Goal: Transaction & Acquisition: Purchase product/service

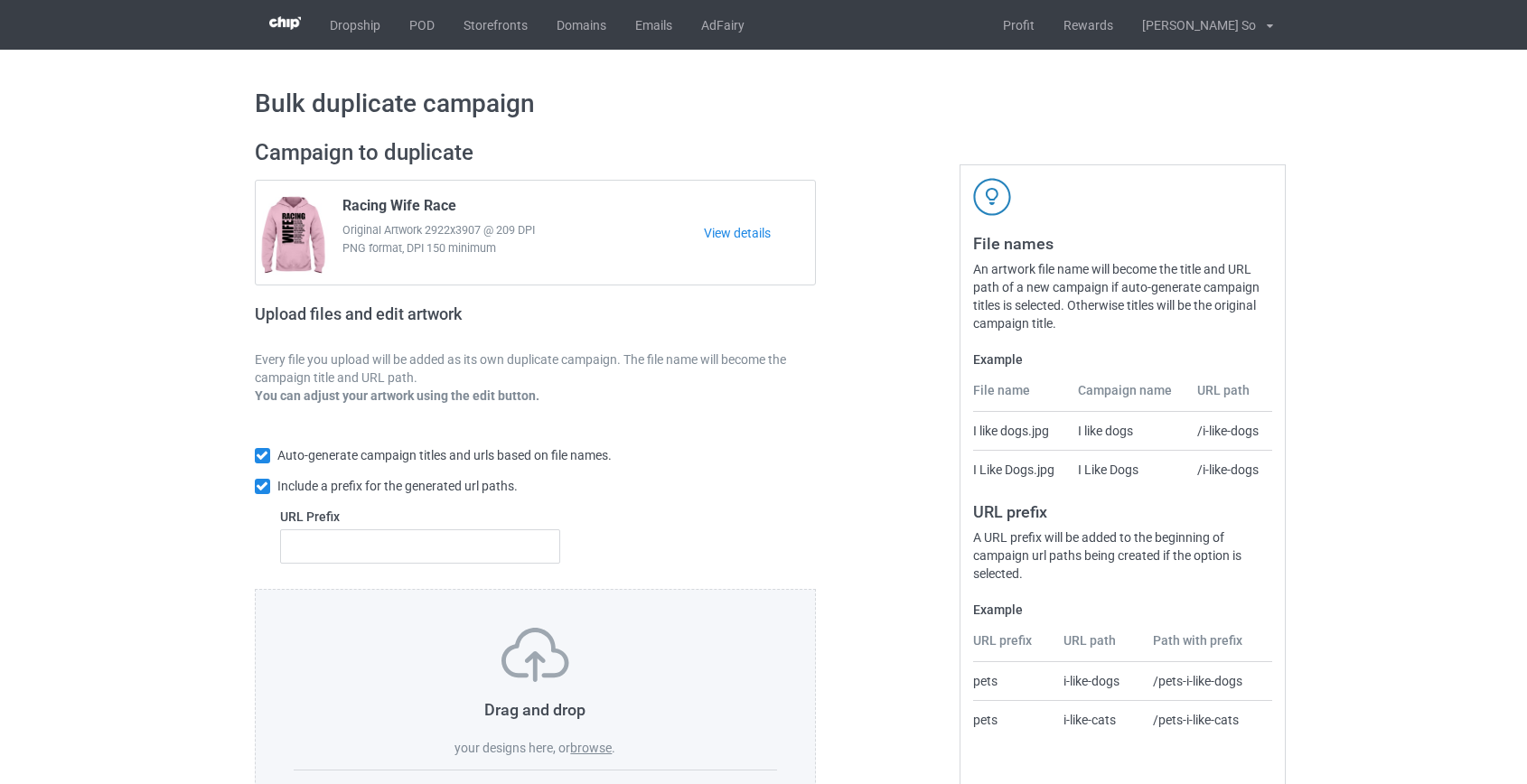
click at [594, 752] on label "browse" at bounding box center [591, 747] width 41 height 14
click at [0, 0] on input "browse" at bounding box center [0, 0] width 0 height 0
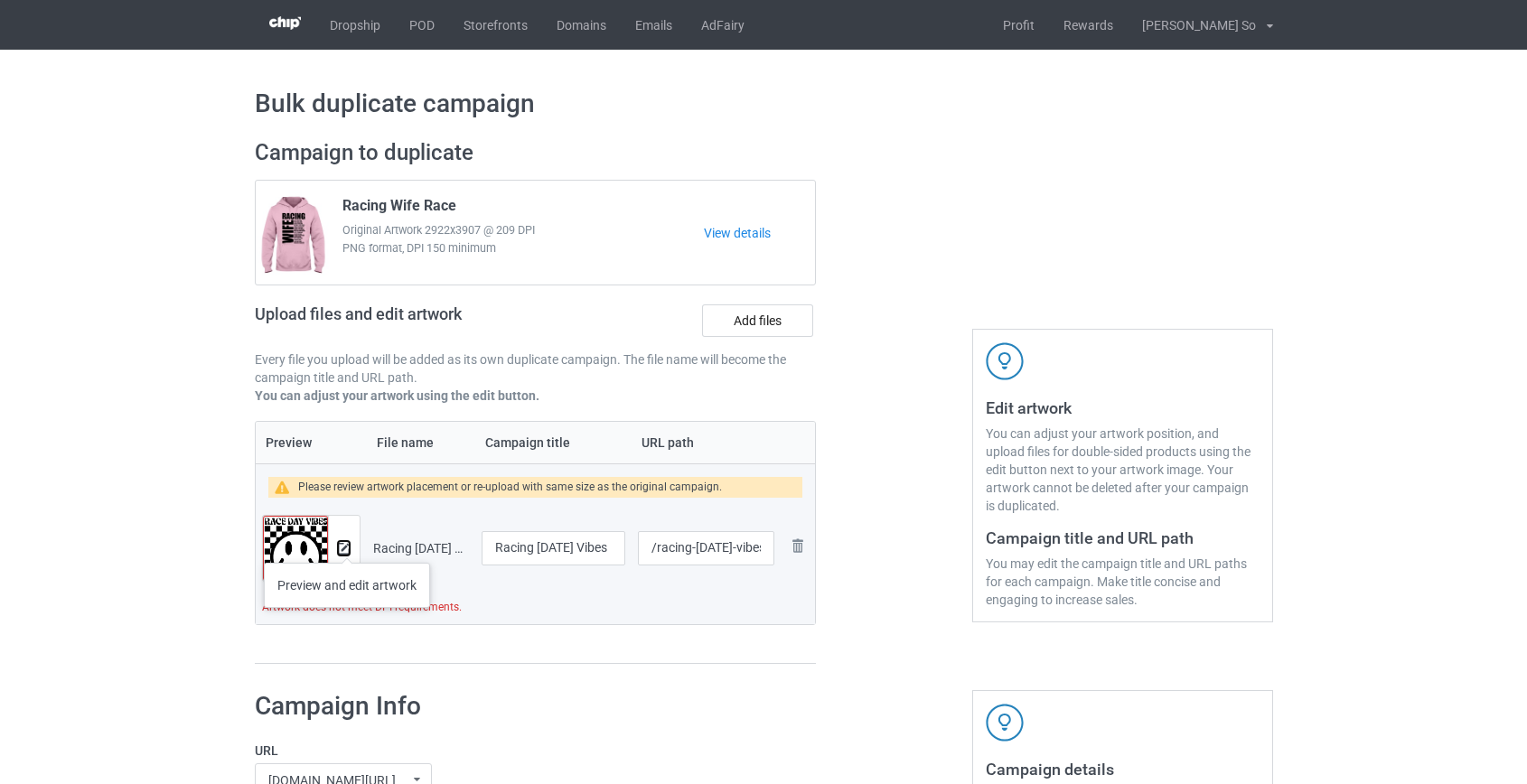
click at [346, 545] on img at bounding box center [343, 549] width 12 height 12
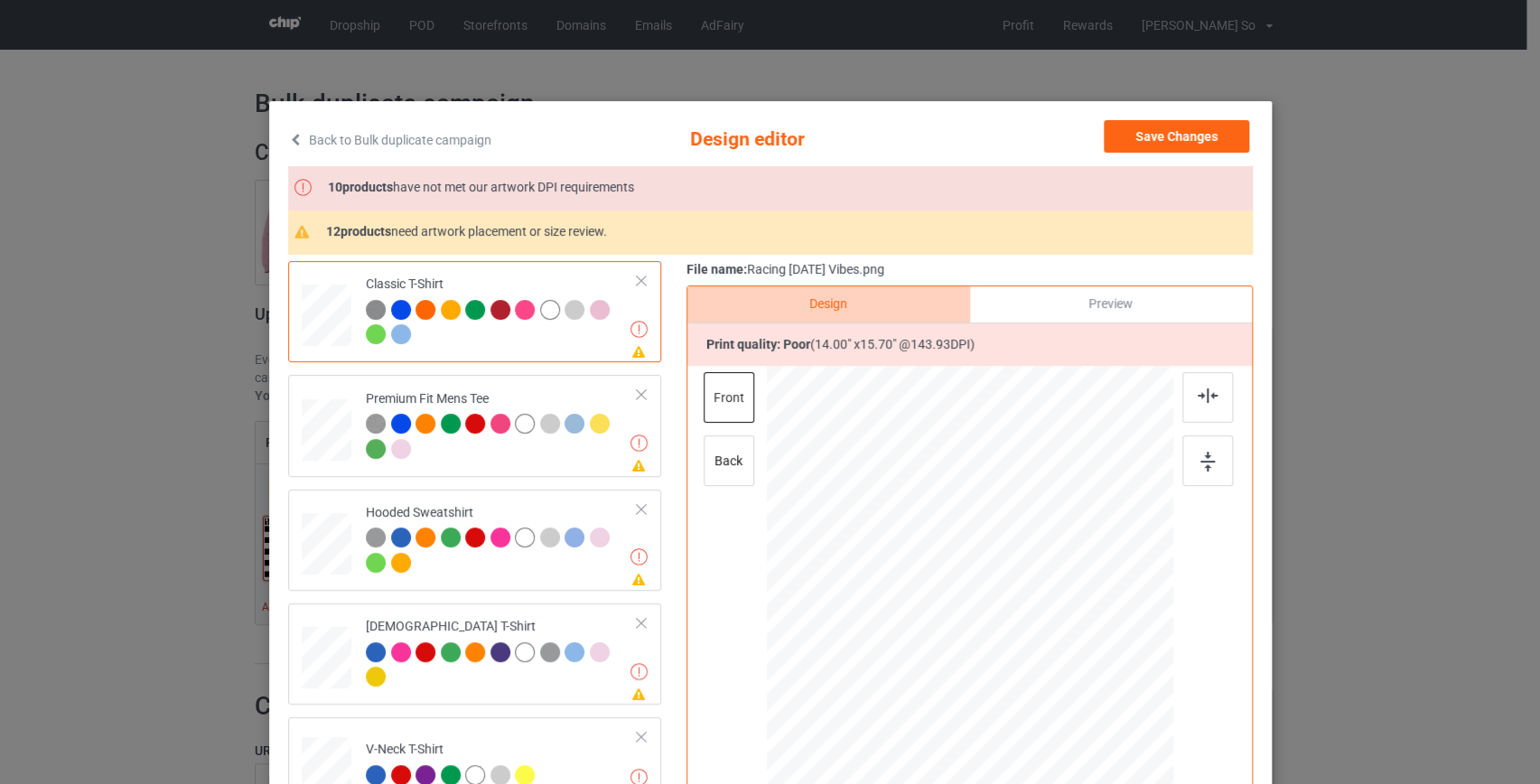
click at [288, 138] on icon at bounding box center [295, 139] width 15 height 12
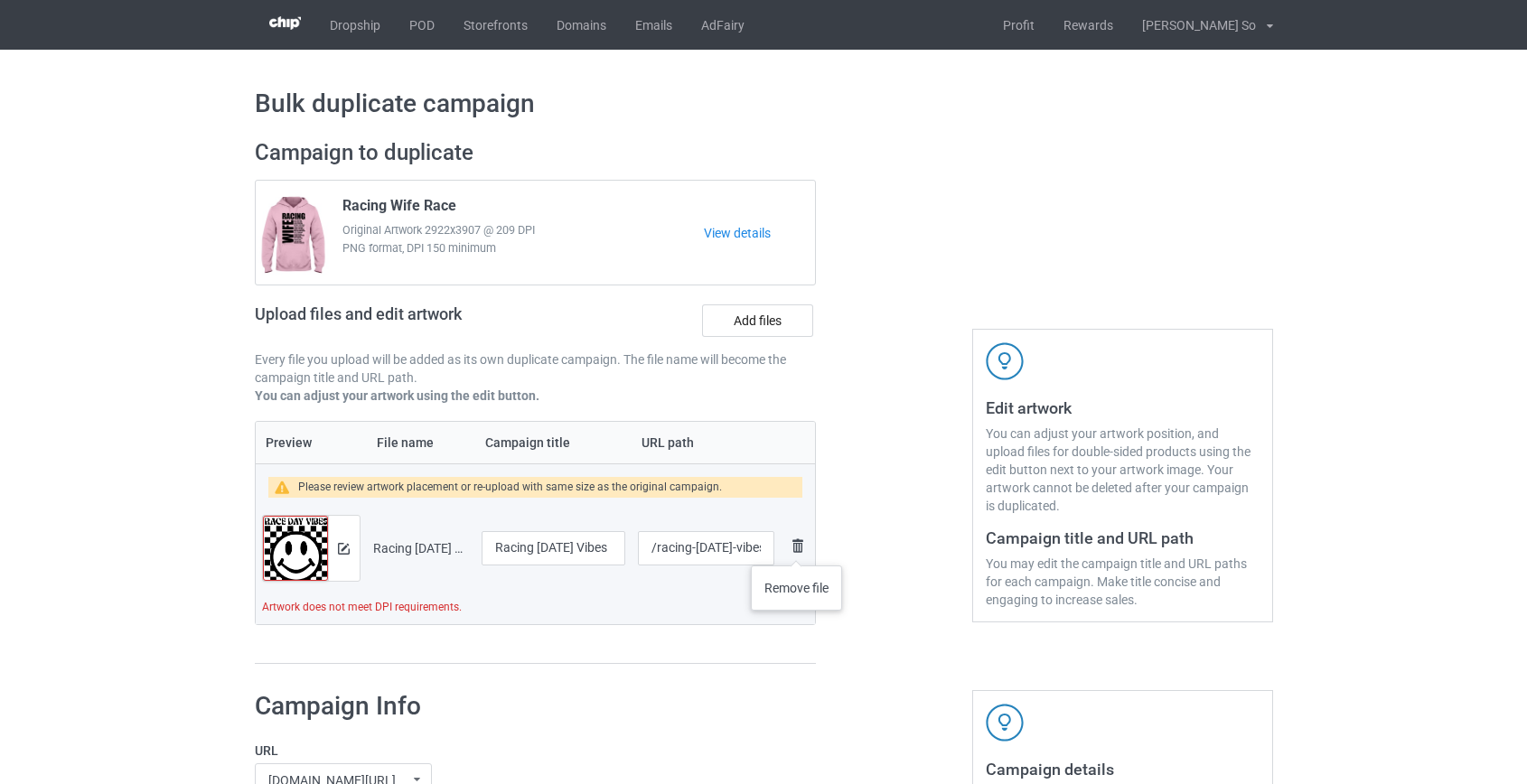
click at [796, 548] on img at bounding box center [797, 545] width 22 height 22
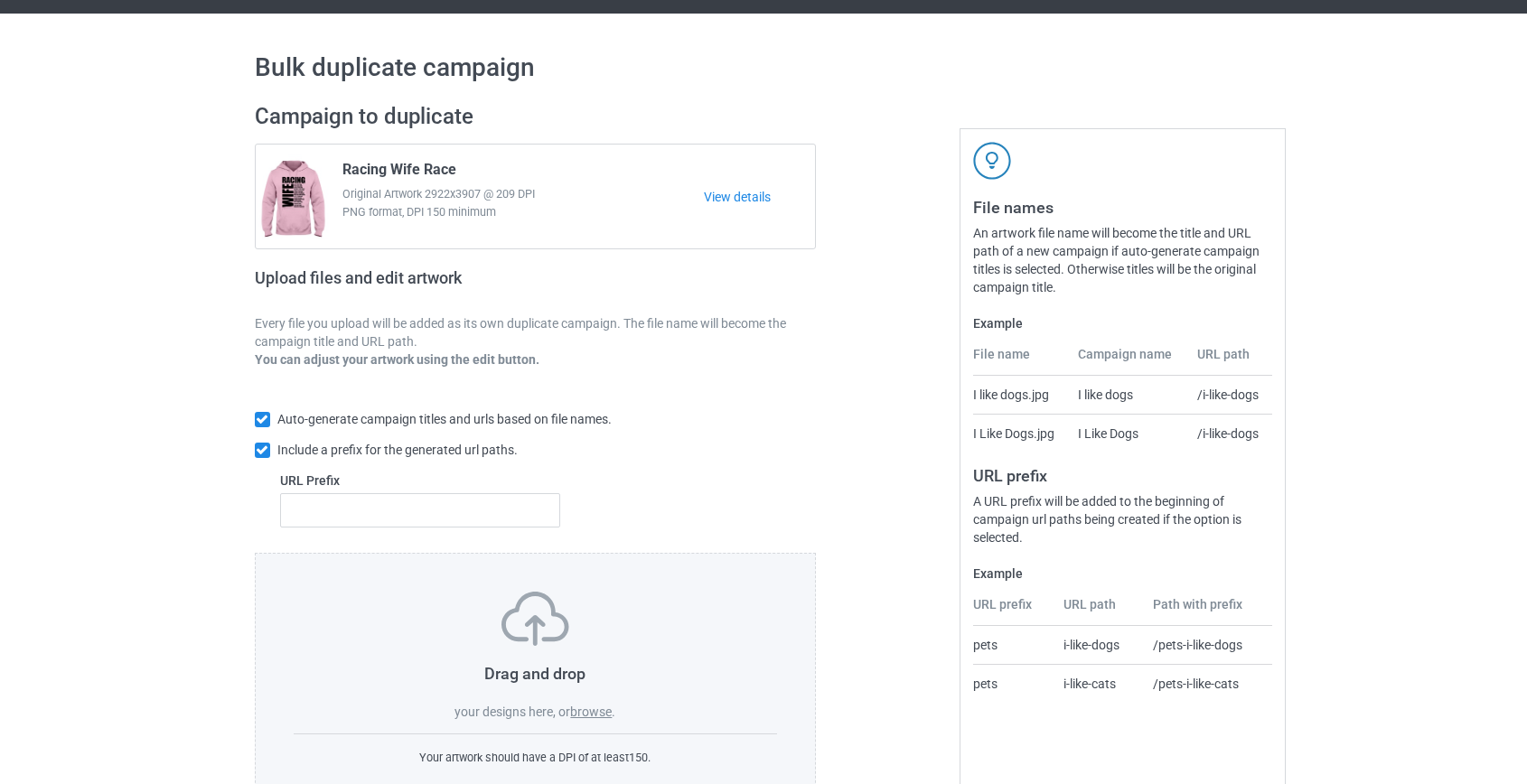
scroll to position [94, 0]
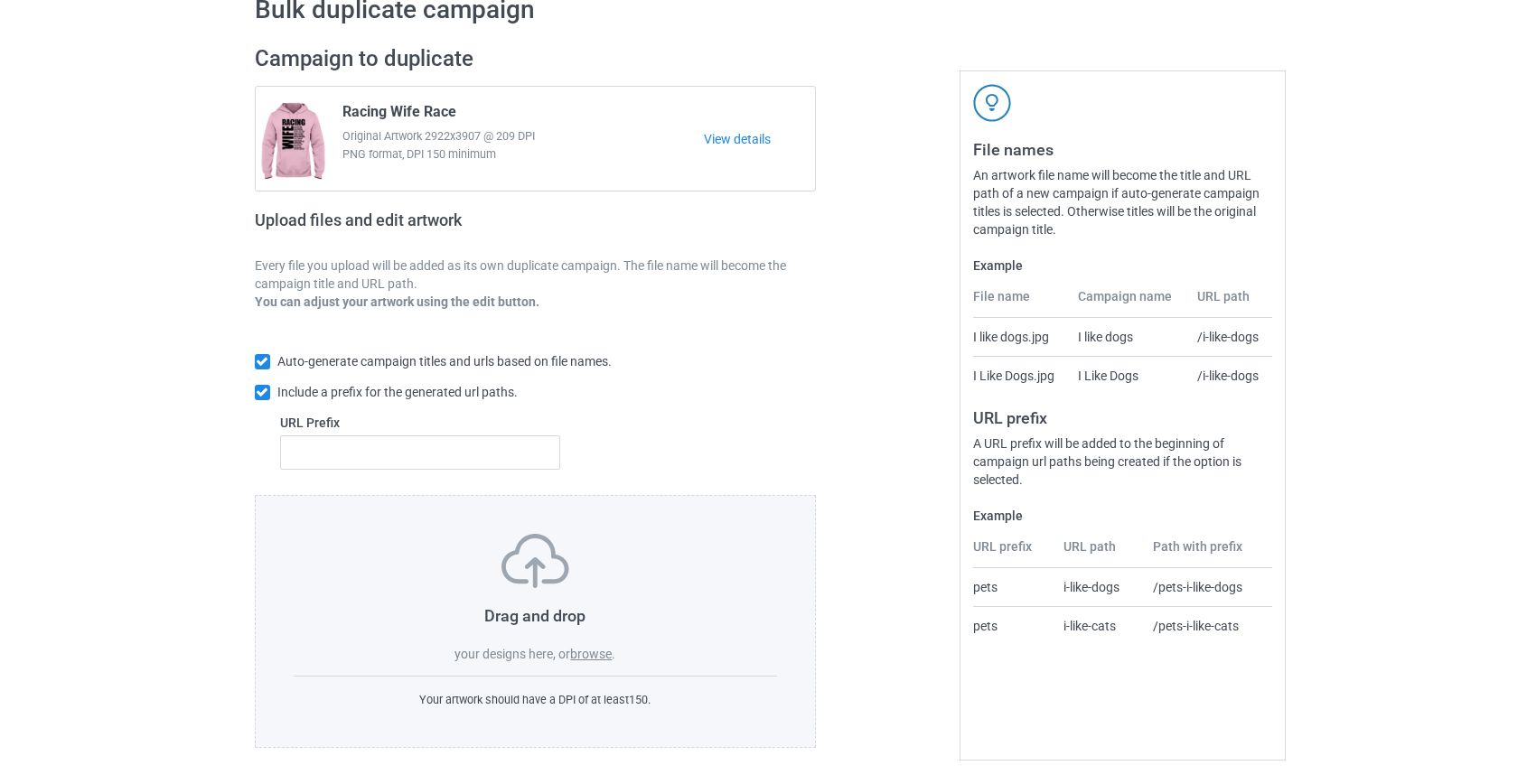
click at [603, 648] on label "browse" at bounding box center [591, 654] width 41 height 14
click at [0, 0] on input "browse" at bounding box center [0, 0] width 0 height 0
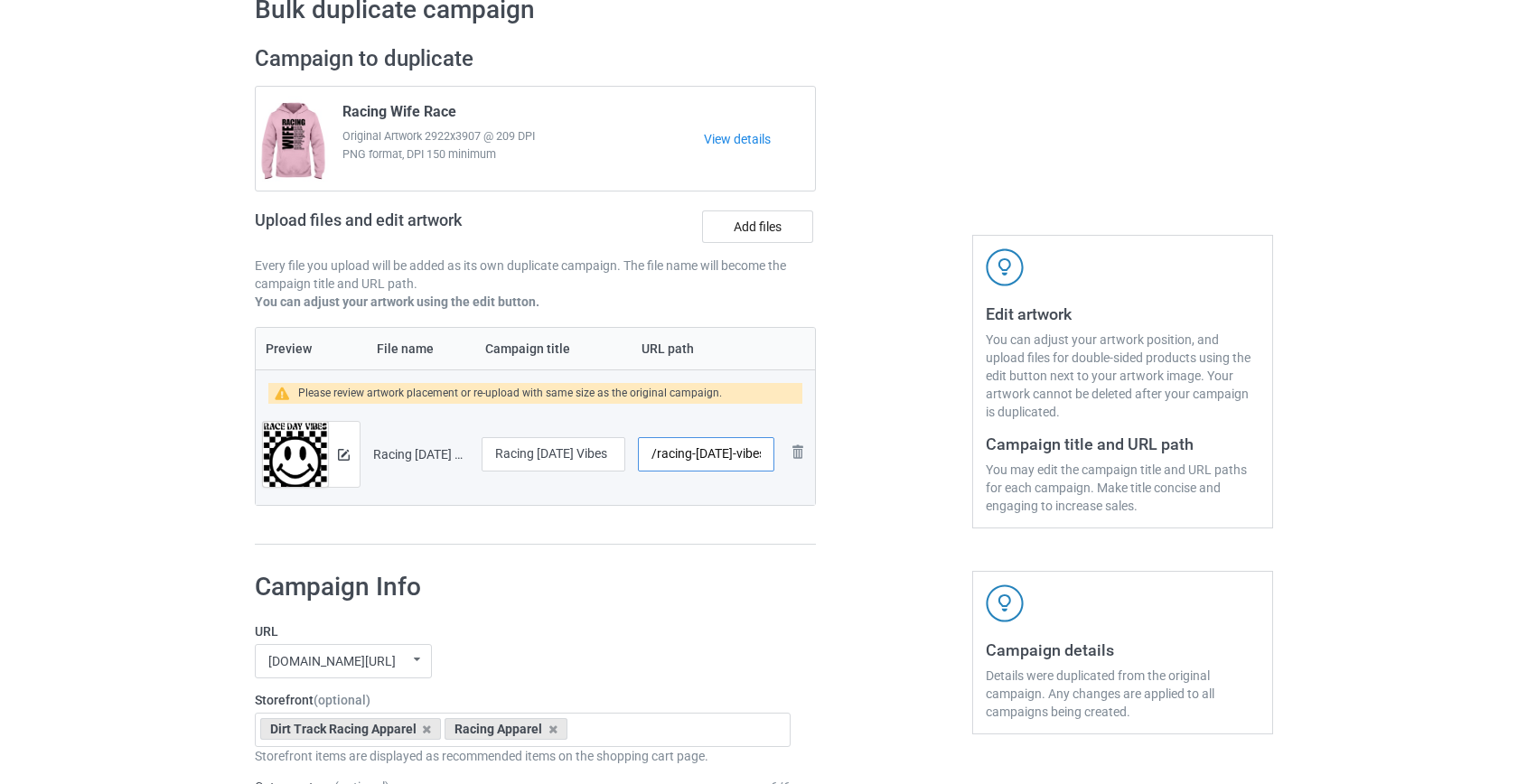
click at [674, 452] on input "/racing-race-day-vibes" at bounding box center [705, 454] width 135 height 35
drag, startPoint x: 709, startPoint y: 456, endPoint x: 693, endPoint y: 452, distance: 16.5
click at [693, 452] on input "/race-day-vibes" at bounding box center [705, 454] width 135 height 35
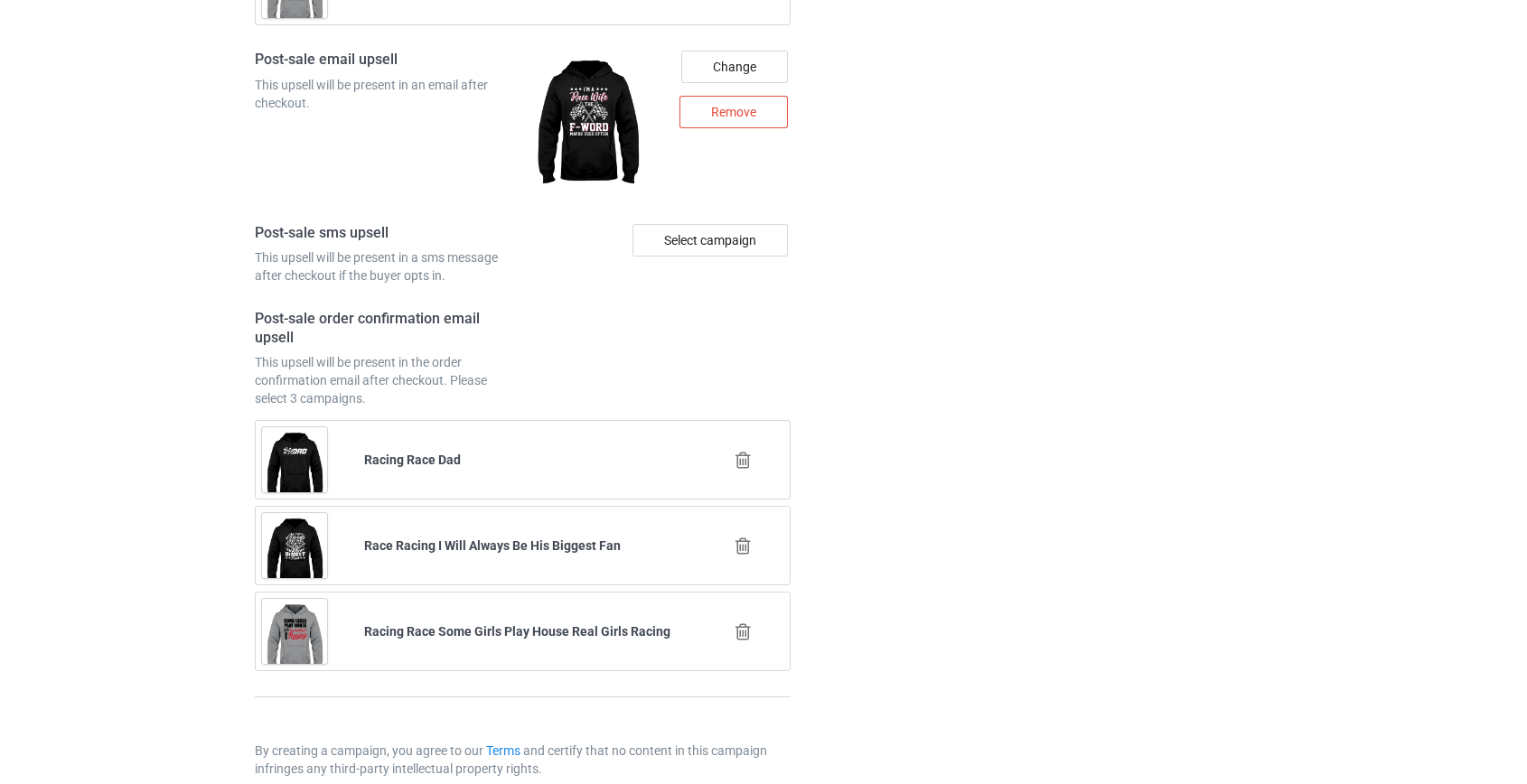
scroll to position [2534, 0]
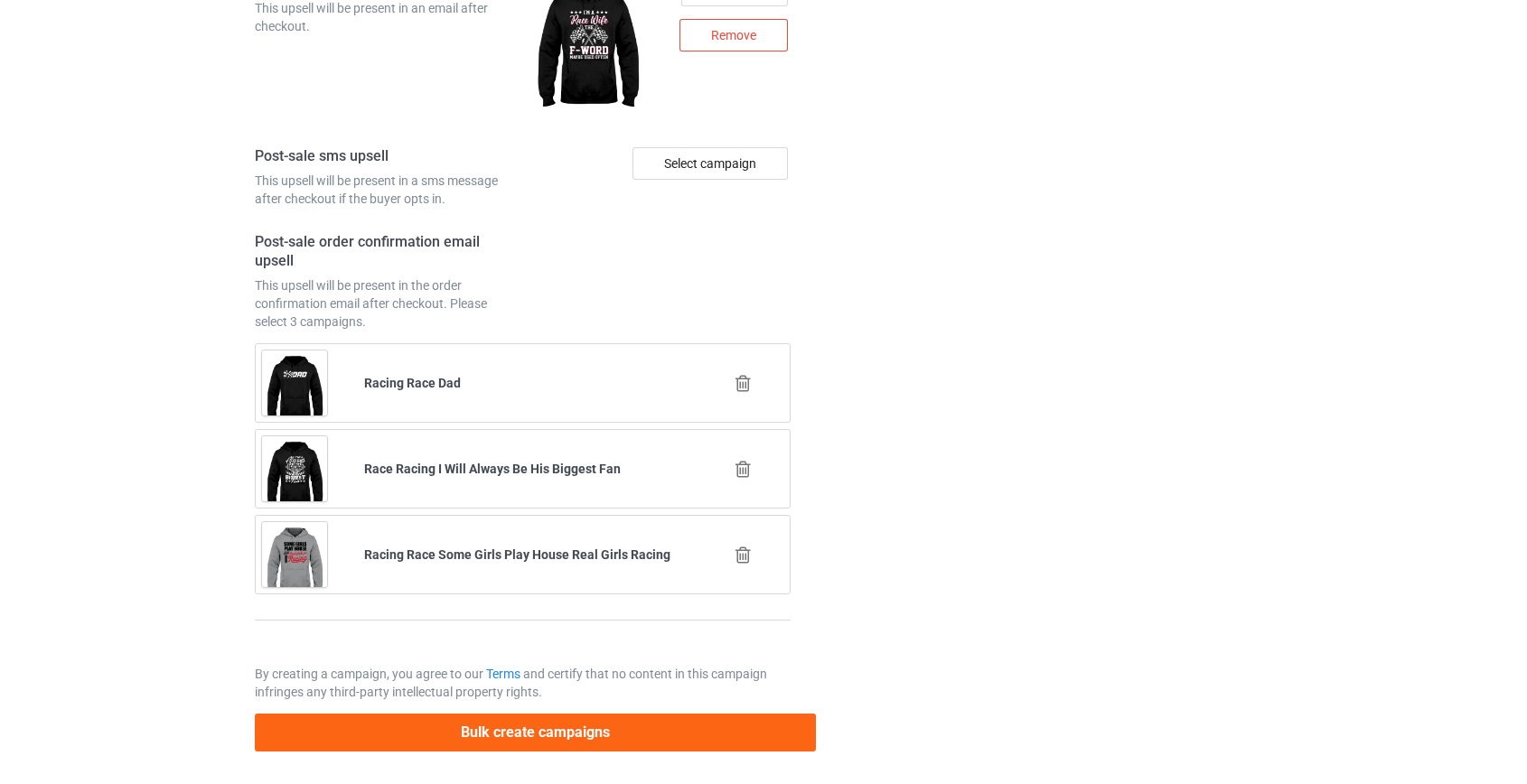
type input "/race-vibes"
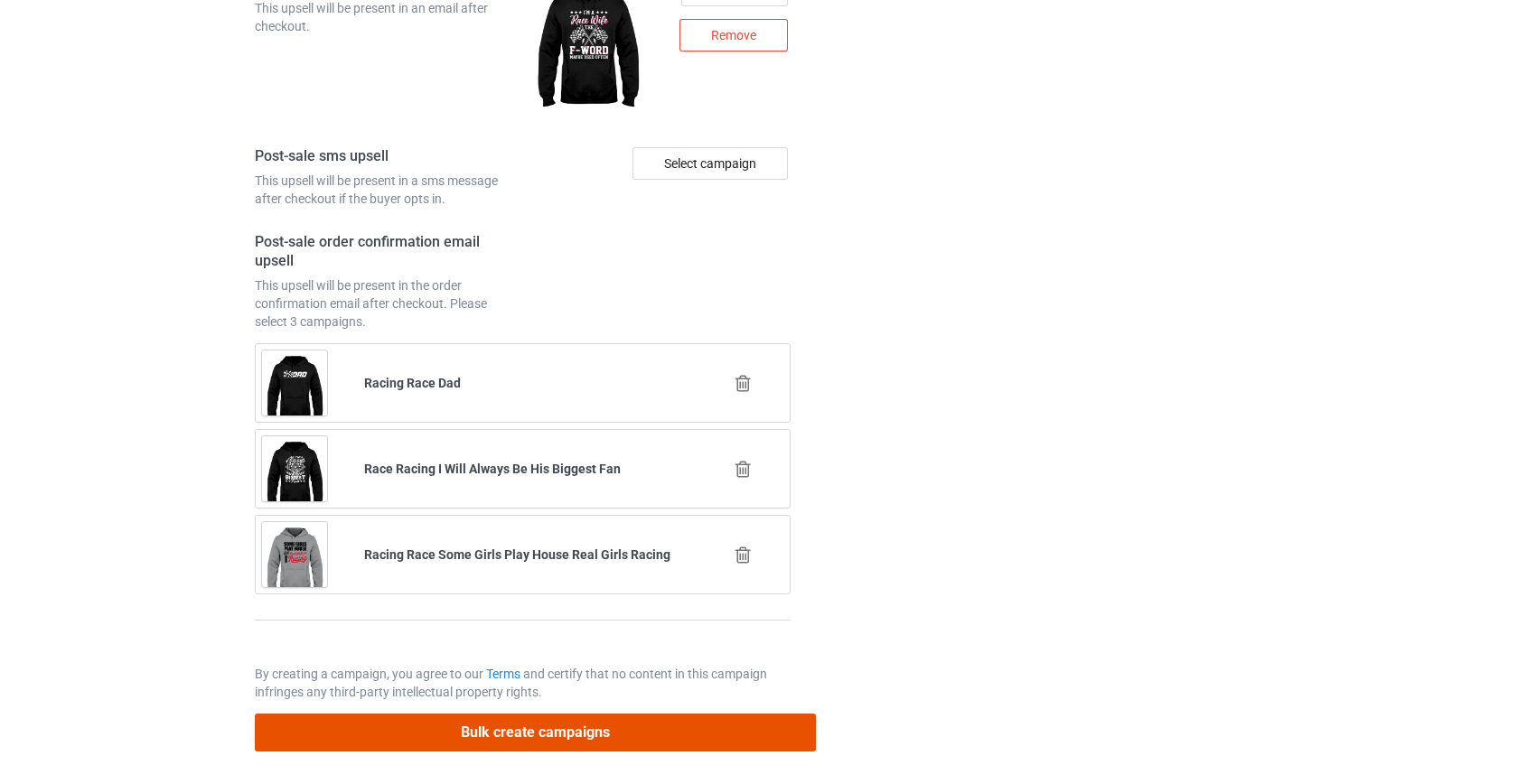
click at [524, 726] on button "Bulk create campaigns" at bounding box center [536, 731] width 562 height 37
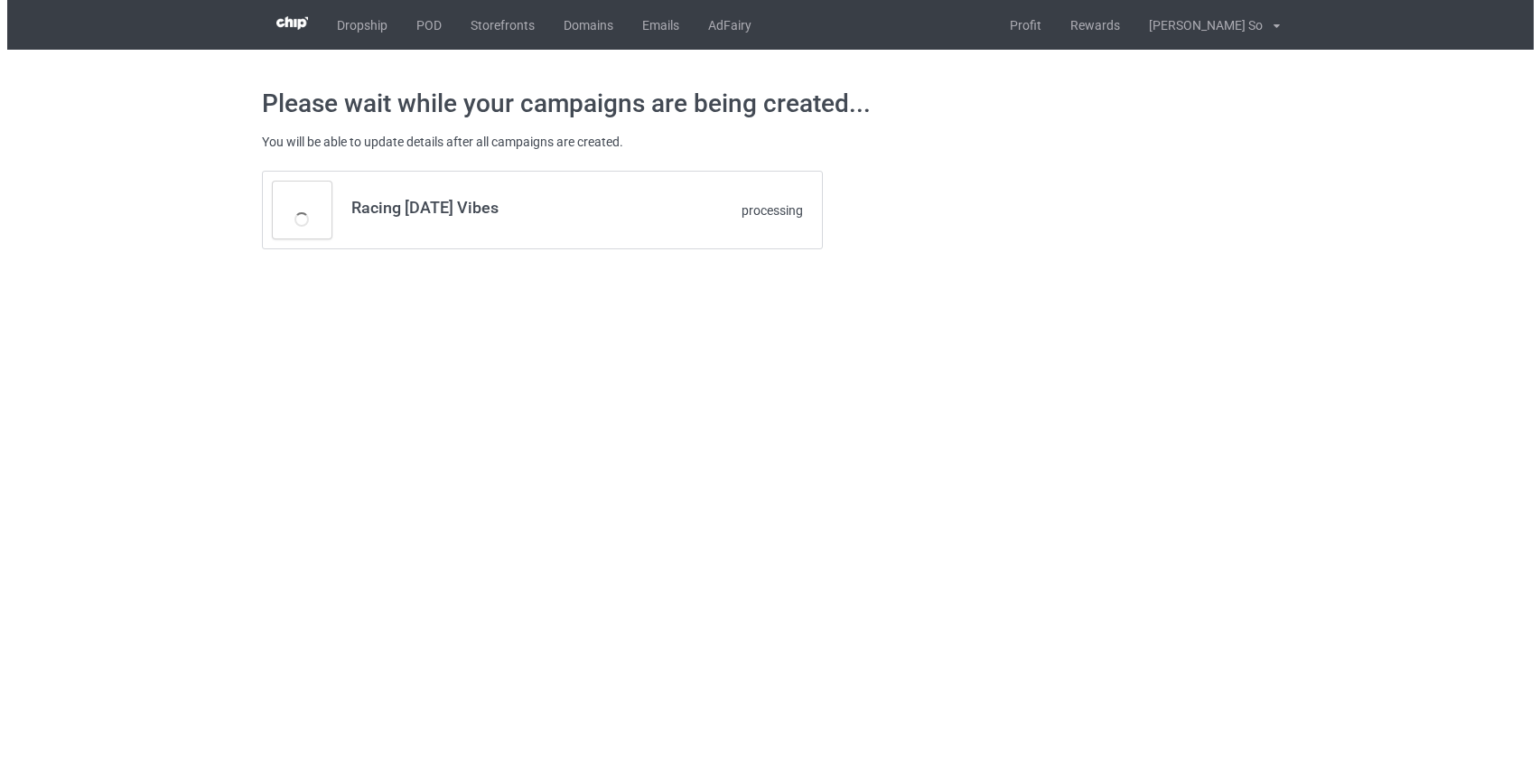
scroll to position [0, 0]
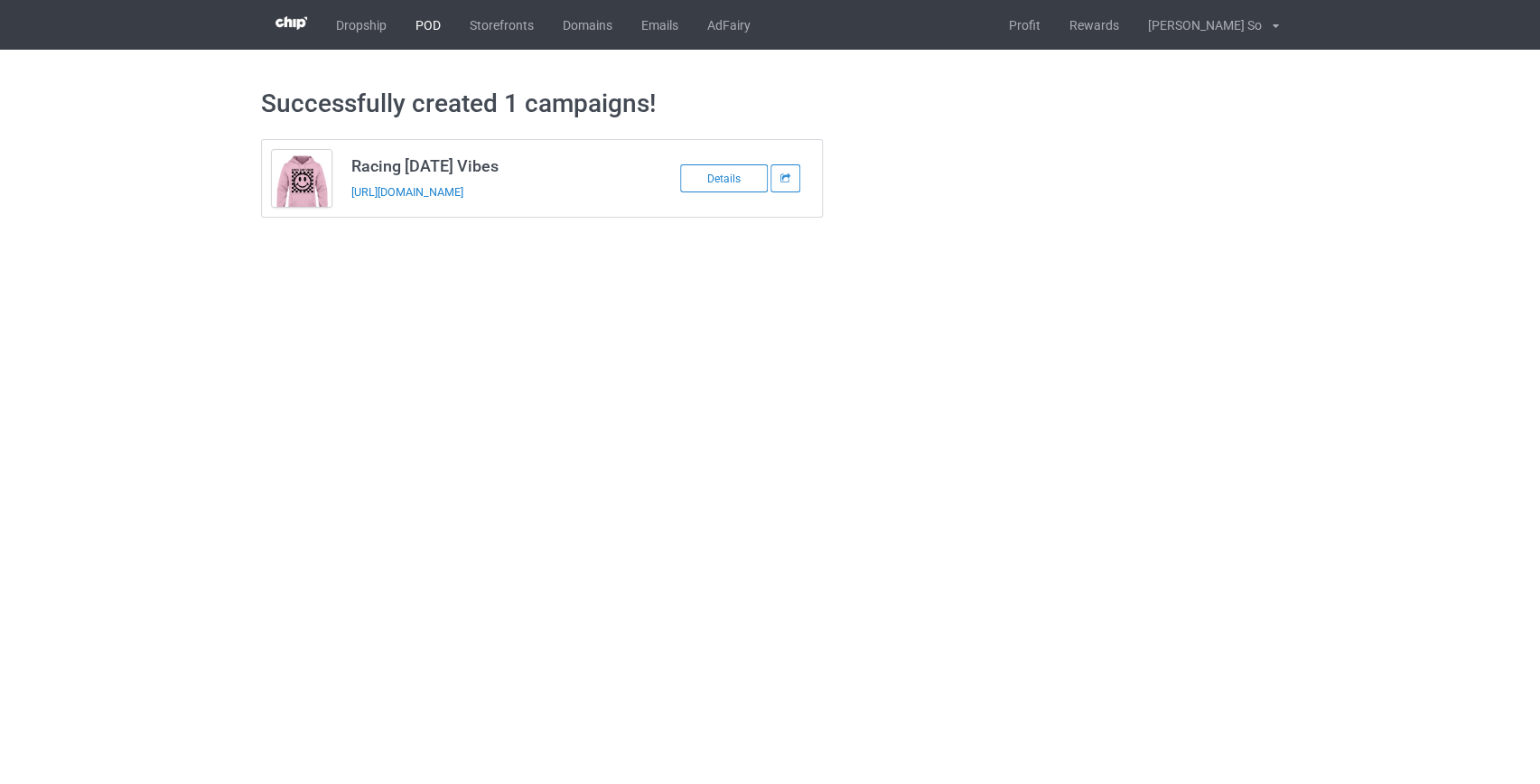
click at [428, 23] on link "POD" at bounding box center [429, 24] width 54 height 50
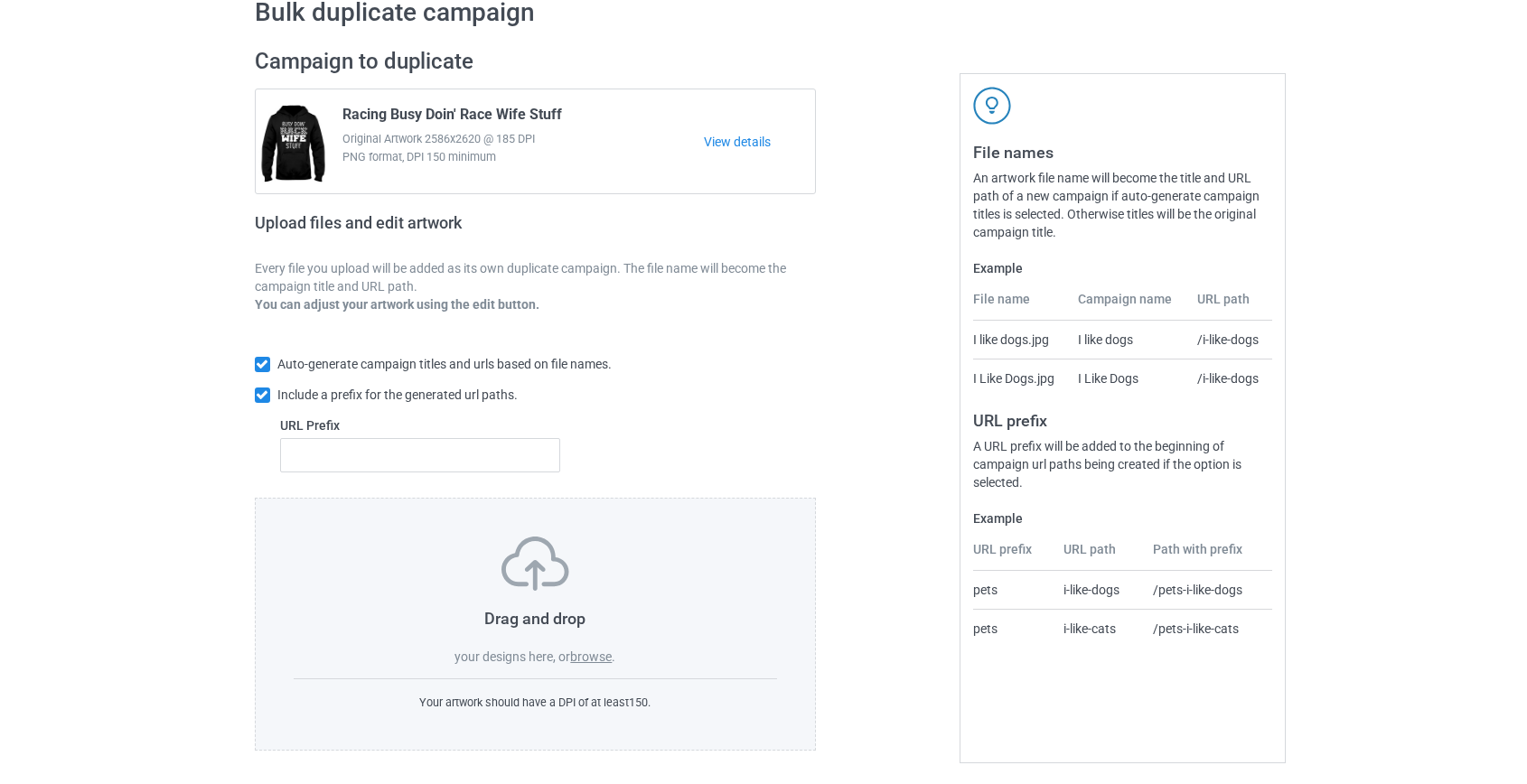
scroll to position [94, 0]
click at [595, 650] on label "browse" at bounding box center [591, 654] width 41 height 14
click at [0, 0] on input "browse" at bounding box center [0, 0] width 0 height 0
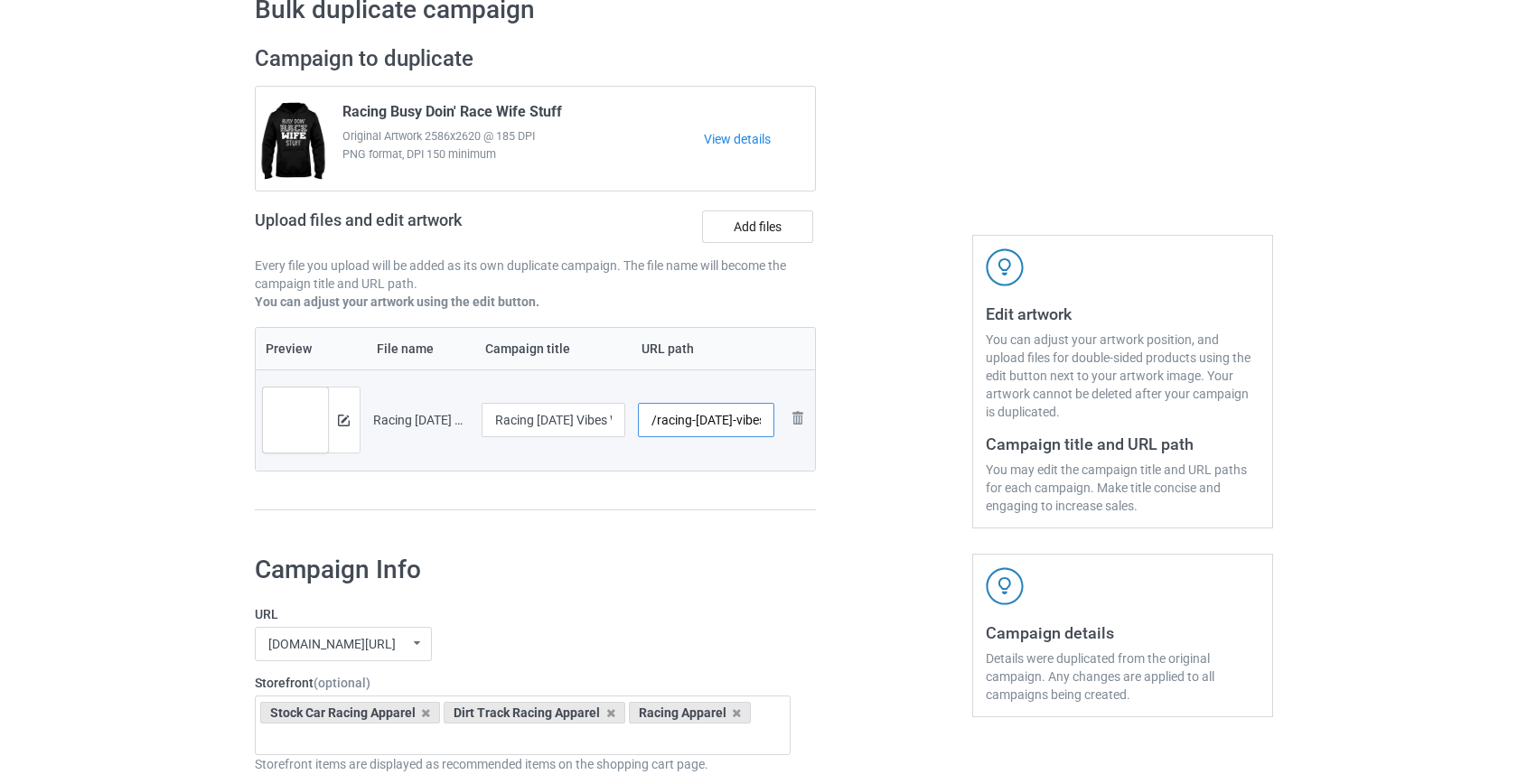
click at [676, 420] on input "/racing-race-day-vibes-white" at bounding box center [705, 420] width 136 height 35
click at [696, 419] on input "/race-day-vibes-white" at bounding box center [705, 420] width 136 height 35
drag, startPoint x: 712, startPoint y: 421, endPoint x: 808, endPoint y: 416, distance: 96.1
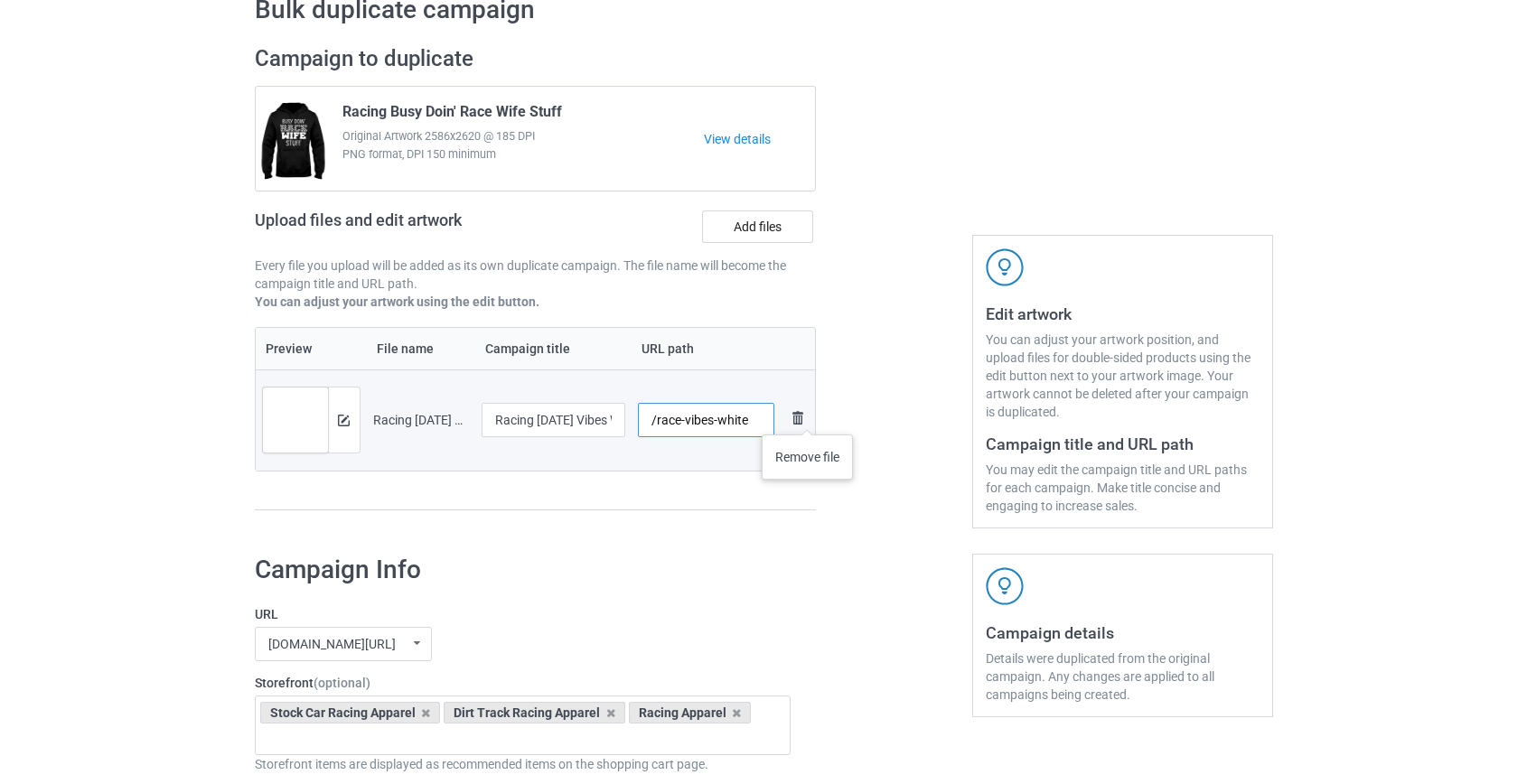
click at [808, 416] on tr "Preview and edit artwork Racing Race Day Vibes White.png Racing Race Day Vibes …" at bounding box center [536, 420] width 560 height 101
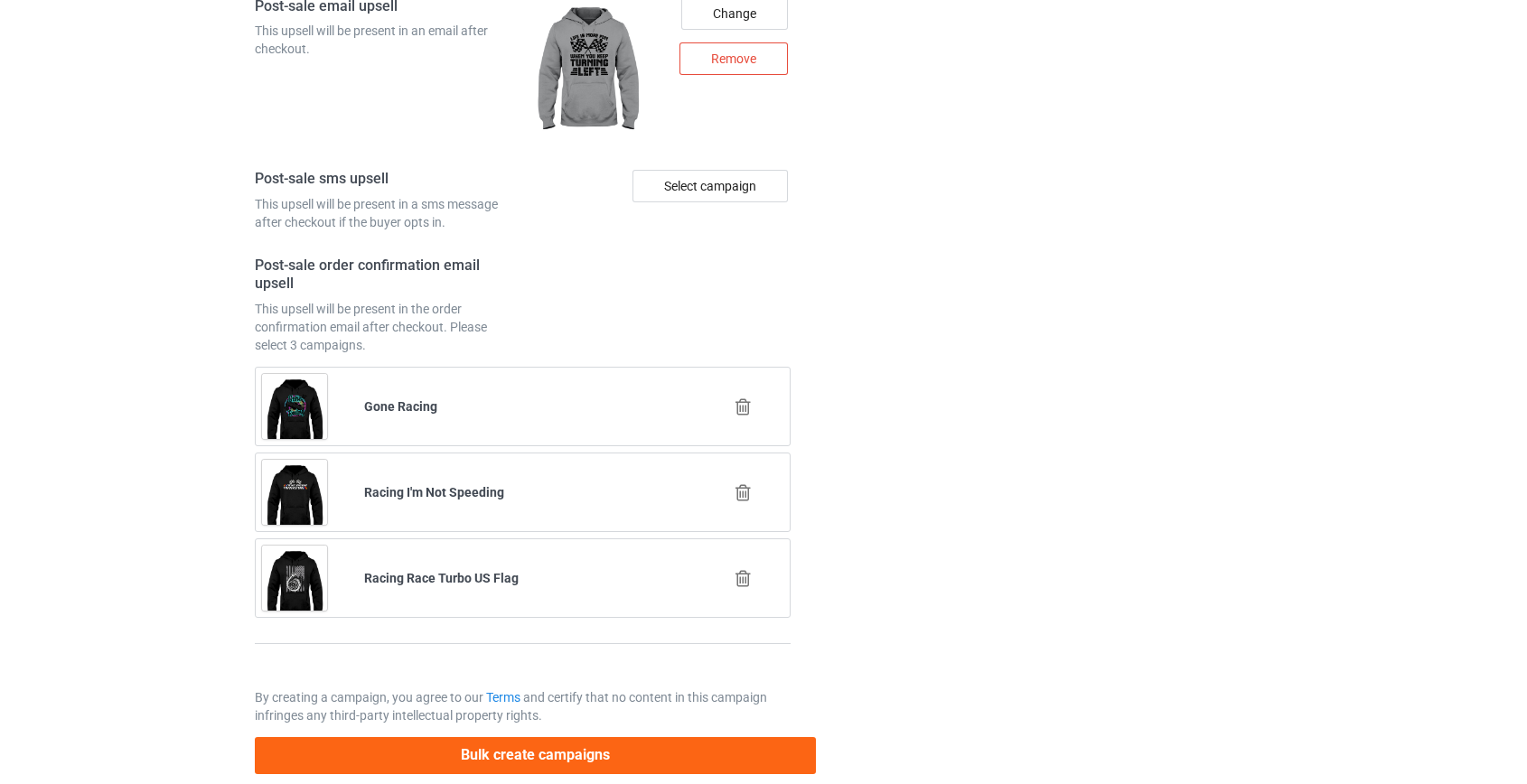
scroll to position [2543, 0]
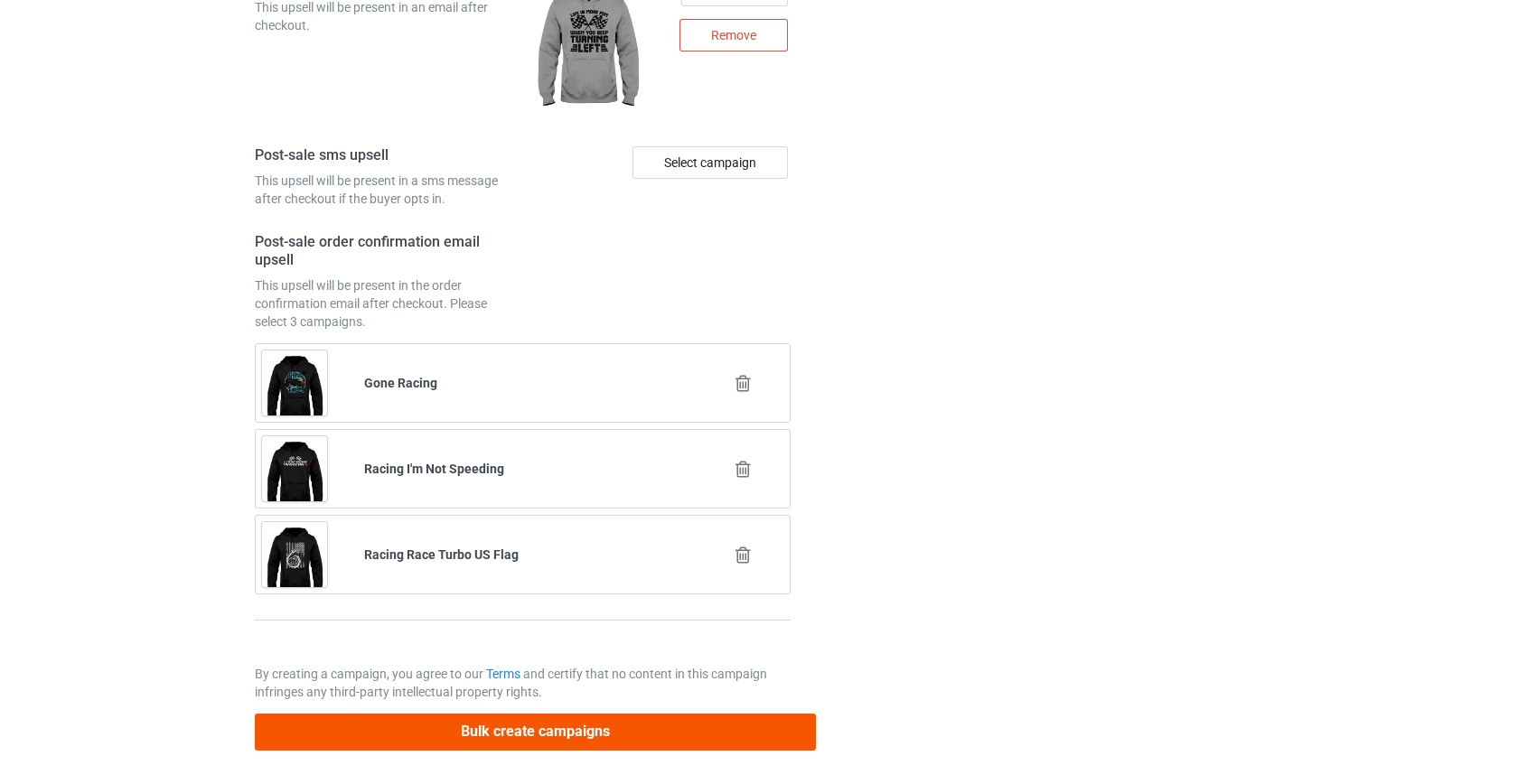
type input "/race-vibesw"
click at [499, 726] on button "Bulk create campaigns" at bounding box center [536, 731] width 562 height 37
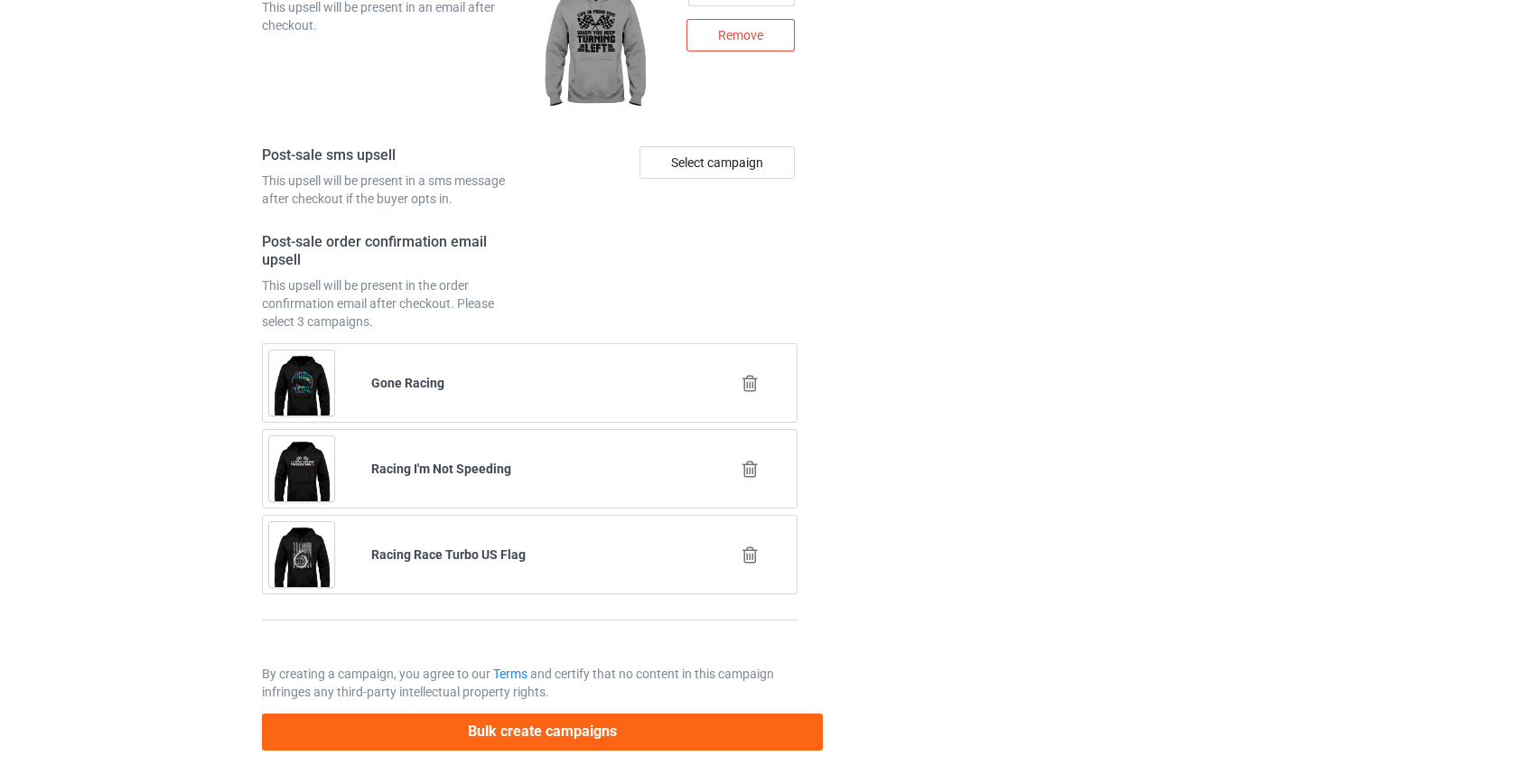
scroll to position [0, 0]
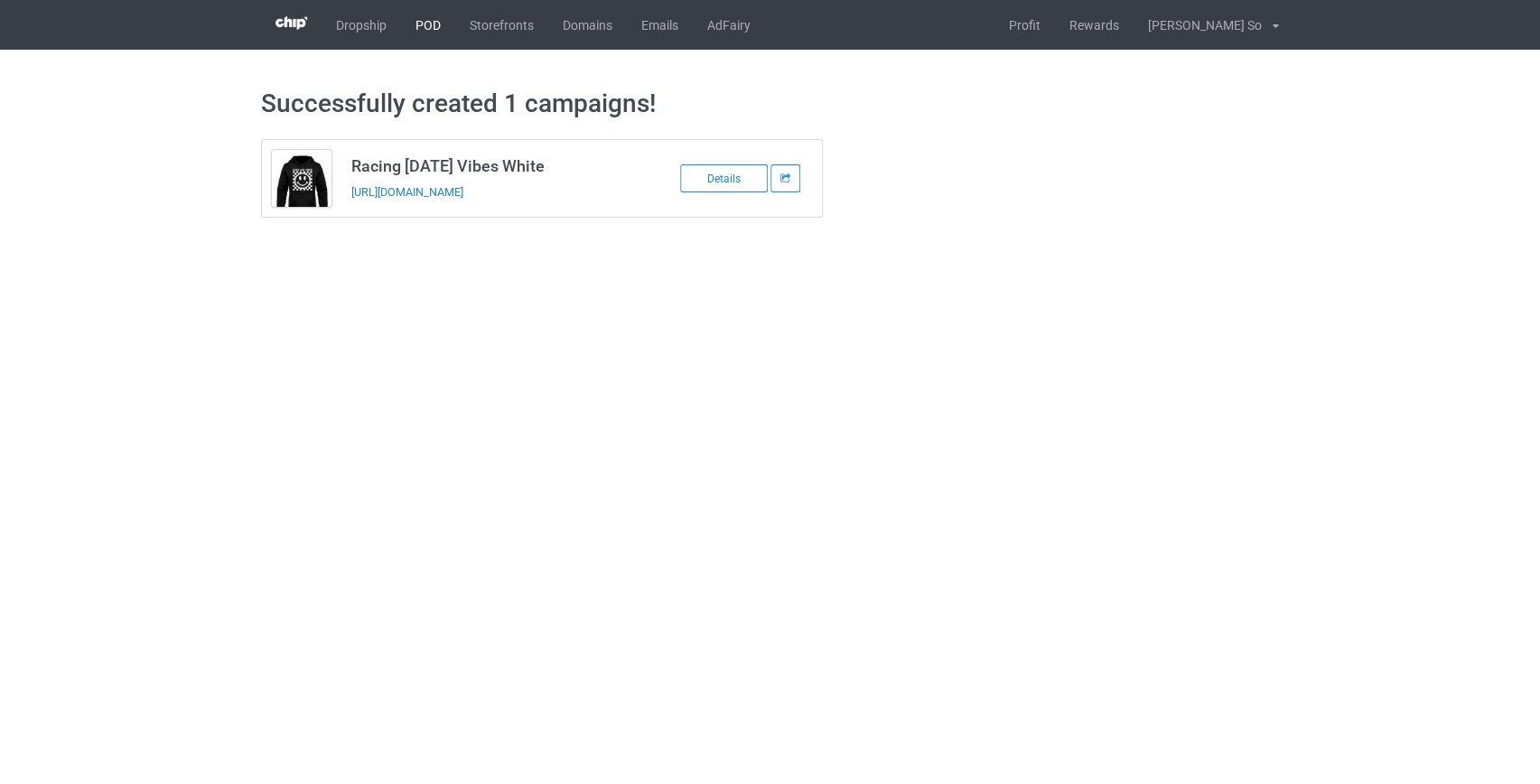
click at [430, 21] on link "POD" at bounding box center [429, 24] width 54 height 50
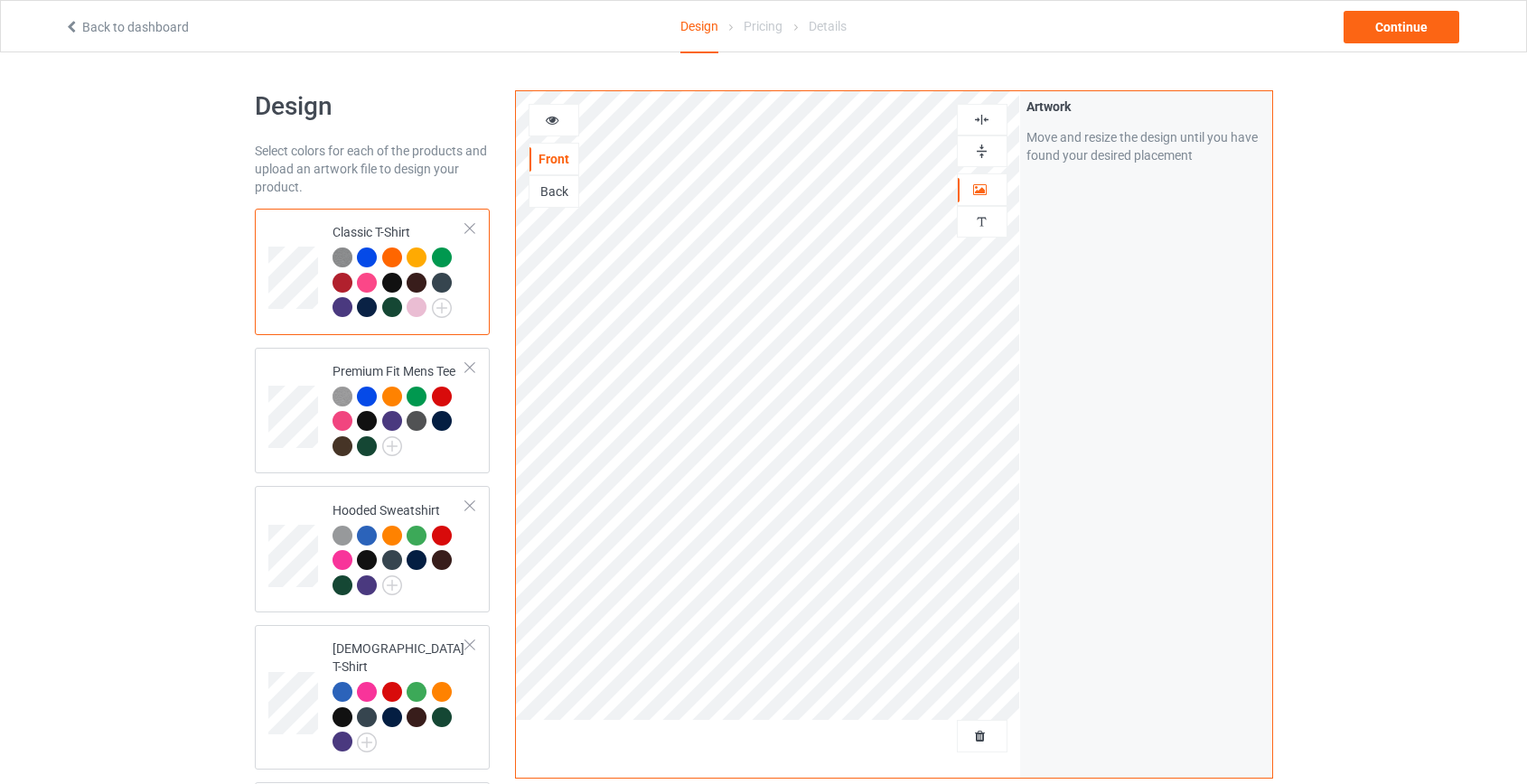
click at [1003, 148] on div at bounding box center [982, 151] width 49 height 17
click at [984, 113] on img at bounding box center [981, 119] width 17 height 17
click at [978, 122] on img at bounding box center [981, 119] width 17 height 17
click at [980, 155] on img at bounding box center [981, 151] width 17 height 17
click at [1411, 28] on div "Continue" at bounding box center [1400, 27] width 115 height 33
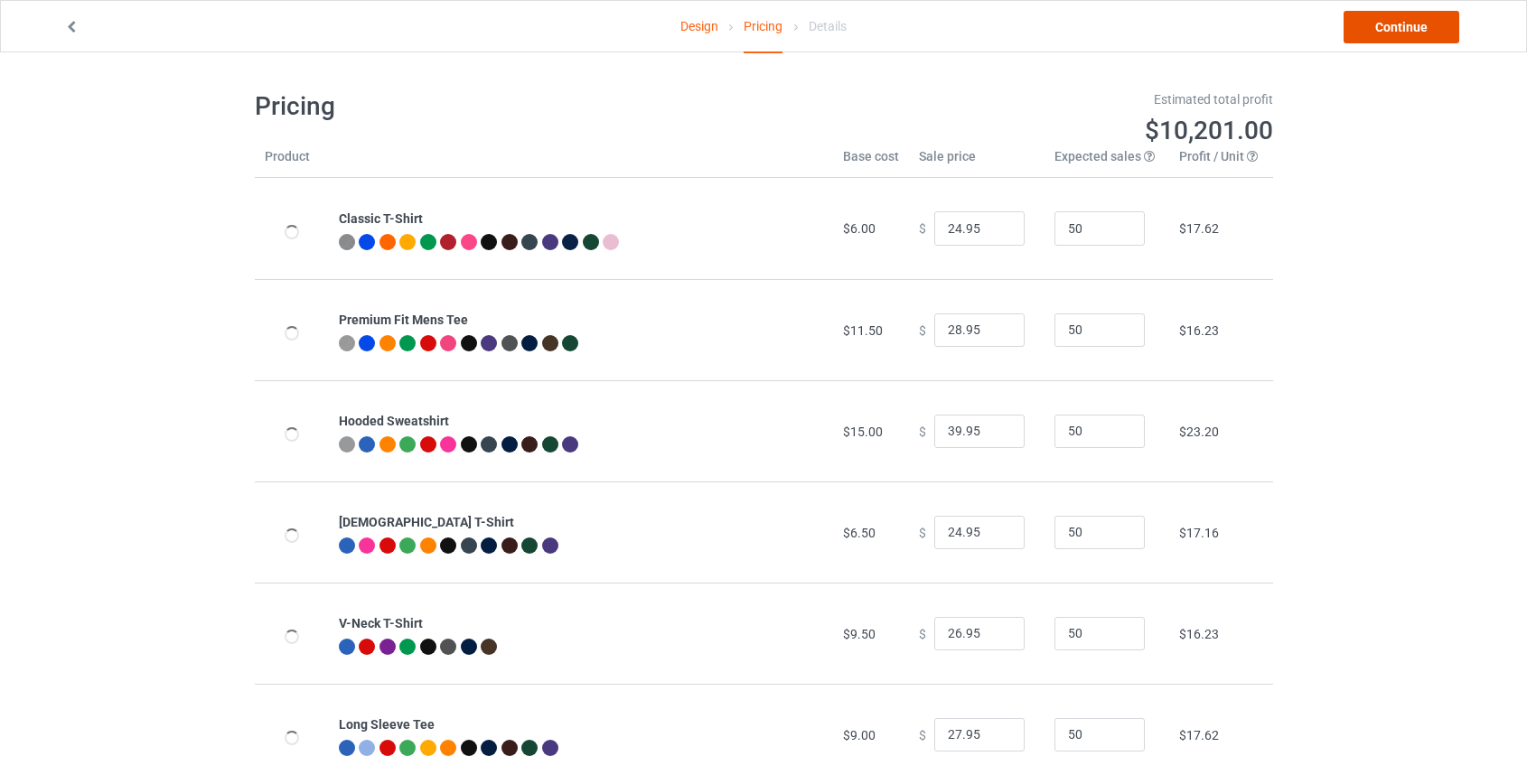
click at [1409, 35] on link "Continue" at bounding box center [1400, 27] width 115 height 33
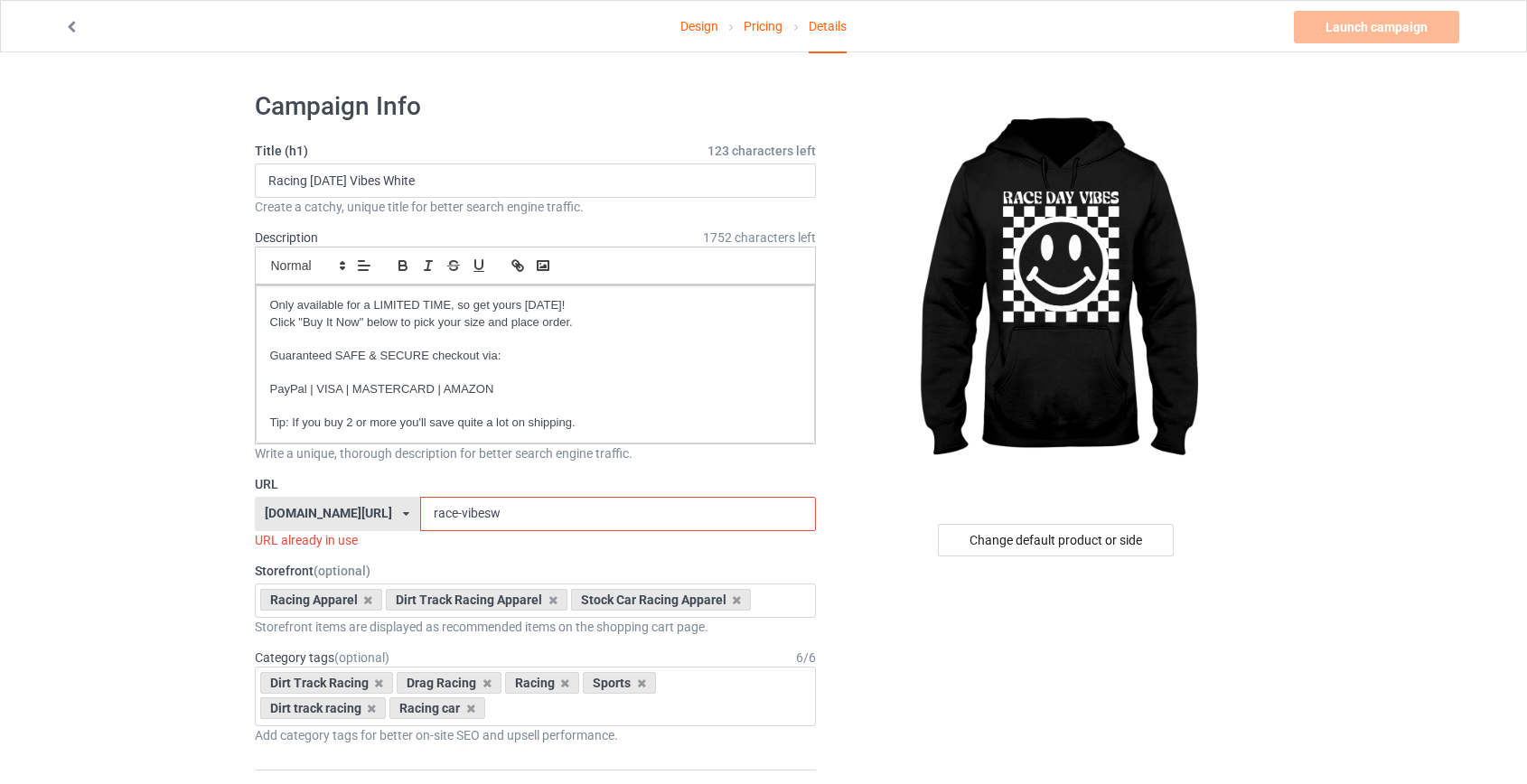
click at [446, 518] on input "race-vibesw" at bounding box center [618, 514] width 396 height 35
click at [475, 522] on input "race-vibesw" at bounding box center [618, 514] width 396 height 35
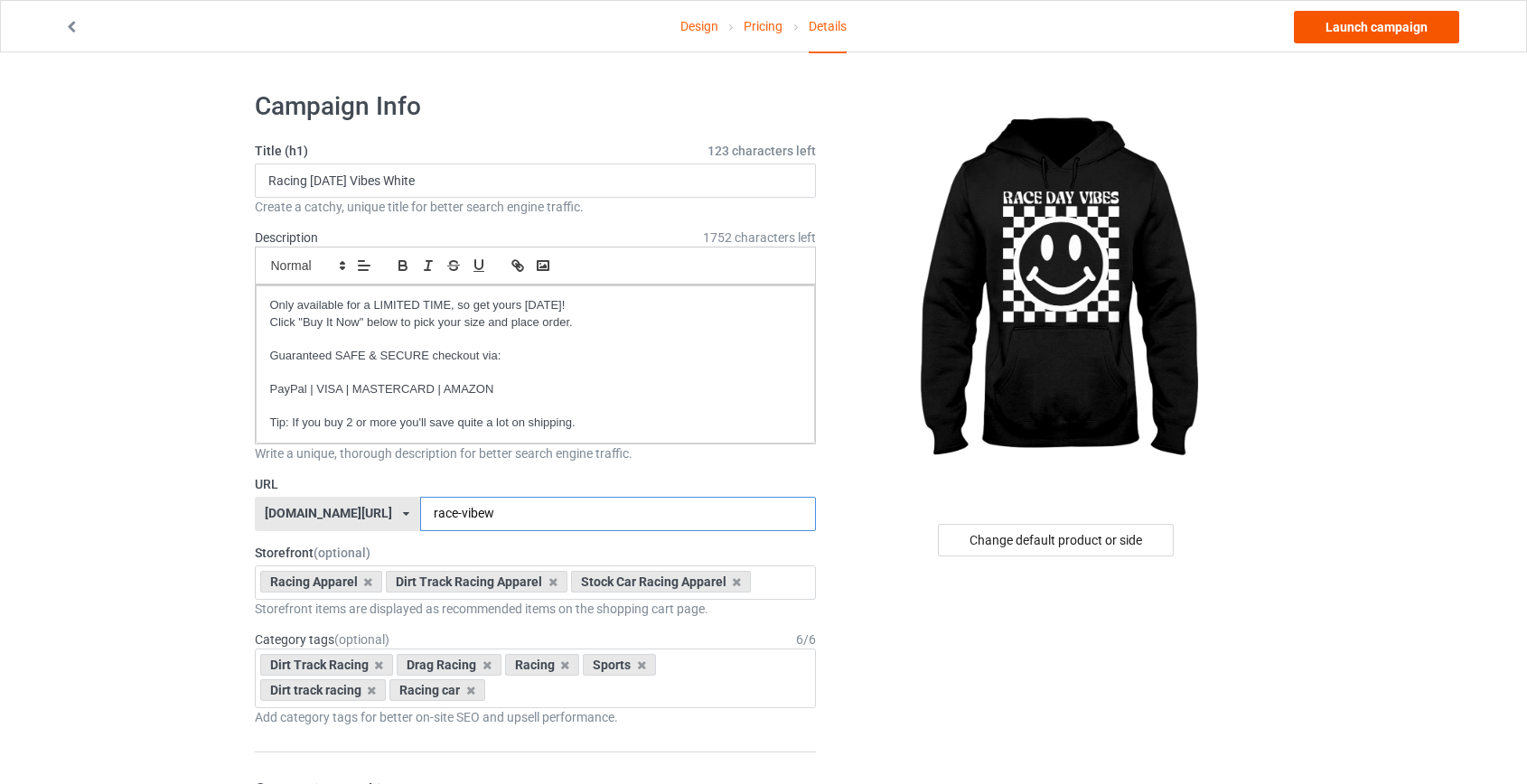
type input "race-vibew"
click at [1334, 37] on link "Launch campaign" at bounding box center [1376, 27] width 165 height 33
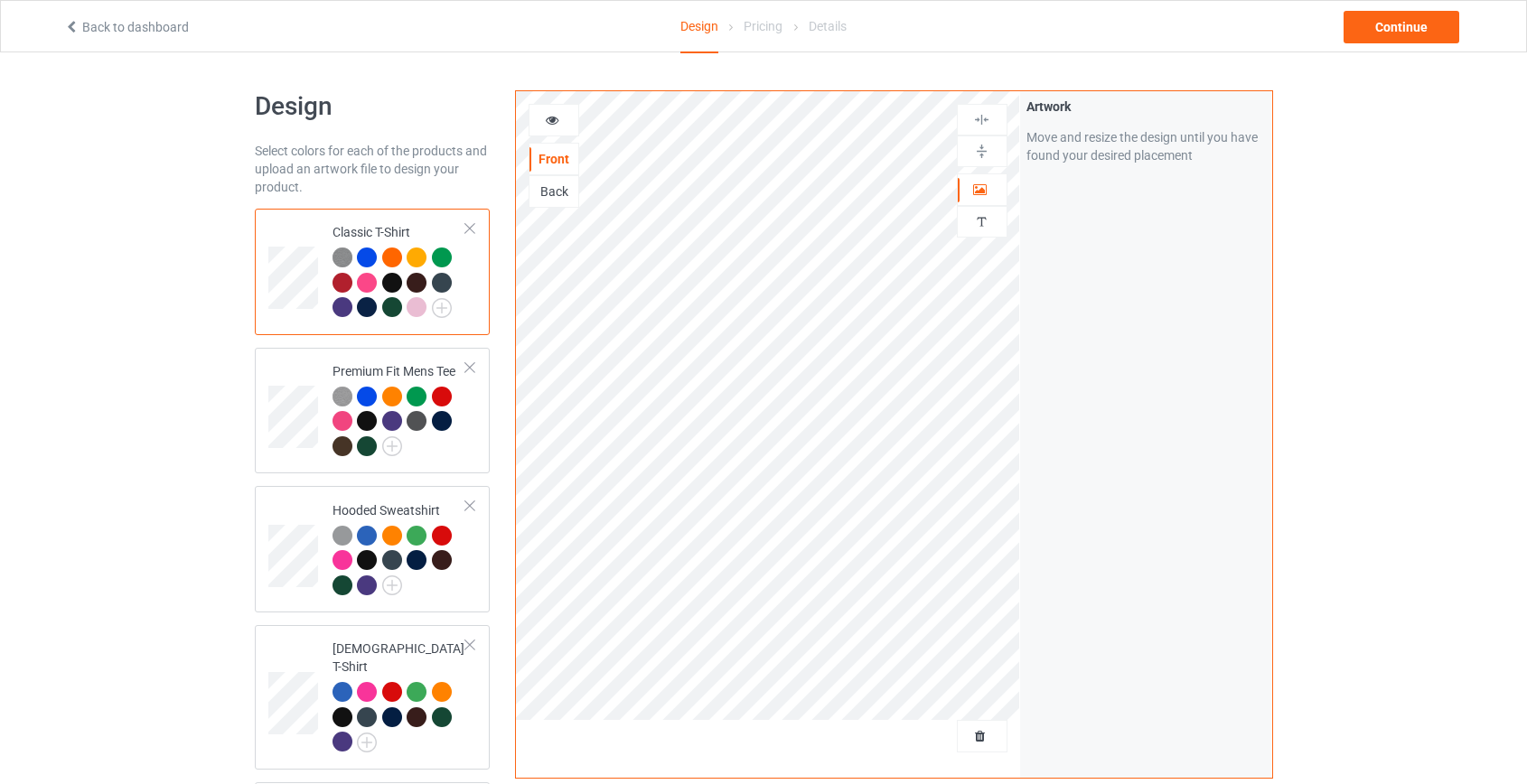
click at [556, 189] on div "Back" at bounding box center [553, 191] width 49 height 18
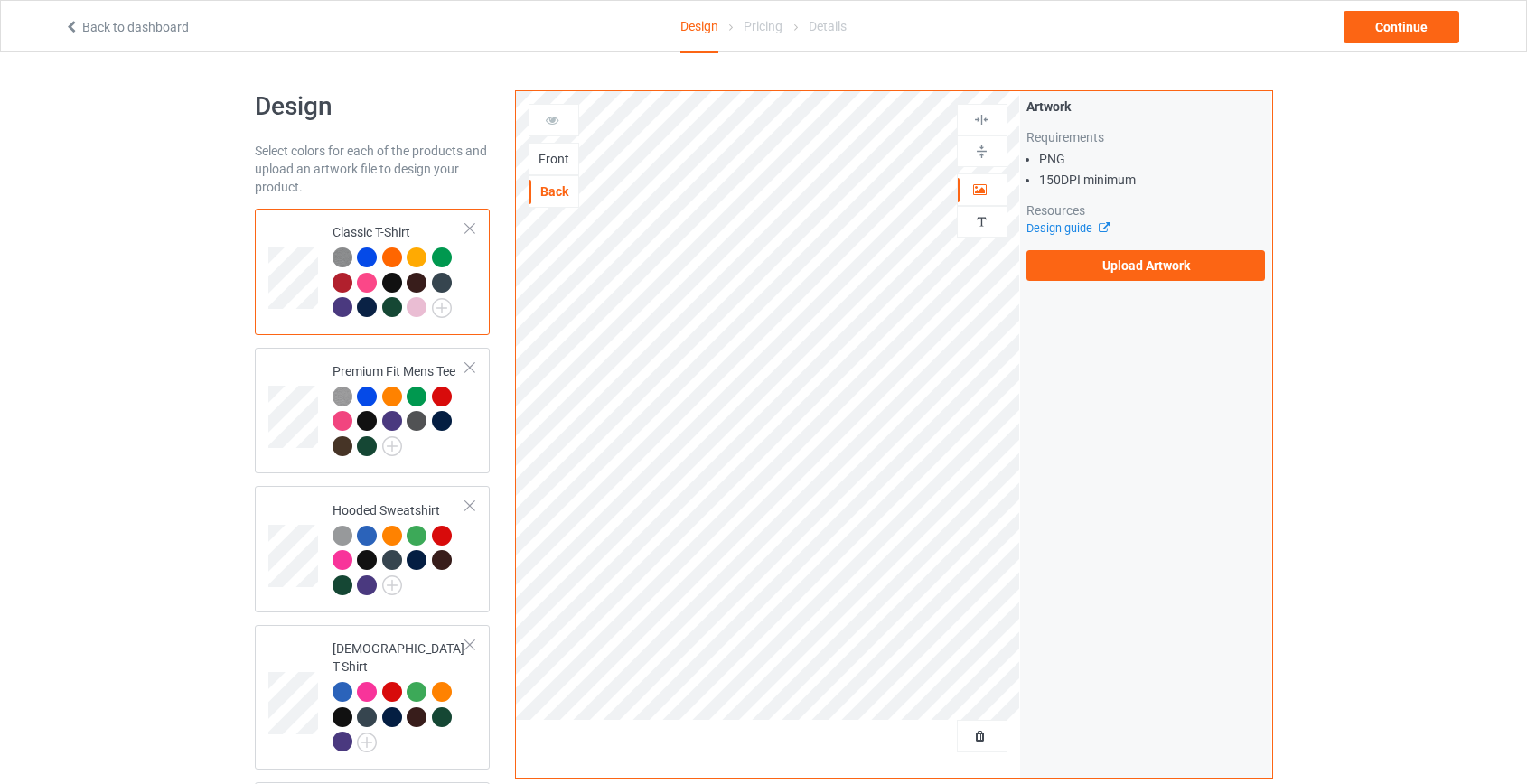
click at [386, 279] on div at bounding box center [391, 282] width 20 height 20
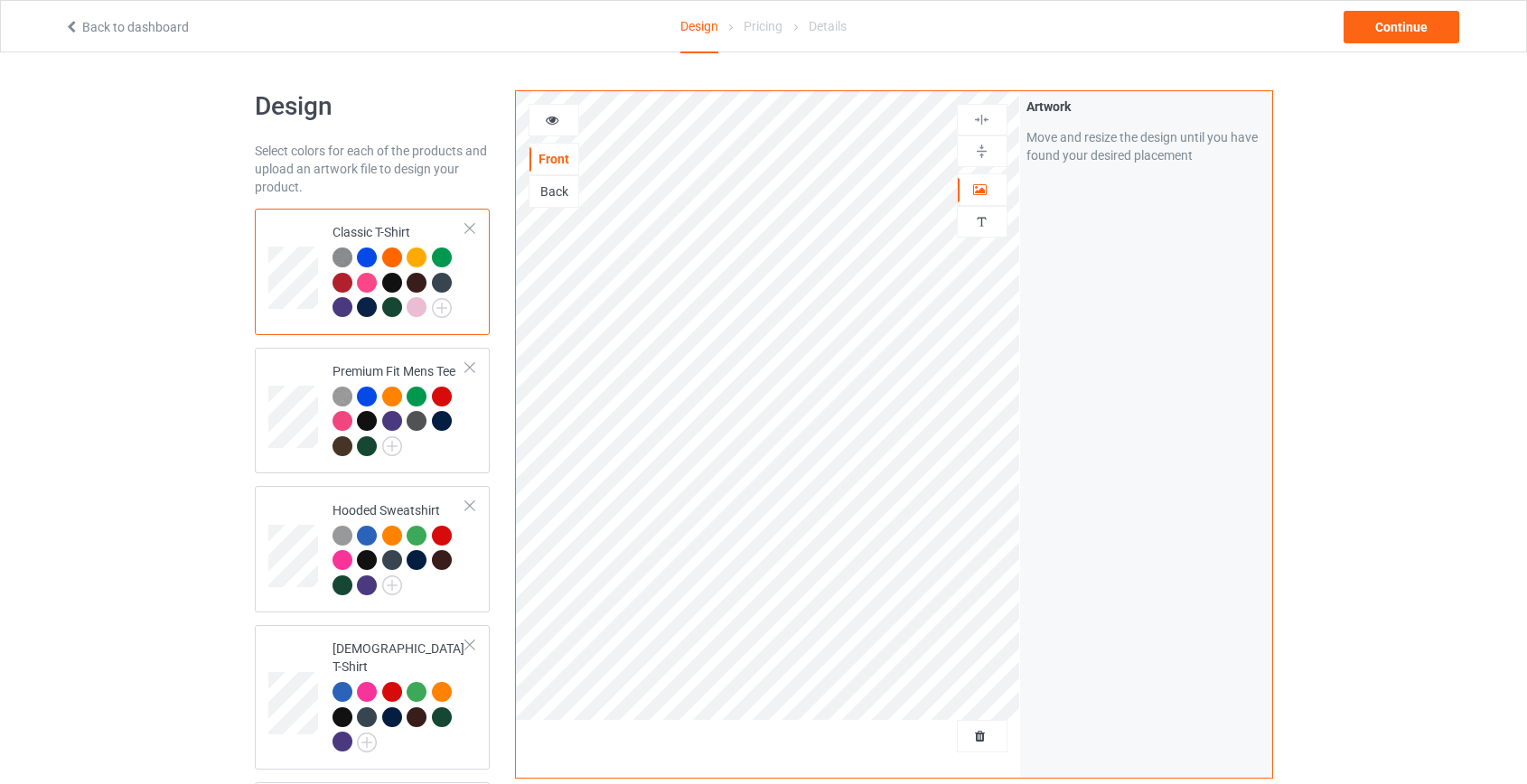
click at [556, 192] on div "Back" at bounding box center [553, 191] width 49 height 18
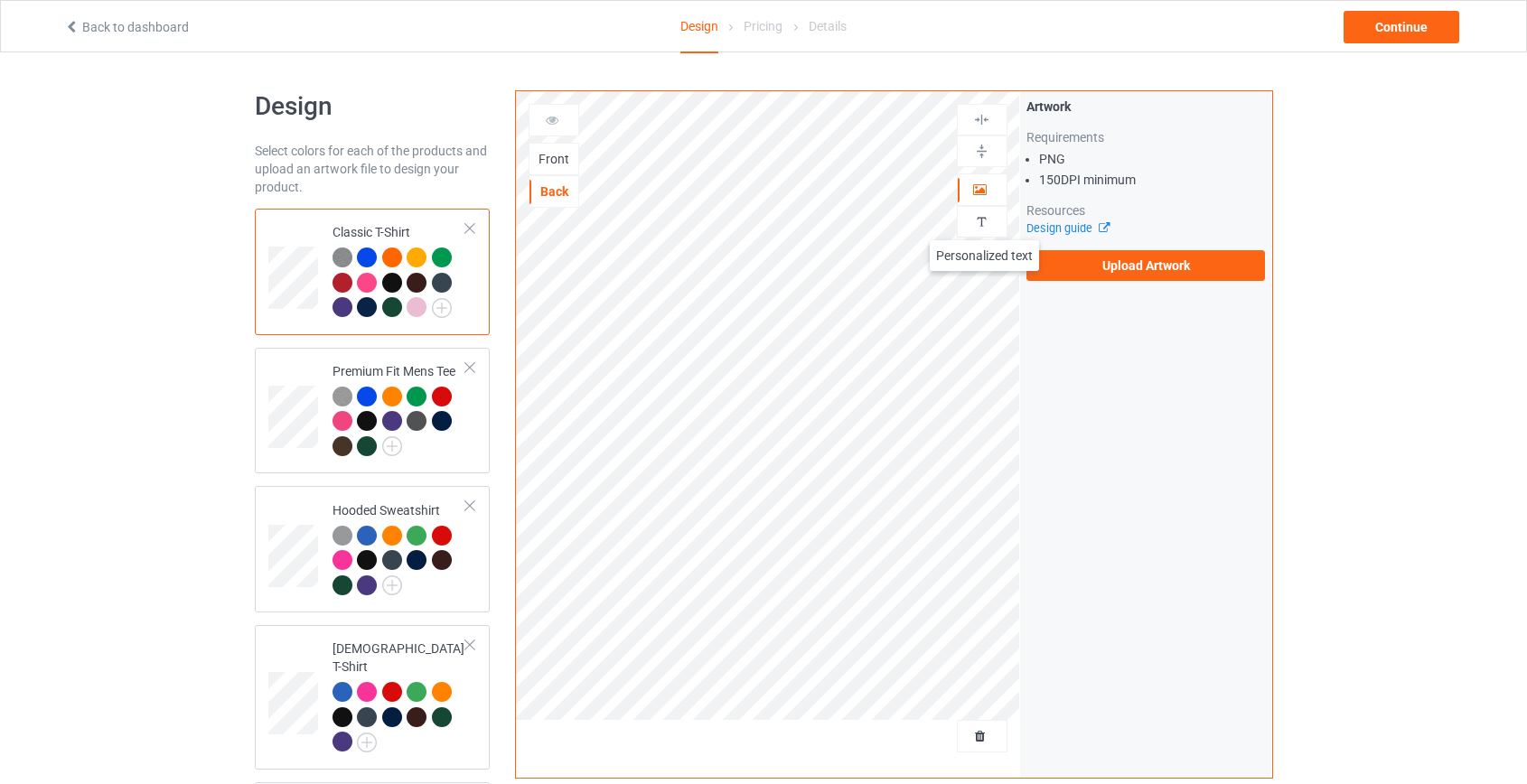
click at [985, 222] on img at bounding box center [981, 221] width 17 height 17
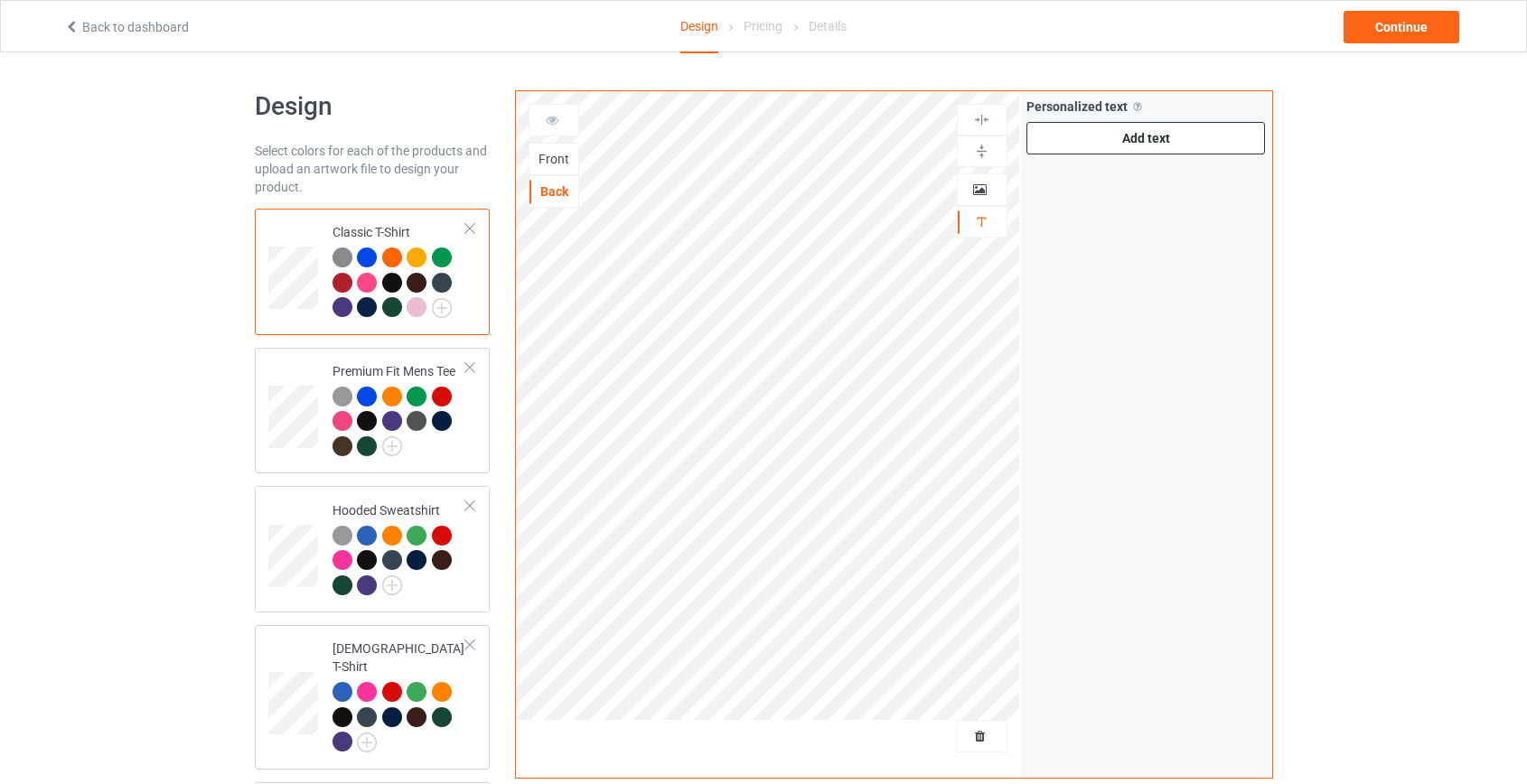
click at [1135, 142] on div "Add text" at bounding box center [1145, 138] width 239 height 33
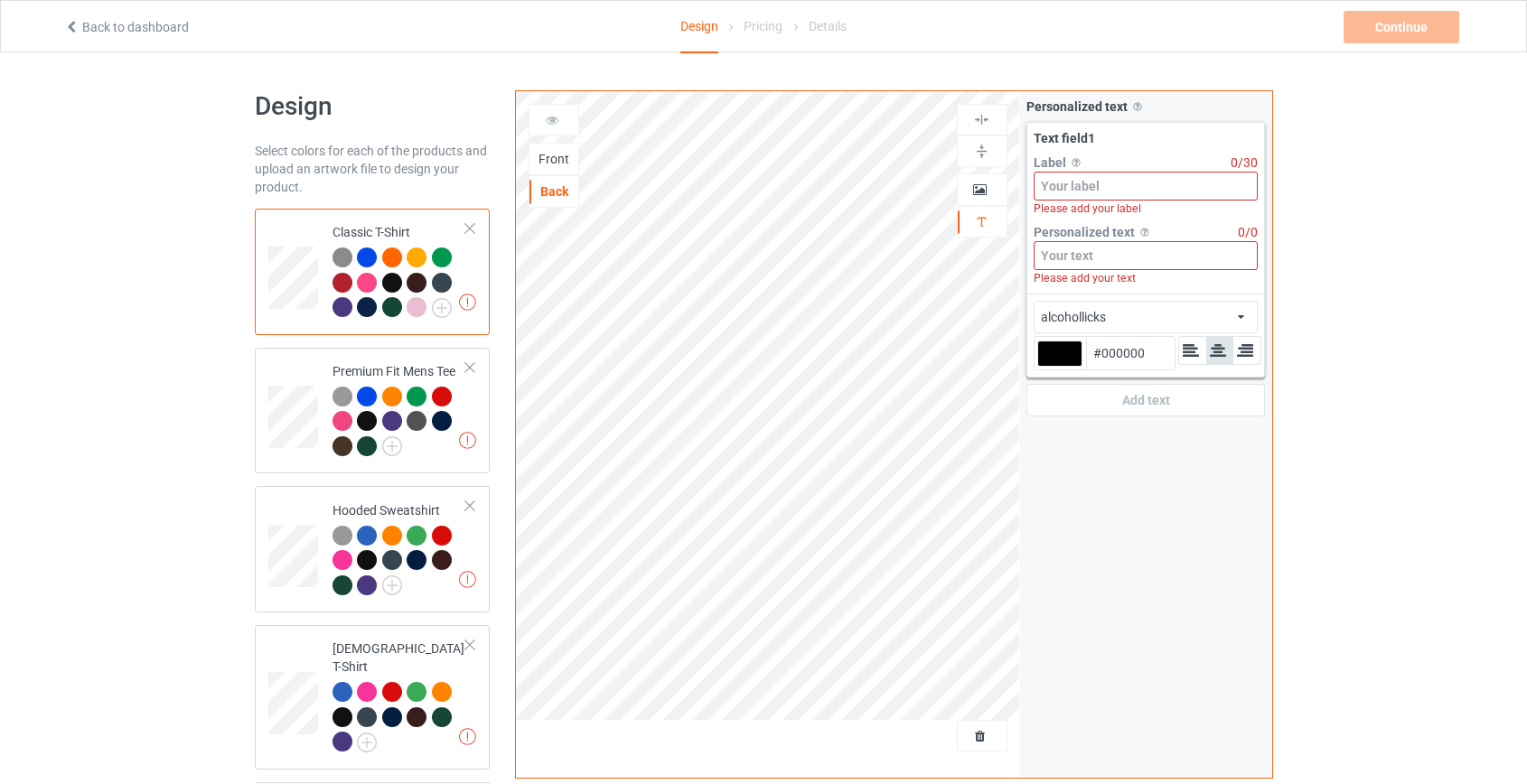
click at [1134, 187] on input at bounding box center [1146, 186] width 225 height 29
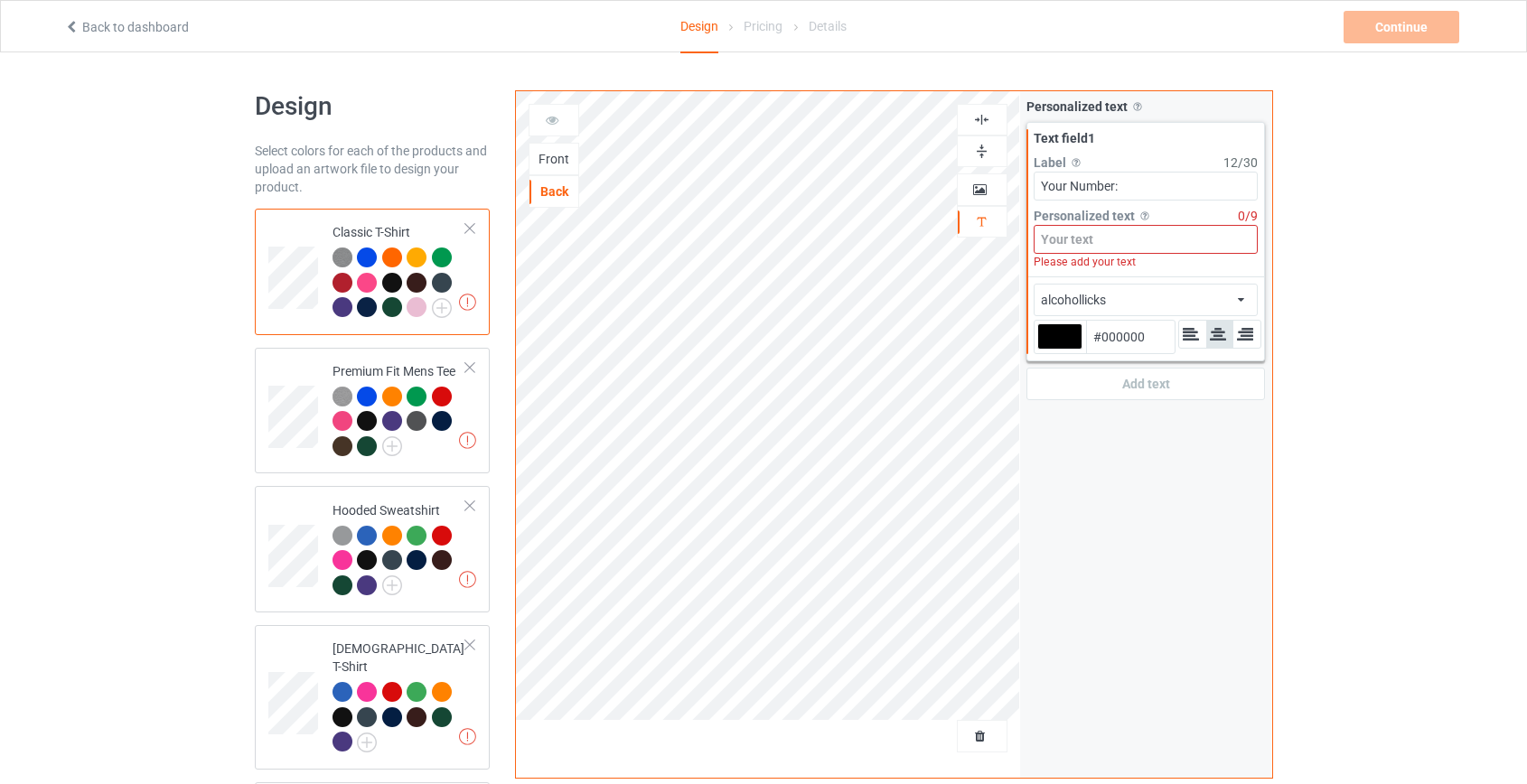
type input "Your Number:"
click at [1092, 245] on input at bounding box center [1146, 239] width 225 height 29
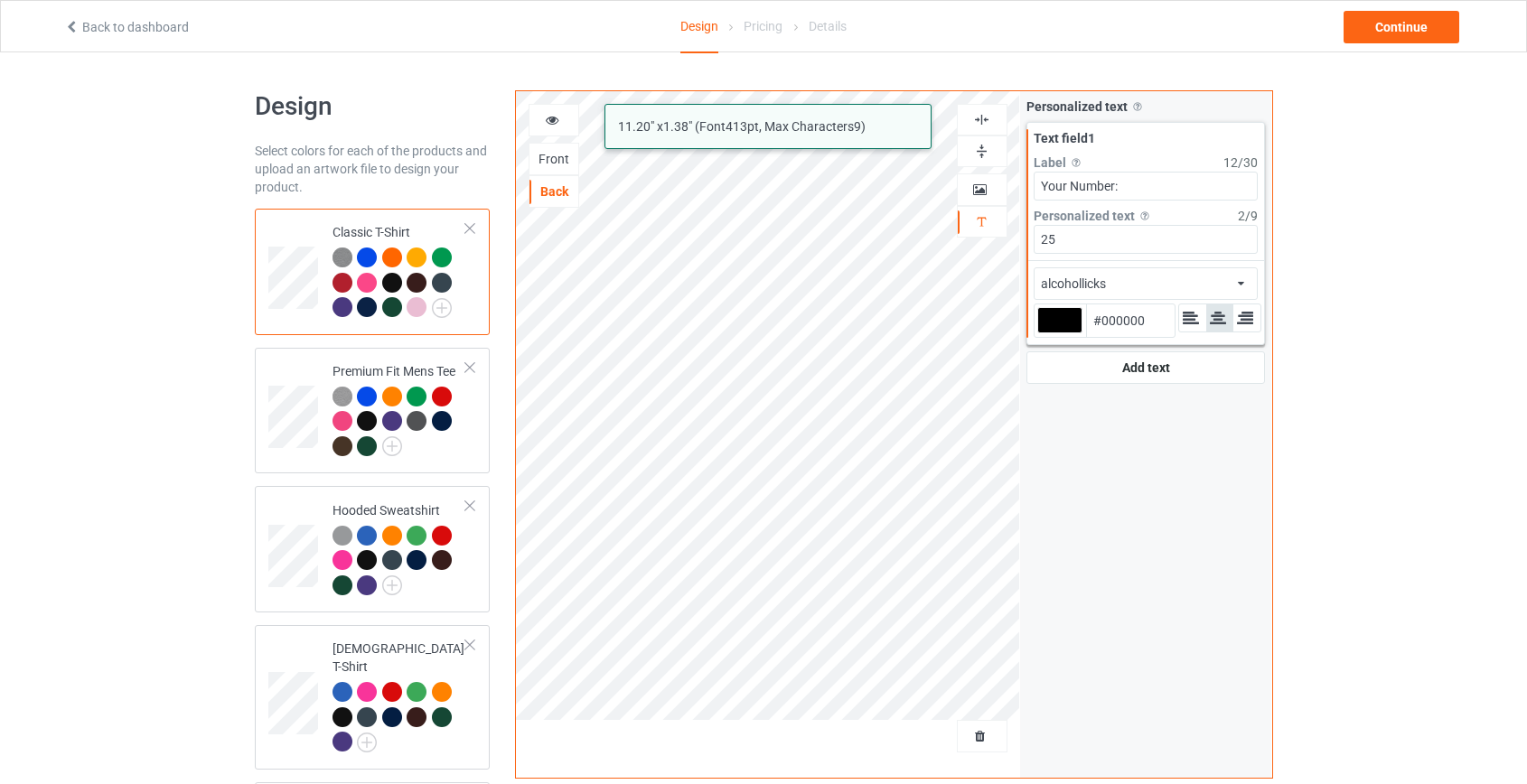
type input "25"
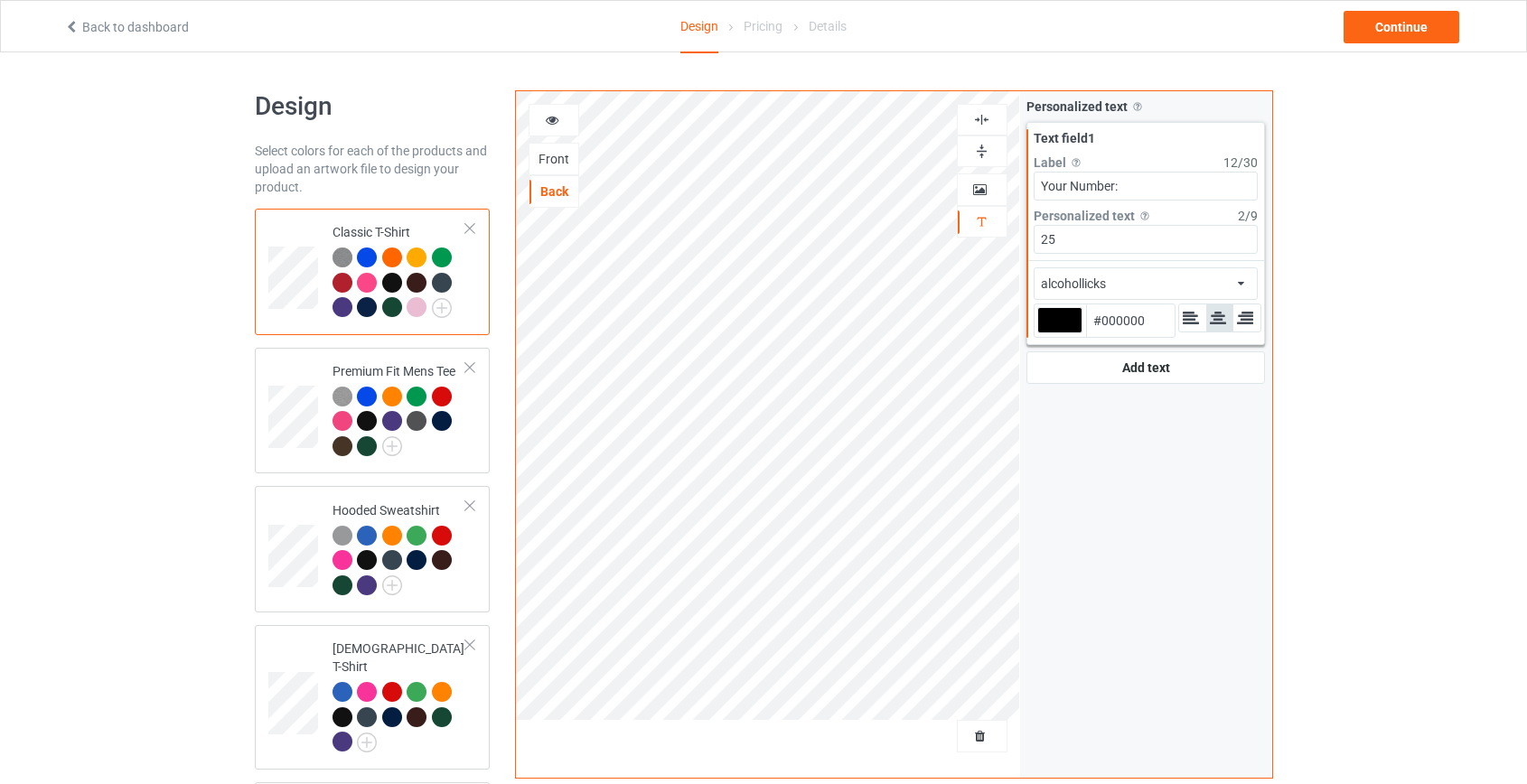
click at [1059, 327] on div at bounding box center [1060, 320] width 45 height 26
click at [1059, 333] on input "#000000" at bounding box center [1060, 345] width 45 height 24
click at [1148, 319] on input "#000000" at bounding box center [1130, 321] width 88 height 33
drag, startPoint x: 1151, startPoint y: 318, endPoint x: 1102, endPoint y: 321, distance: 49.1
click at [1102, 321] on input "#000000" at bounding box center [1130, 321] width 88 height 33
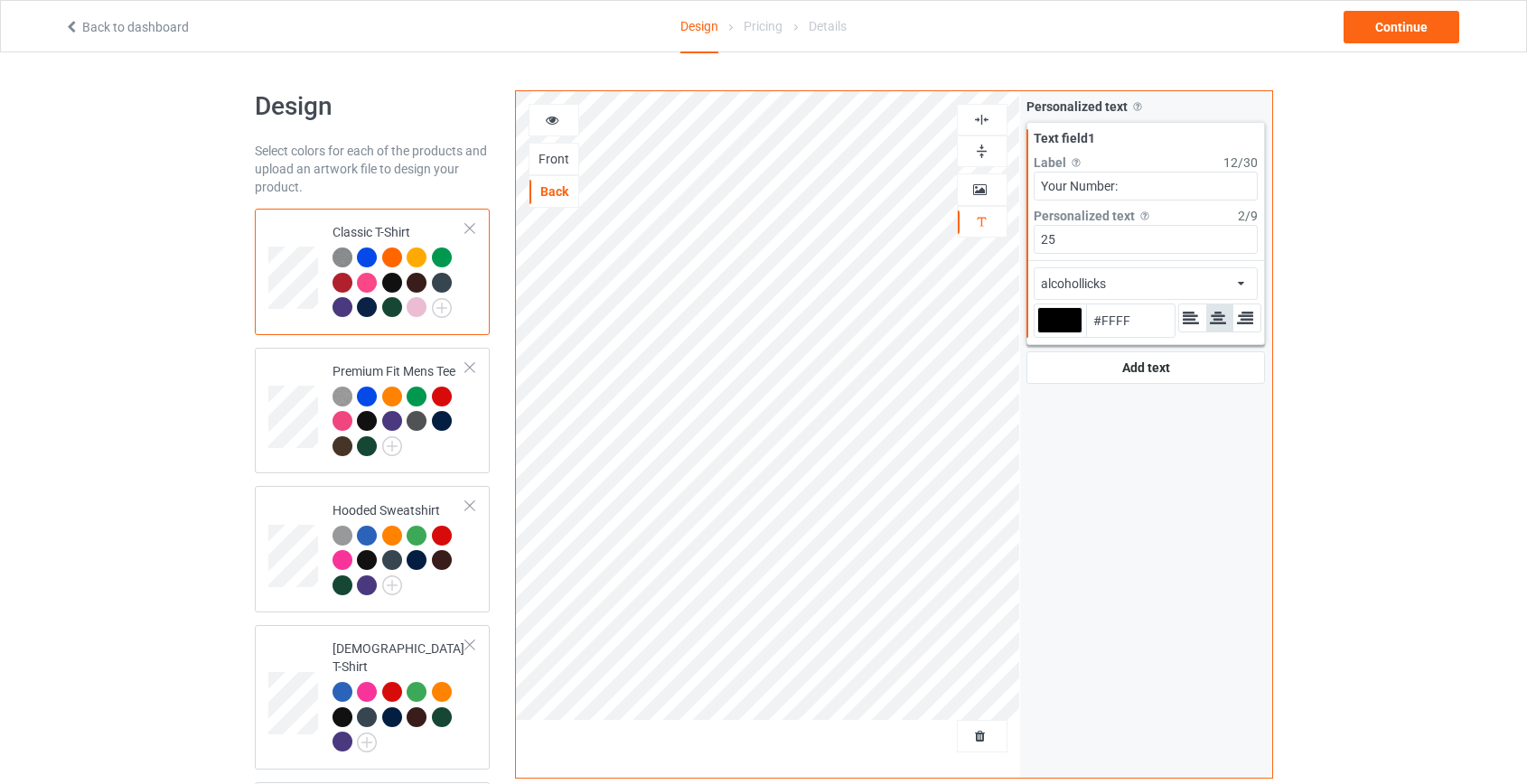
type input "#FFFFF"
type input "#ffffff"
type input "#FFFFFF"
click at [1125, 284] on div "alcohollicks african airstream aladdin alcohollicks aldo algerian almontesnow a…" at bounding box center [1146, 283] width 225 height 33
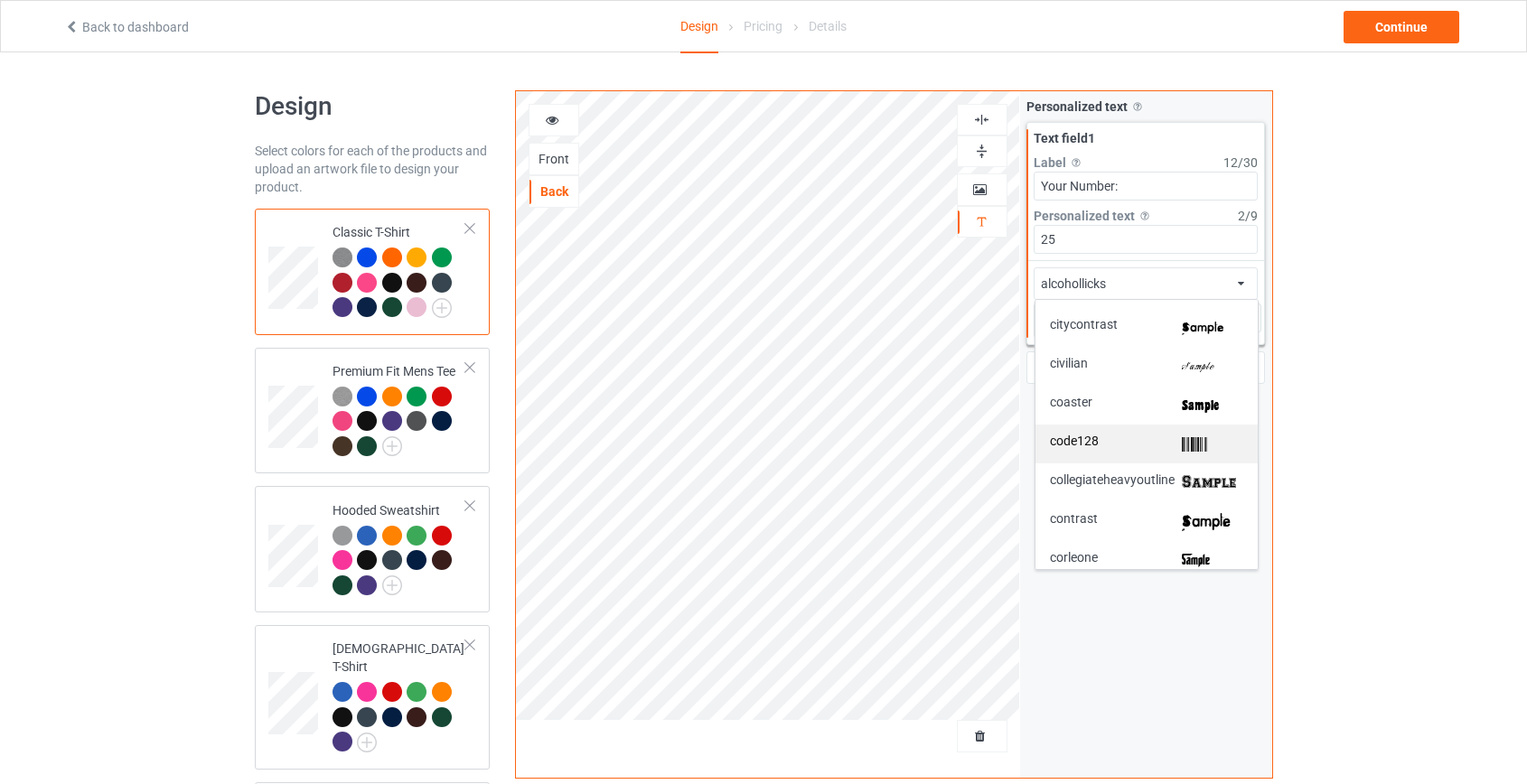
scroll to position [1313, 0]
click at [1127, 442] on span "collegiateheavyoutline" at bounding box center [1111, 443] width 125 height 19
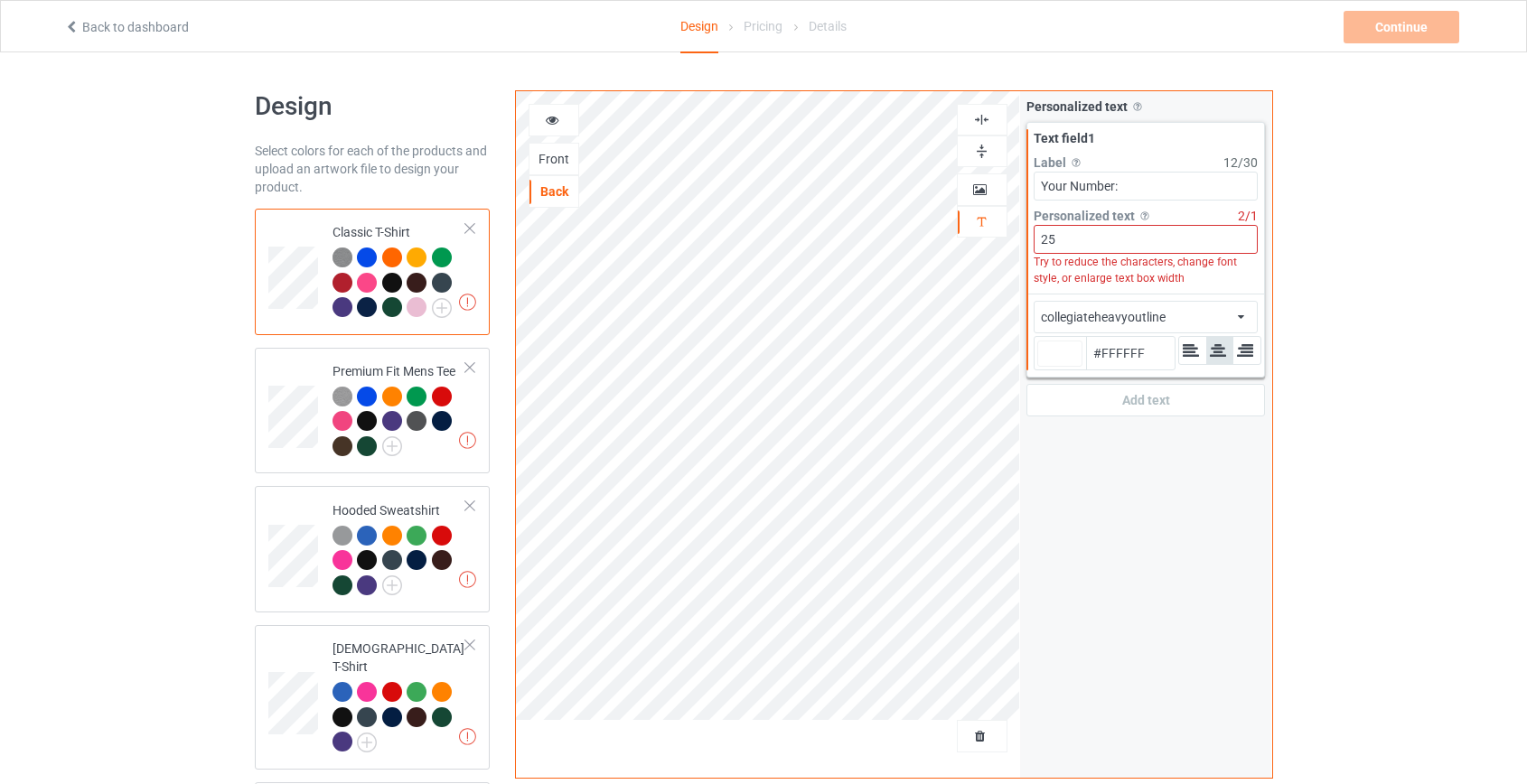
click at [986, 114] on img at bounding box center [981, 119] width 17 height 17
click at [1149, 318] on div "collegiateheavyoutline" at bounding box center [1102, 316] width 125 height 18
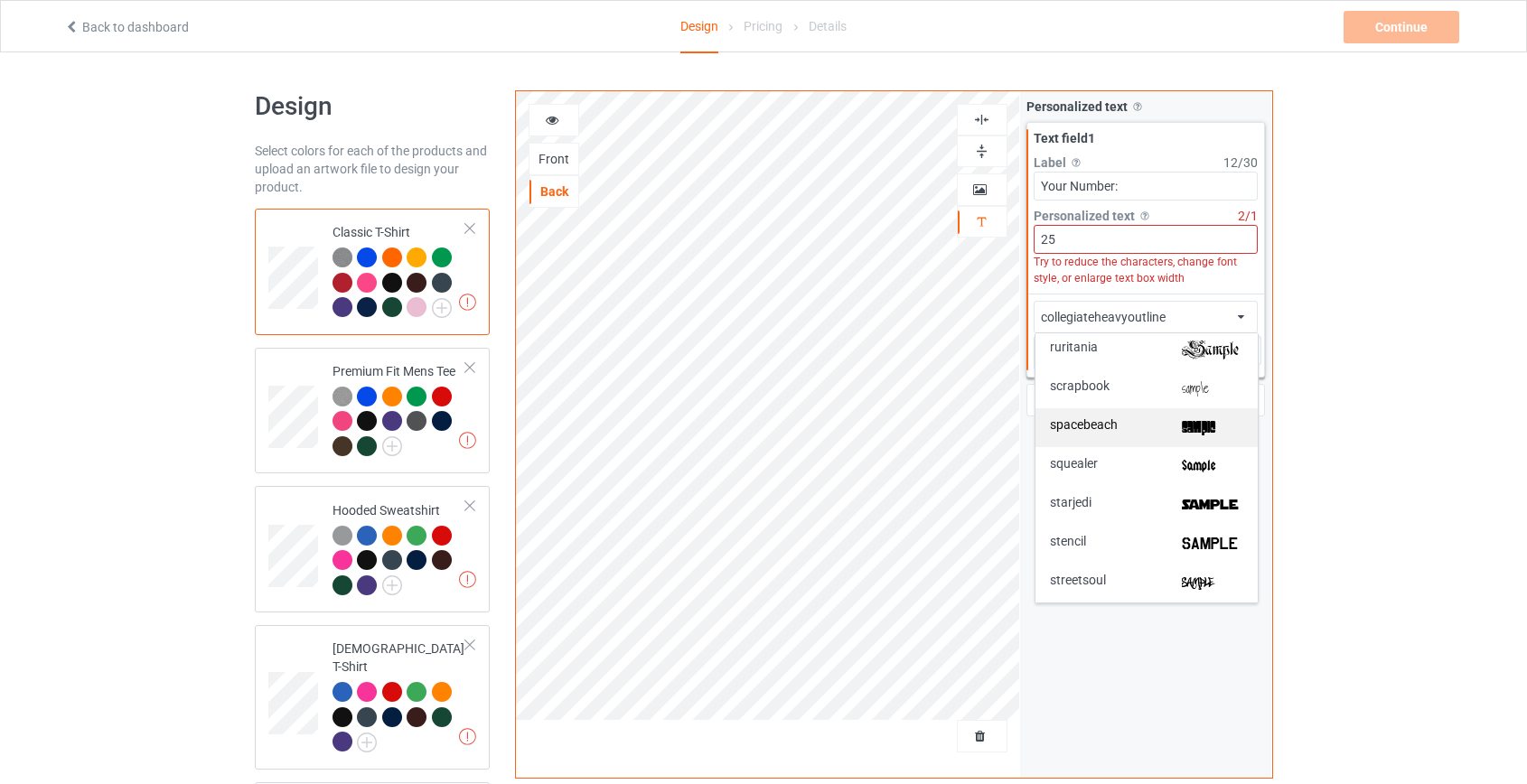
scroll to position [3612, 0]
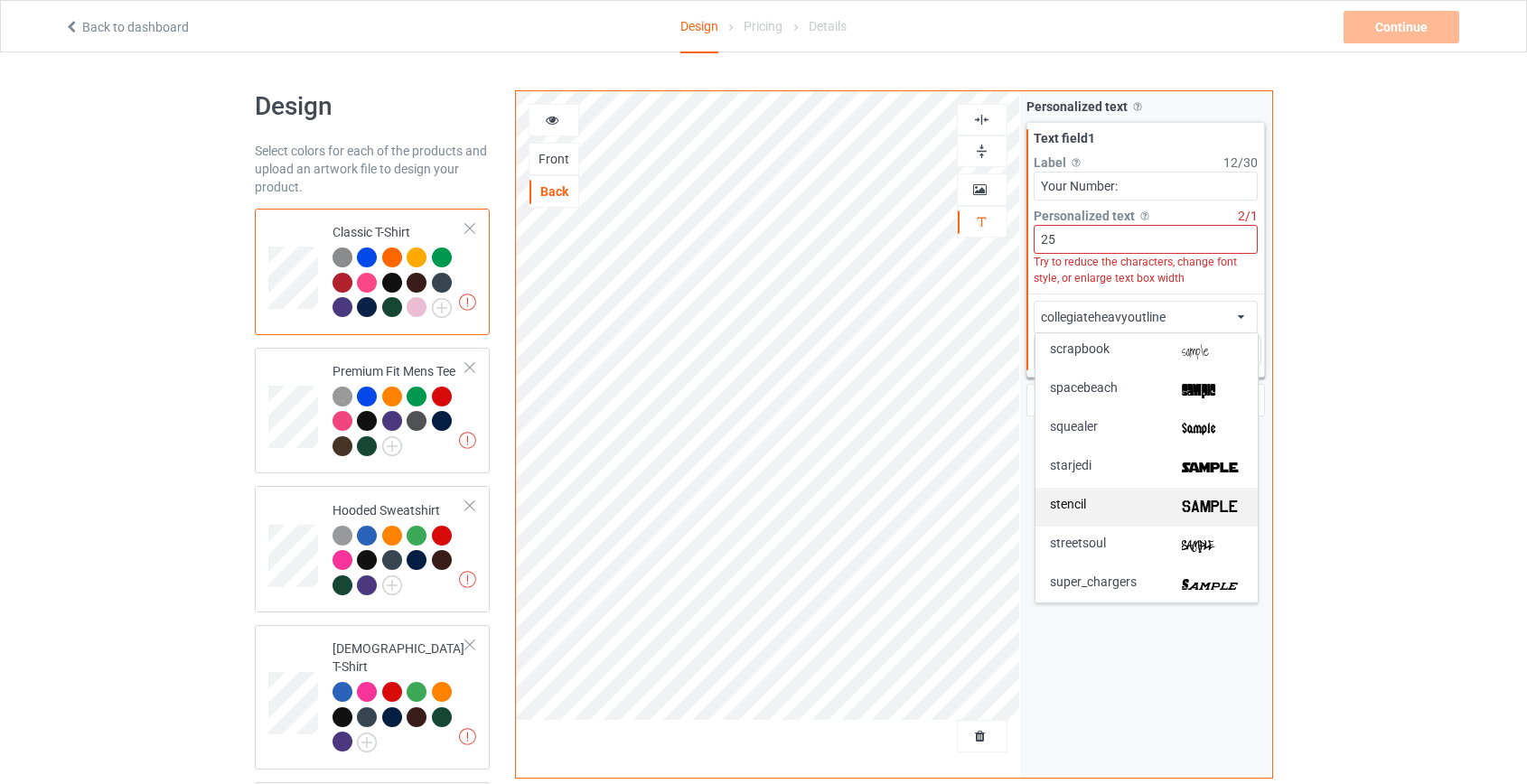
click at [1120, 505] on div "stencil" at bounding box center [1146, 507] width 193 height 19
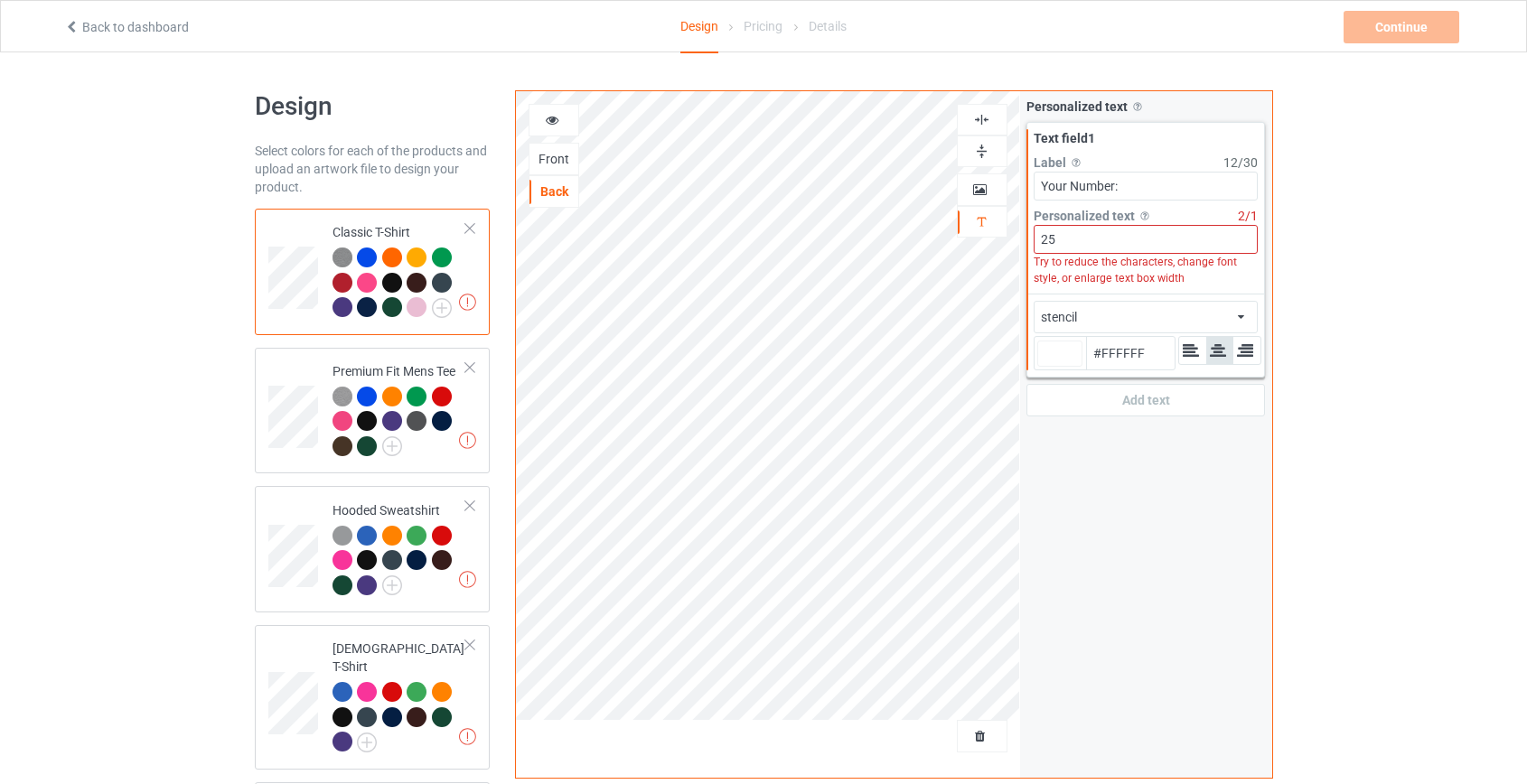
click at [1114, 321] on div "stencil african airstream aladdin alcohollicks aldo algerian almontesnow anglic…" at bounding box center [1146, 317] width 225 height 33
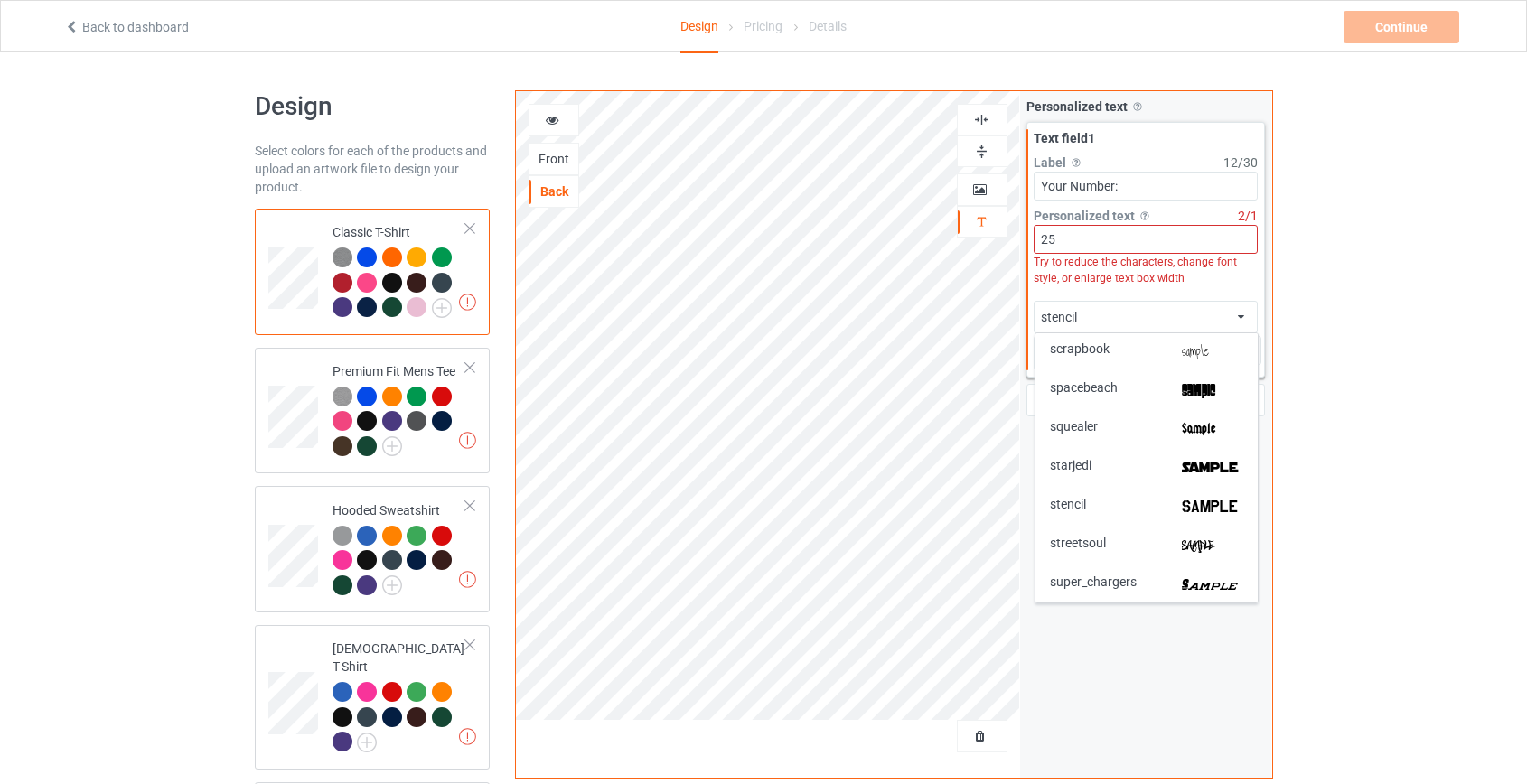
click at [1114, 321] on div "stencil african airstream aladdin alcohollicks aldo algerian almontesnow anglic…" at bounding box center [1146, 317] width 225 height 33
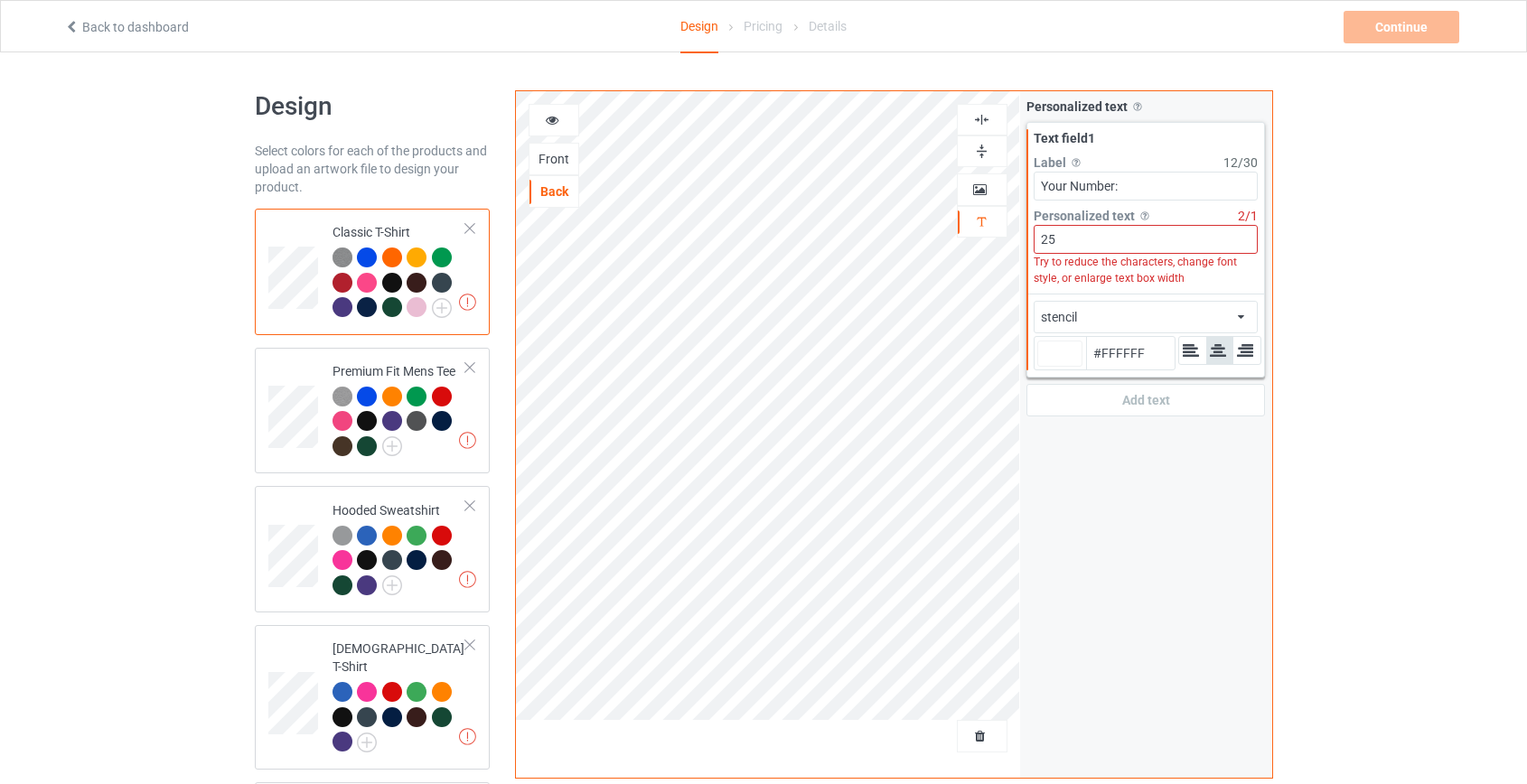
click at [1114, 321] on div "stencil african airstream aladdin alcohollicks aldo algerian almontesnow anglic…" at bounding box center [1146, 317] width 225 height 33
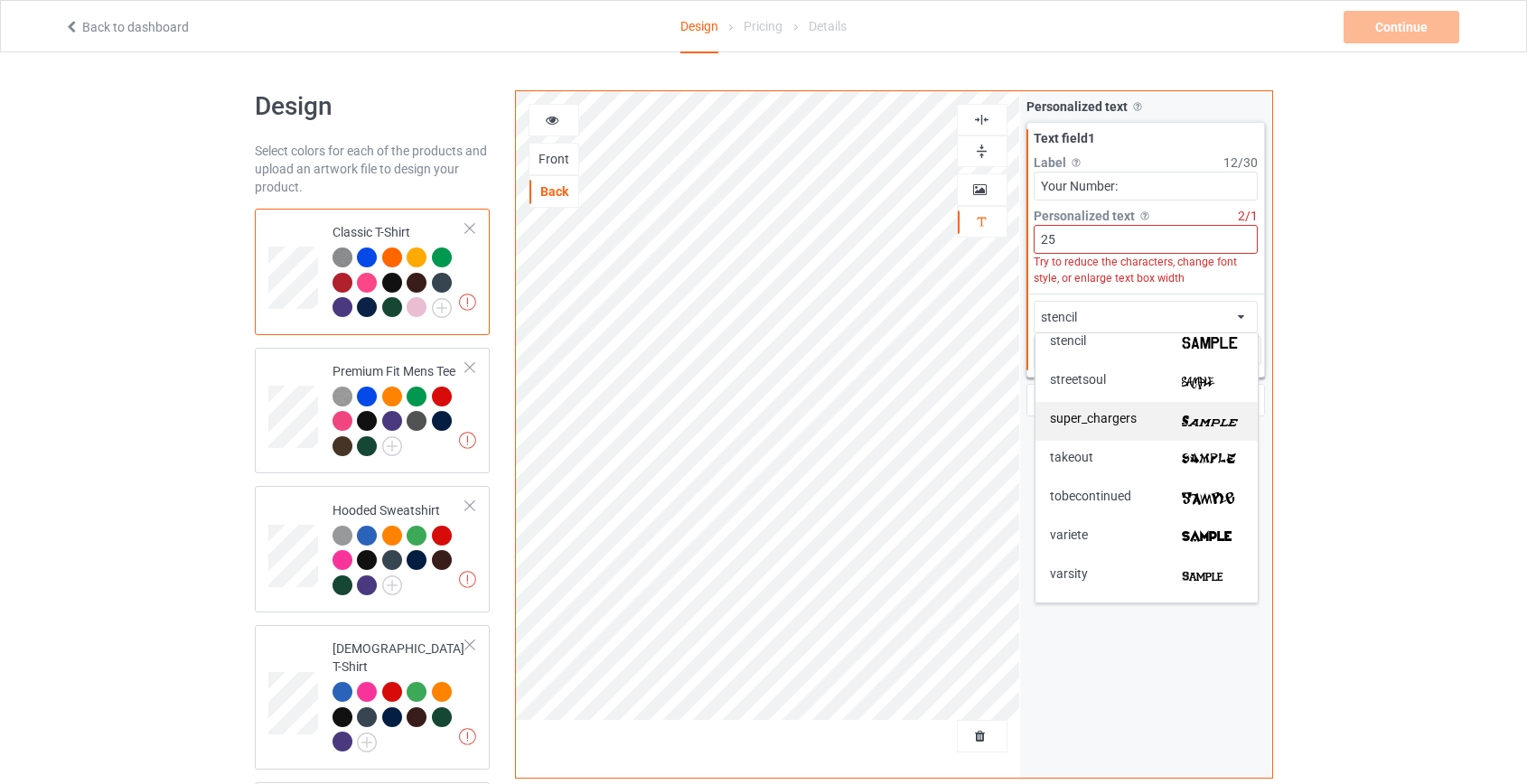
scroll to position [3858, 0]
click at [1125, 496] on div "varsity" at bounding box center [1146, 494] width 193 height 19
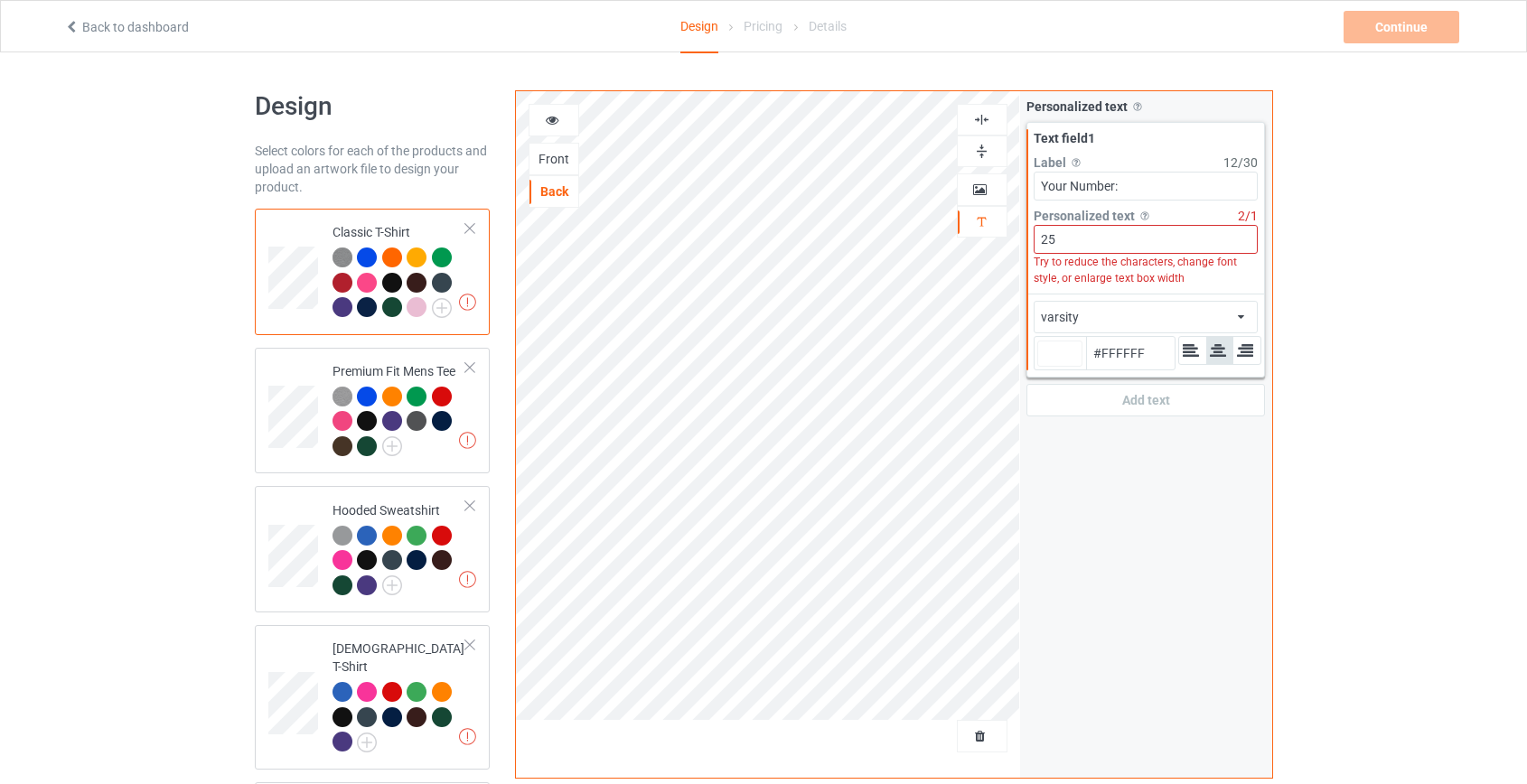
click at [1161, 189] on input "Your Number:" at bounding box center [1146, 186] width 225 height 29
click at [1138, 245] on input "25" at bounding box center [1146, 239] width 225 height 29
click at [1075, 320] on div "varsity" at bounding box center [1059, 316] width 38 height 18
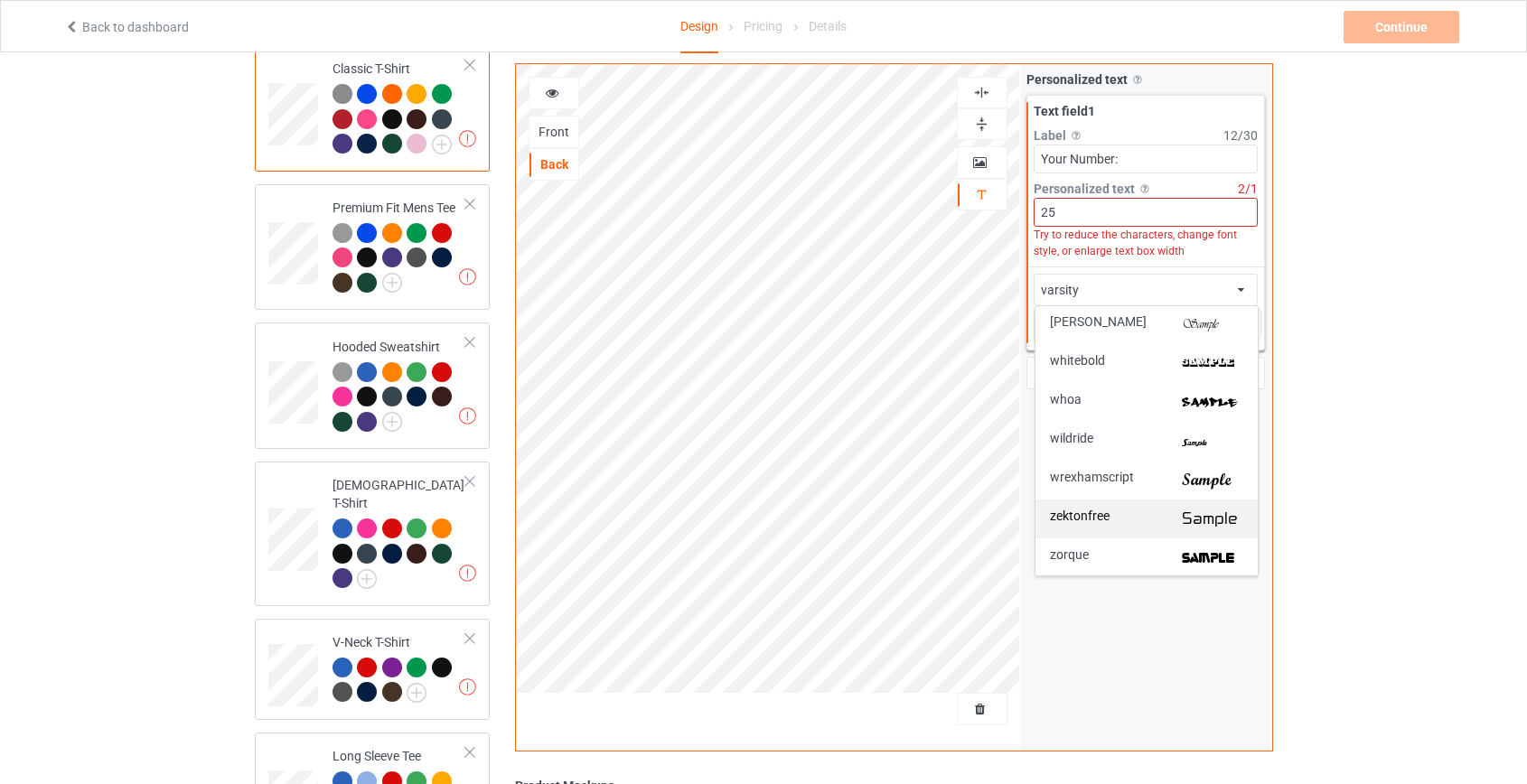
scroll to position [246, 0]
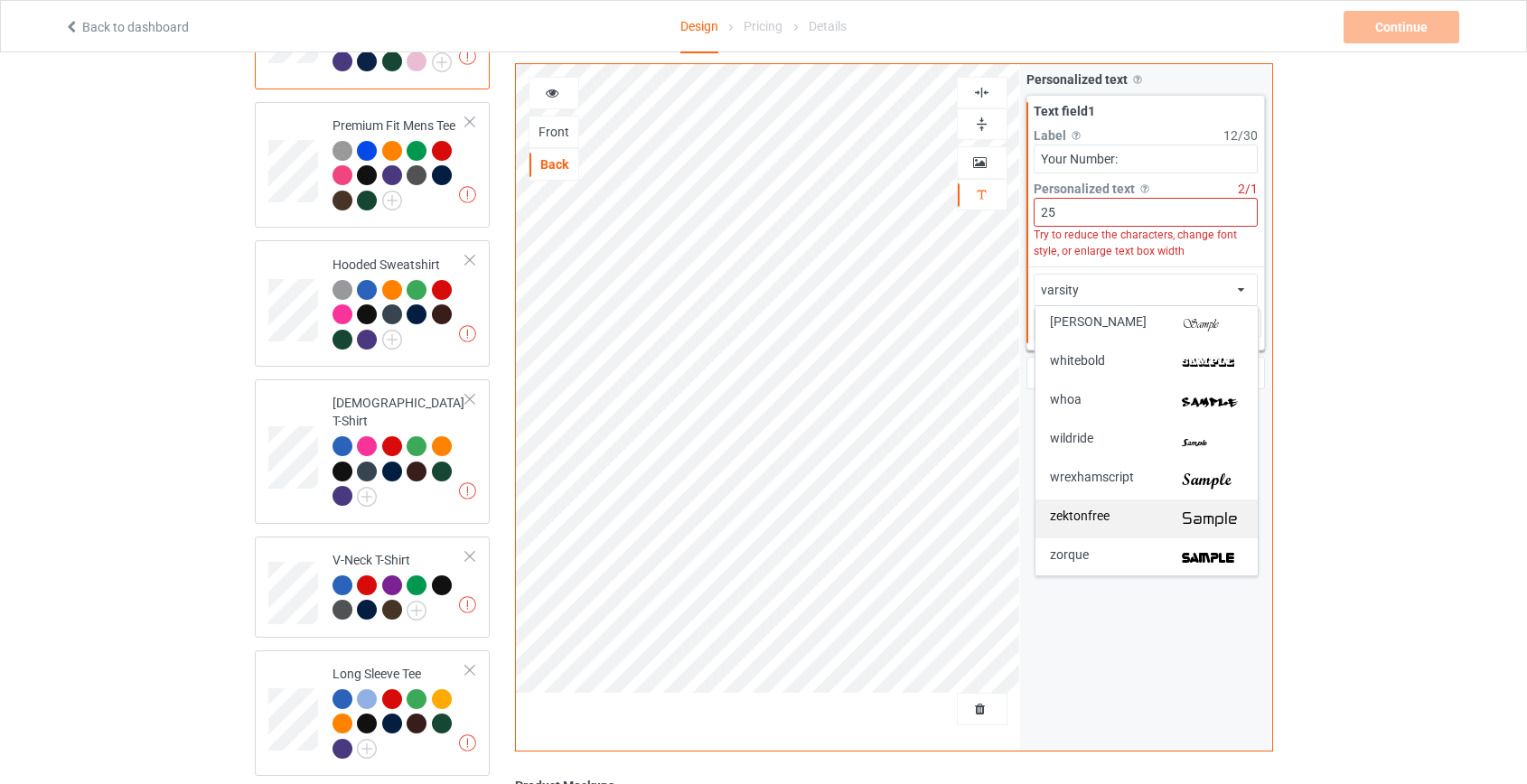
click at [1142, 522] on div "zektonfree" at bounding box center [1146, 519] width 193 height 19
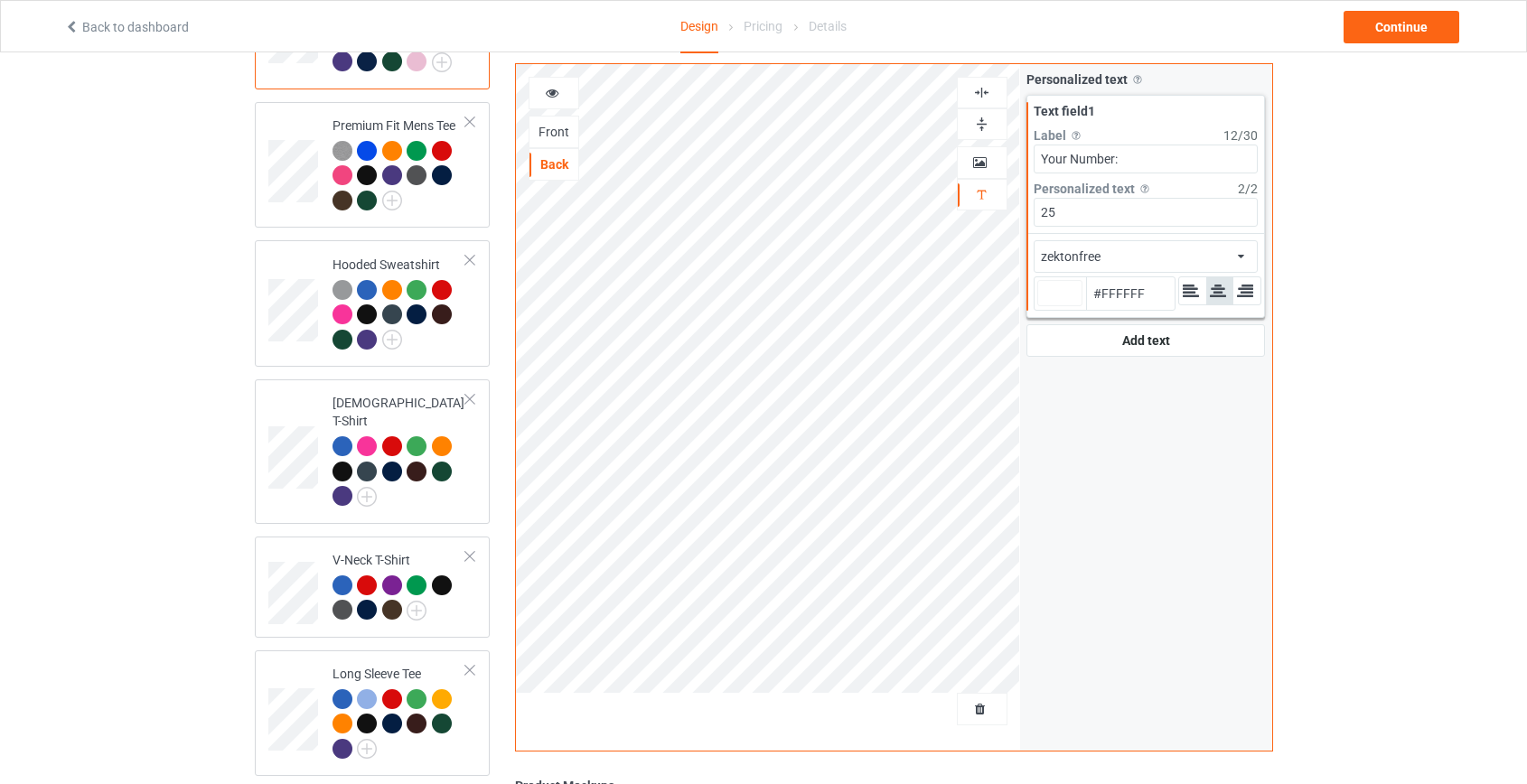
click at [1132, 256] on div "zektonfree african airstream aladdin alcohollicks aldo algerian almontesnow ang…" at bounding box center [1146, 256] width 225 height 33
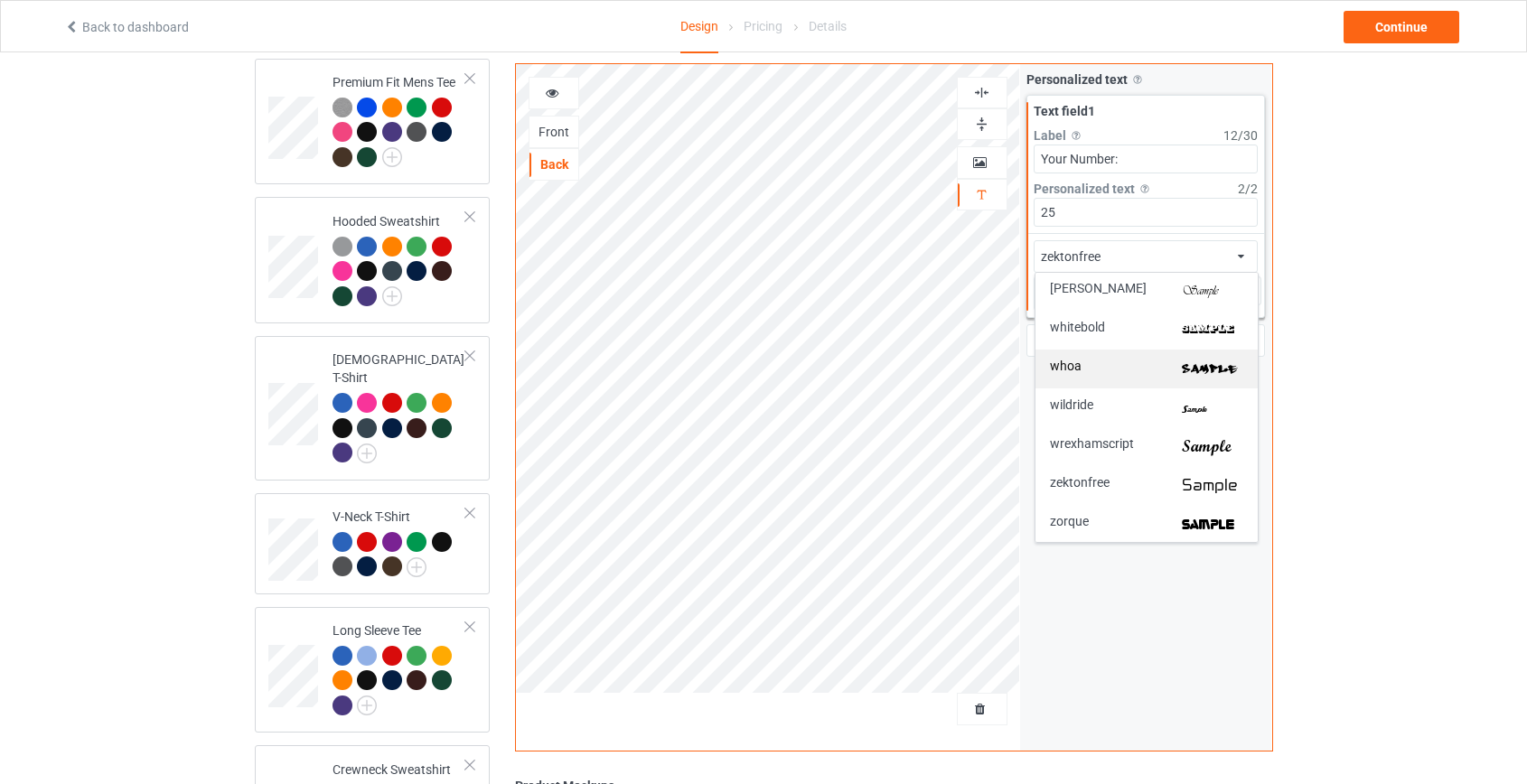
scroll to position [328, 0]
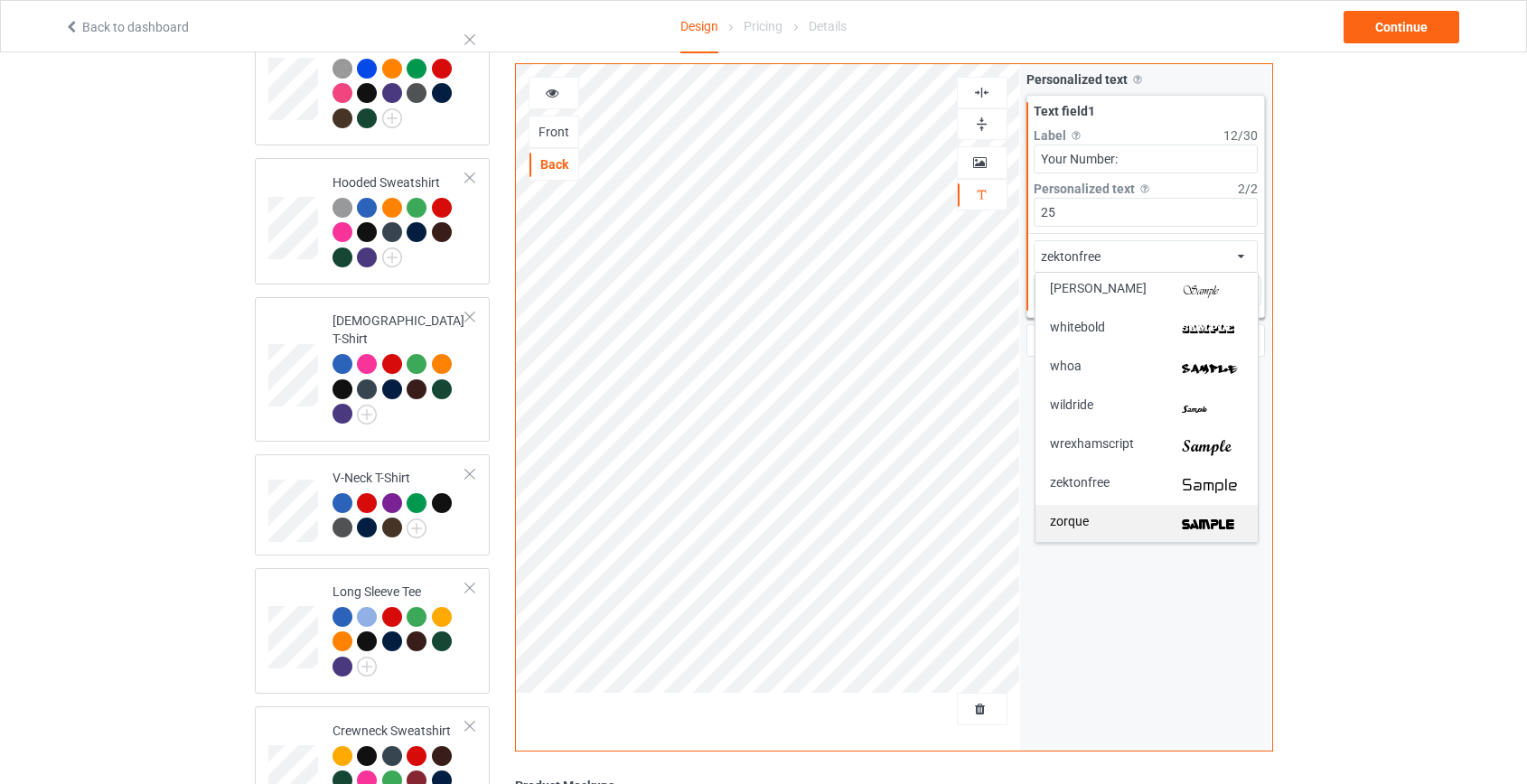
click at [1119, 518] on div "zorque" at bounding box center [1146, 524] width 193 height 19
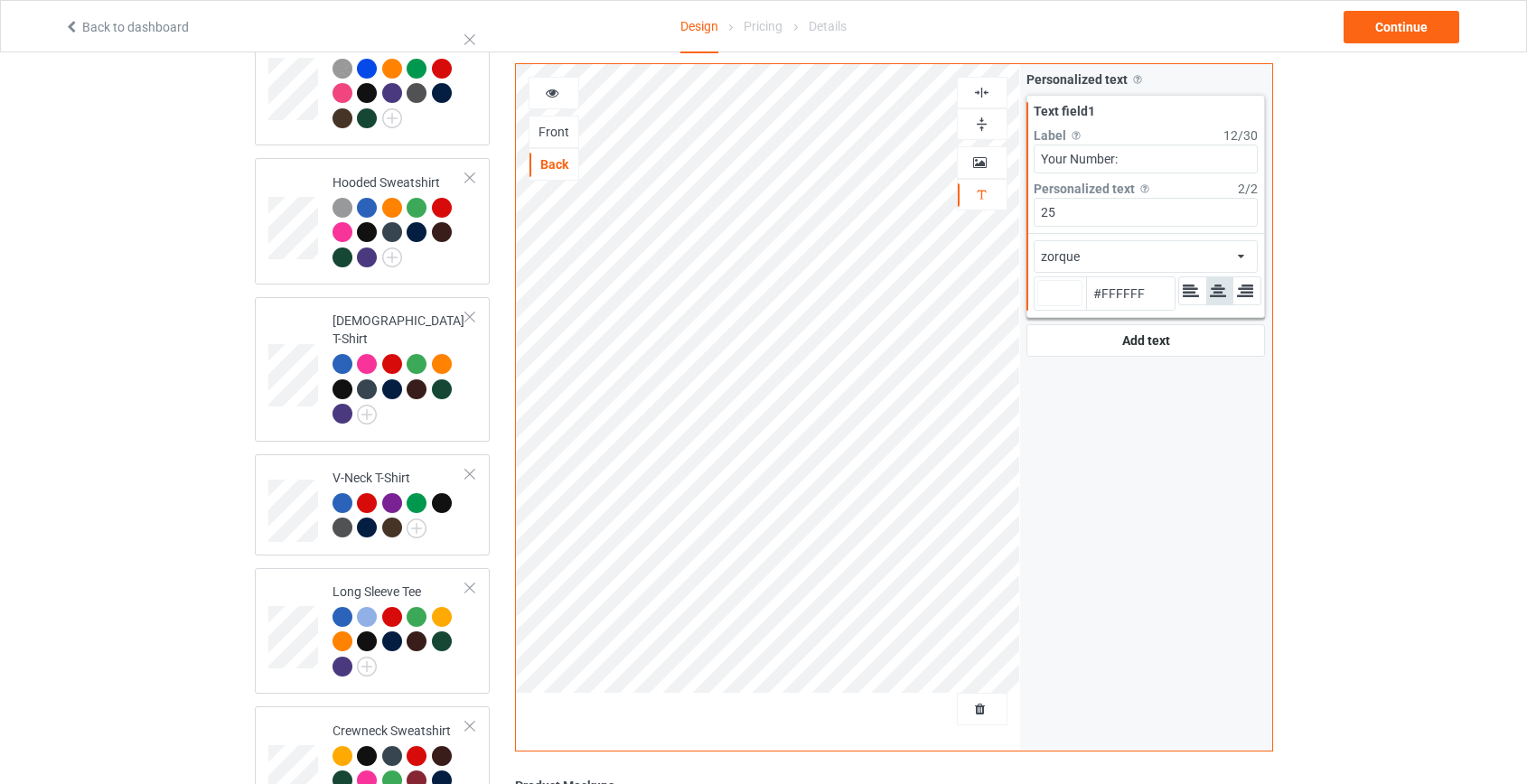
click at [1123, 260] on div "zorque african airstream aladdin alcohollicks aldo algerian almontesnow anglica…" at bounding box center [1146, 256] width 225 height 33
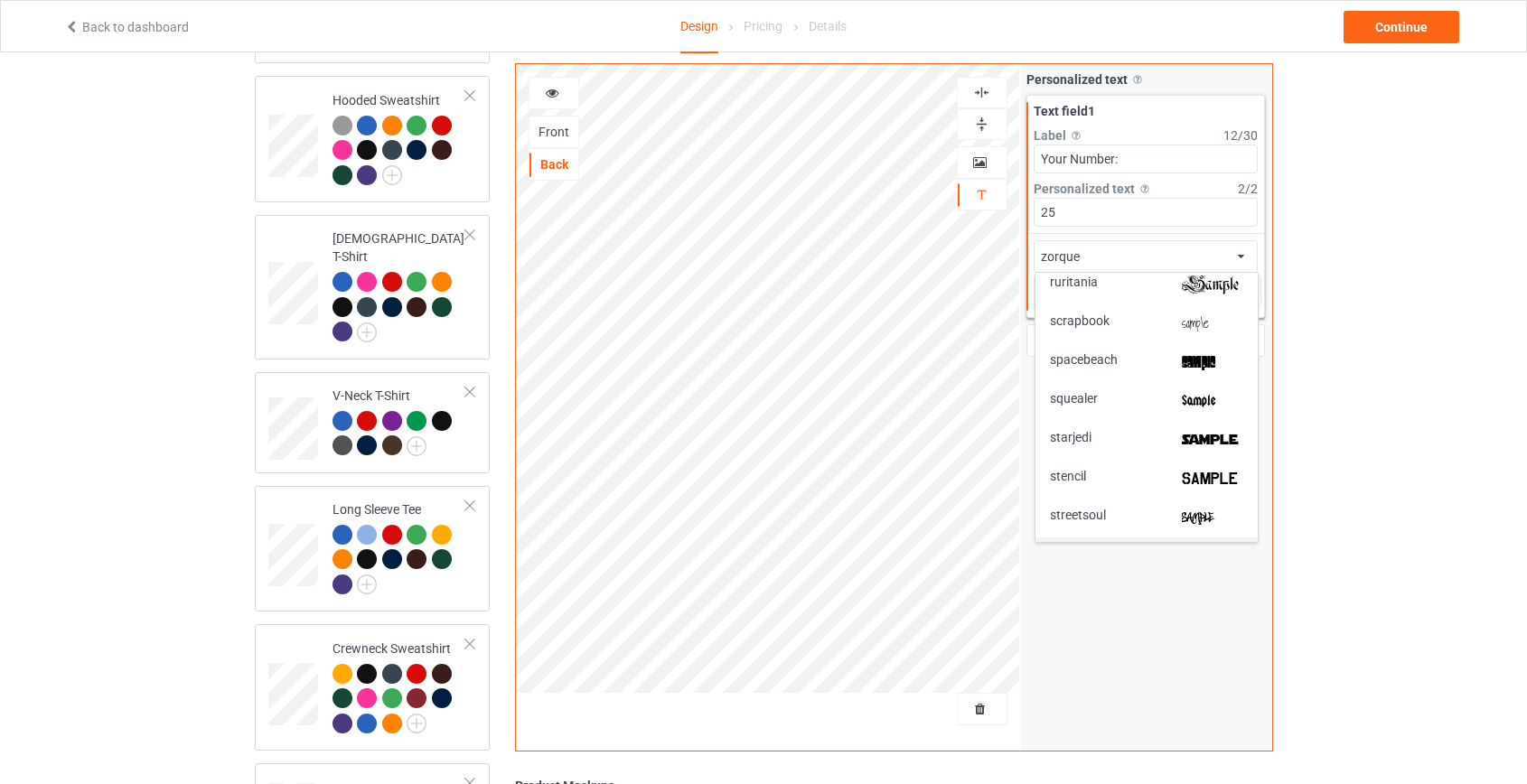
scroll to position [3542, 0]
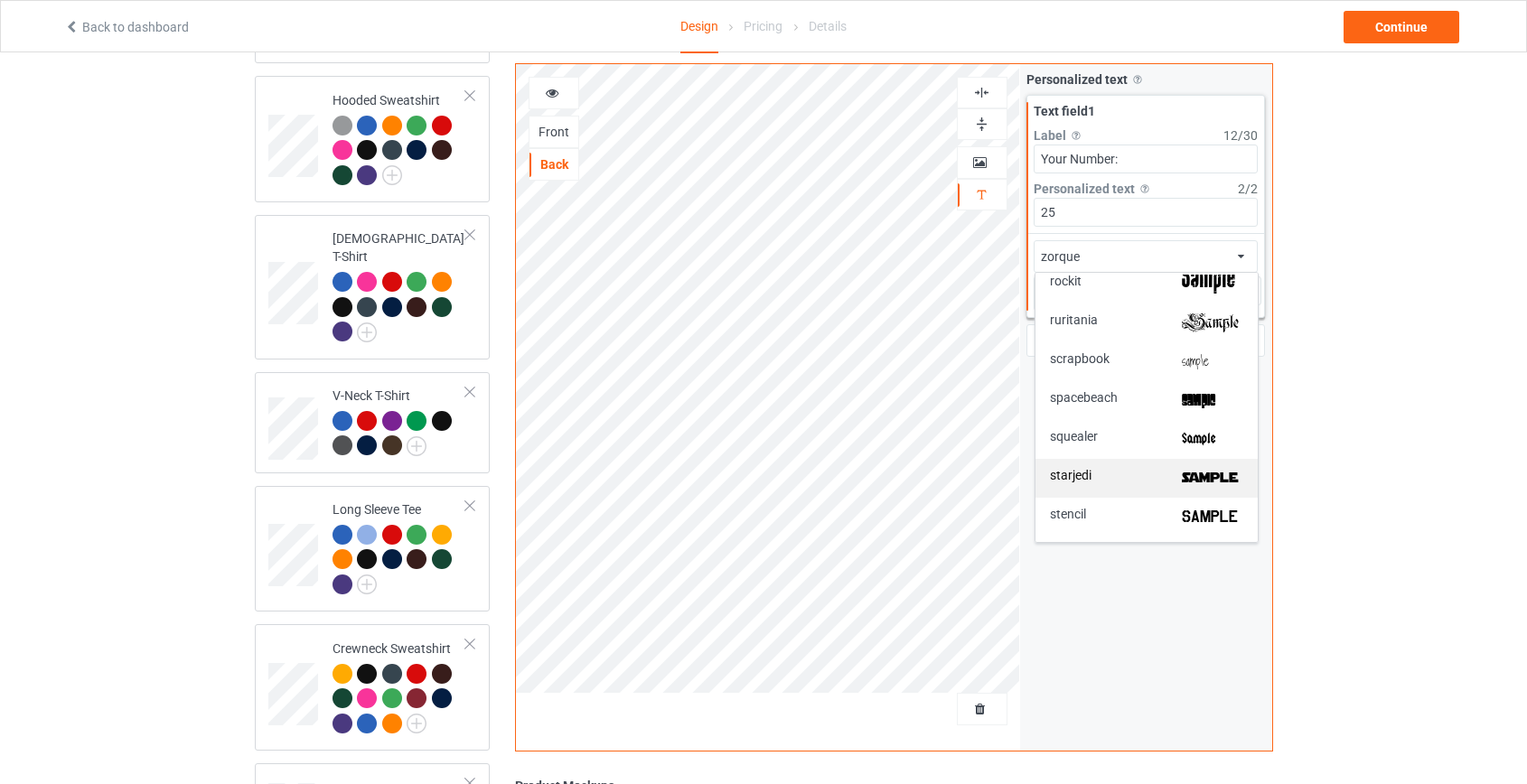
click at [1134, 484] on div "starjedi" at bounding box center [1146, 478] width 193 height 19
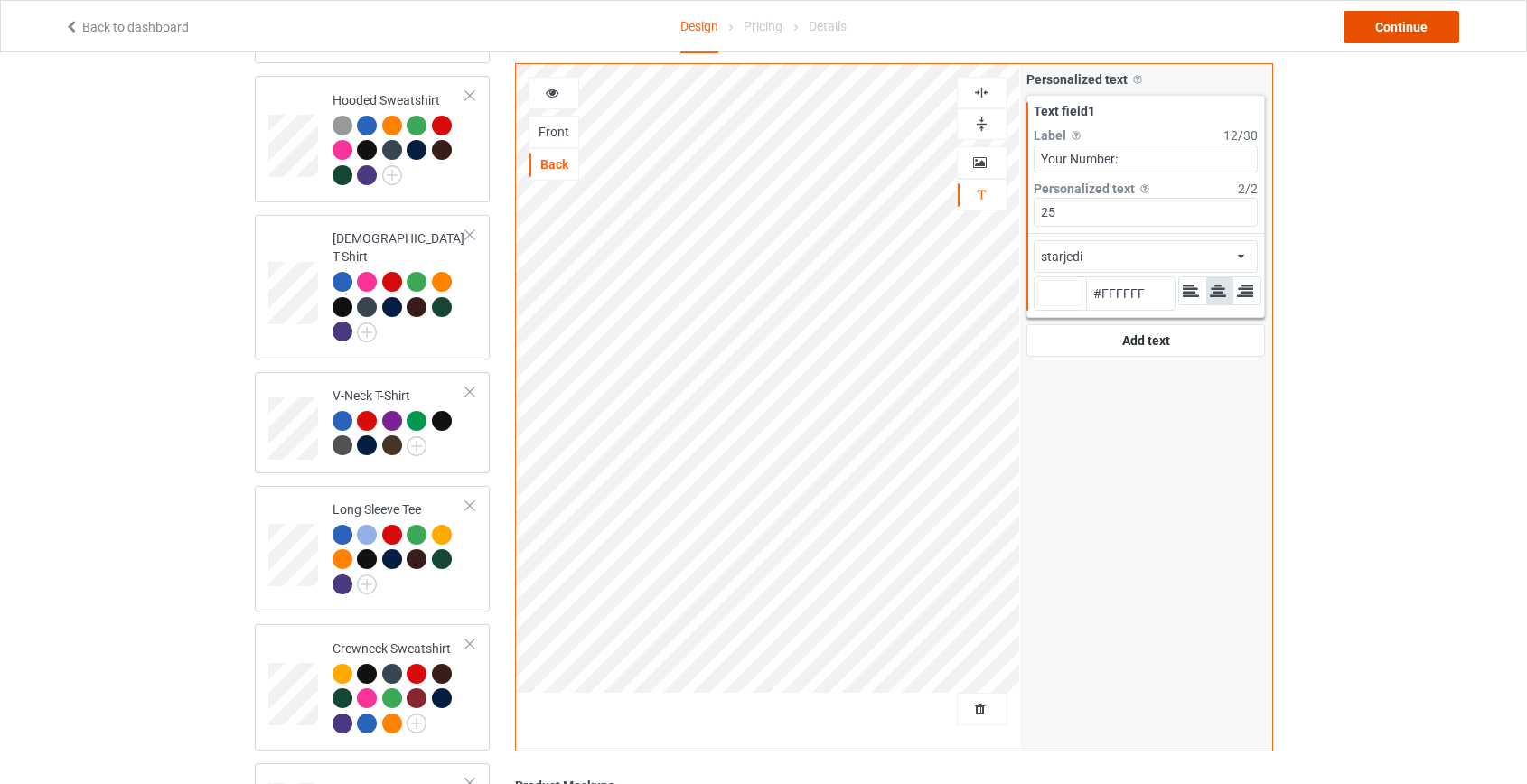
click at [1408, 29] on div "Continue" at bounding box center [1400, 27] width 115 height 33
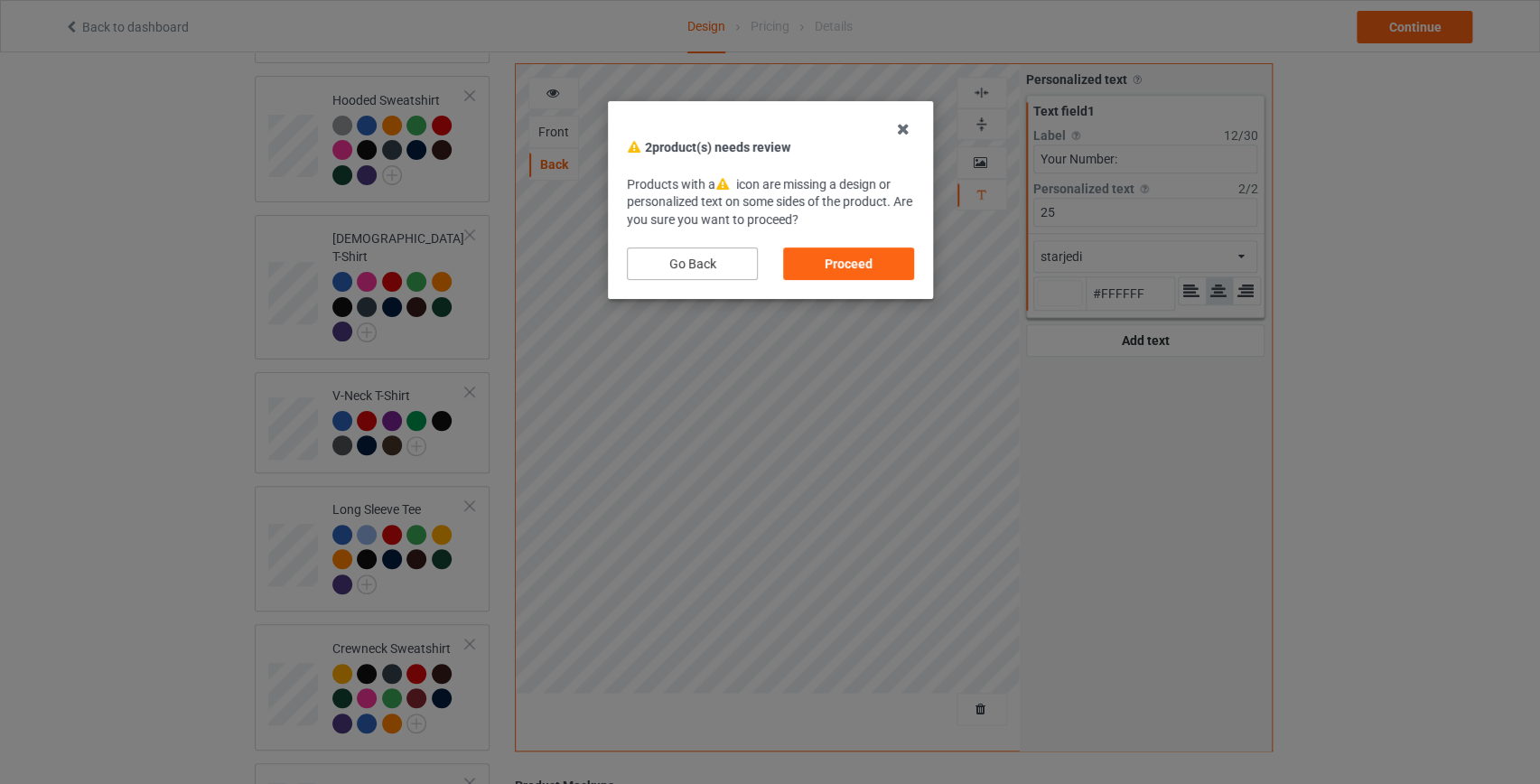
click at [743, 268] on div "Go Back" at bounding box center [692, 264] width 131 height 33
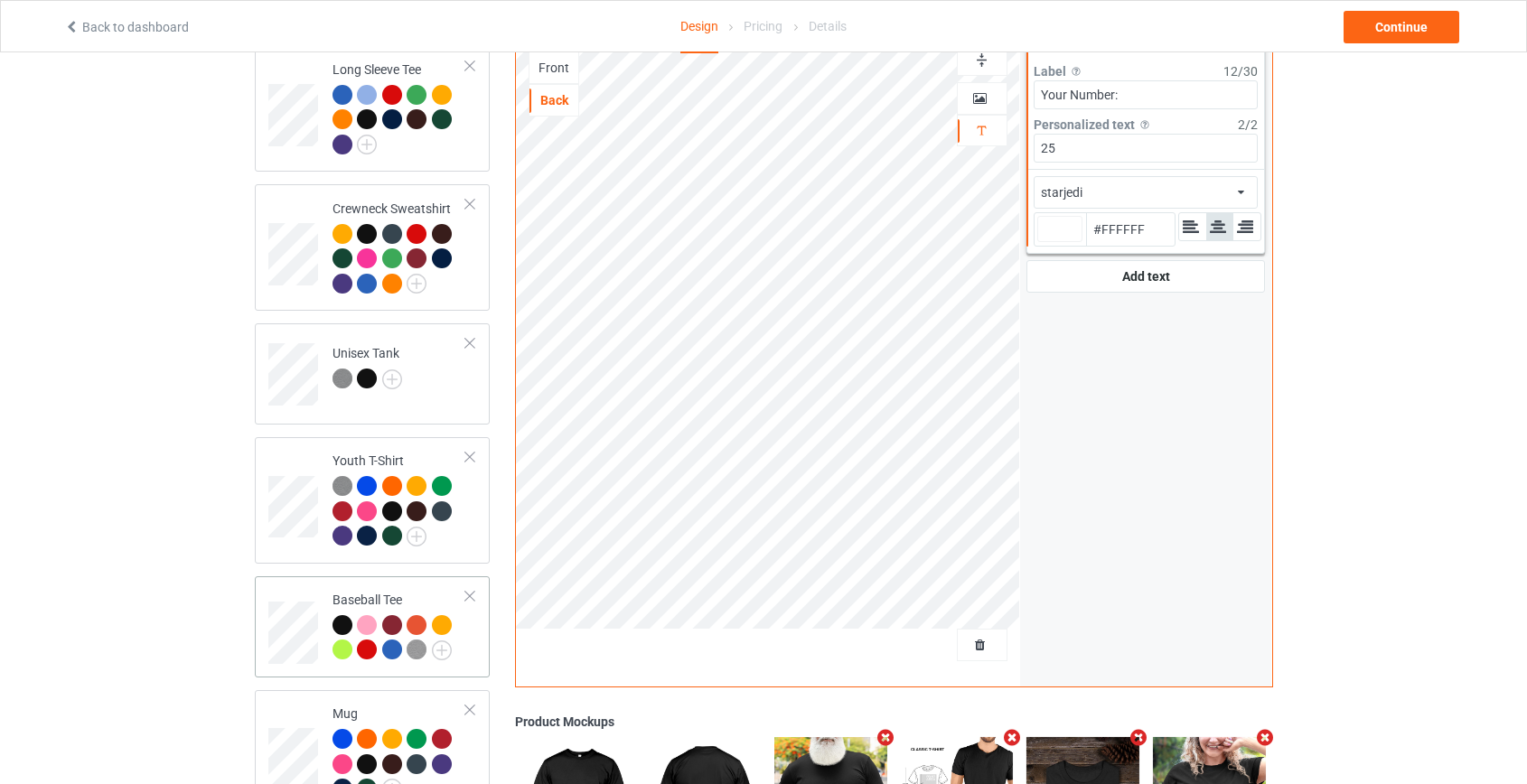
scroll to position [1066, 0]
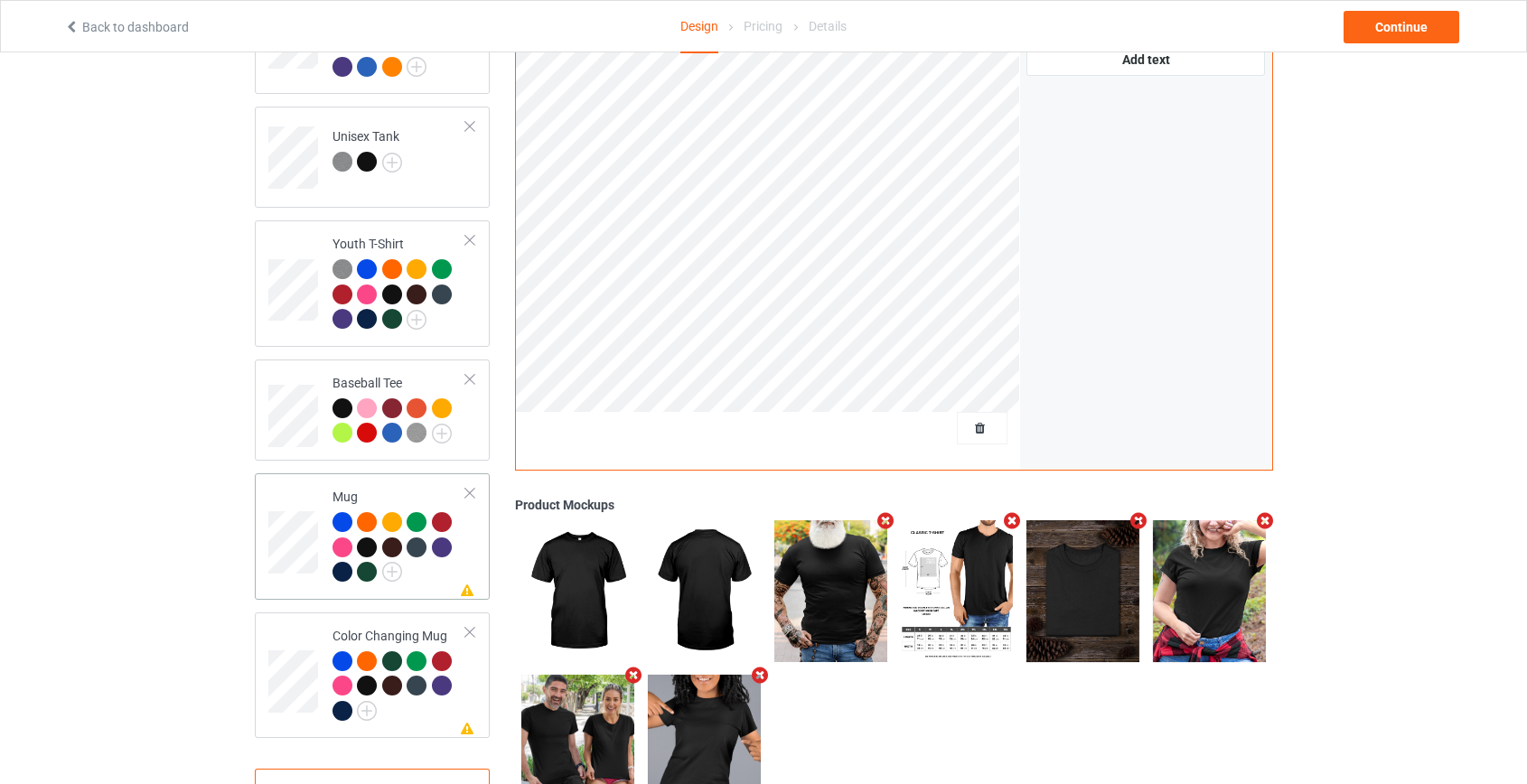
click at [470, 487] on div at bounding box center [469, 492] width 12 height 12
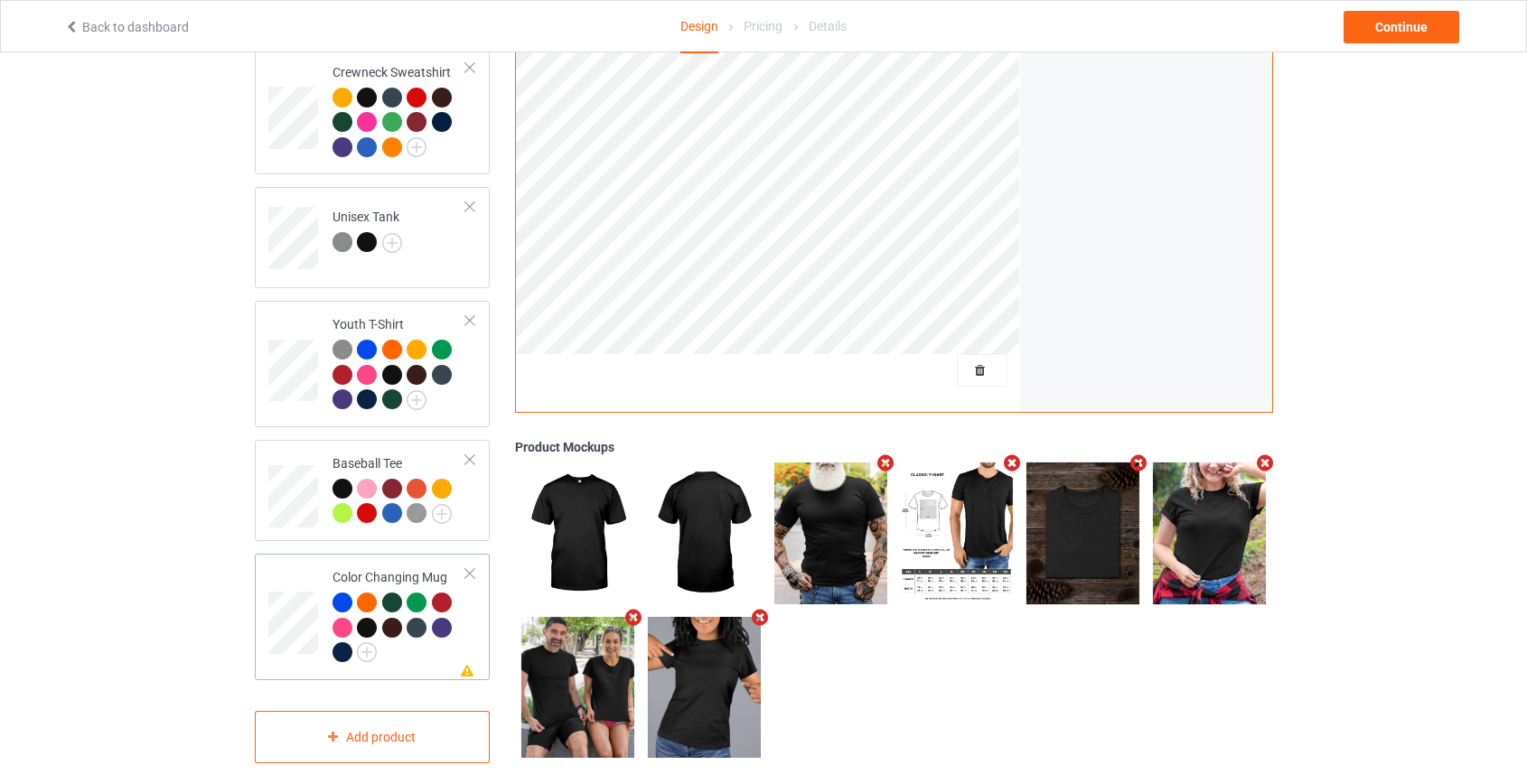
click at [471, 567] on div at bounding box center [469, 573] width 12 height 12
type input "#ffffff"
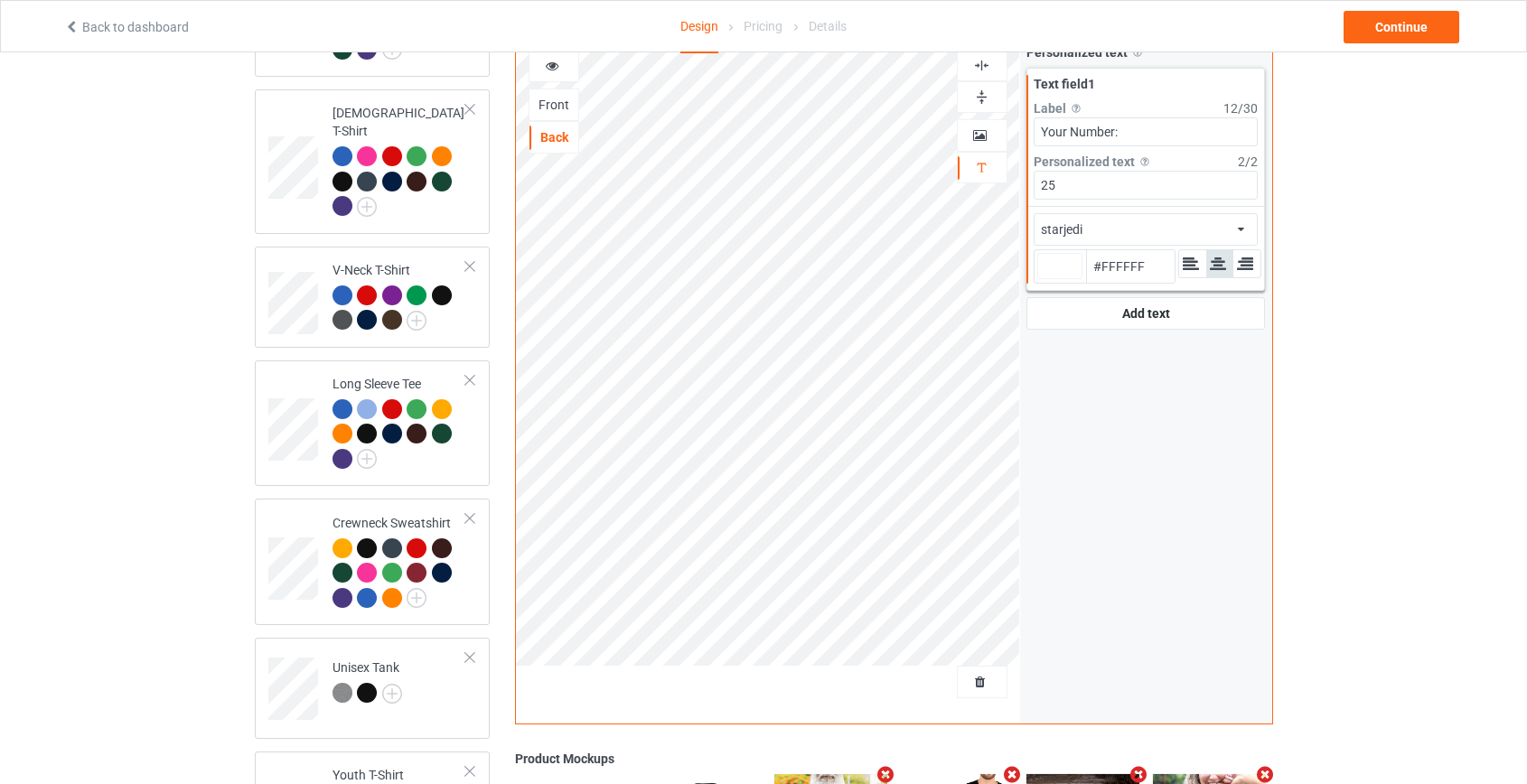
scroll to position [273, 0]
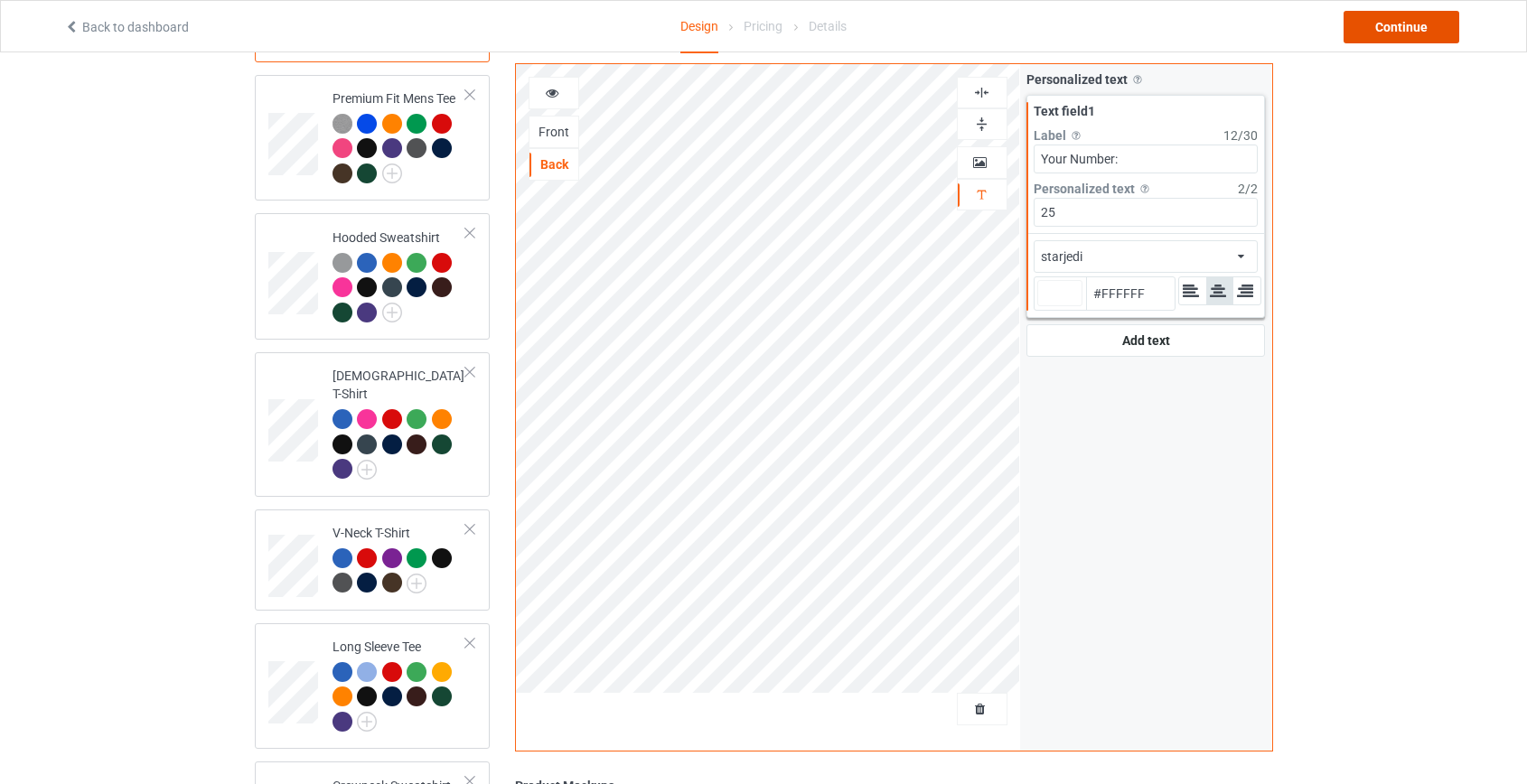
click at [1428, 26] on div "Continue" at bounding box center [1400, 27] width 115 height 33
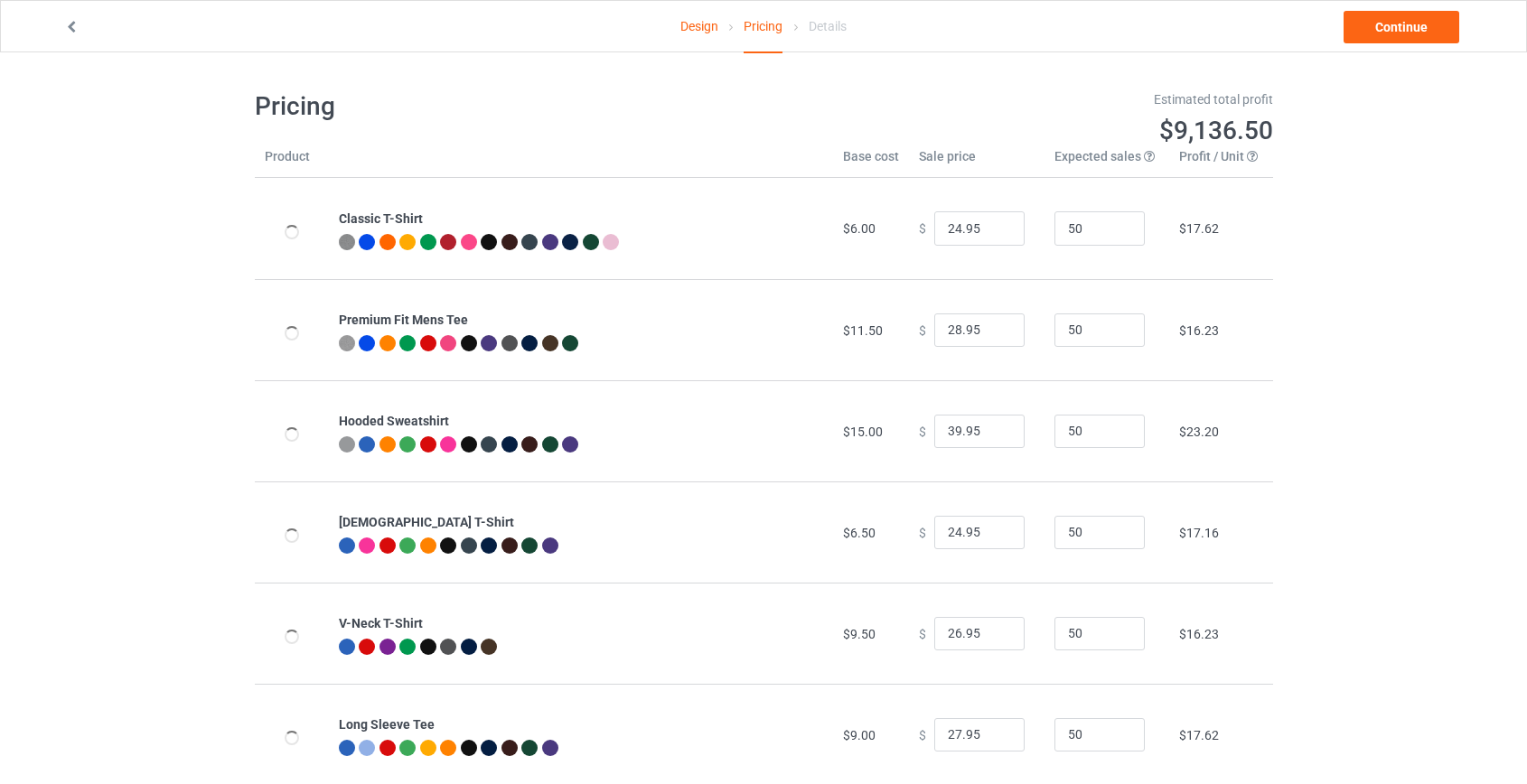
type input "26.95"
type input "32.95"
type input "46.95"
type input "26.95"
type input "30.95"
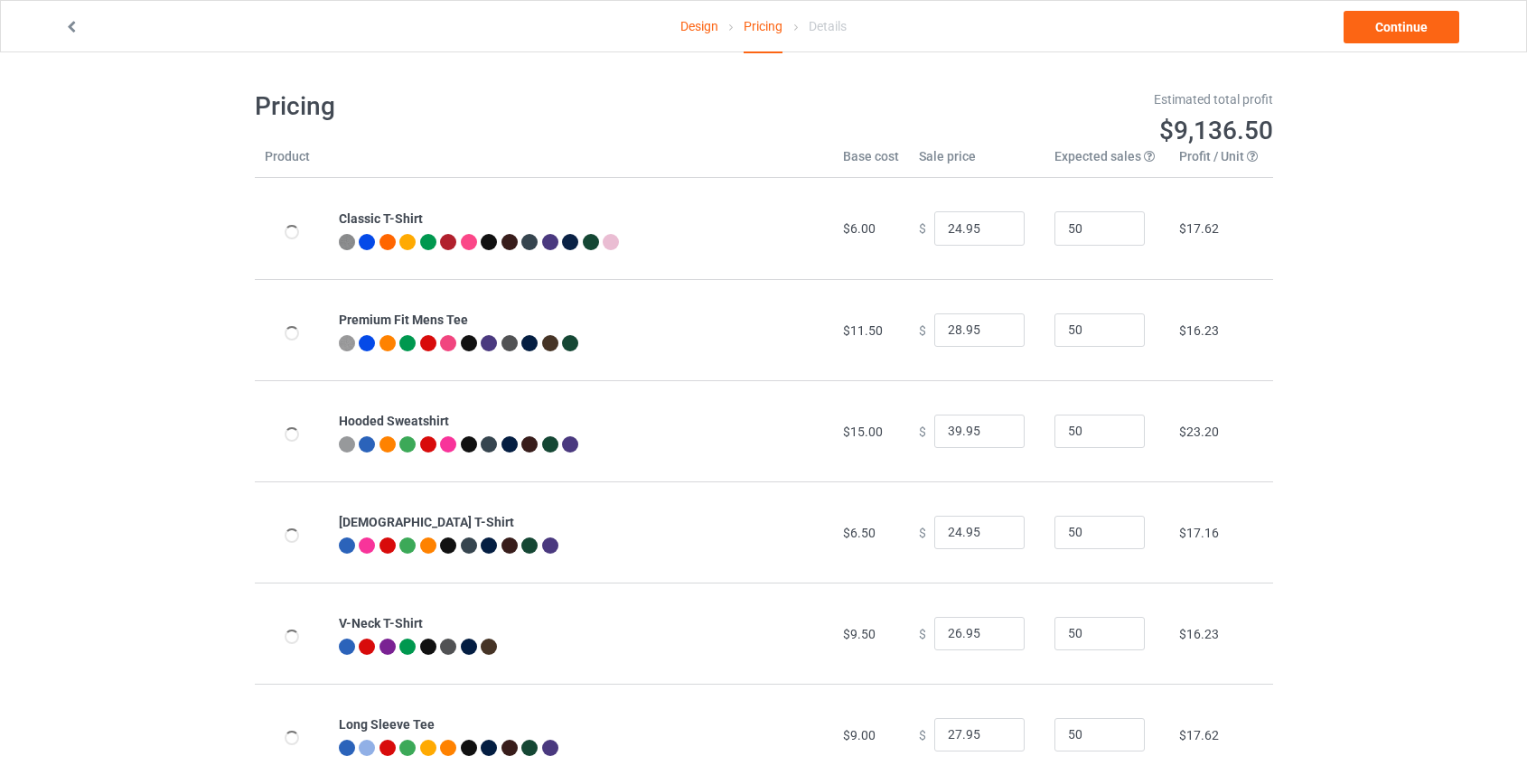
type input "31.95"
type input "39.95"
type input "28.95"
type input "26.95"
type input "39.95"
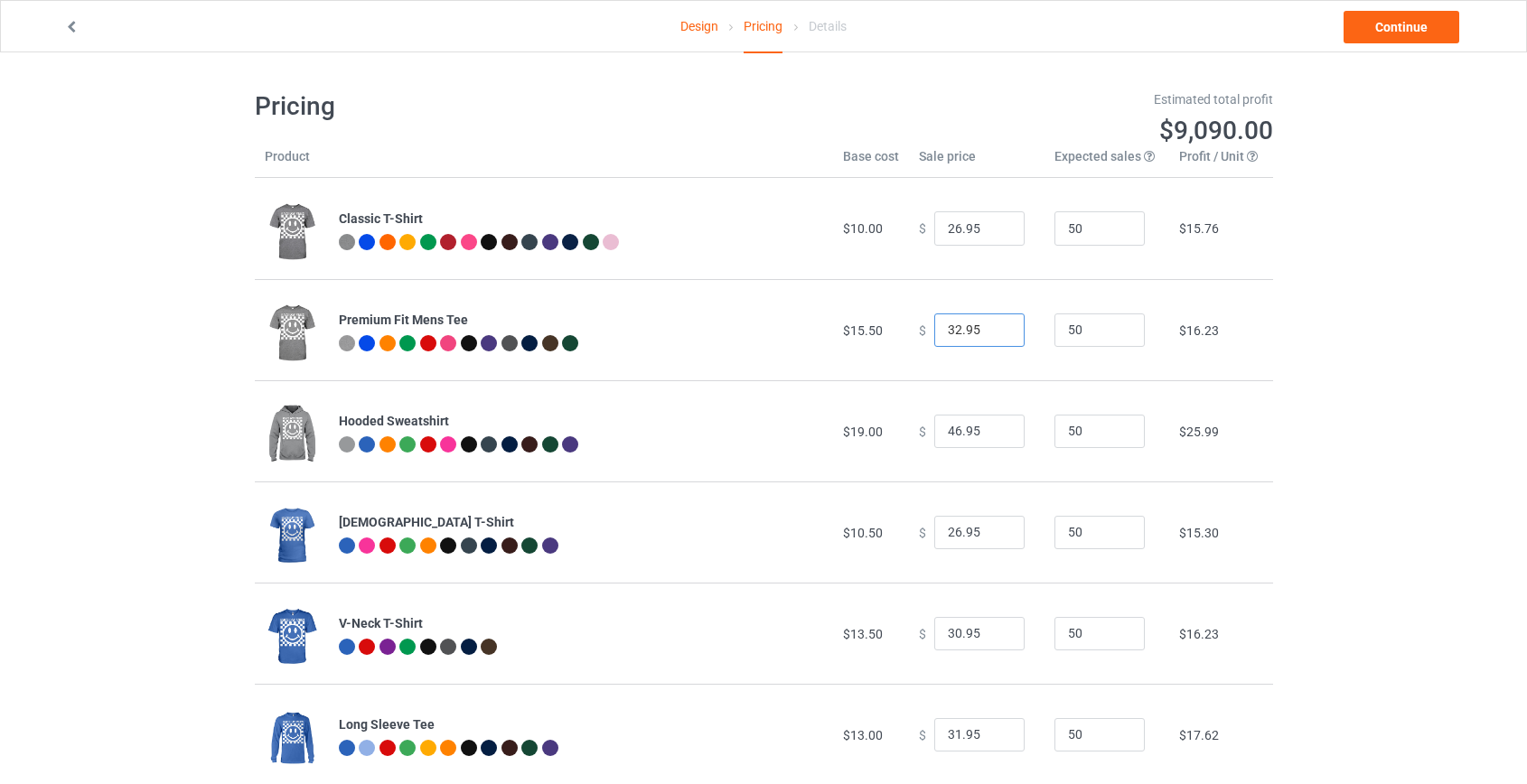
click at [945, 333] on input "32.95" at bounding box center [979, 330] width 90 height 35
click at [952, 327] on input "32.95" at bounding box center [979, 330] width 90 height 35
click at [947, 330] on input "32.95" at bounding box center [979, 330] width 90 height 35
drag, startPoint x: 950, startPoint y: 428, endPoint x: 868, endPoint y: 431, distance: 82.1
click at [868, 431] on tr "Hooded Sweatshirt $19.00 $ 46.95 50 $25.99" at bounding box center [764, 430] width 1018 height 101
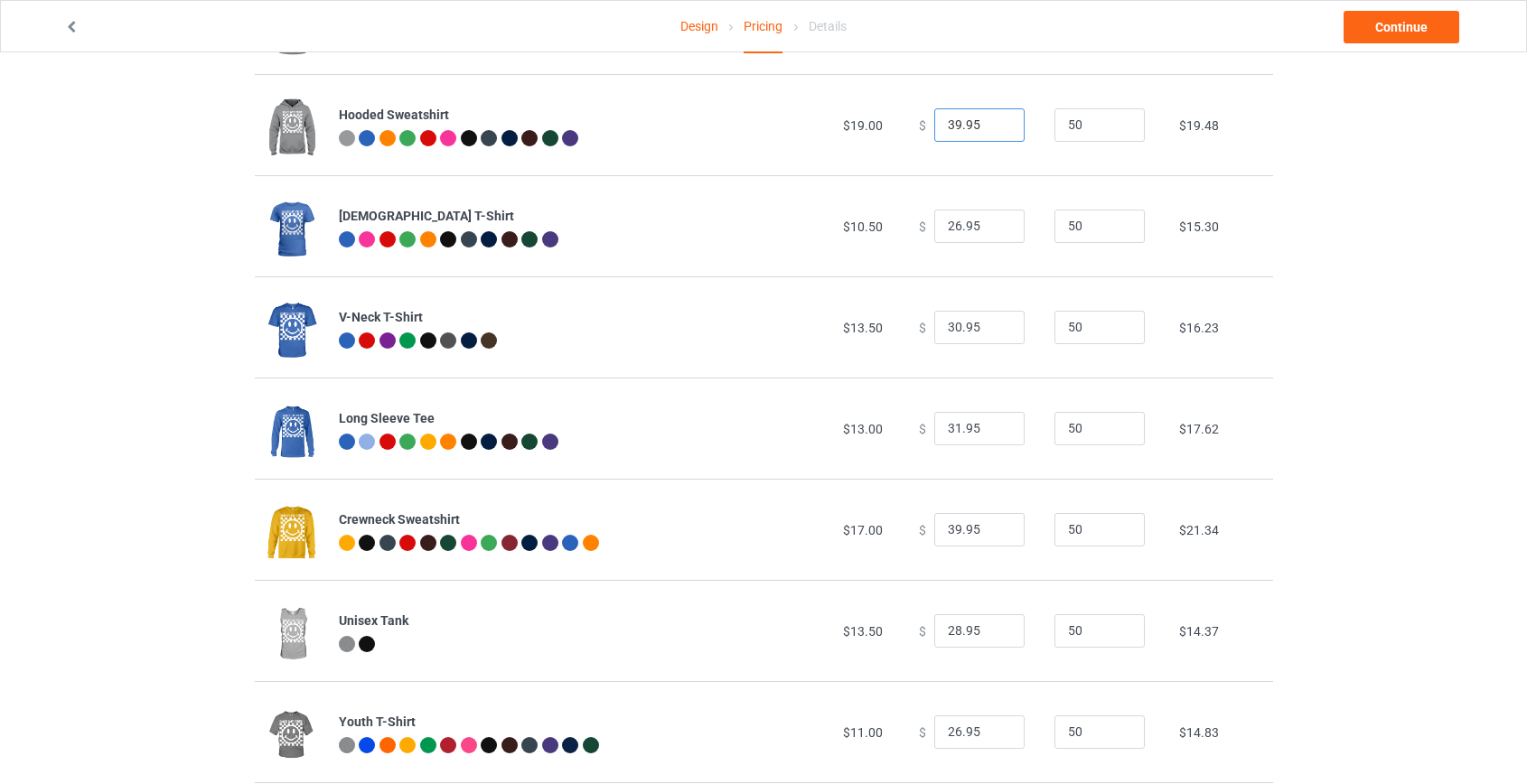
scroll to position [328, 0]
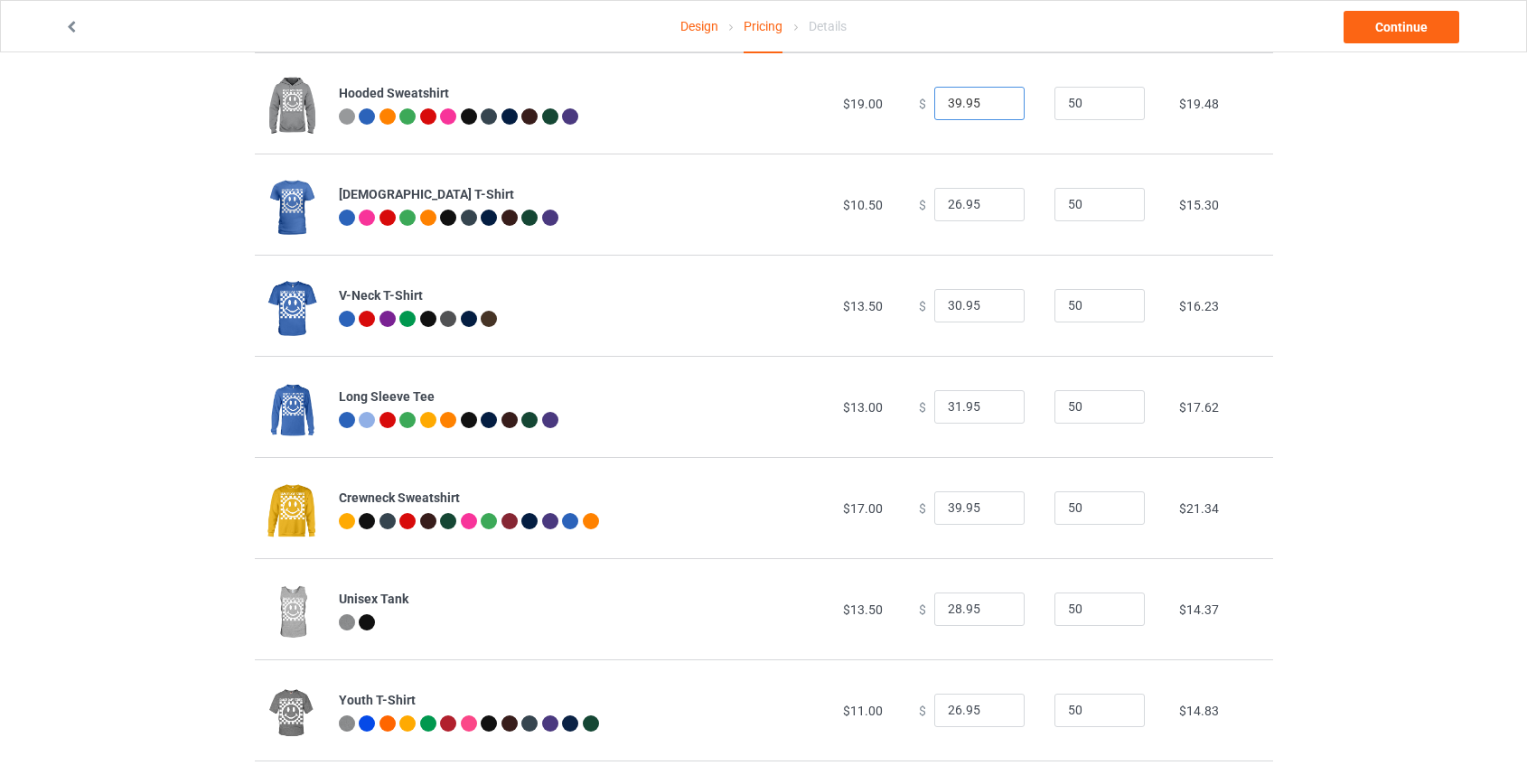
type input "39.95"
click at [947, 506] on input "39.95" at bounding box center [979, 508] width 90 height 35
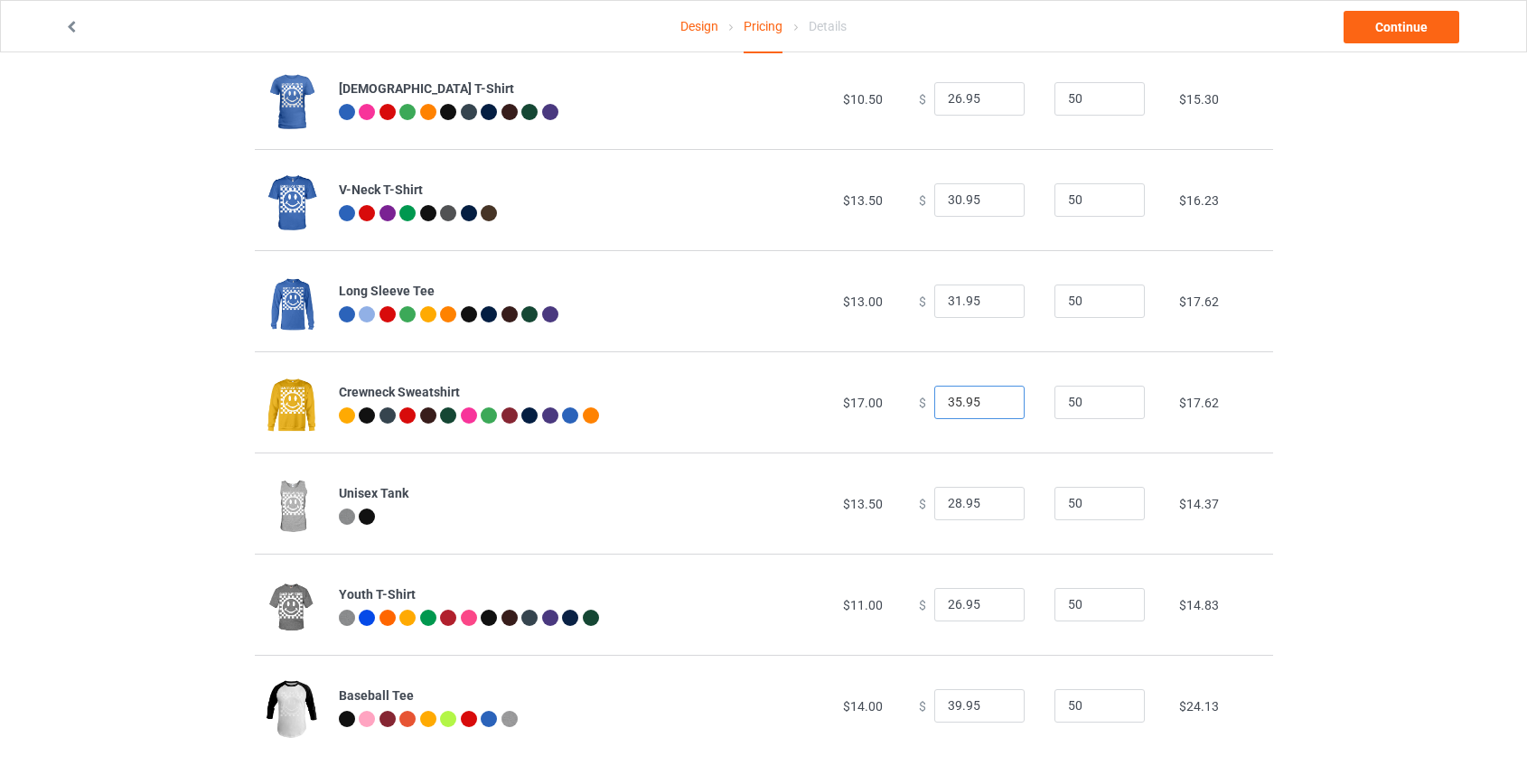
scroll to position [443, 0]
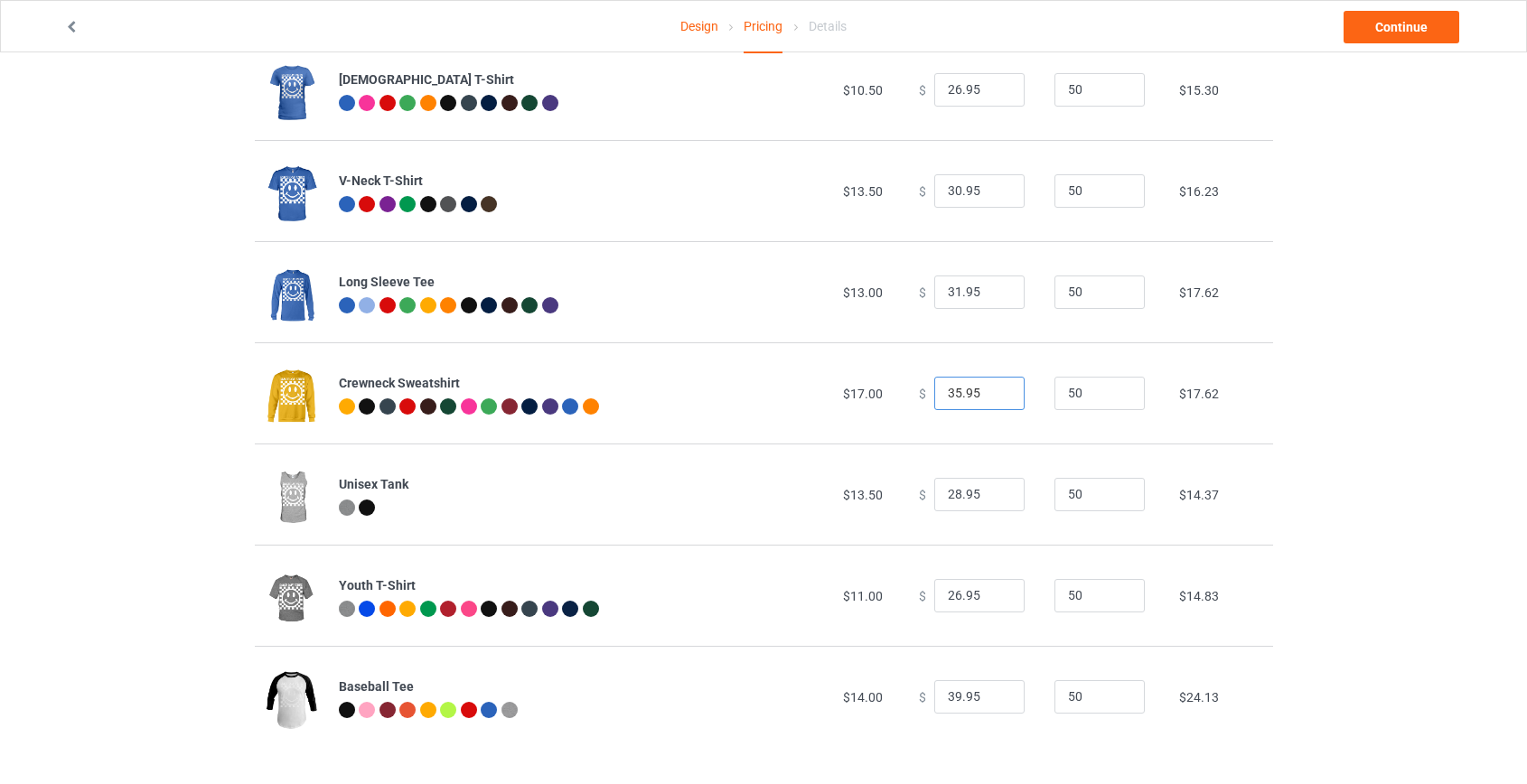
type input "35.95"
click at [945, 694] on input "39.95" at bounding box center [979, 697] width 90 height 35
type input "35.95"
click at [1388, 36] on link "Continue" at bounding box center [1400, 27] width 115 height 33
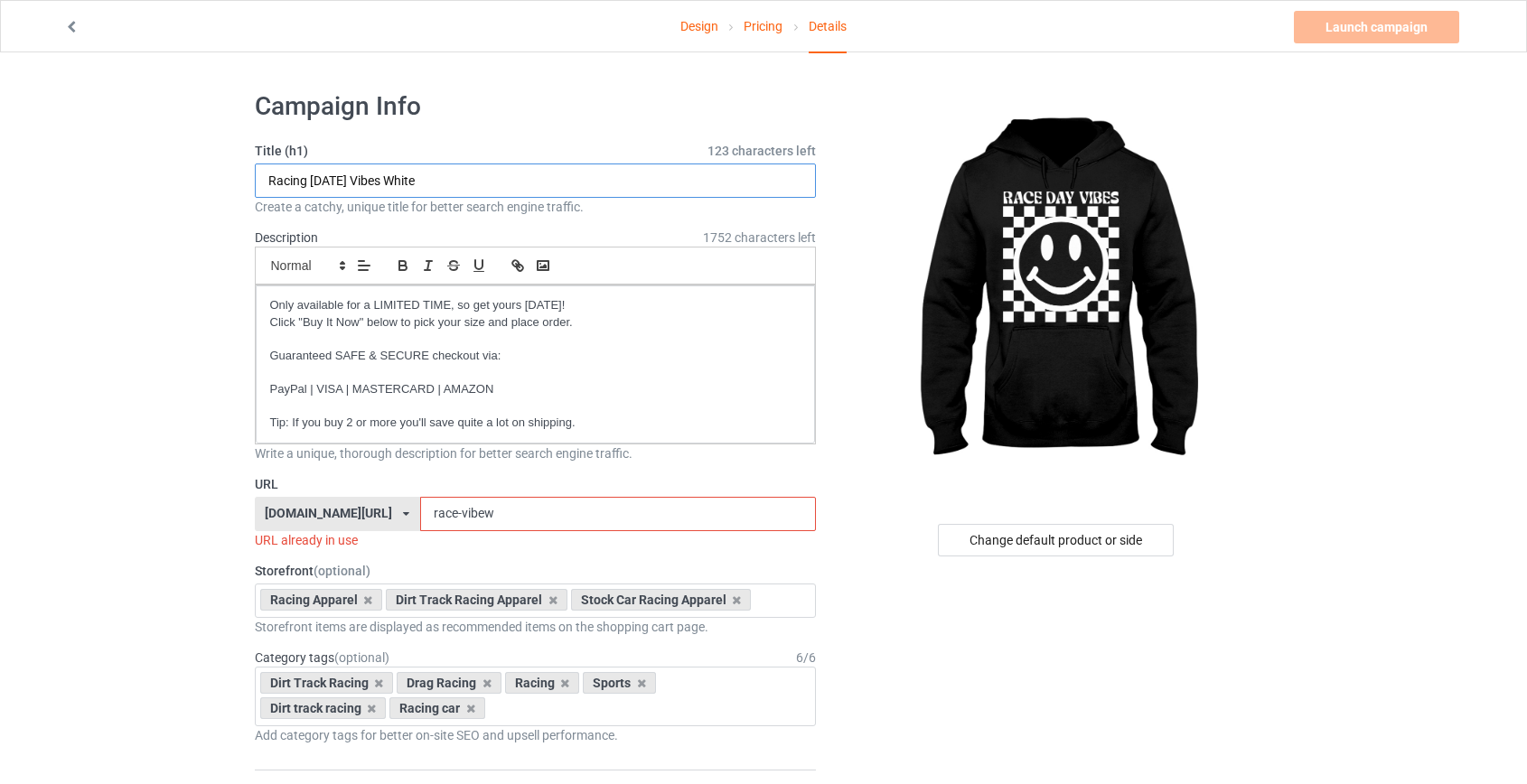
drag, startPoint x: 431, startPoint y: 180, endPoint x: 402, endPoint y: 178, distance: 29.1
click at [402, 178] on input "Racing Race Day Vibes White" at bounding box center [536, 180] width 562 height 35
paste input "Personalize your number."
type input "Racing [DATE] Vibes Personalize your number"
click at [448, 514] on input "race-vibew" at bounding box center [618, 514] width 396 height 35
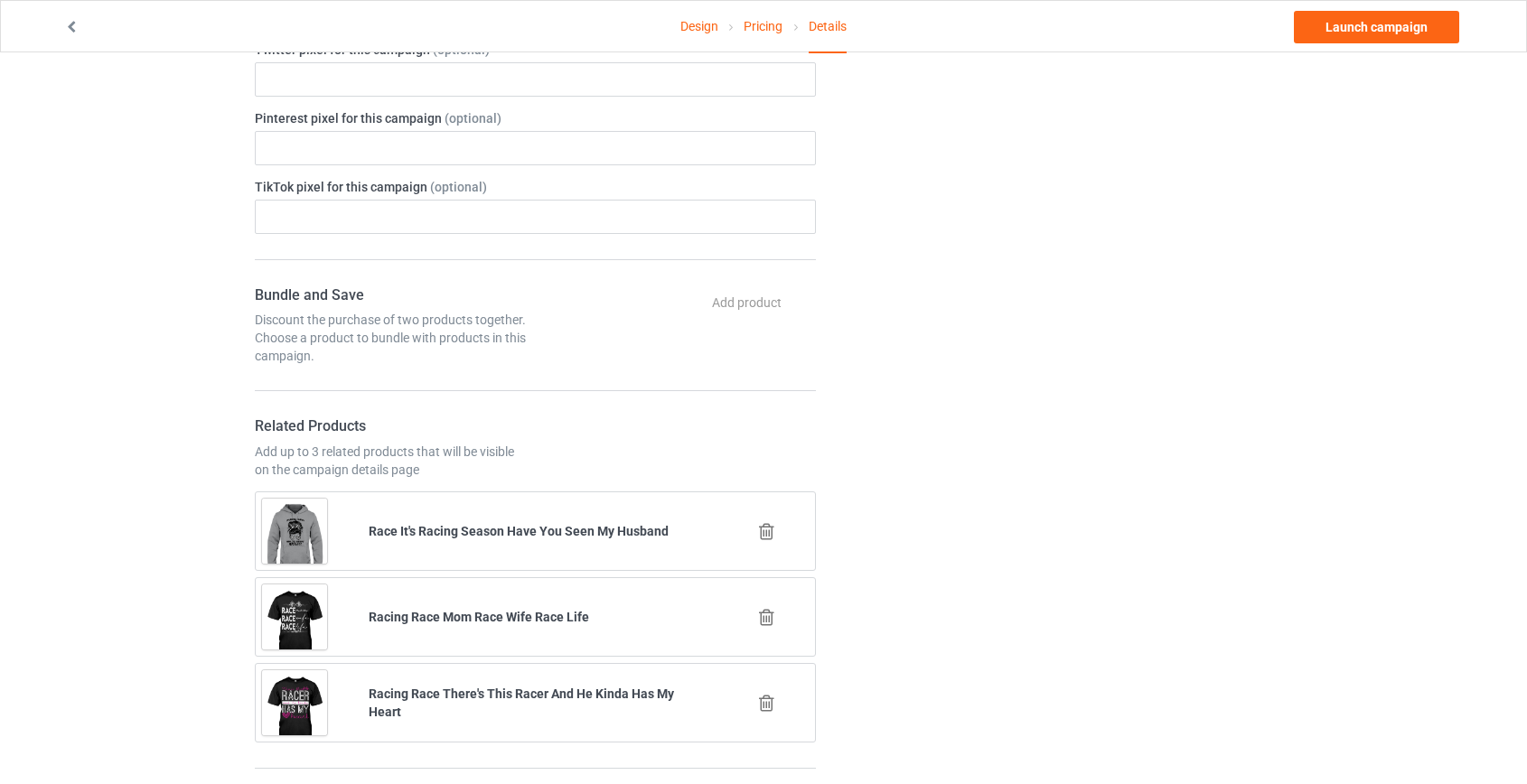
scroll to position [1149, 0]
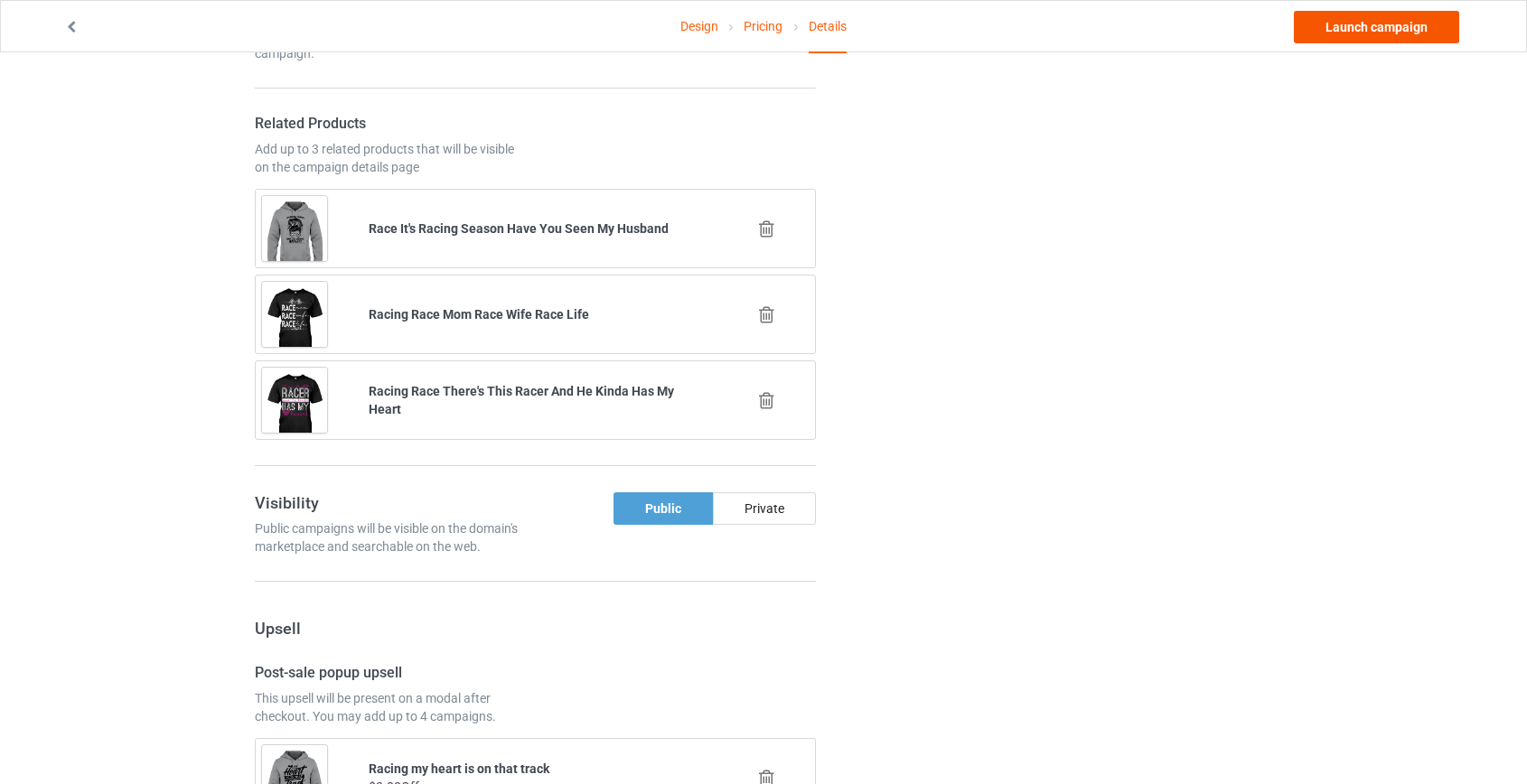
type input "race-vibenb"
click at [1362, 25] on link "Launch campaign" at bounding box center [1376, 27] width 165 height 33
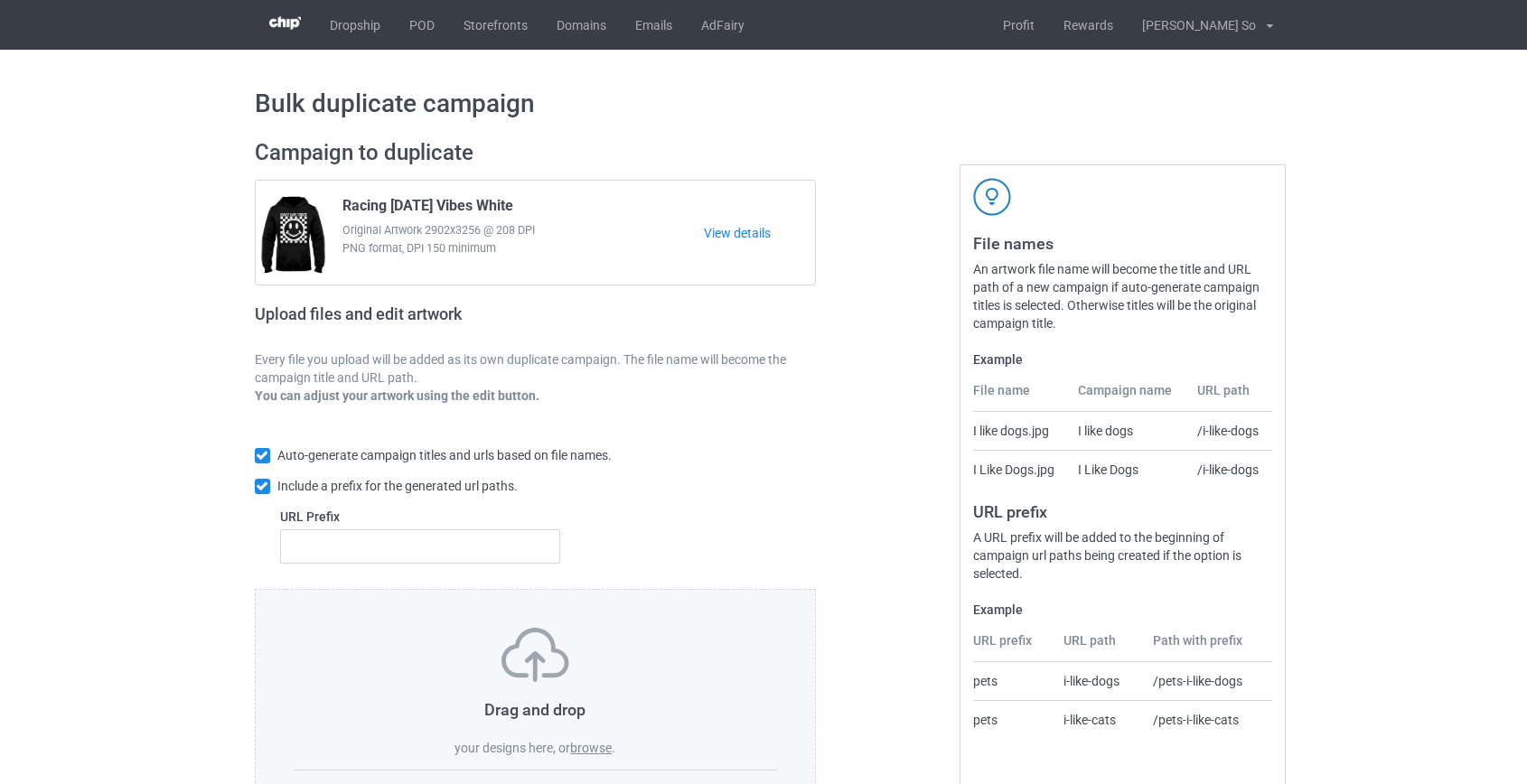
click at [599, 749] on label "browse" at bounding box center [591, 747] width 41 height 14
click at [0, 0] on input "browse" at bounding box center [0, 0] width 0 height 0
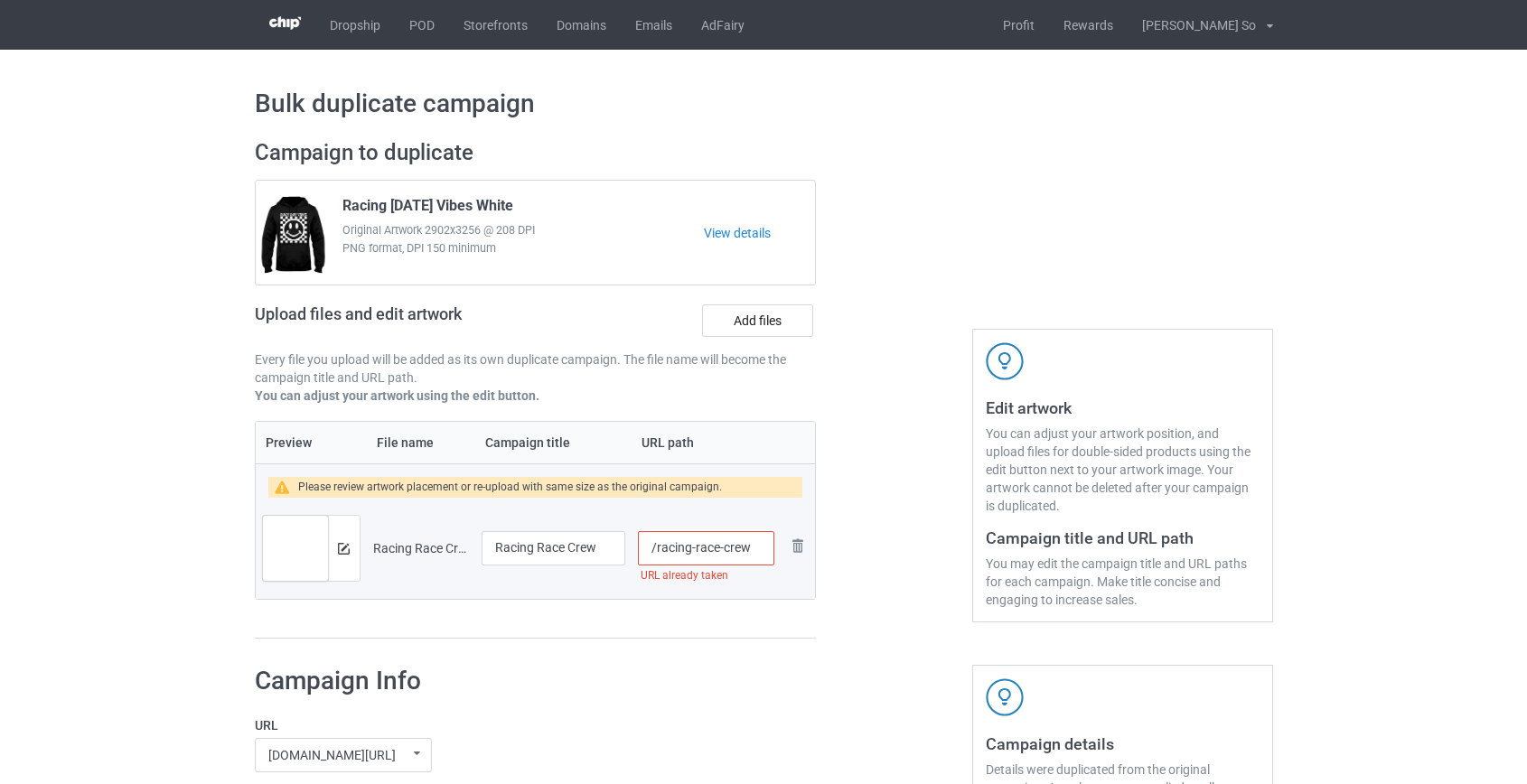
click at [673, 546] on input "/racing-race-crew" at bounding box center [705, 548] width 135 height 35
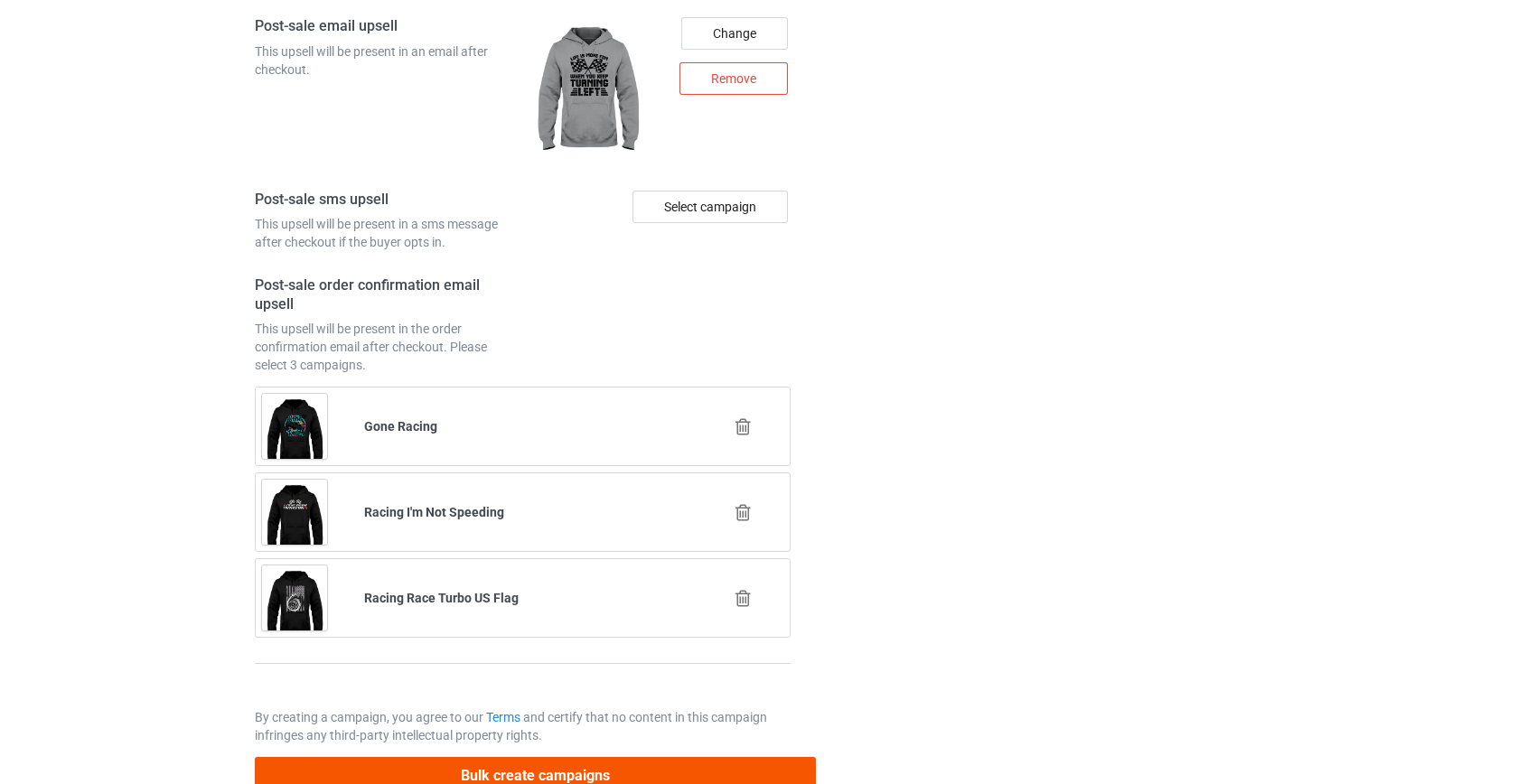
scroll to position [2558, 0]
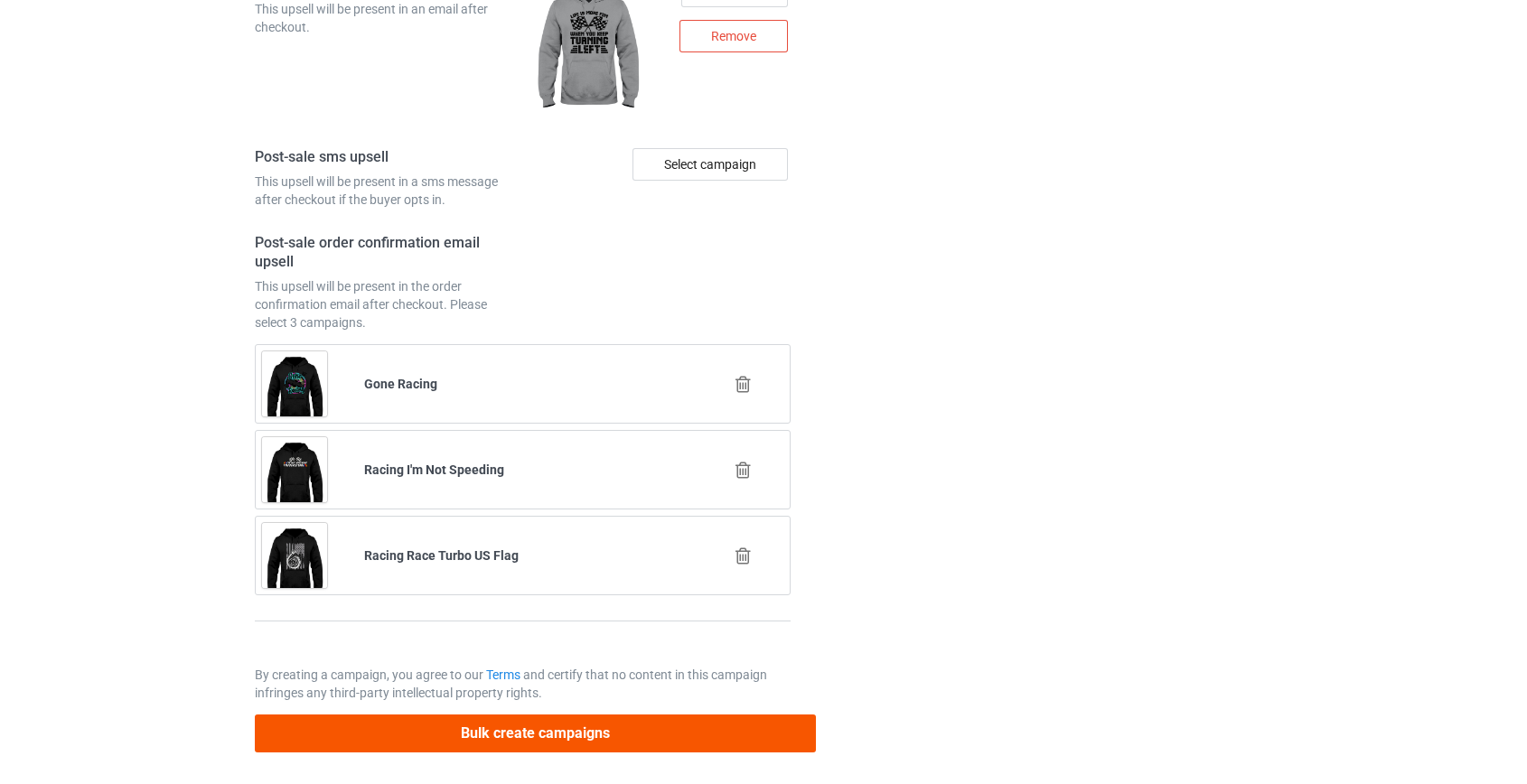
type input "/race-crew"
click at [547, 735] on button "Bulk create campaigns" at bounding box center [536, 732] width 562 height 37
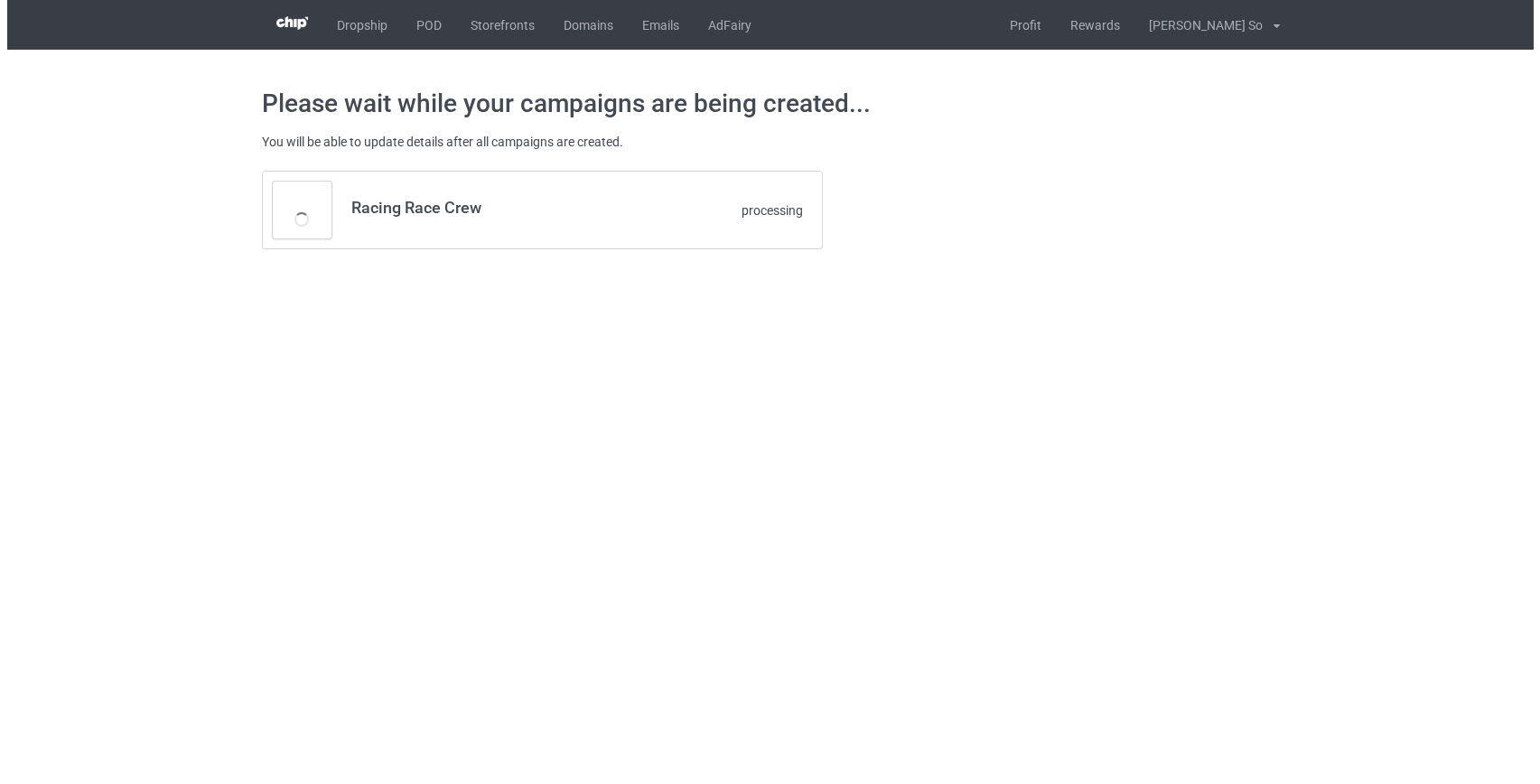
scroll to position [0, 0]
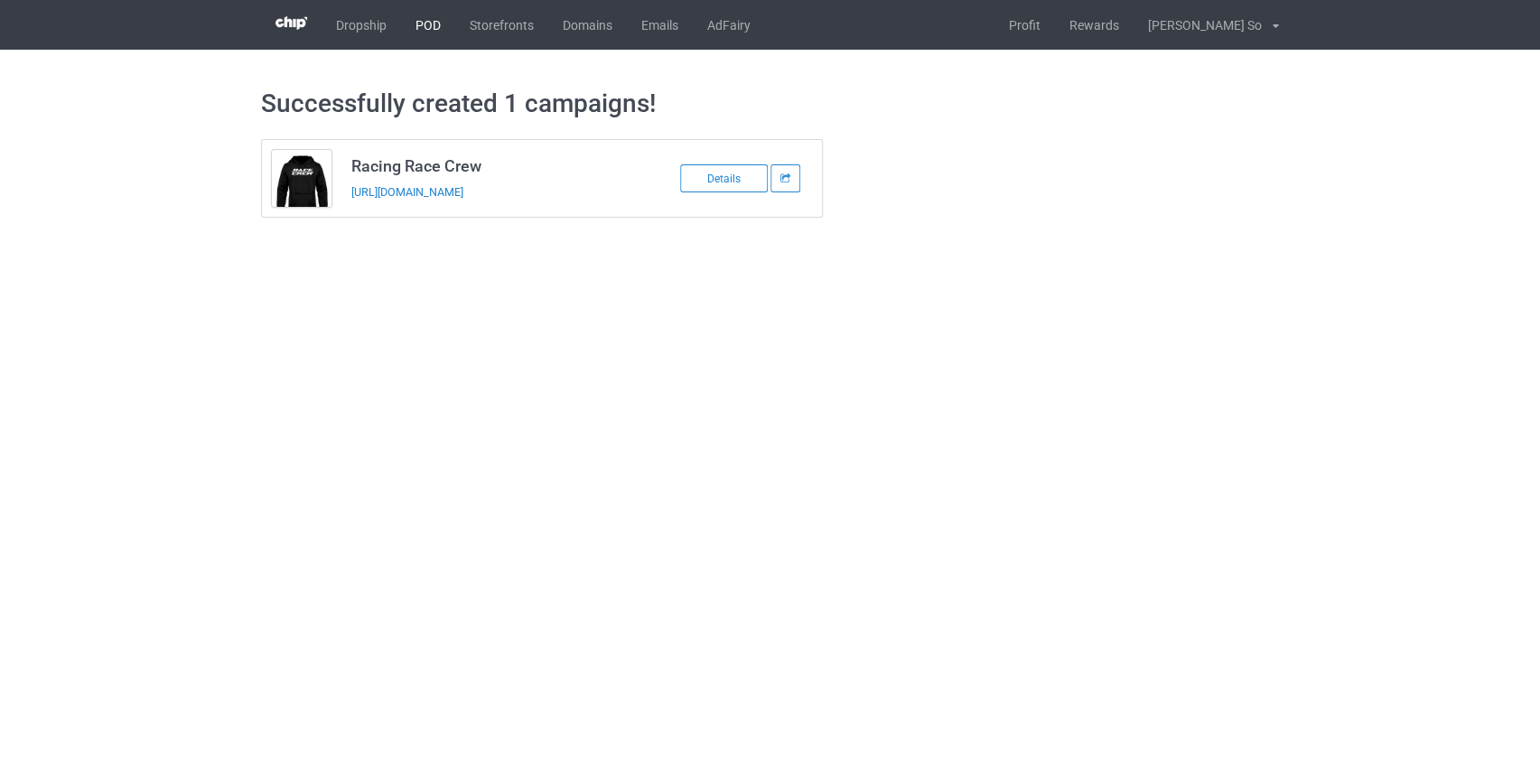
click at [432, 27] on link "POD" at bounding box center [429, 24] width 54 height 50
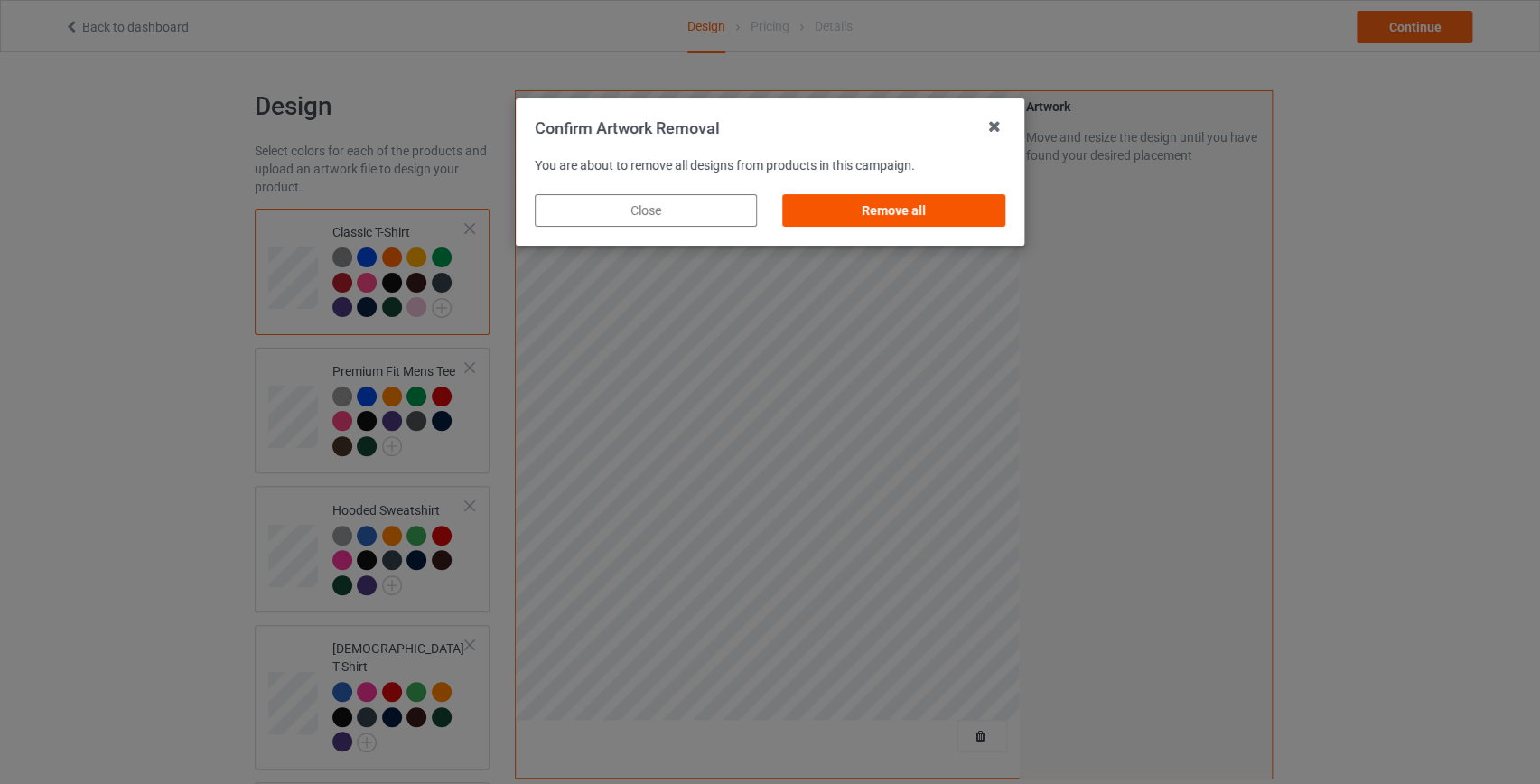
click at [962, 206] on div "Remove all" at bounding box center [894, 210] width 222 height 33
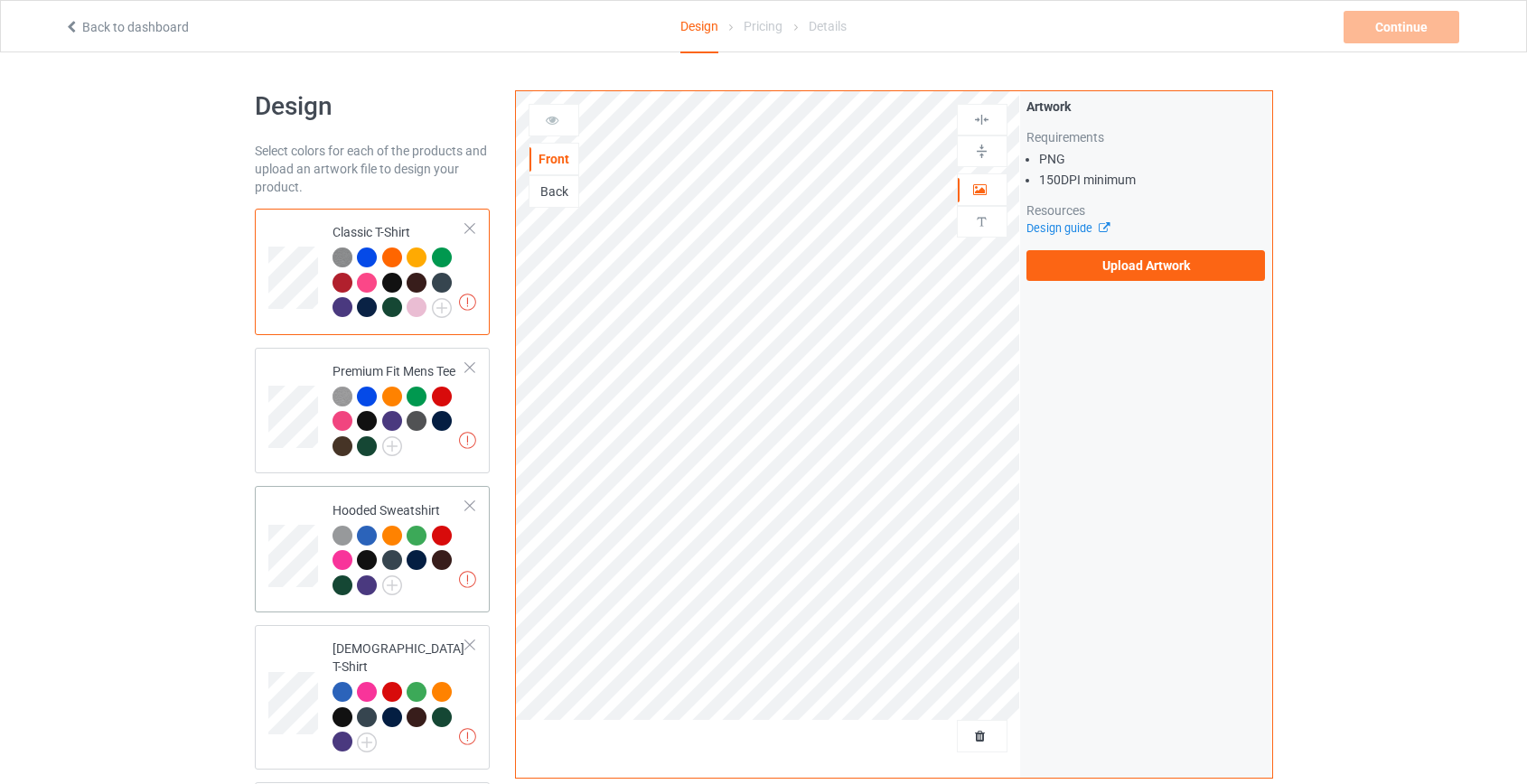
click at [371, 555] on div at bounding box center [366, 559] width 20 height 20
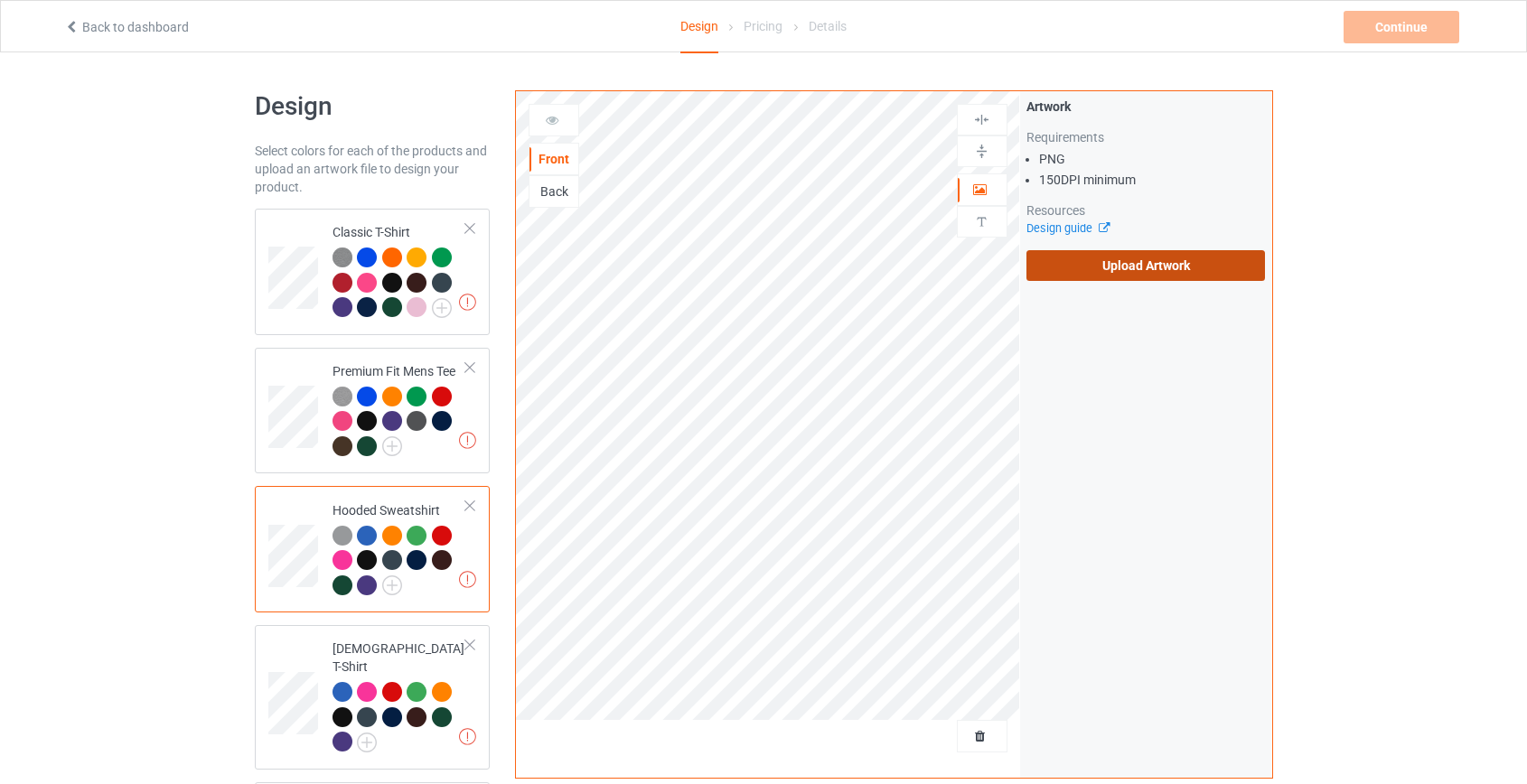
click at [1192, 264] on label "Upload Artwork" at bounding box center [1145, 265] width 239 height 31
click at [0, 0] on input "Upload Artwork" at bounding box center [0, 0] width 0 height 0
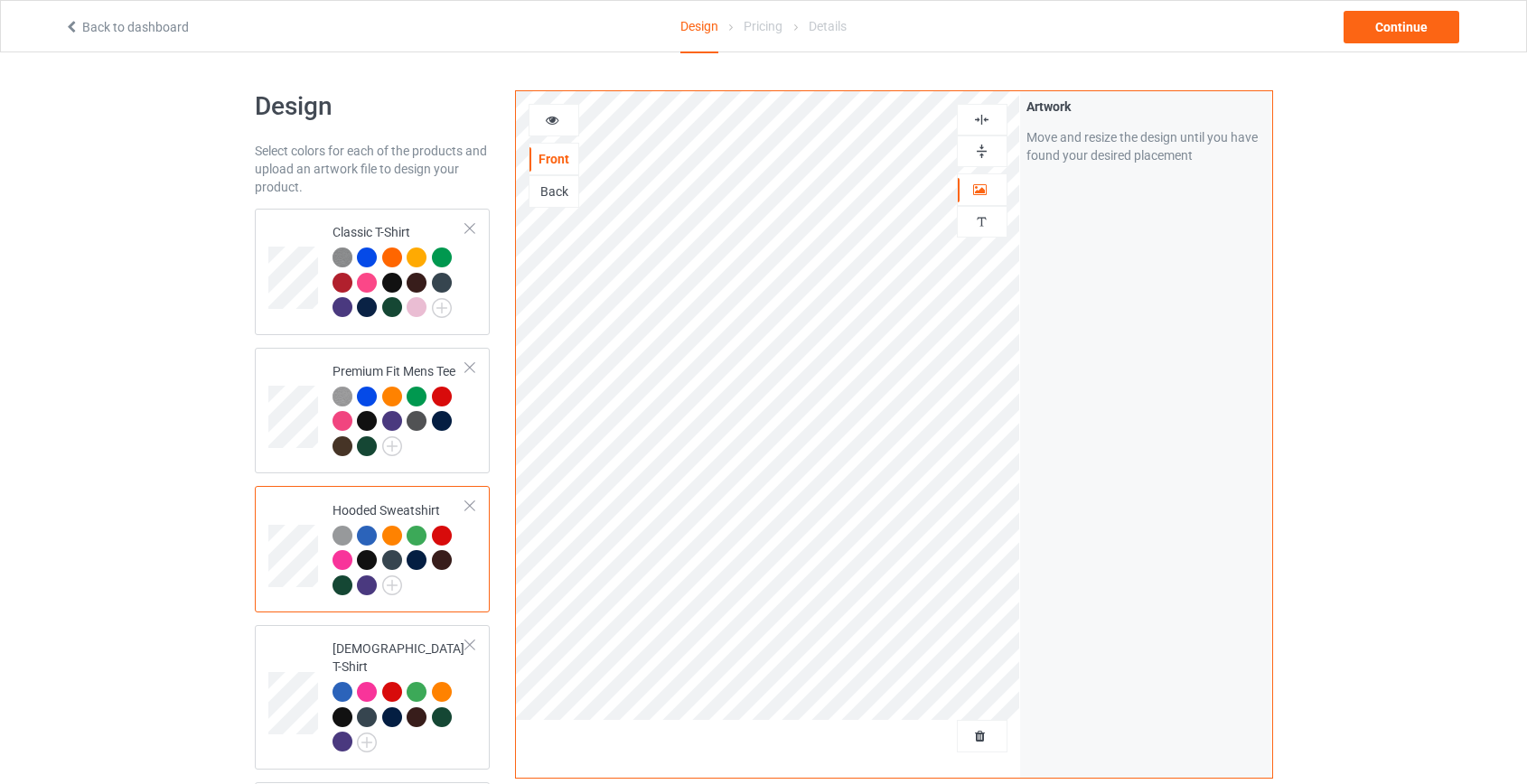
click at [547, 187] on div "Back" at bounding box center [553, 191] width 49 height 18
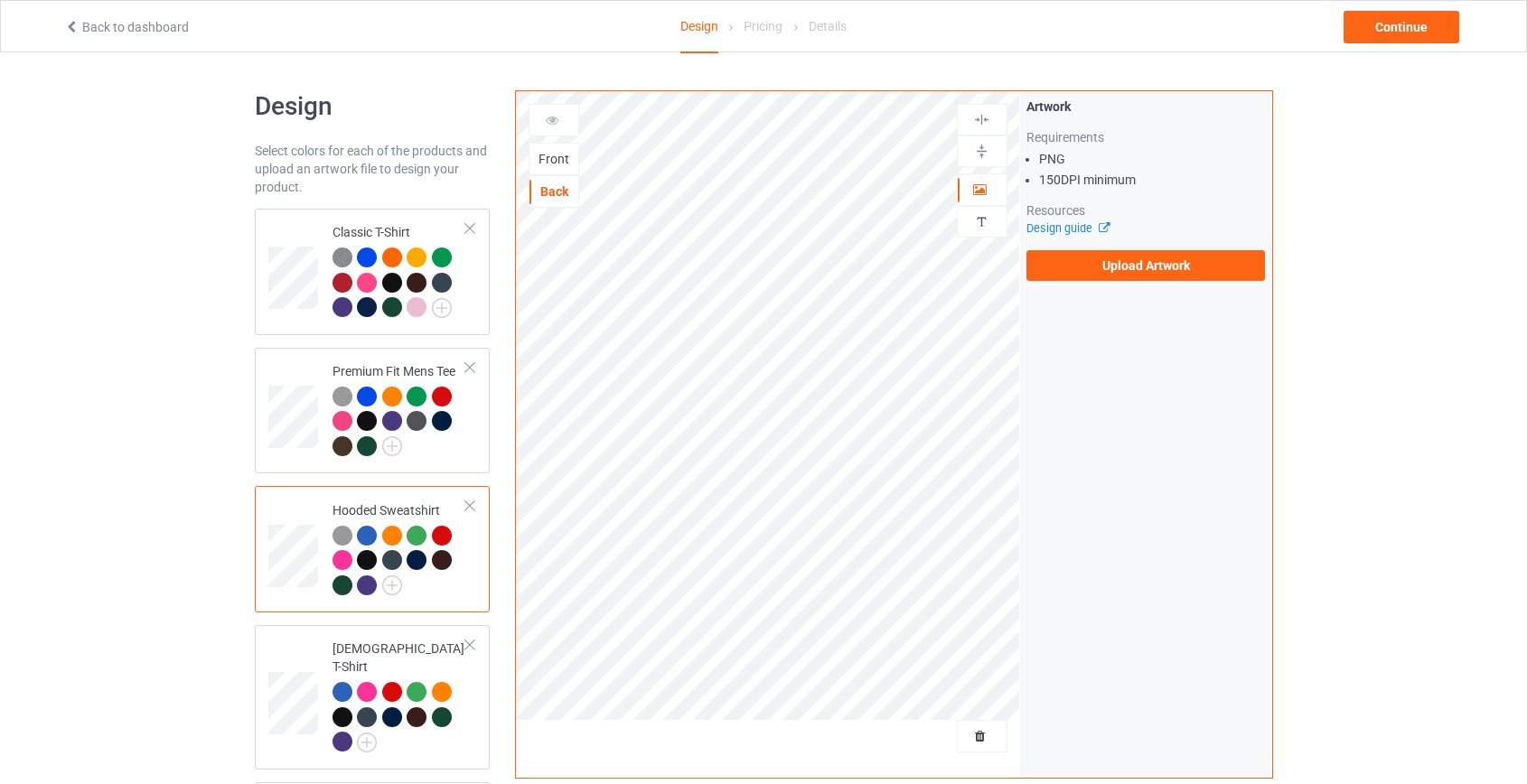
click at [1138, 249] on div "Artwork Requirements PNG 150 DPI minimum Resources Design guide Upload Artwork" at bounding box center [1145, 188] width 239 height 183
click at [1152, 269] on label "Upload Artwork" at bounding box center [1145, 265] width 239 height 31
click at [0, 0] on input "Upload Artwork" at bounding box center [0, 0] width 0 height 0
click at [1128, 271] on label "Upload Artwork" at bounding box center [1145, 265] width 239 height 31
click at [0, 0] on input "Upload Artwork" at bounding box center [0, 0] width 0 height 0
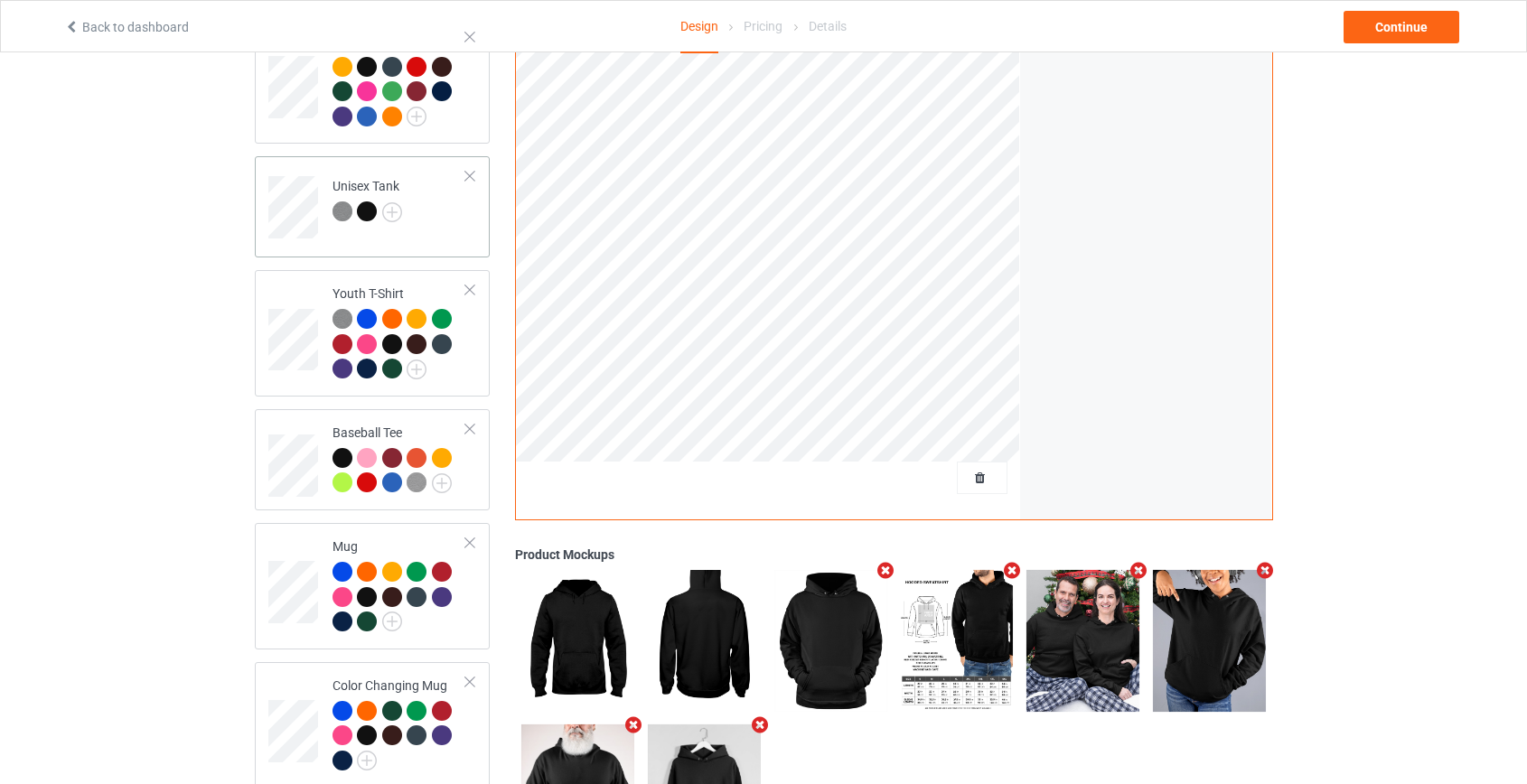
scroll to position [1066, 0]
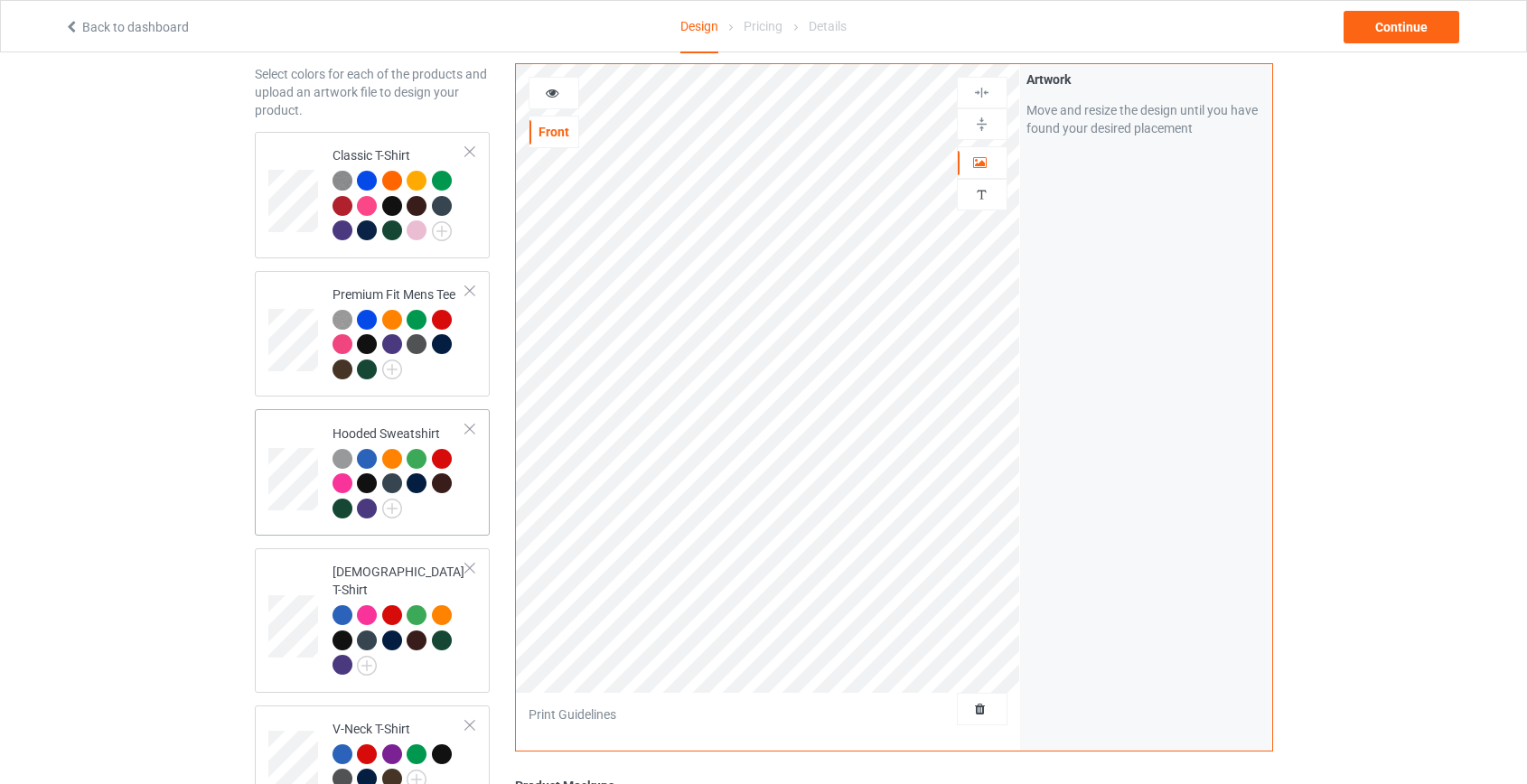
scroll to position [163, 0]
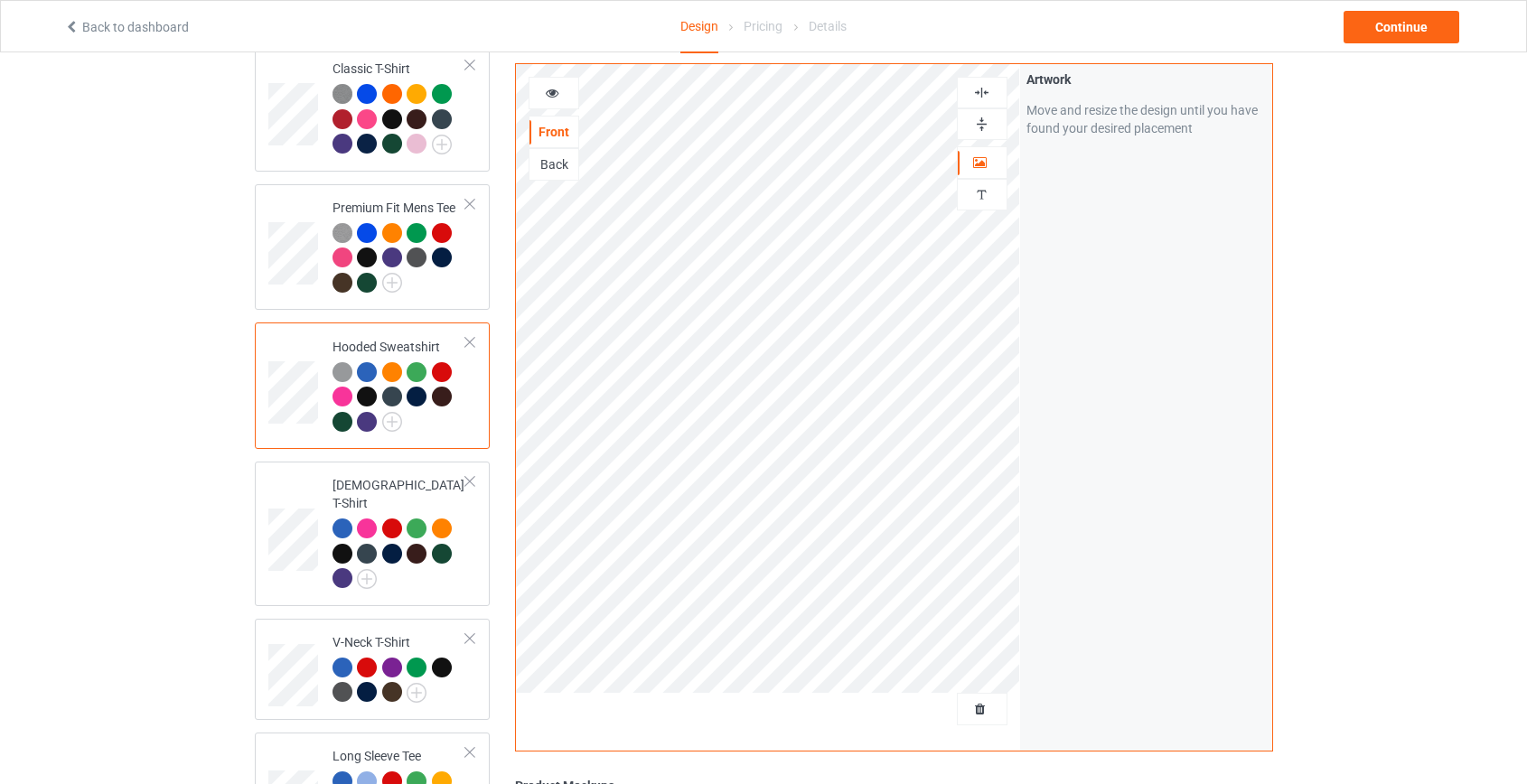
click at [361, 390] on div at bounding box center [366, 396] width 20 height 20
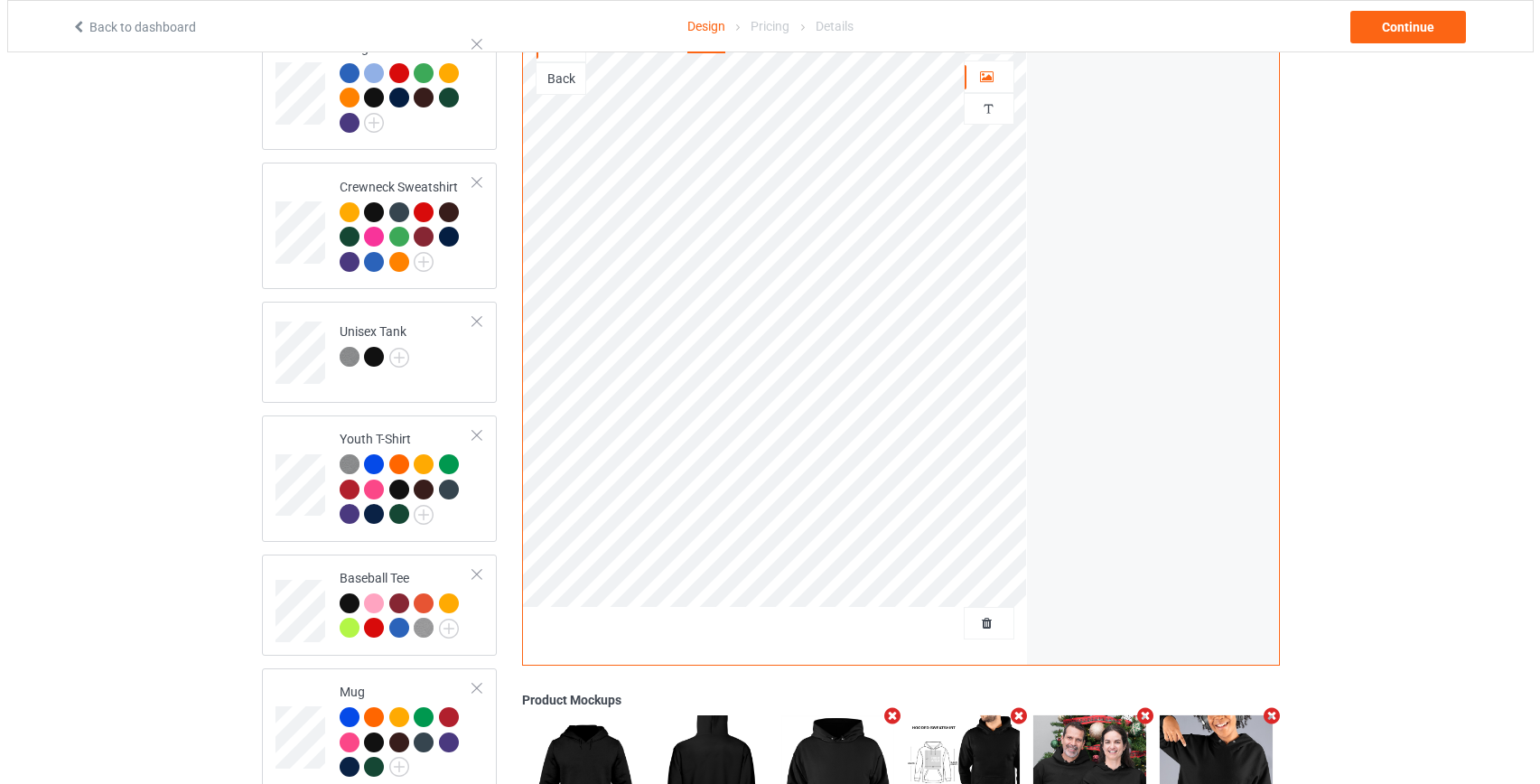
scroll to position [1125, 0]
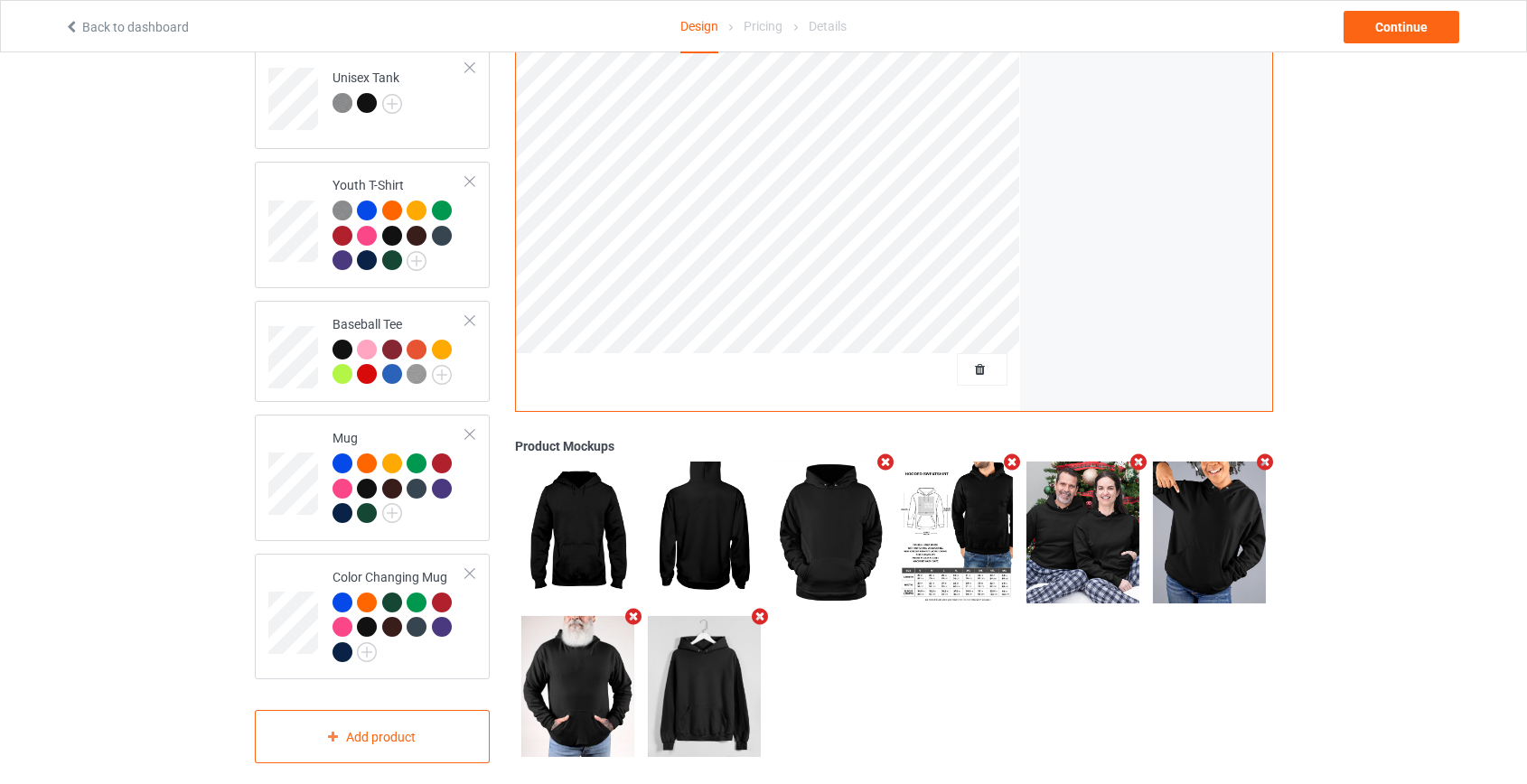
click at [1132, 453] on icon "Remove mockup" at bounding box center [1139, 462] width 23 height 19
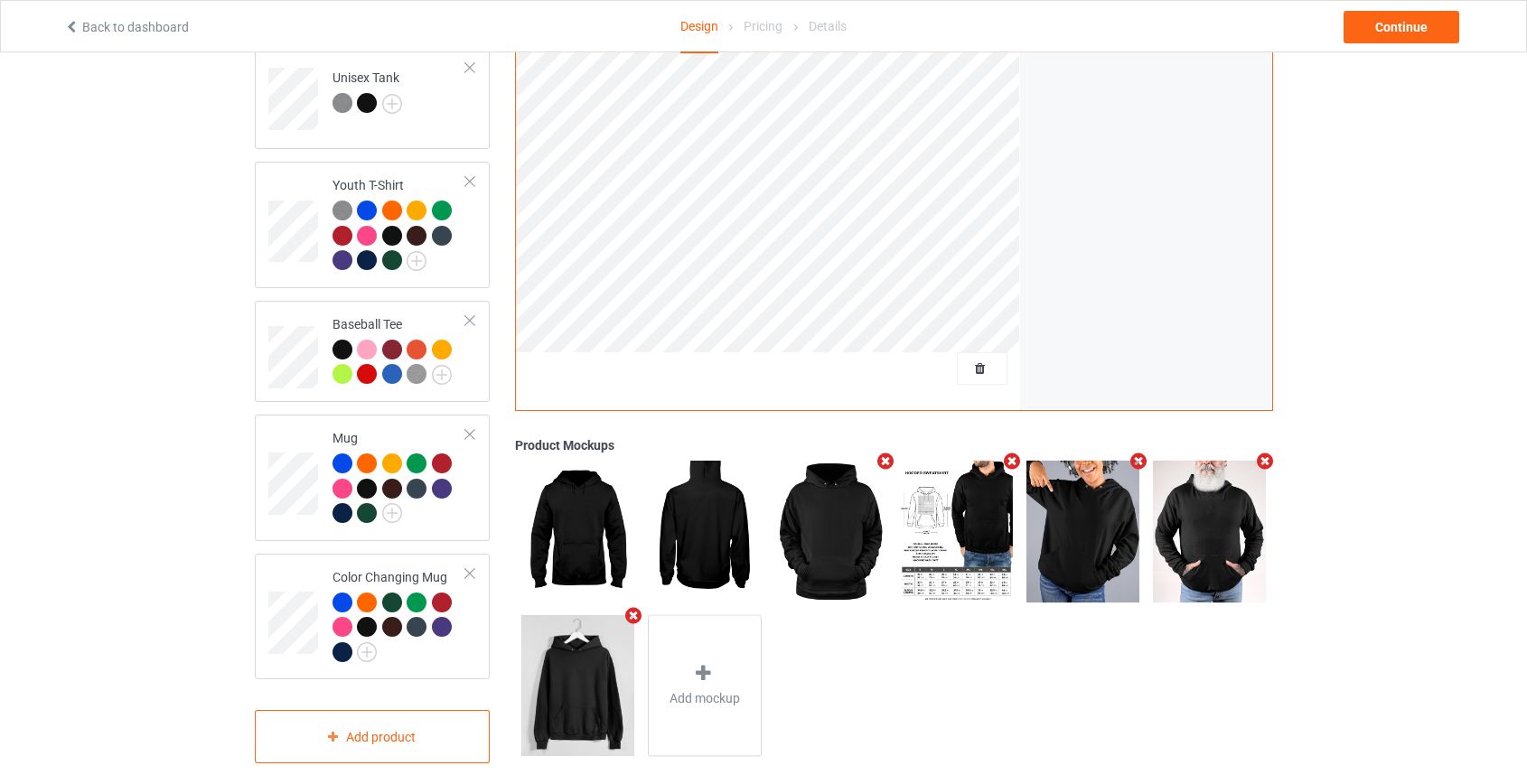
click at [628, 606] on icon "Remove mockup" at bounding box center [634, 615] width 23 height 19
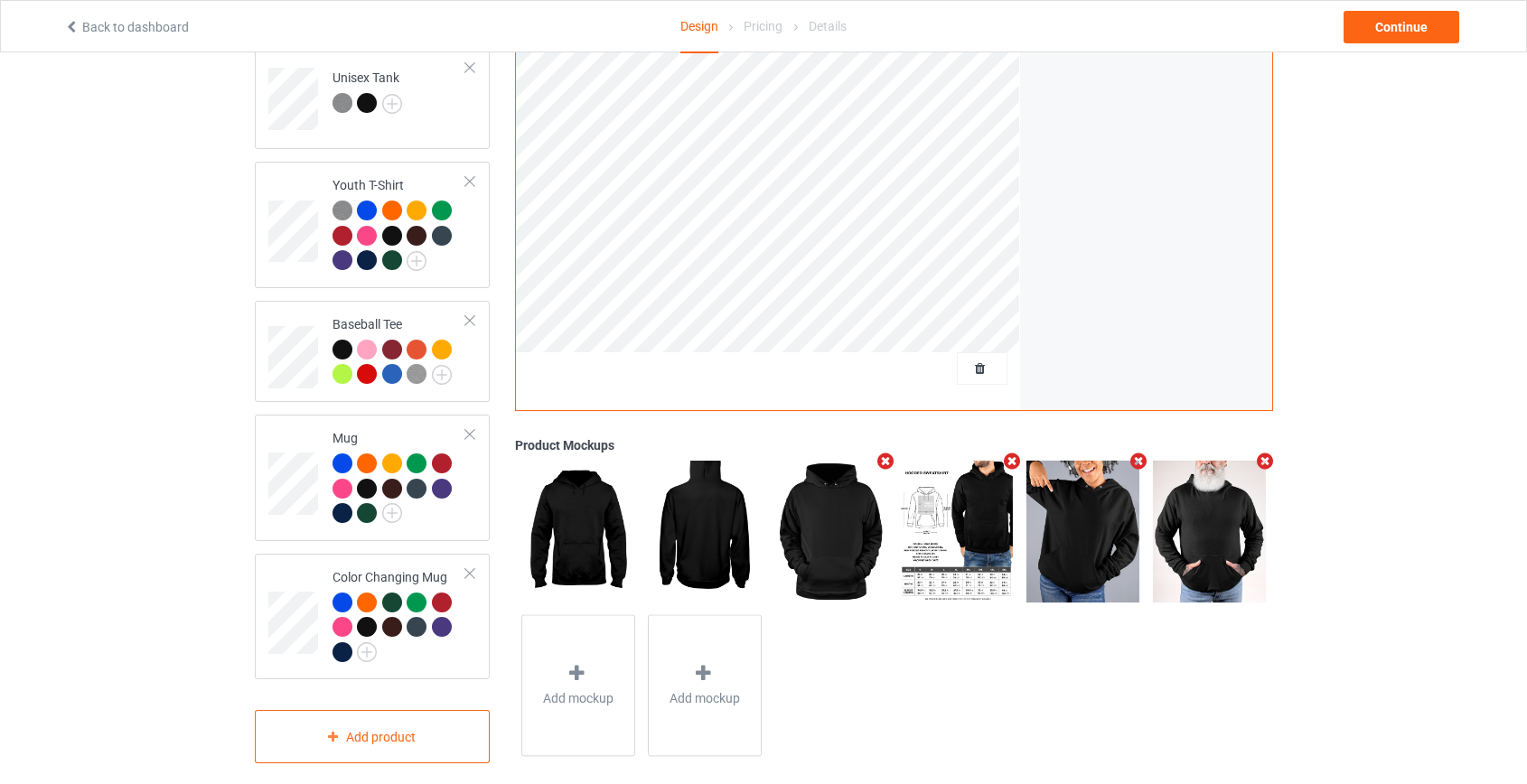
click at [1268, 452] on icon "Remove mockup" at bounding box center [1264, 461] width 23 height 19
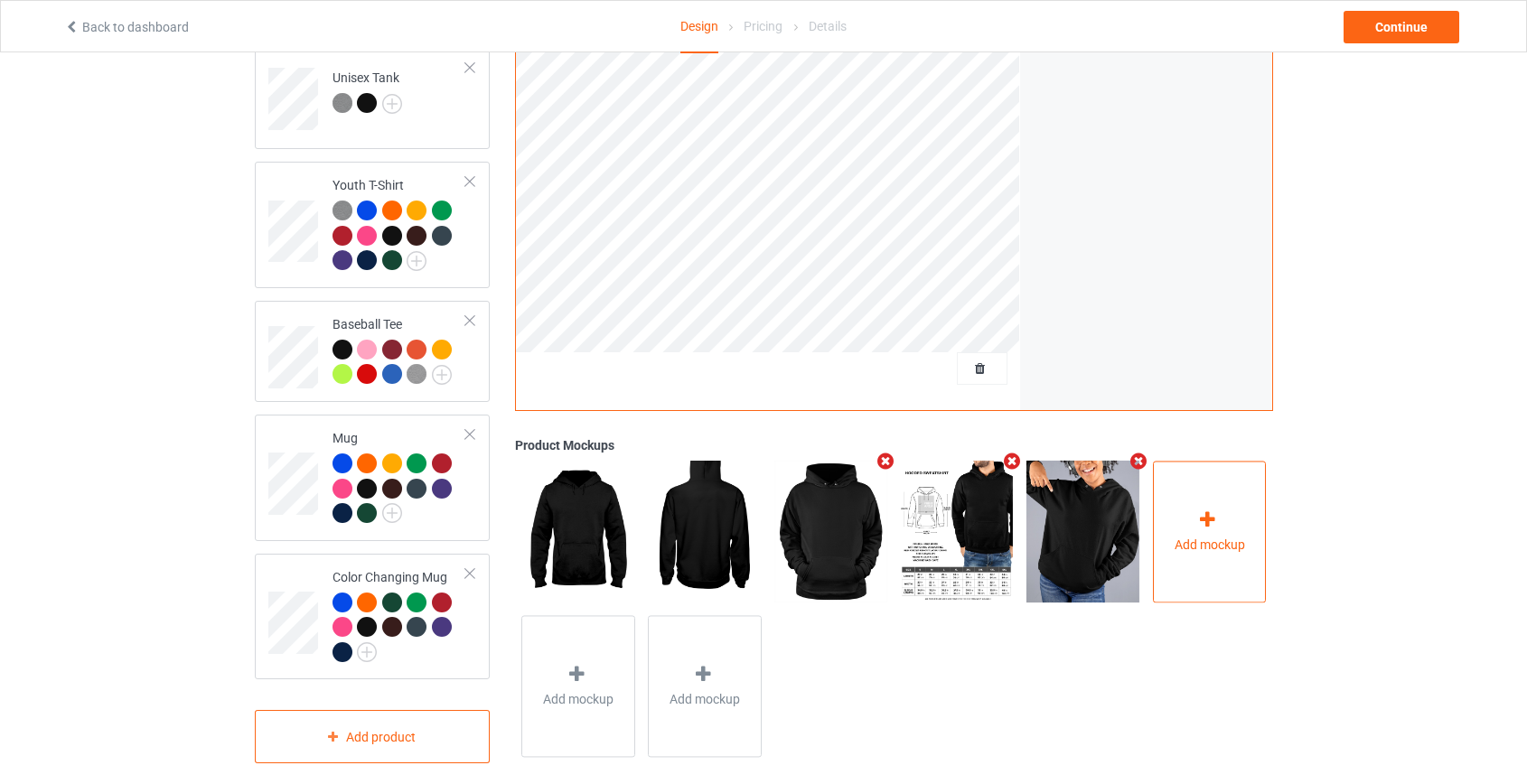
click at [1239, 493] on div "Add mockup" at bounding box center [1209, 531] width 113 height 142
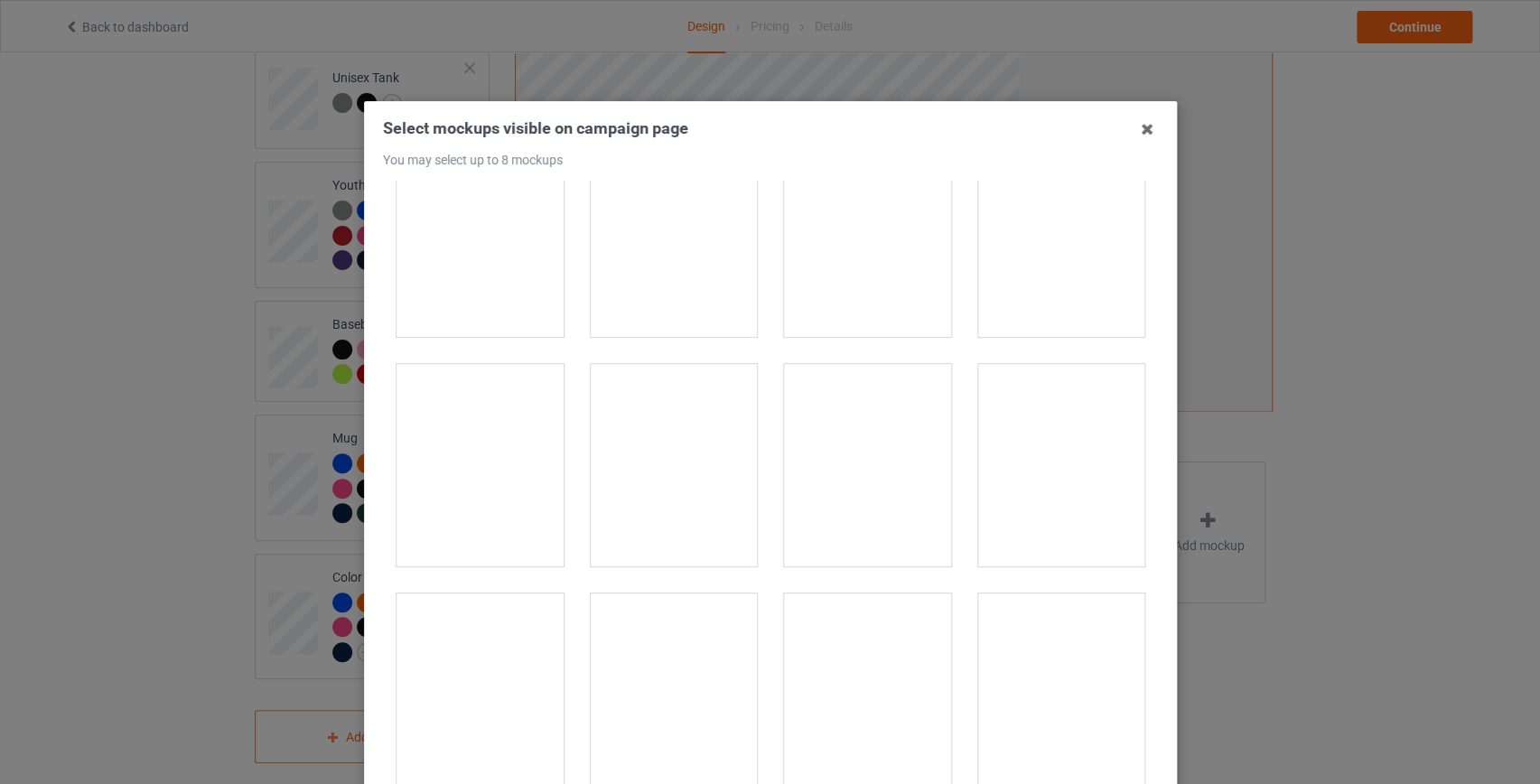
scroll to position [14677, 0]
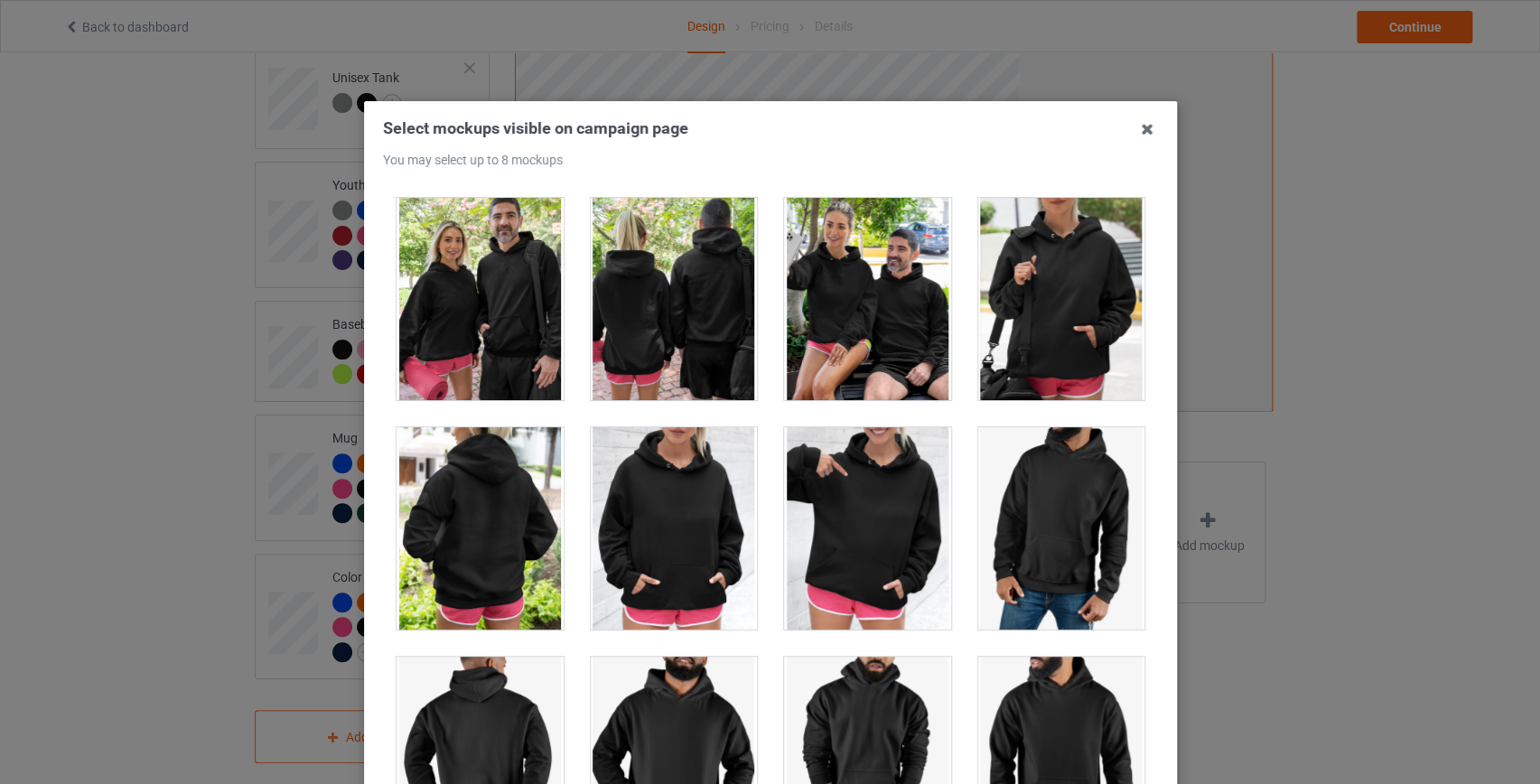
click at [1019, 249] on div at bounding box center [1061, 299] width 167 height 203
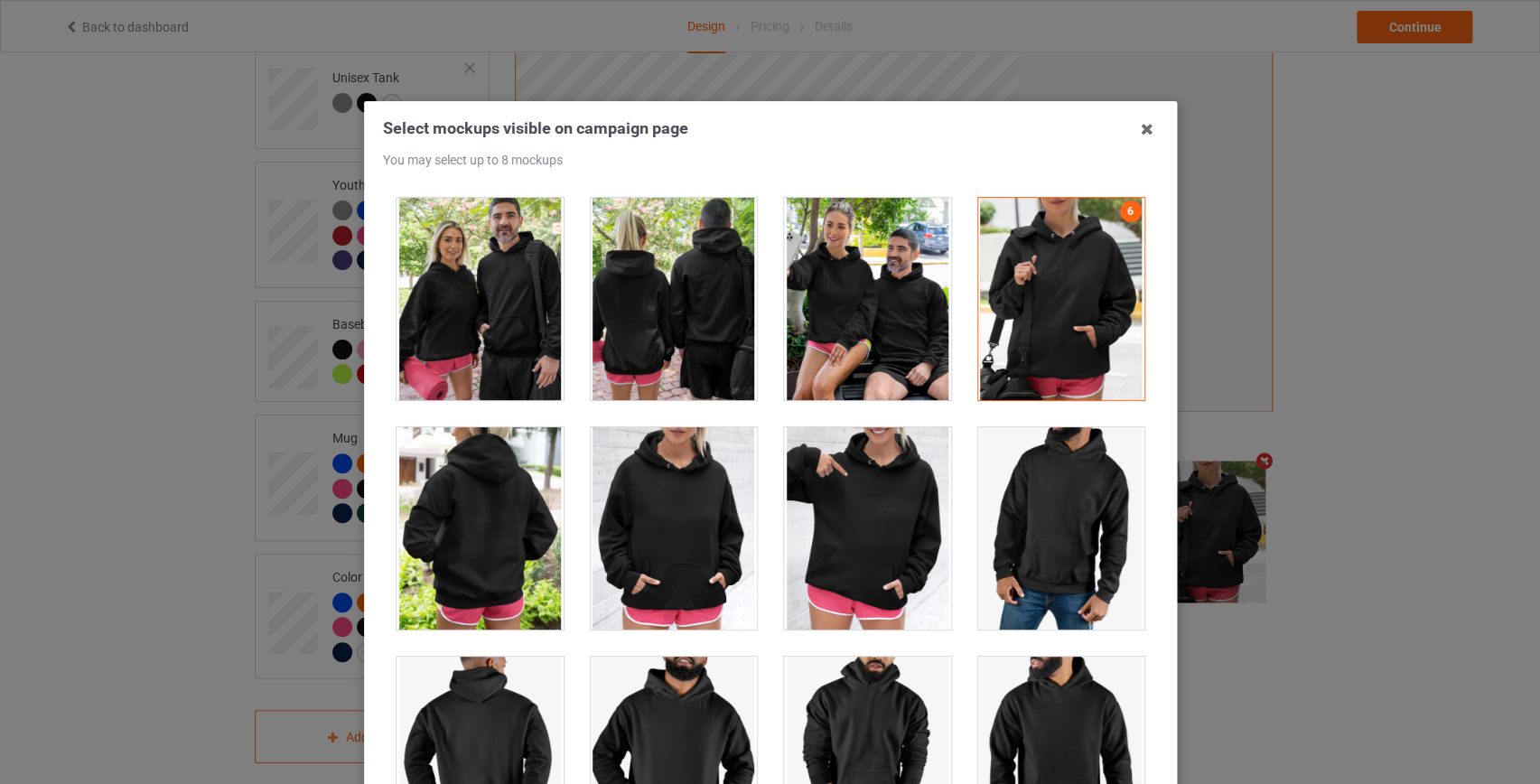
click at [425, 542] on div at bounding box center [480, 529] width 167 height 203
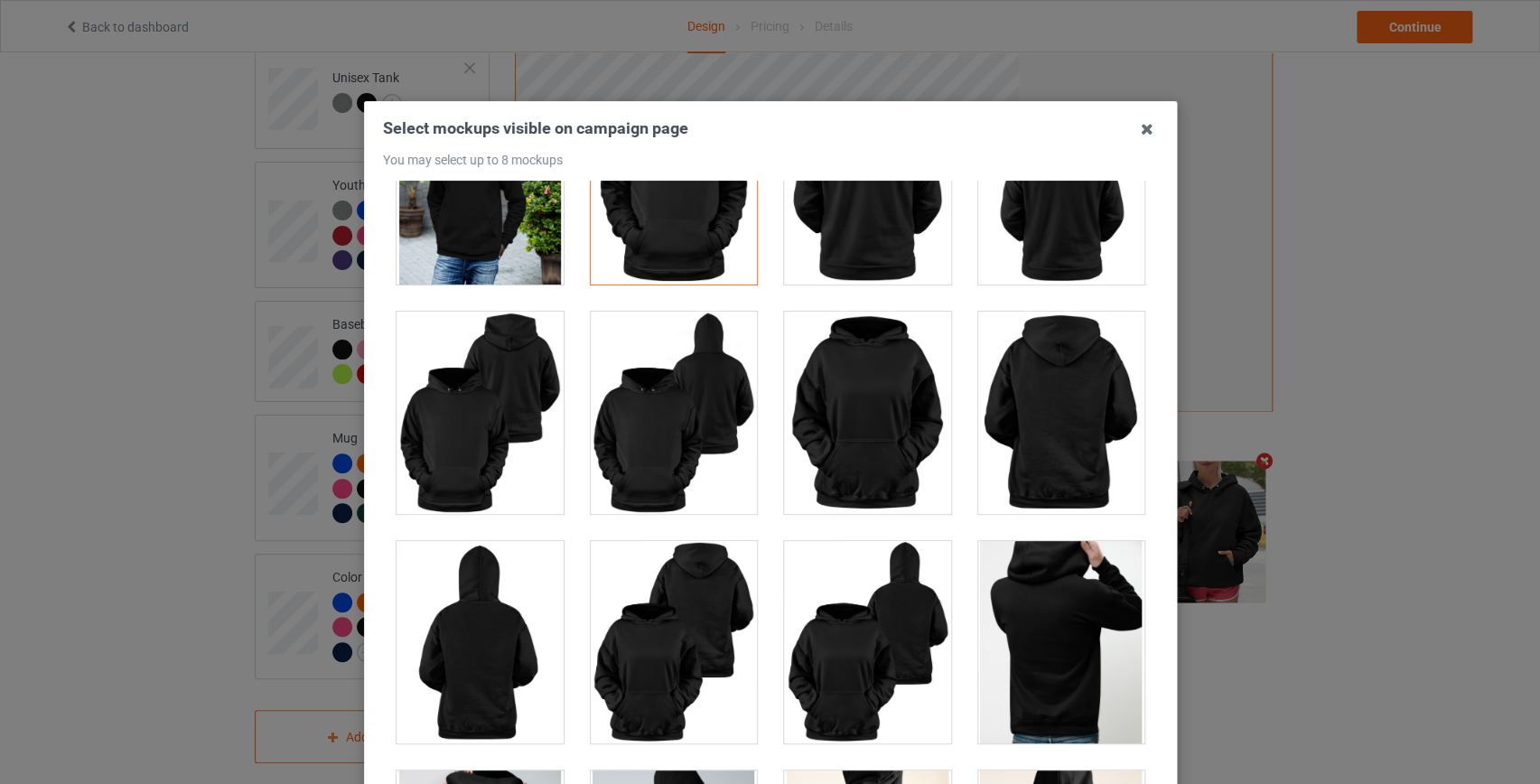
scroll to position [1788, 0]
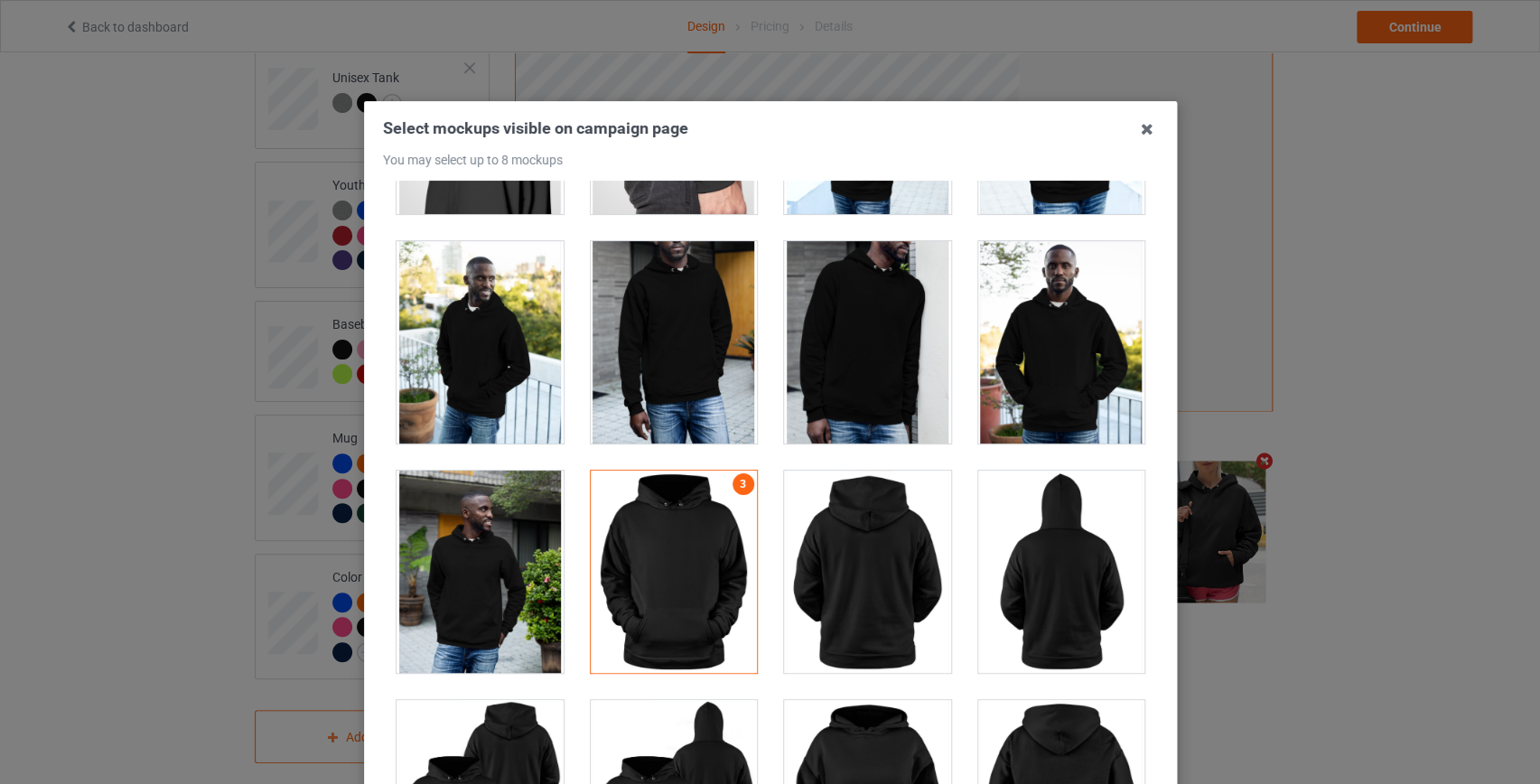
click at [830, 559] on div at bounding box center [868, 572] width 167 height 203
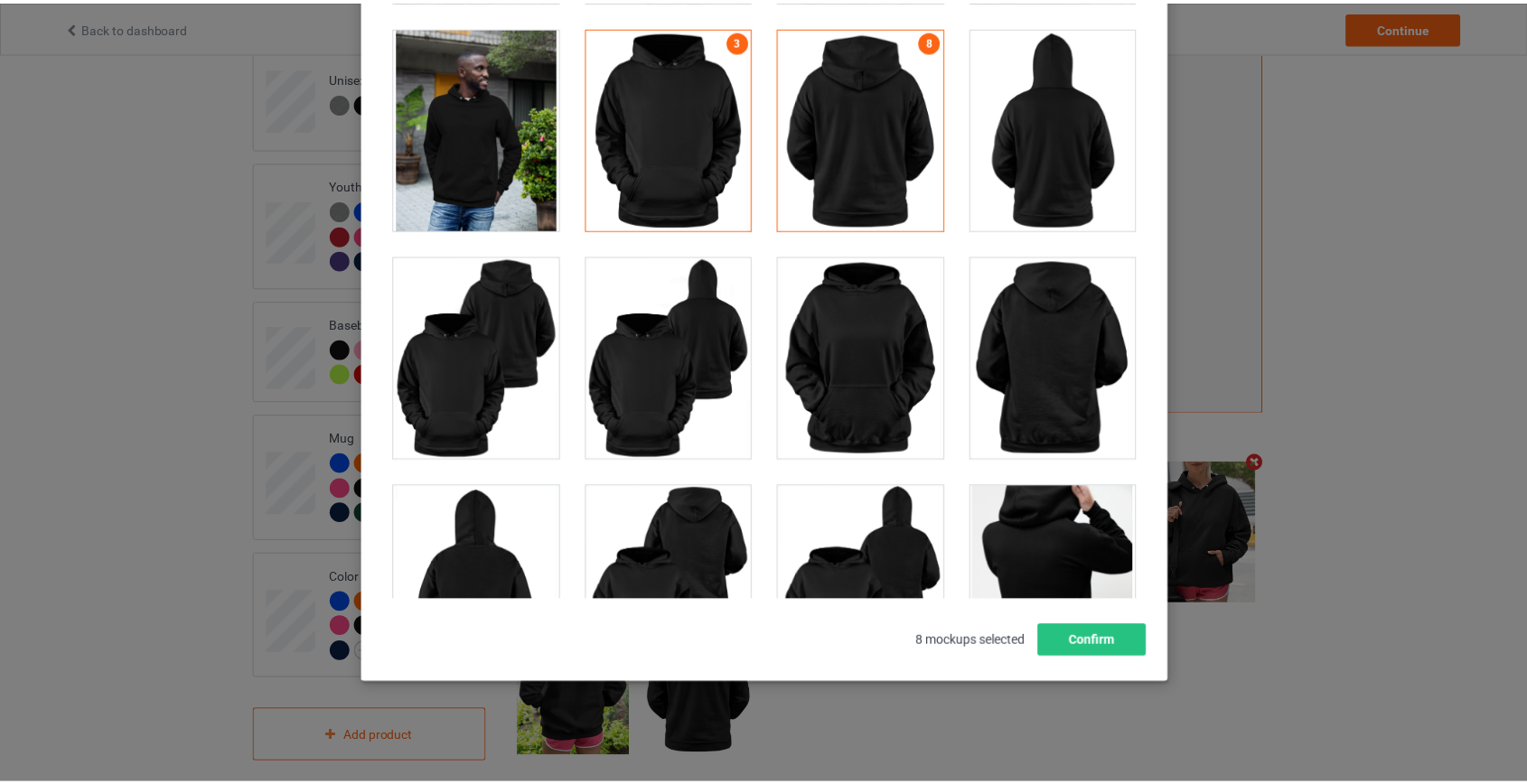
scroll to position [2281, 0]
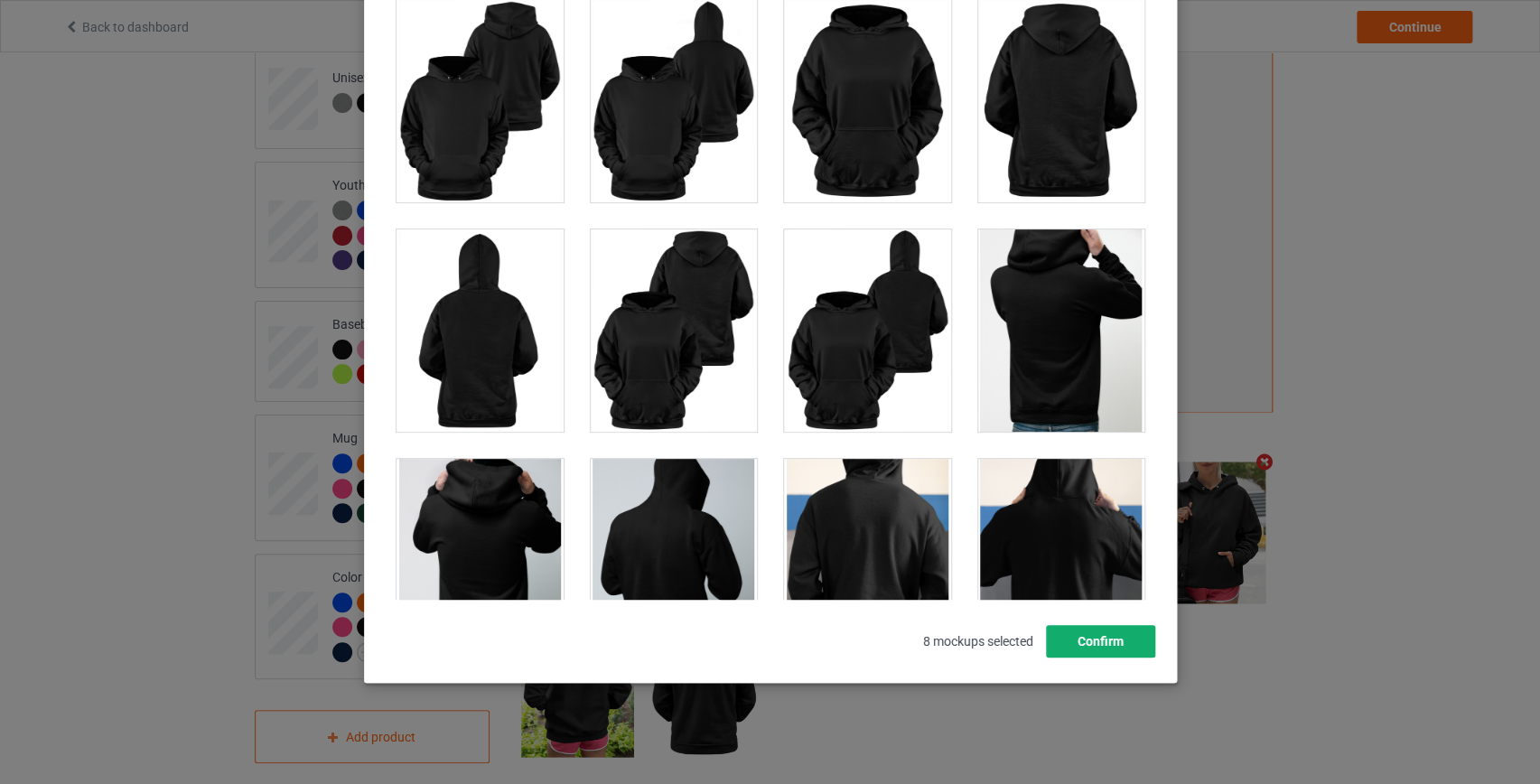
click at [1095, 643] on button "Confirm" at bounding box center [1099, 641] width 110 height 33
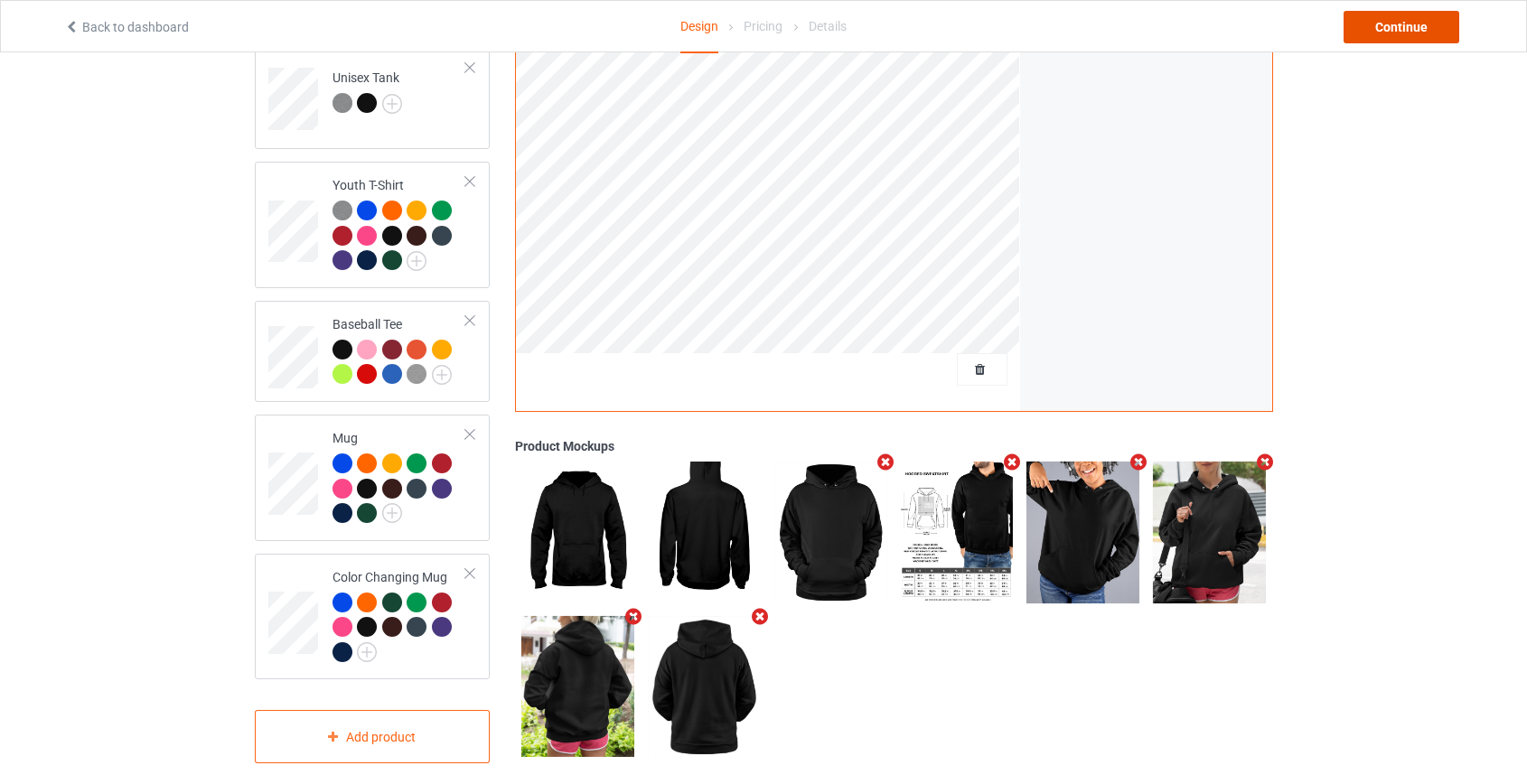
click at [1413, 31] on div "Continue" at bounding box center [1400, 27] width 115 height 33
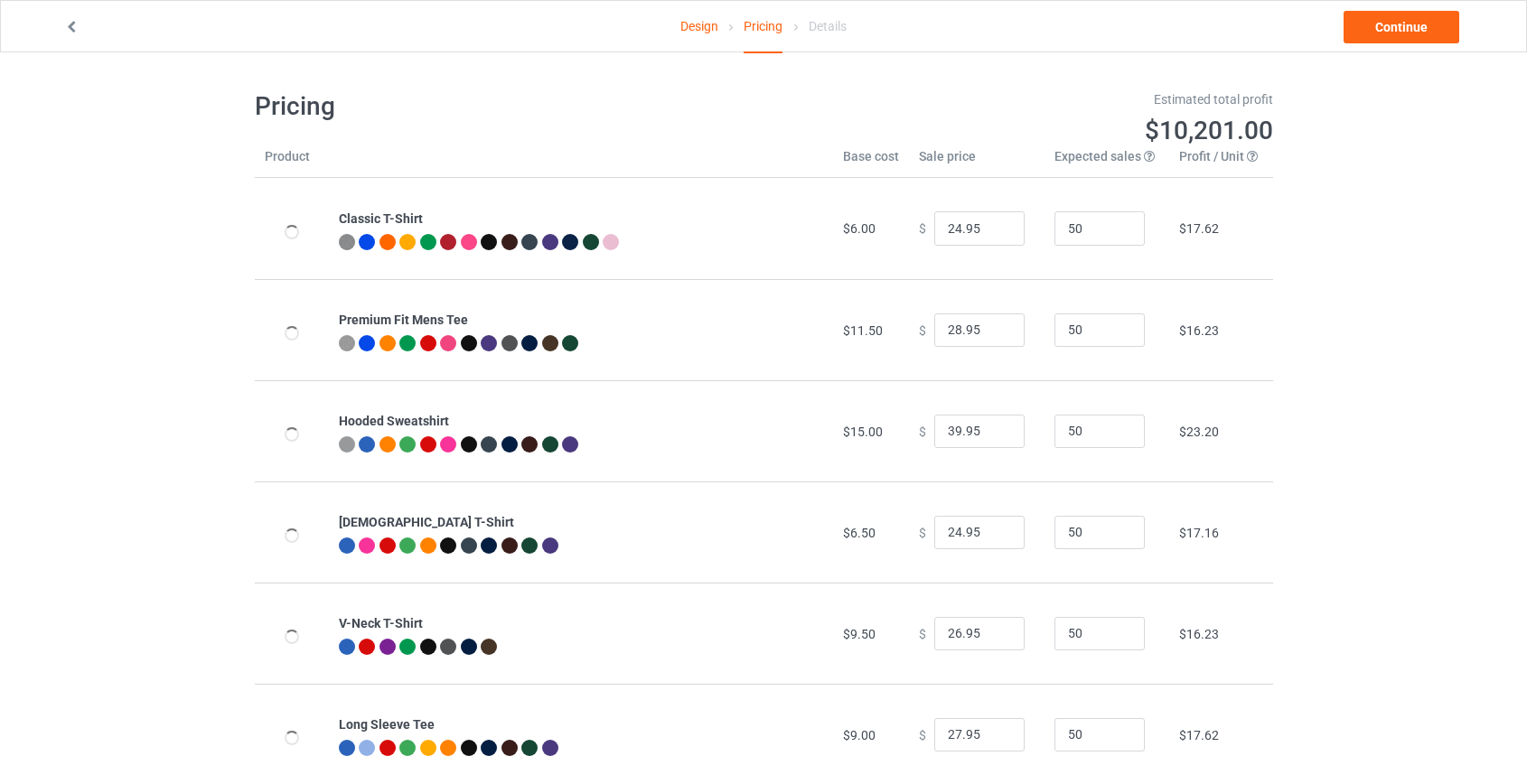
type input "26.95"
type input "32.95"
type input "46.95"
type input "26.95"
type input "30.95"
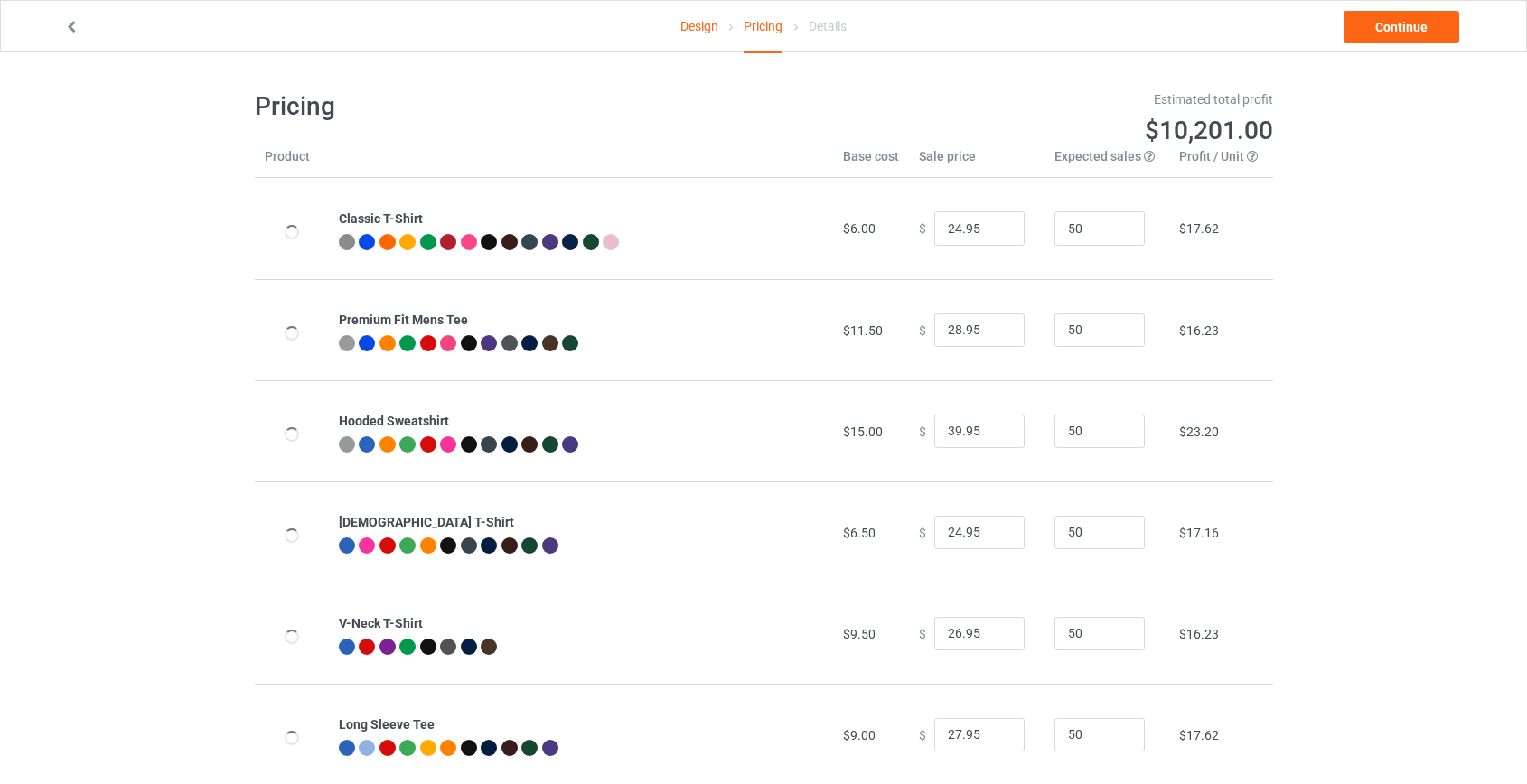
type input "31.95"
type input "39.95"
type input "28.95"
type input "26.95"
type input "39.95"
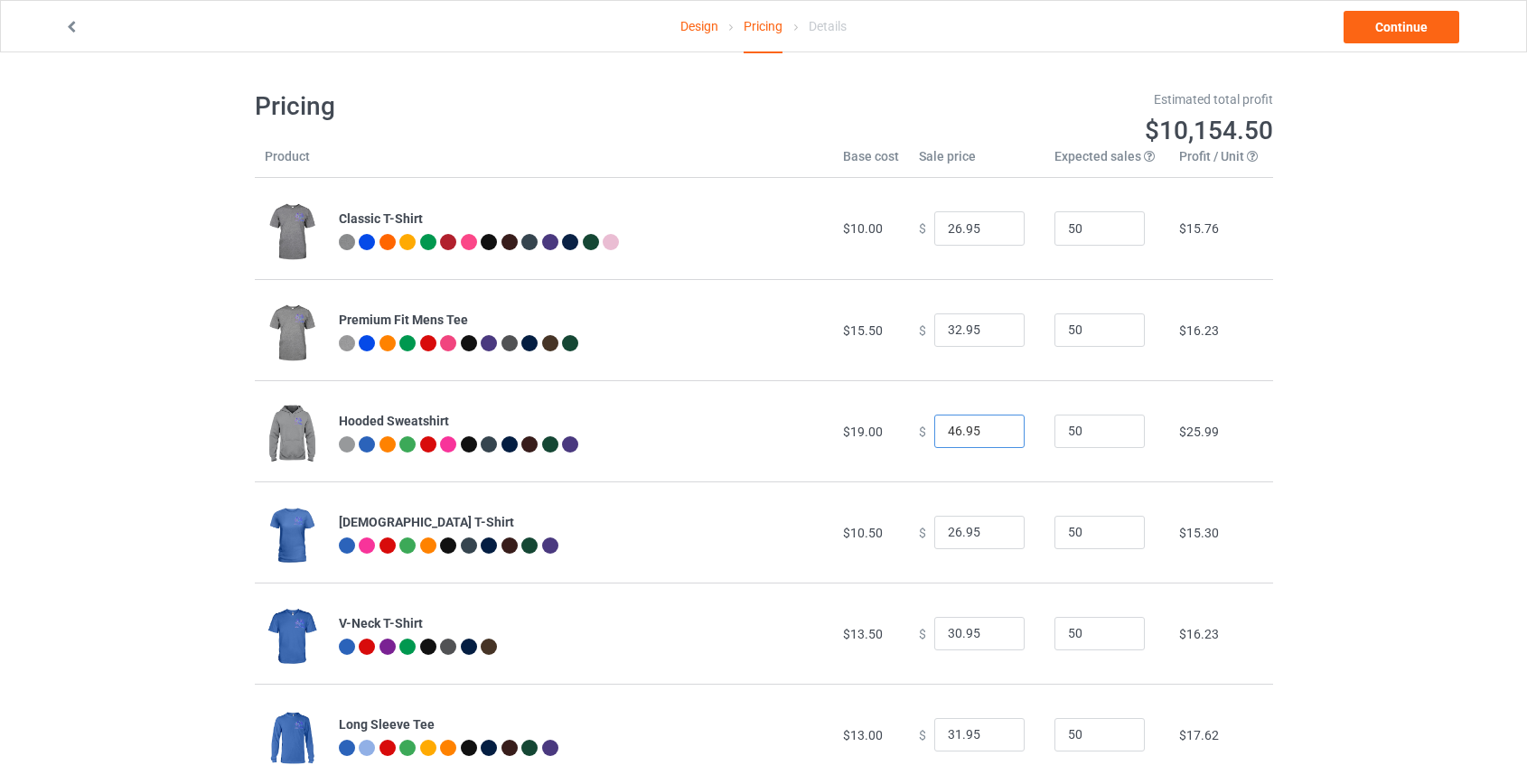
drag, startPoint x: 948, startPoint y: 424, endPoint x: 909, endPoint y: 427, distance: 39.1
click at [918, 427] on div "$ 46.95" at bounding box center [975, 431] width 115 height 35
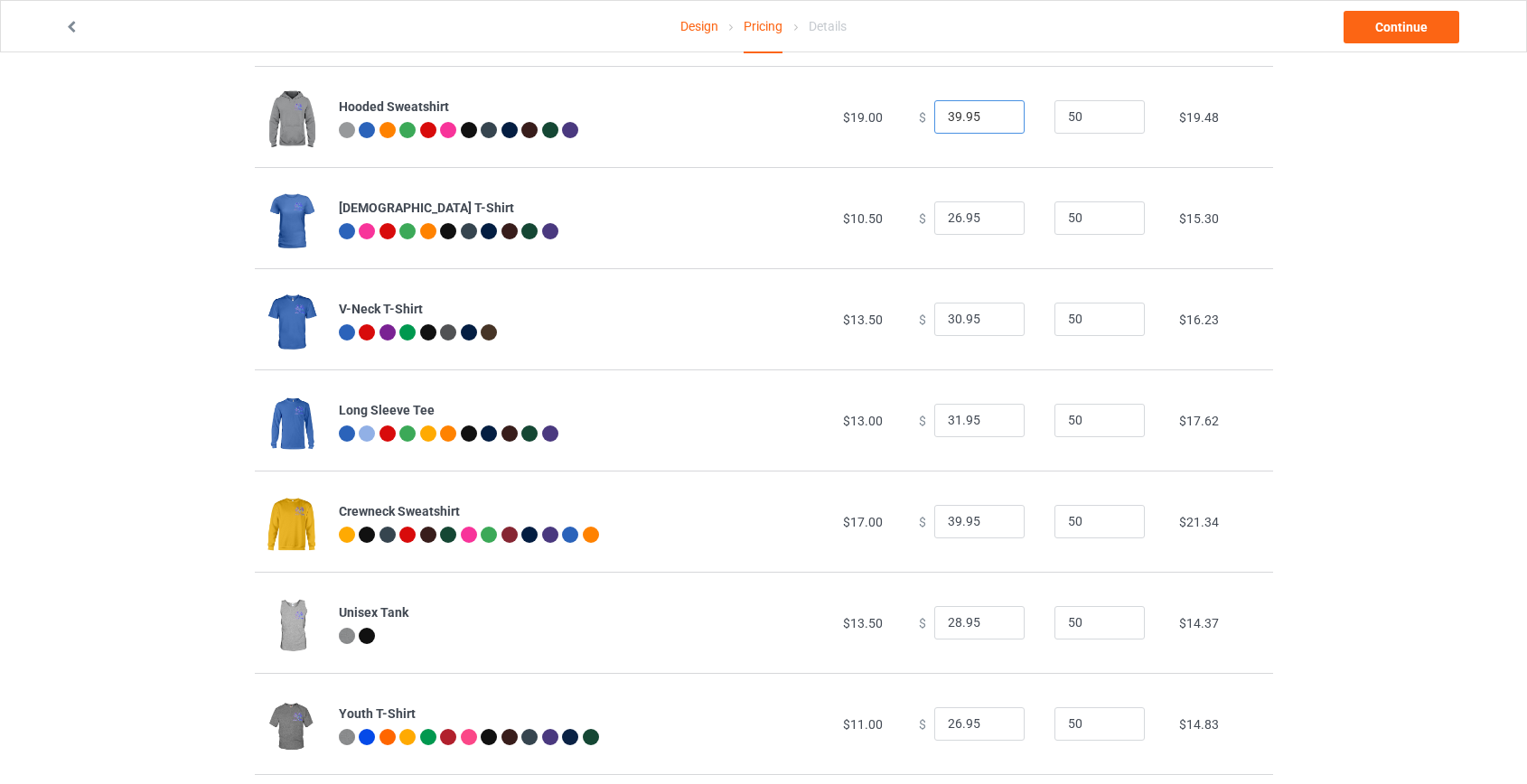
scroll to position [328, 0]
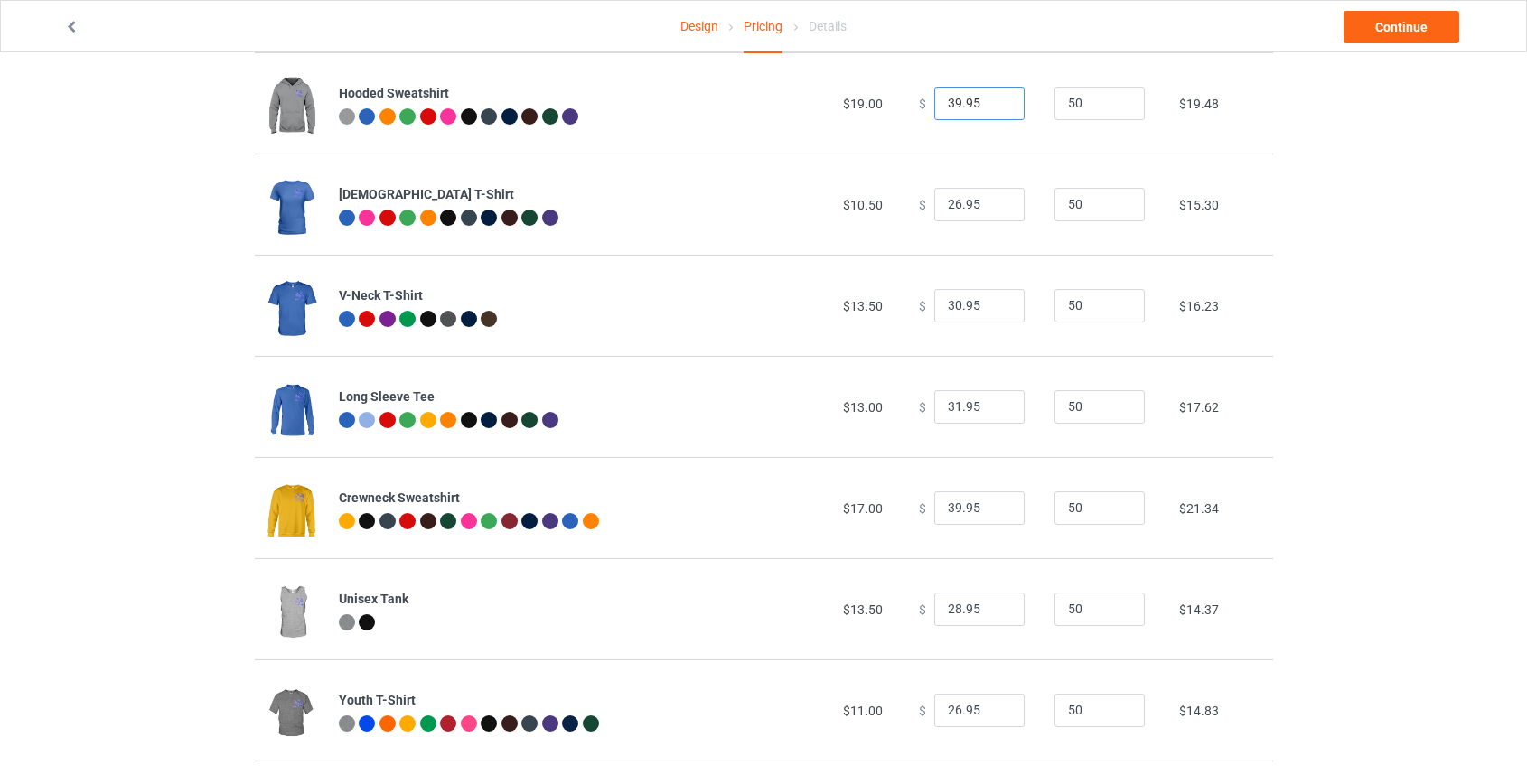
type input "39.95"
click at [944, 506] on input "39.95" at bounding box center [979, 508] width 90 height 35
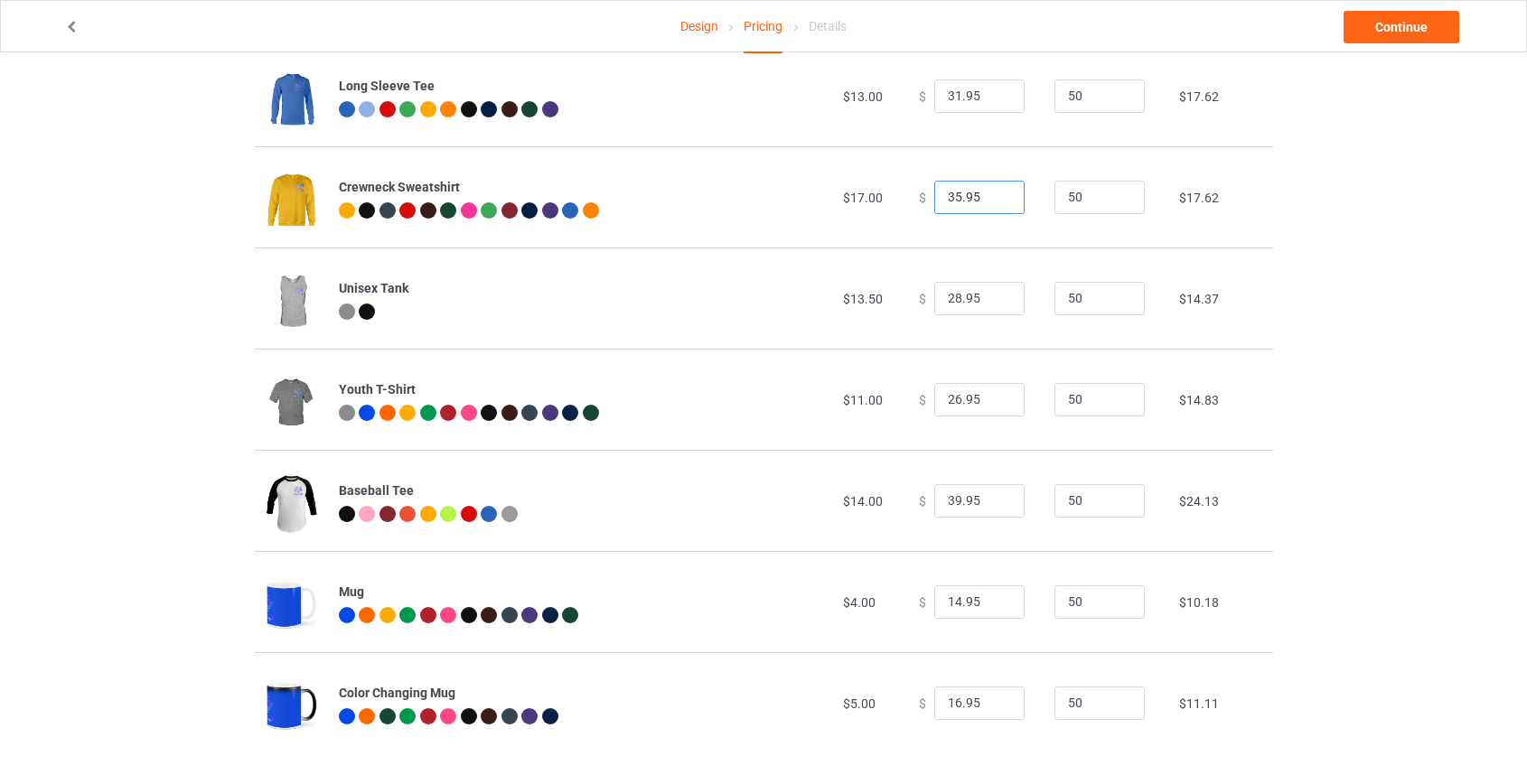
scroll to position [645, 0]
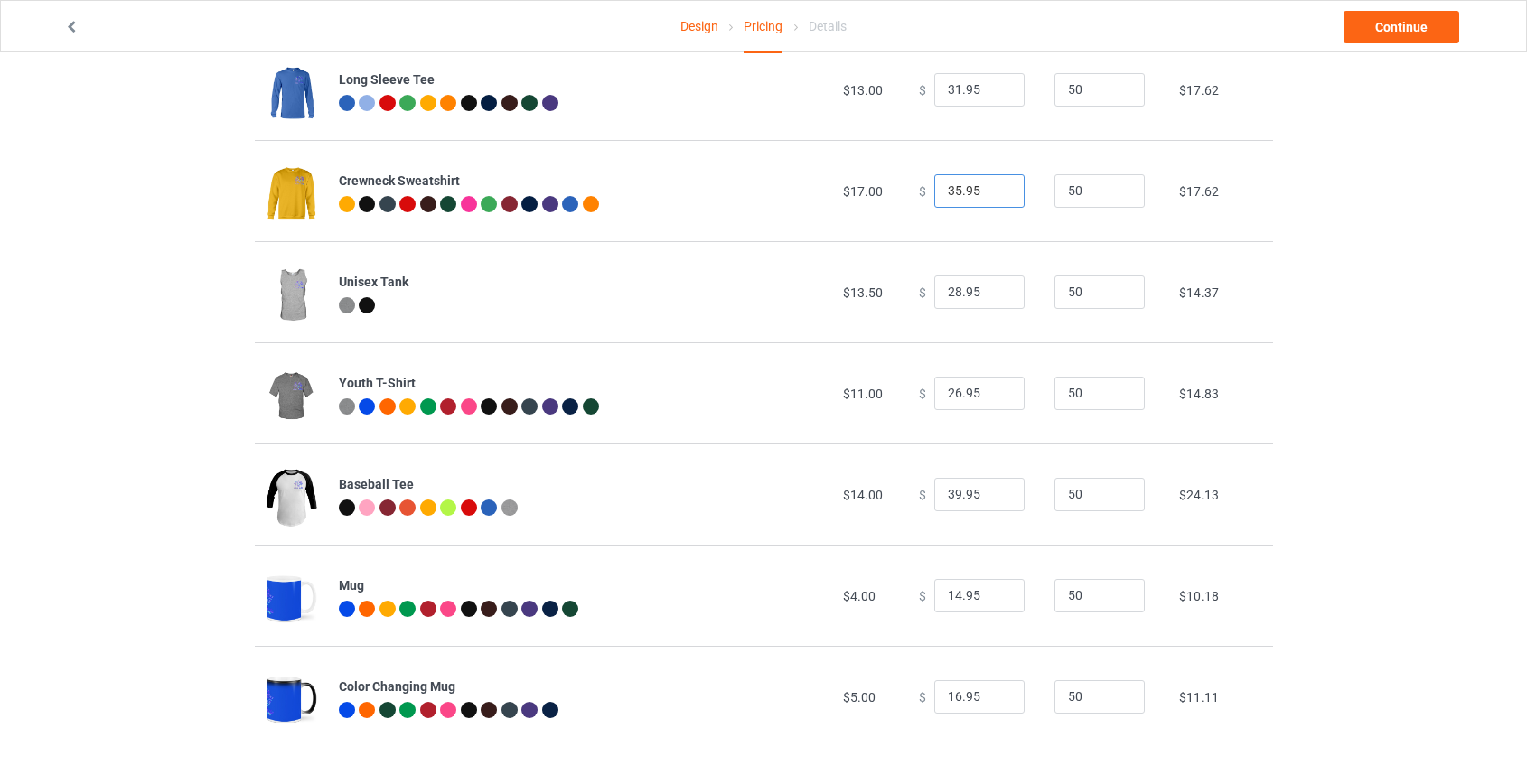
type input "35.95"
click at [944, 501] on input "39.95" at bounding box center [979, 494] width 90 height 35
type input "35.95"
click at [1409, 19] on link "Continue" at bounding box center [1400, 27] width 115 height 33
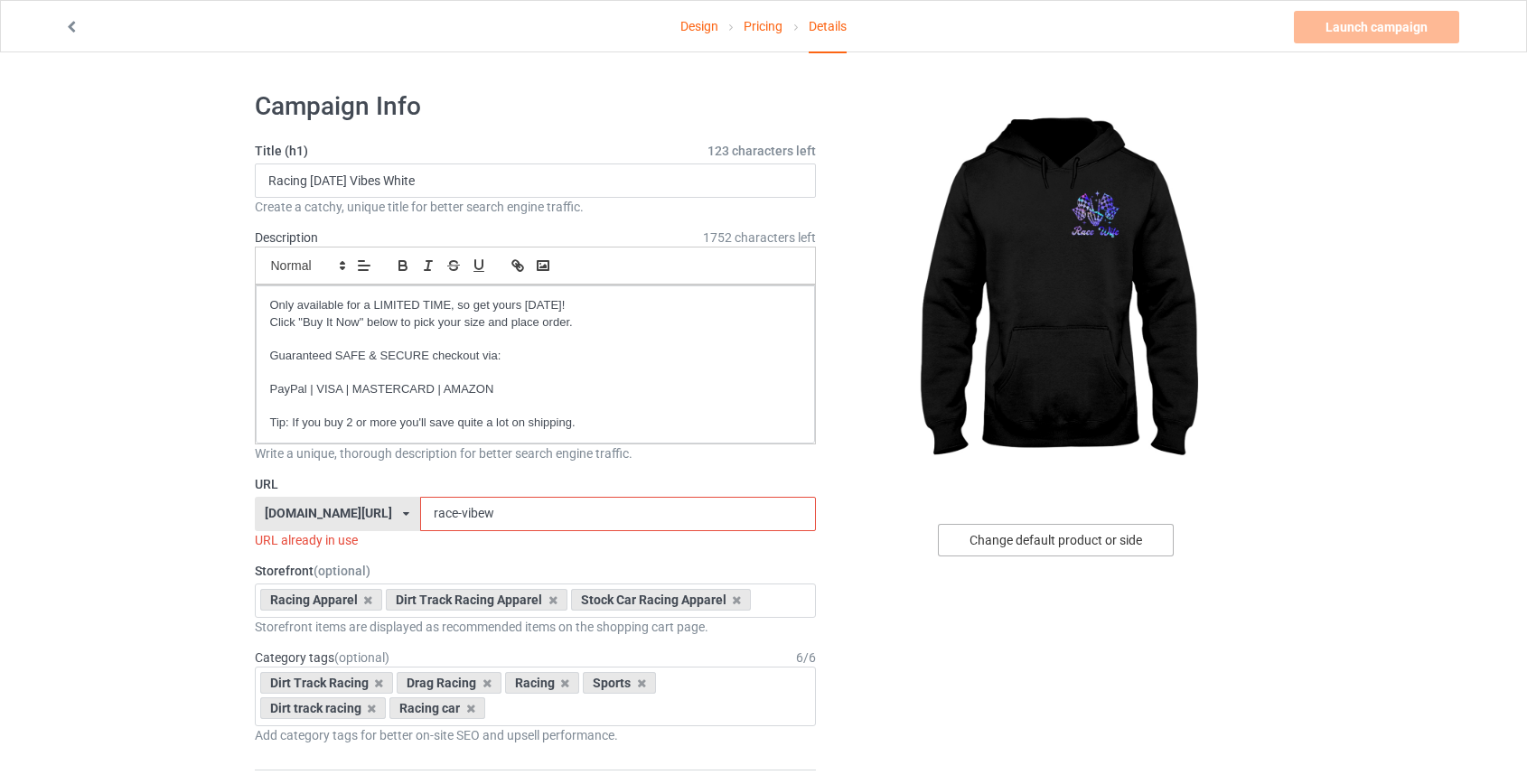
click at [1044, 530] on div "Change default product or side" at bounding box center [1055, 540] width 235 height 33
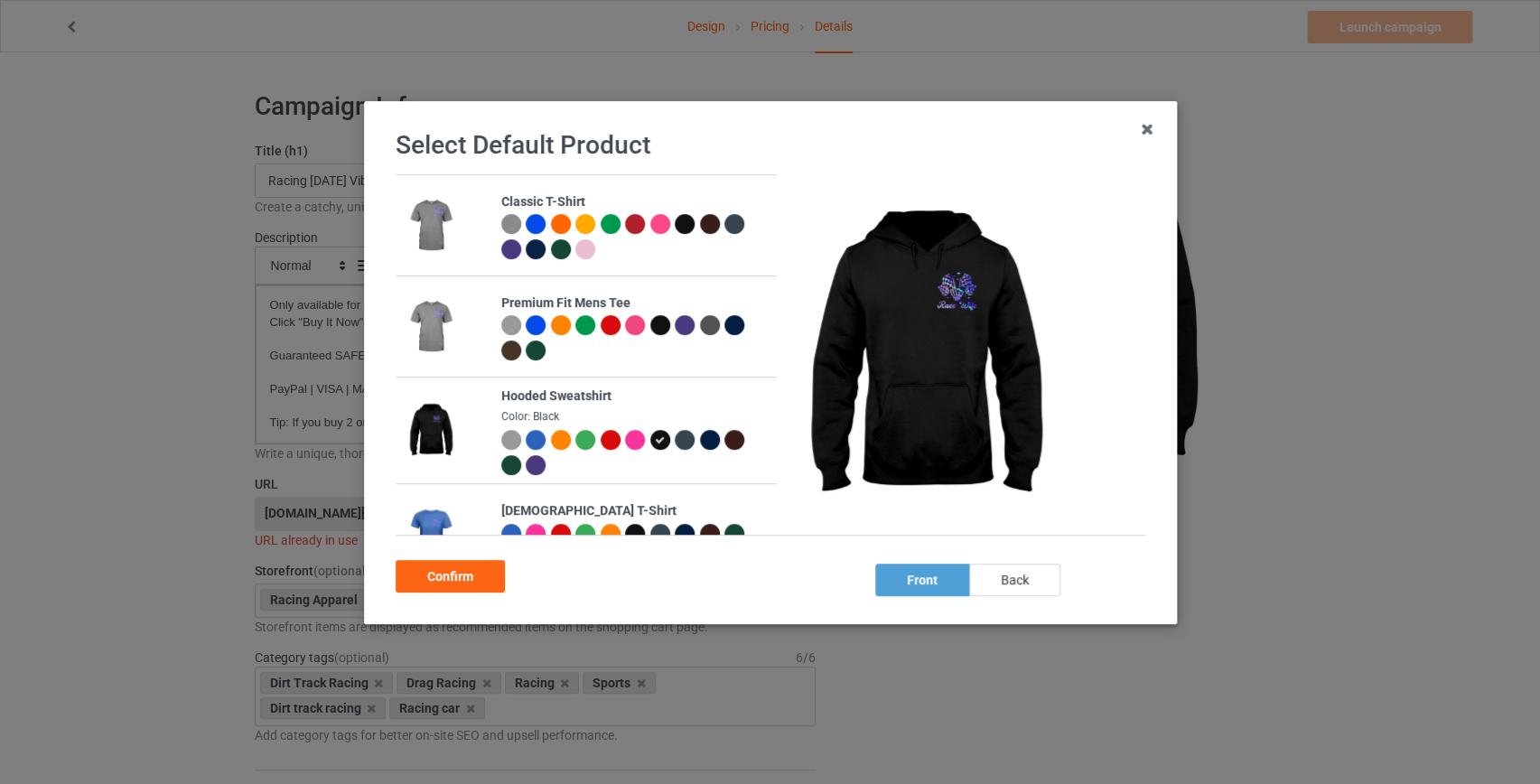
click at [1019, 577] on div "back" at bounding box center [1013, 580] width 91 height 33
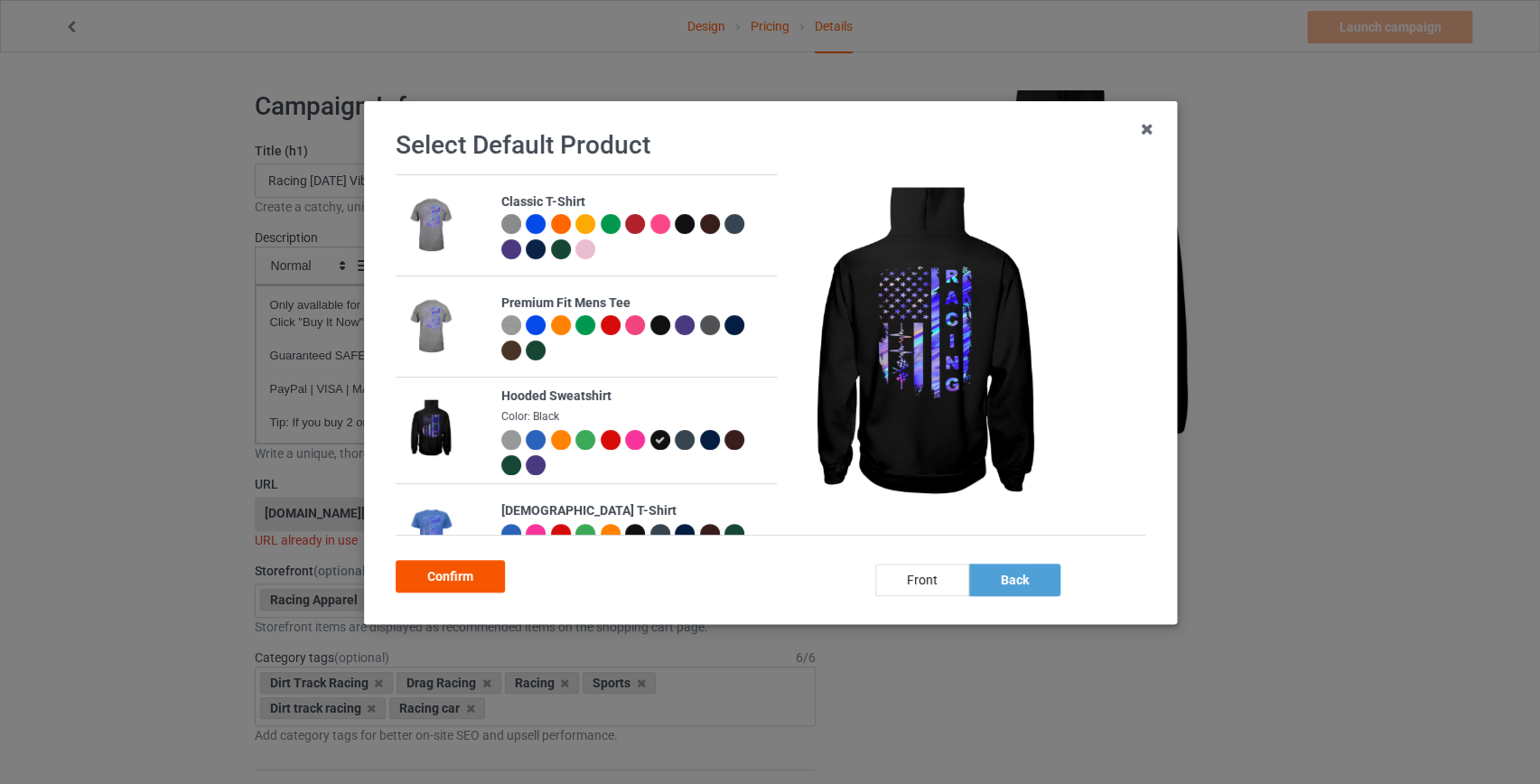
click at [453, 570] on div "Confirm" at bounding box center [450, 576] width 110 height 33
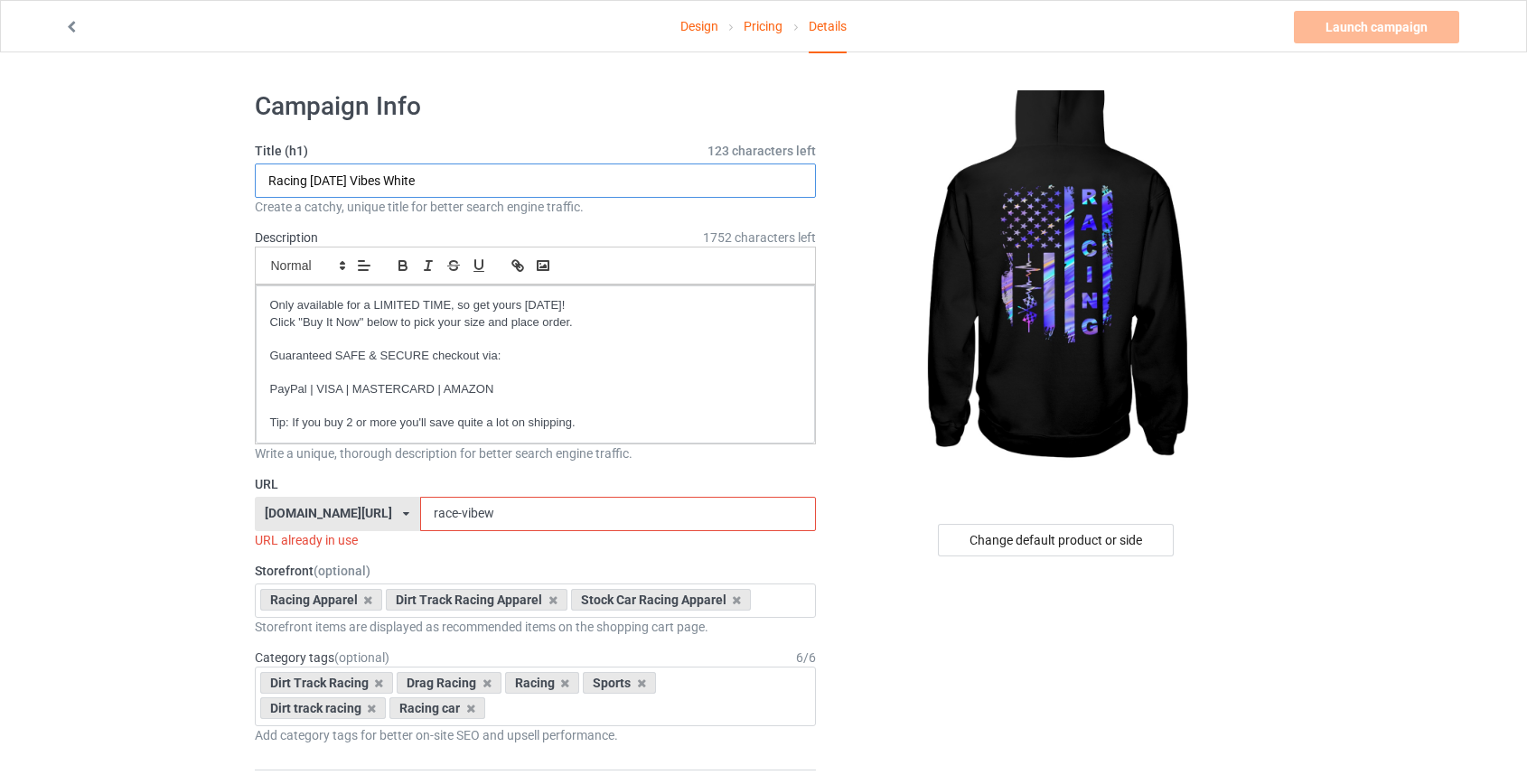
drag, startPoint x: 311, startPoint y: 180, endPoint x: 780, endPoint y: 189, distance: 469.1
click at [780, 189] on input "Racing Race Day Vibes White" at bounding box center [536, 180] width 562 height 35
click at [348, 188] on input "Racing Race Day Vibes White" at bounding box center [536, 180] width 562 height 35
drag, startPoint x: 342, startPoint y: 181, endPoint x: 869, endPoint y: 160, distance: 527.4
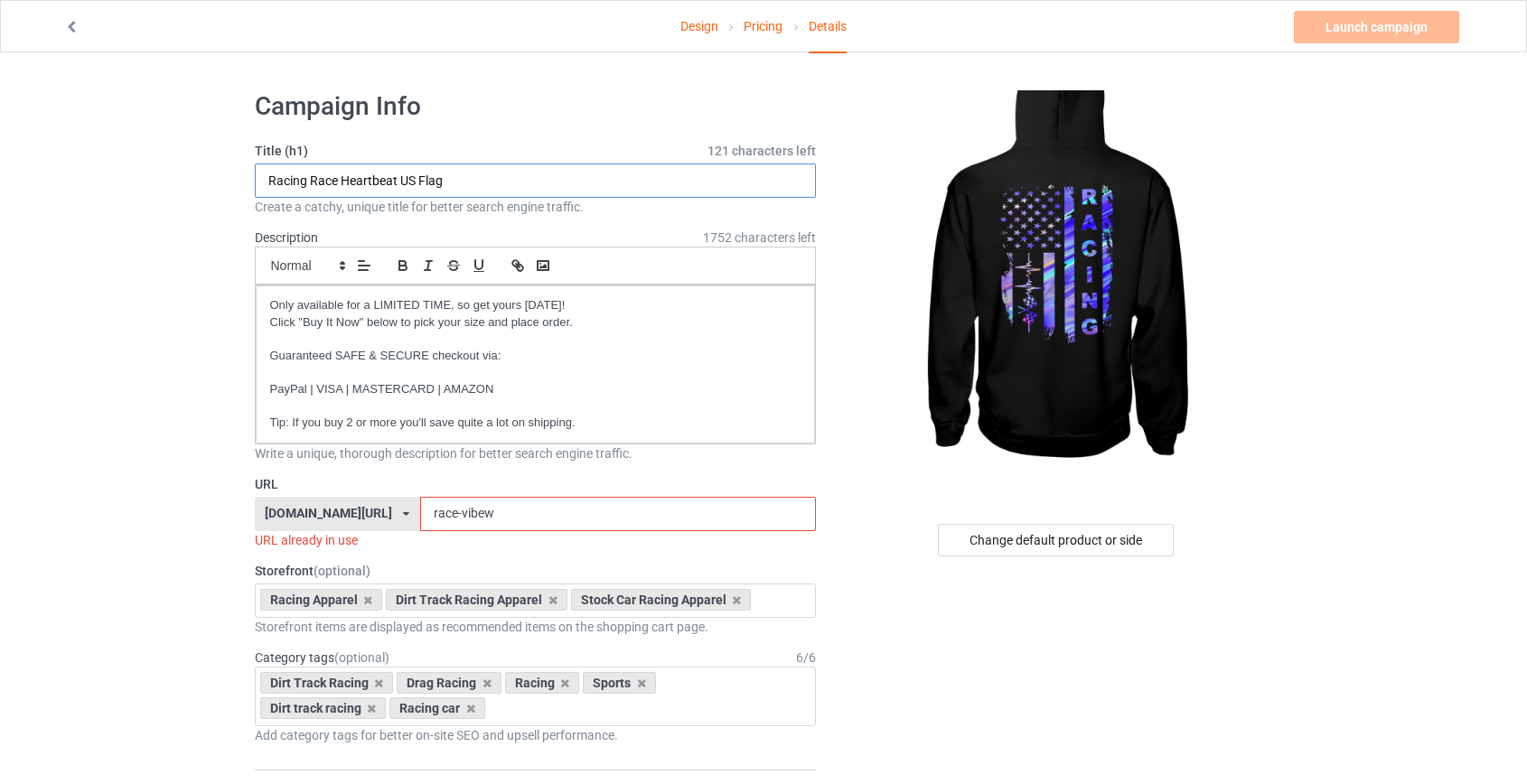
type input "Racing Race Heartbeat US Flag"
click at [429, 515] on input "race-vibew" at bounding box center [618, 514] width 396 height 35
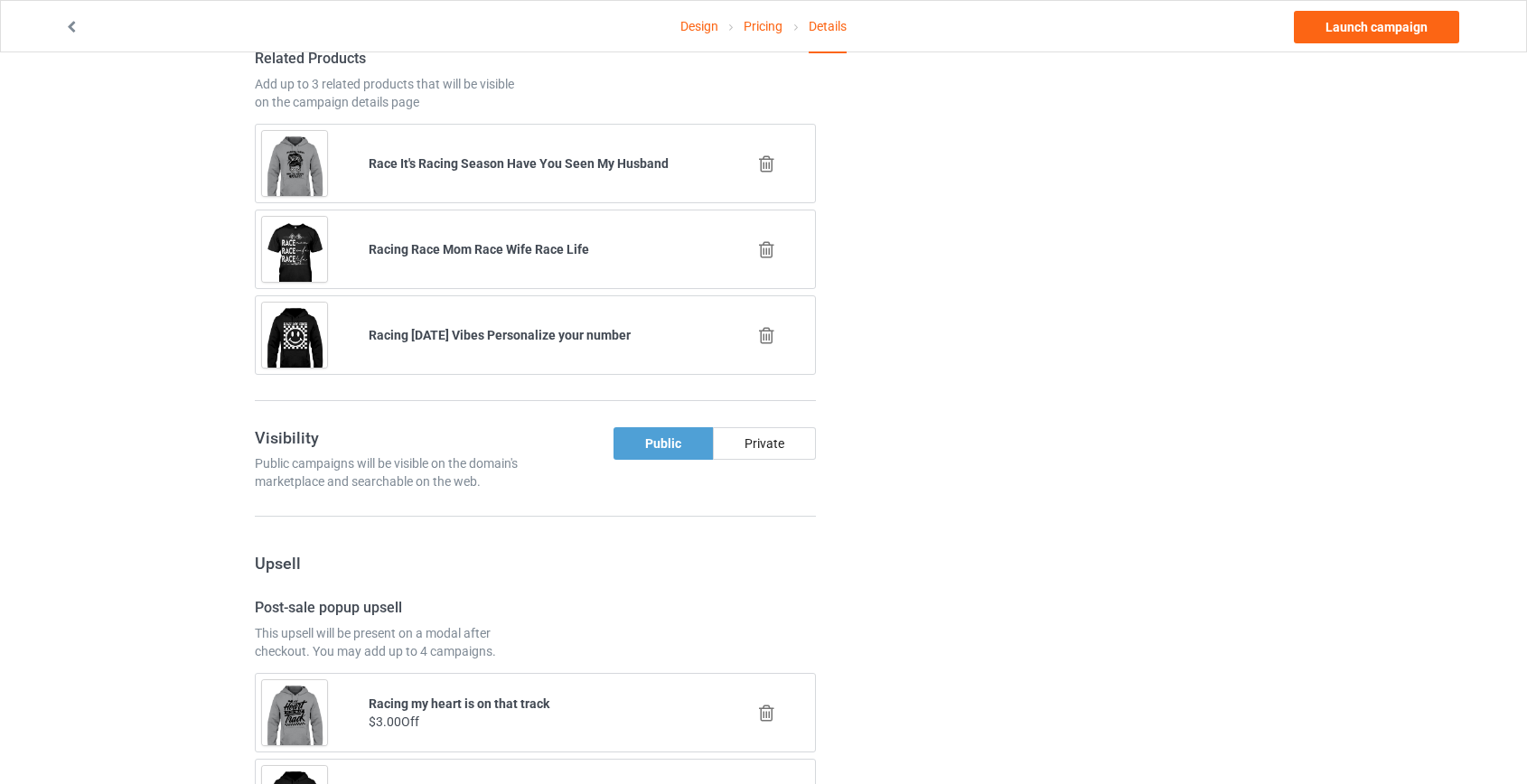
scroll to position [1066, 0]
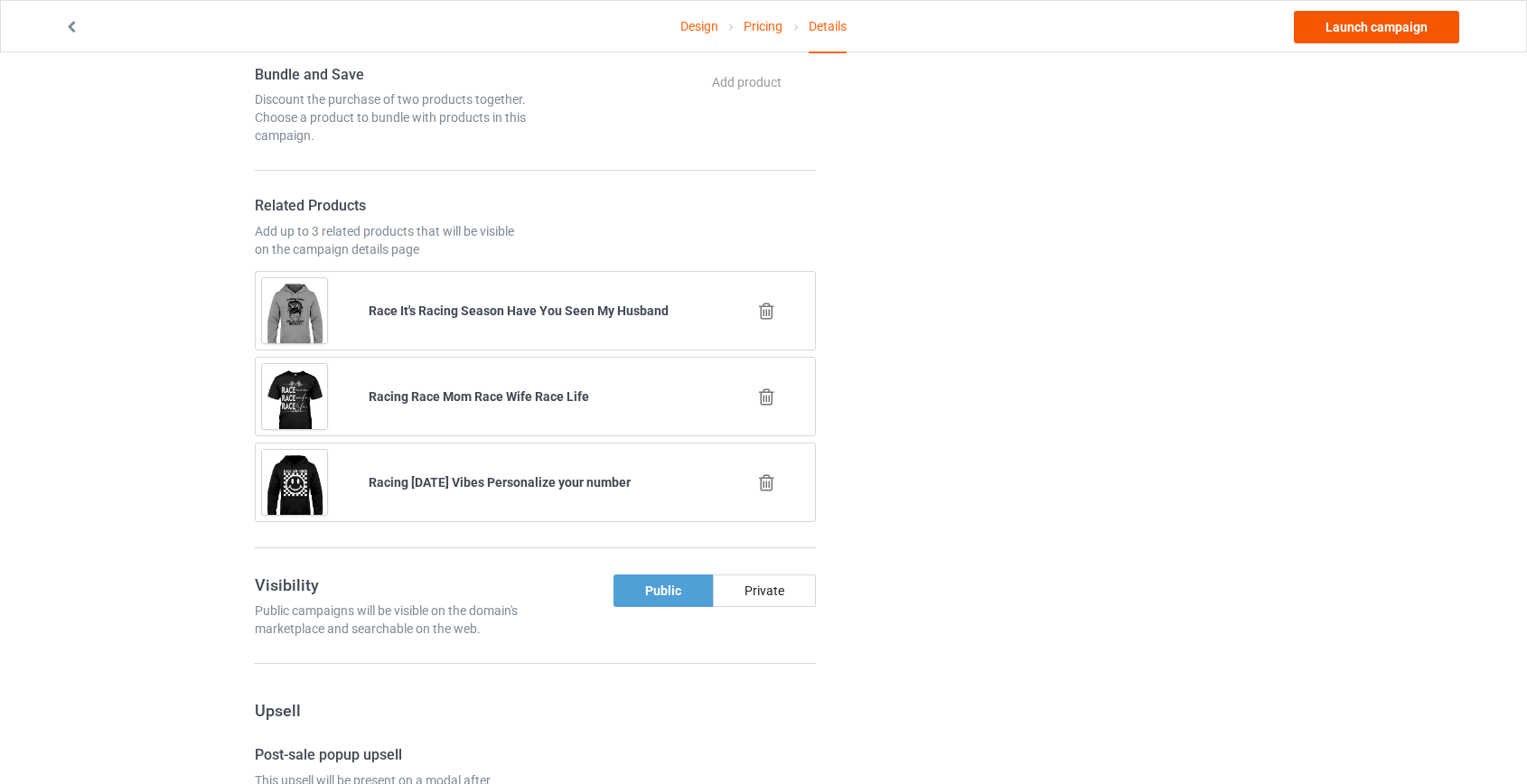
type input "race-hbus"
click at [1354, 39] on link "Launch campaign" at bounding box center [1376, 27] width 165 height 33
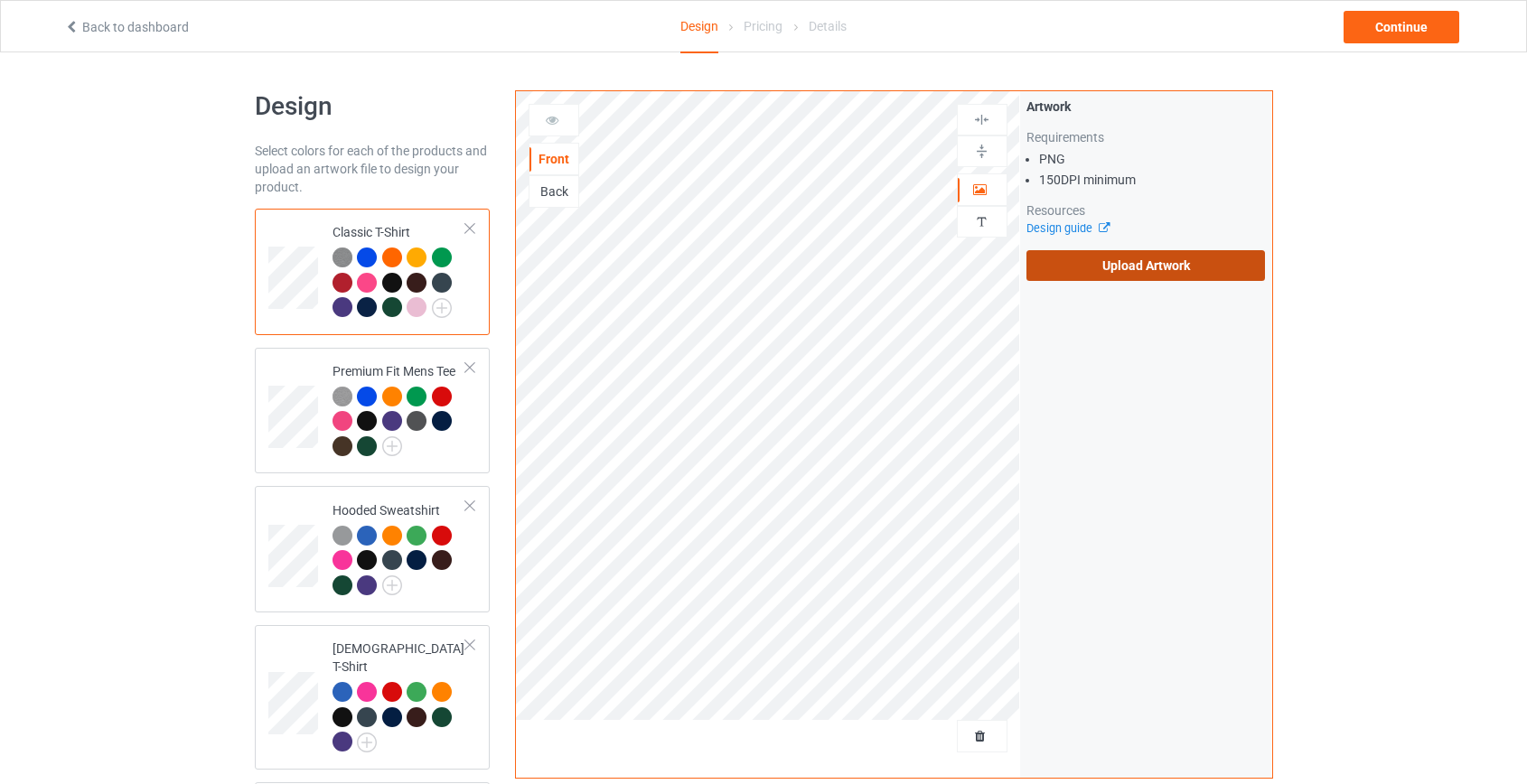
click at [1106, 270] on label "Upload Artwork" at bounding box center [1145, 265] width 239 height 31
click at [0, 0] on input "Upload Artwork" at bounding box center [0, 0] width 0 height 0
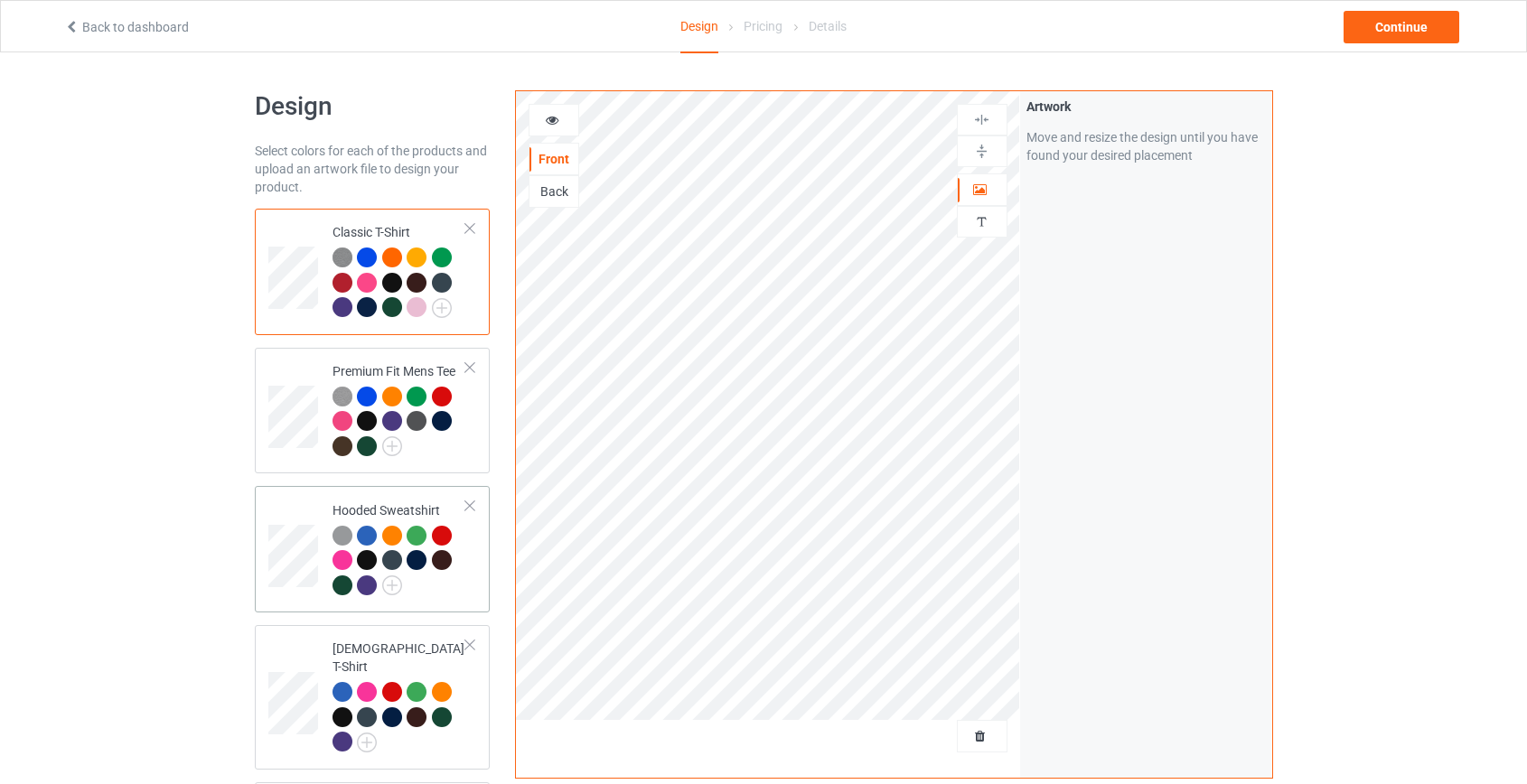
click at [373, 565] on div at bounding box center [366, 559] width 20 height 20
click at [1414, 22] on div "Continue" at bounding box center [1400, 27] width 115 height 33
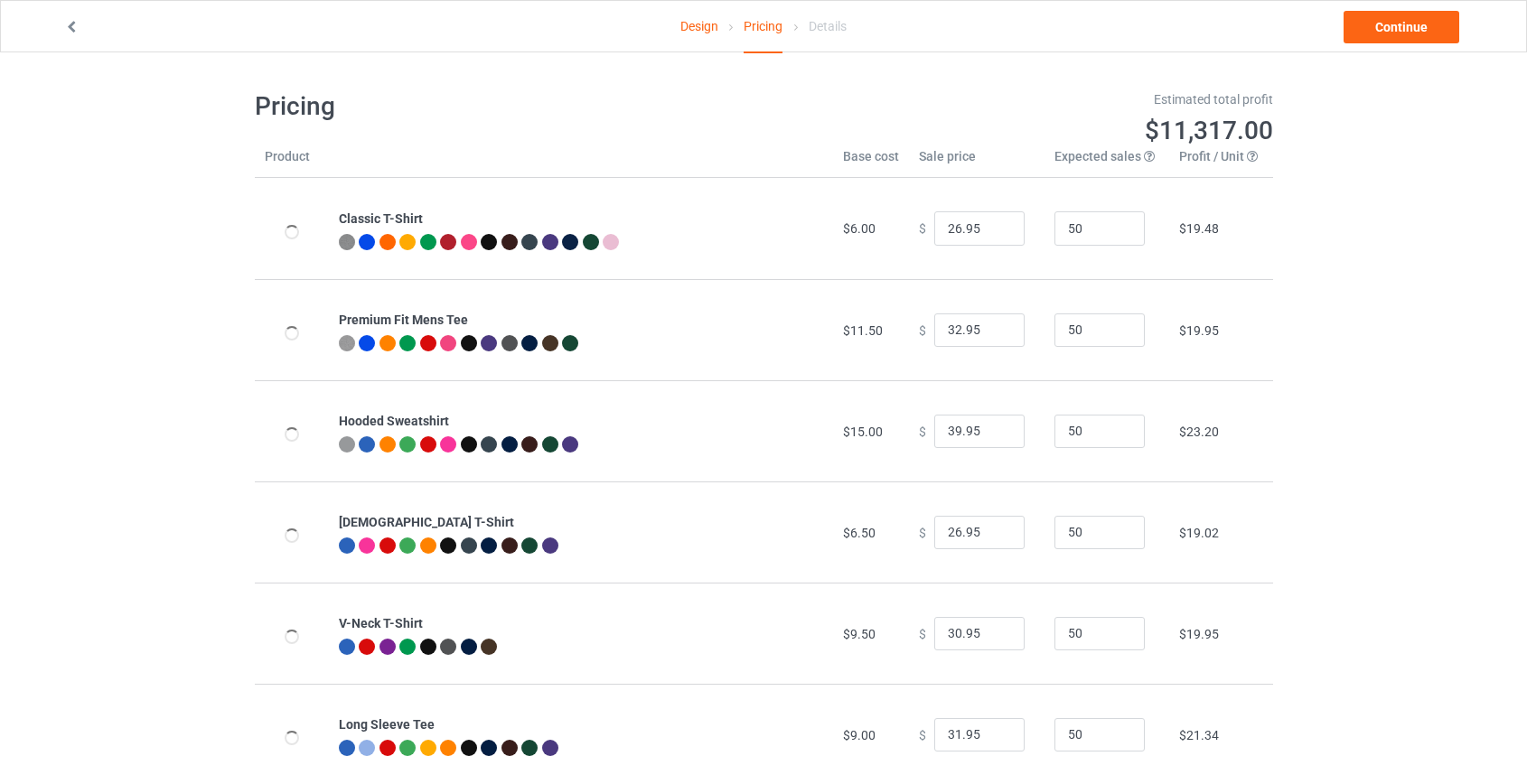
type input "46.95"
type input "39.95"
drag, startPoint x: 948, startPoint y: 428, endPoint x: 910, endPoint y: 430, distance: 38.1
click at [918, 430] on div "$ 46.95" at bounding box center [975, 431] width 115 height 35
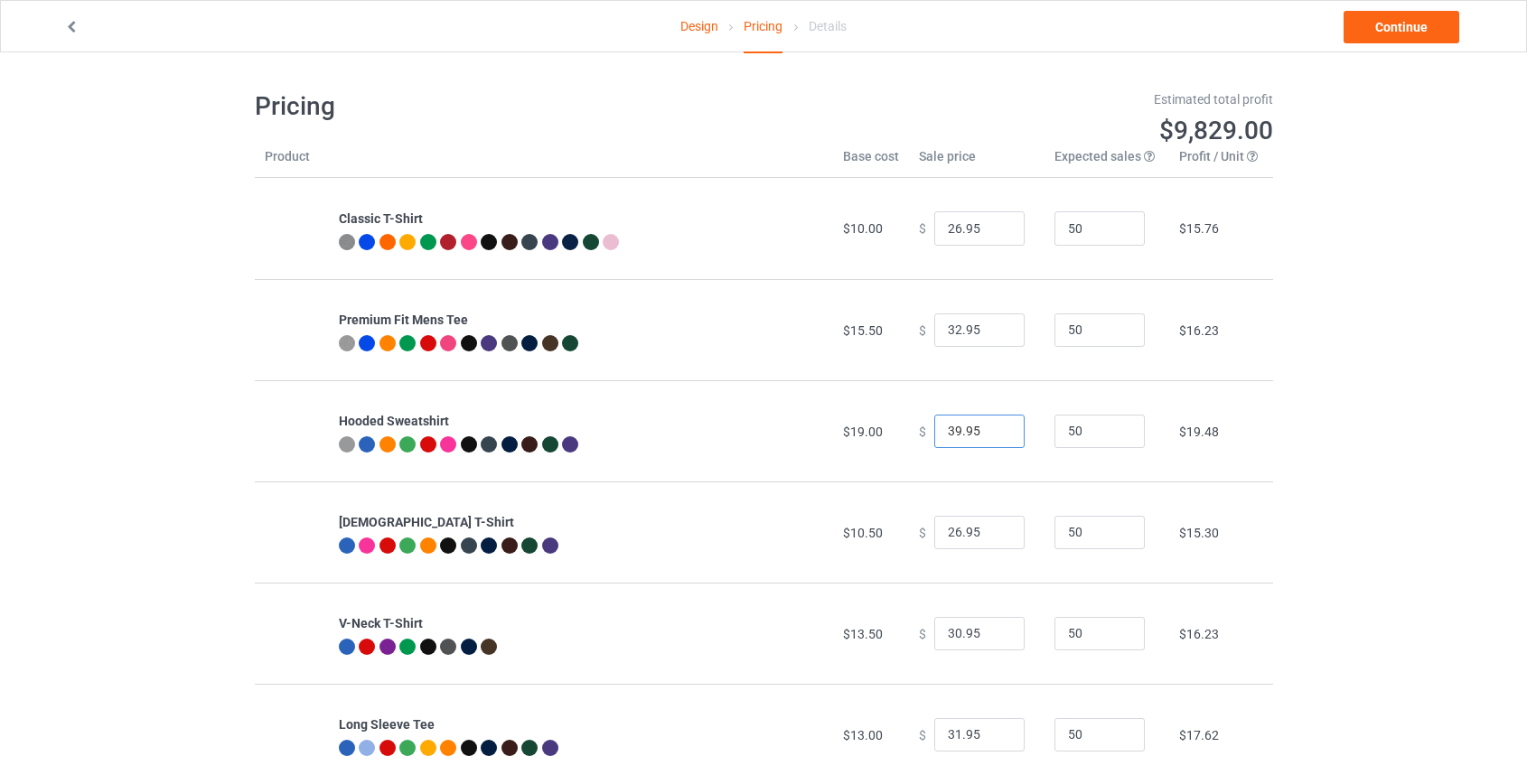
type input "39.95"
click at [1453, 474] on div "Design Pricing Details Continue Pricing Estimated total profit $9,829.00 Produc…" at bounding box center [764, 741] width 1527 height 1378
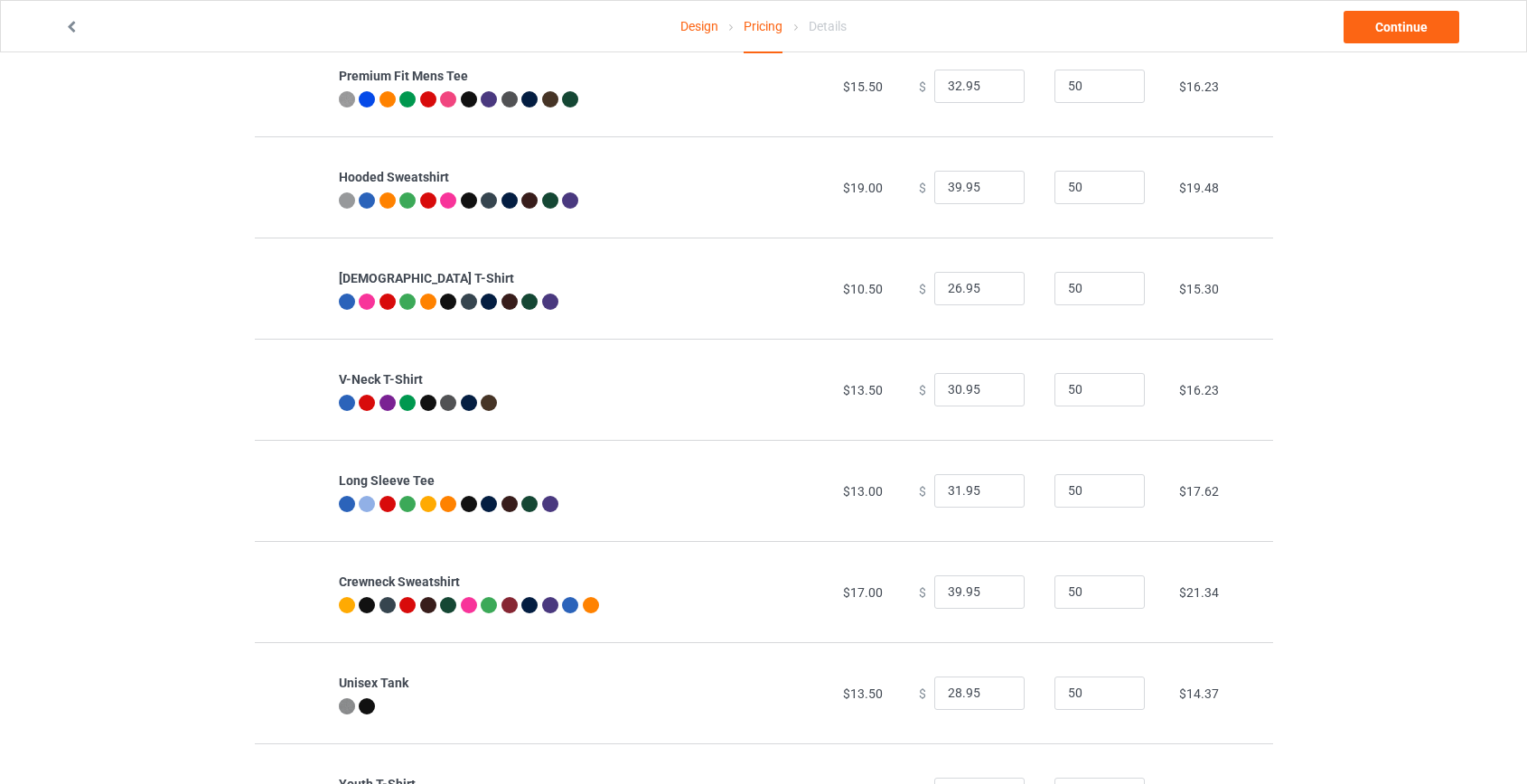
scroll to position [246, 0]
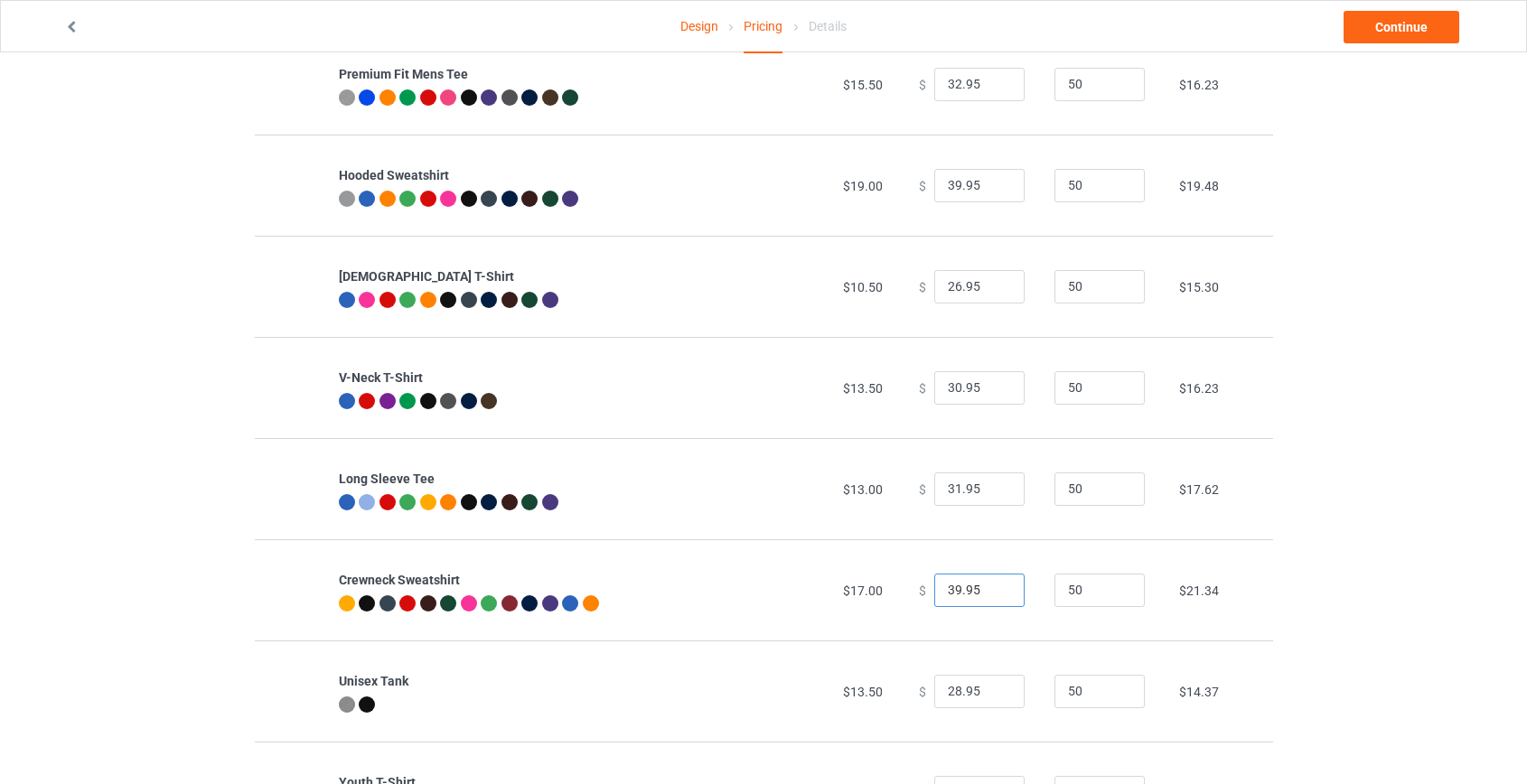
click at [948, 587] on input "39.95" at bounding box center [979, 591] width 90 height 35
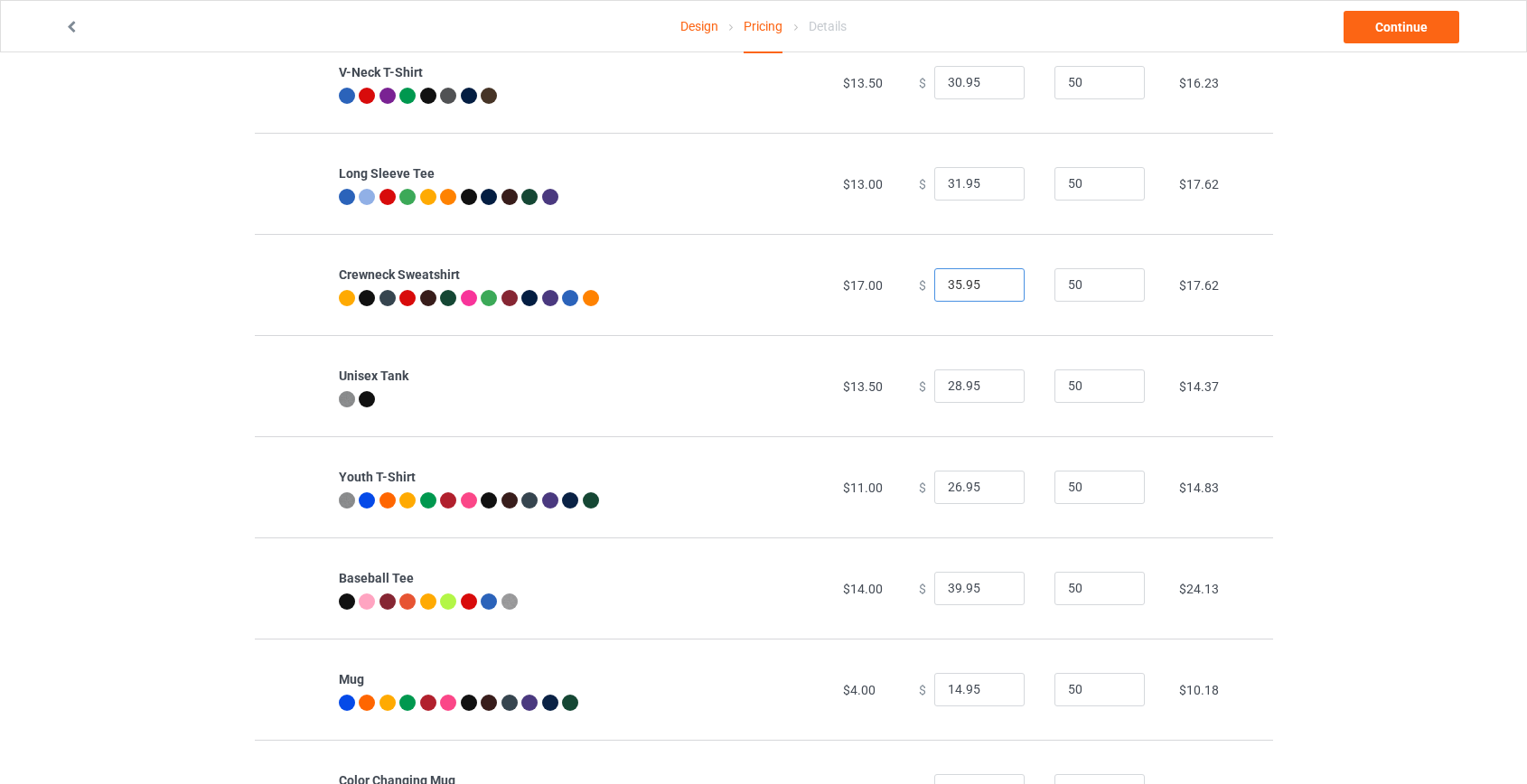
scroll to position [645, 0]
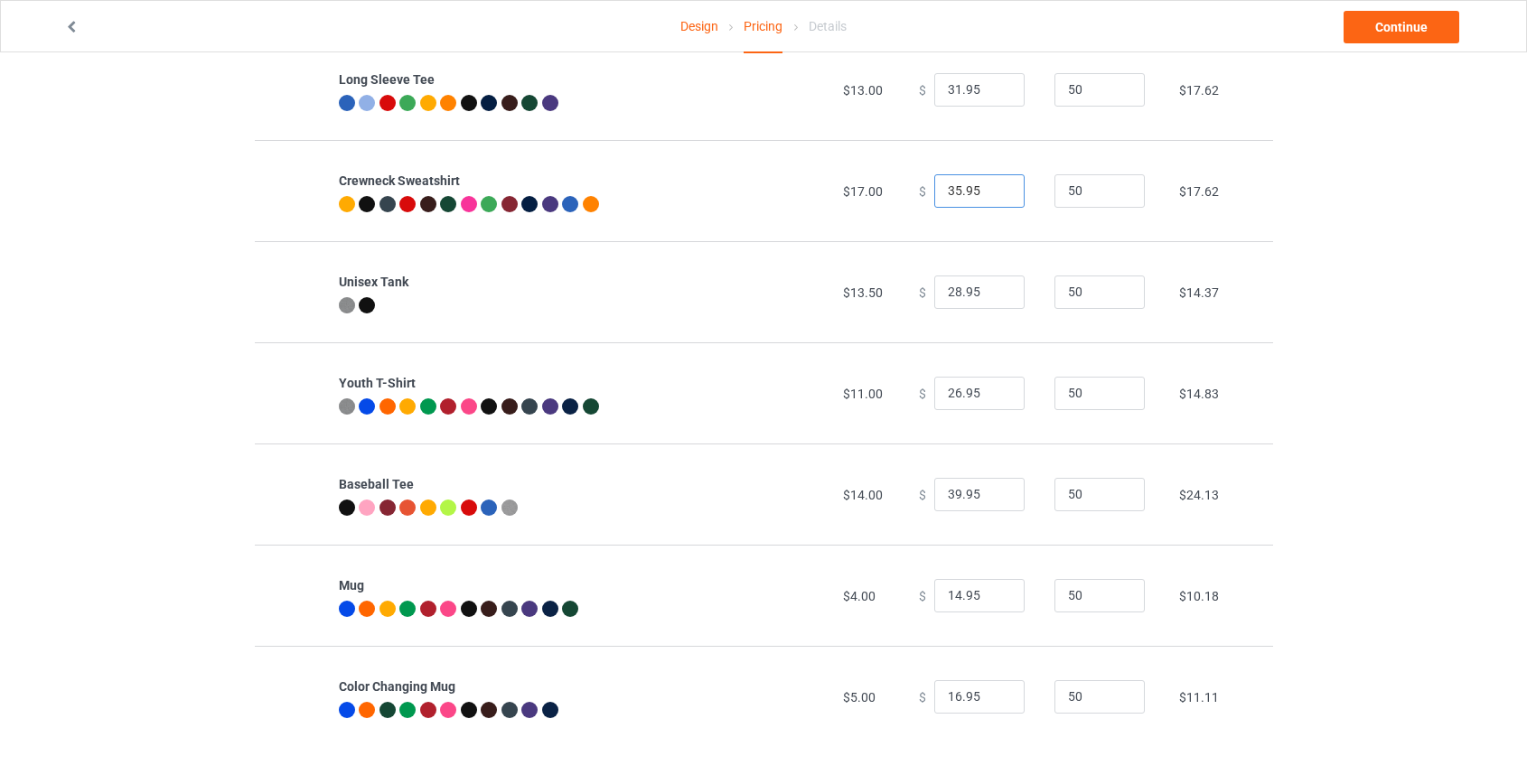
type input "35.95"
click at [945, 500] on input "39.95" at bounding box center [979, 494] width 90 height 35
type input "35.95"
click at [316, 598] on img at bounding box center [292, 598] width 54 height 0
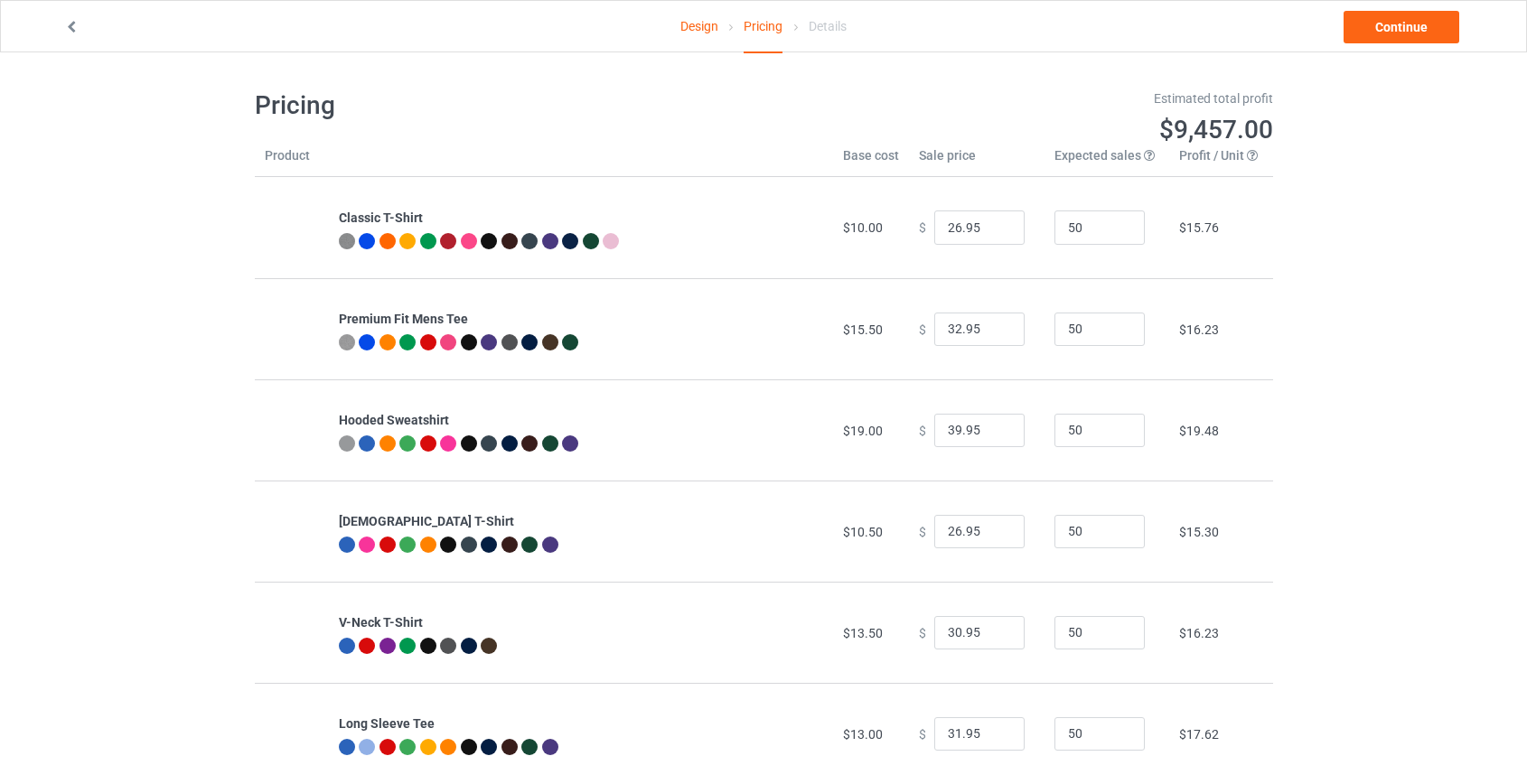
scroll to position [0, 0]
click at [696, 21] on link "Design" at bounding box center [699, 26] width 38 height 51
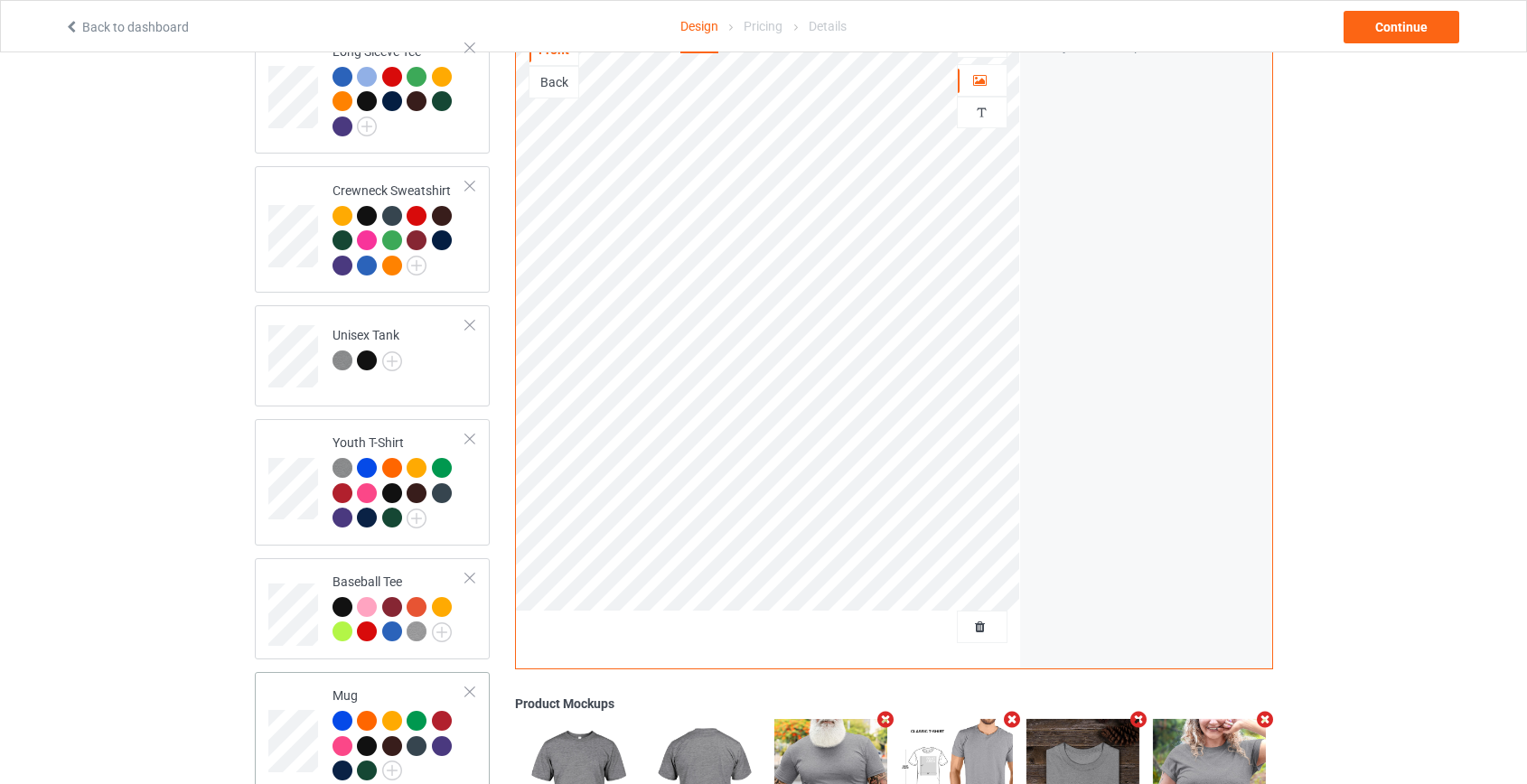
scroll to position [985, 0]
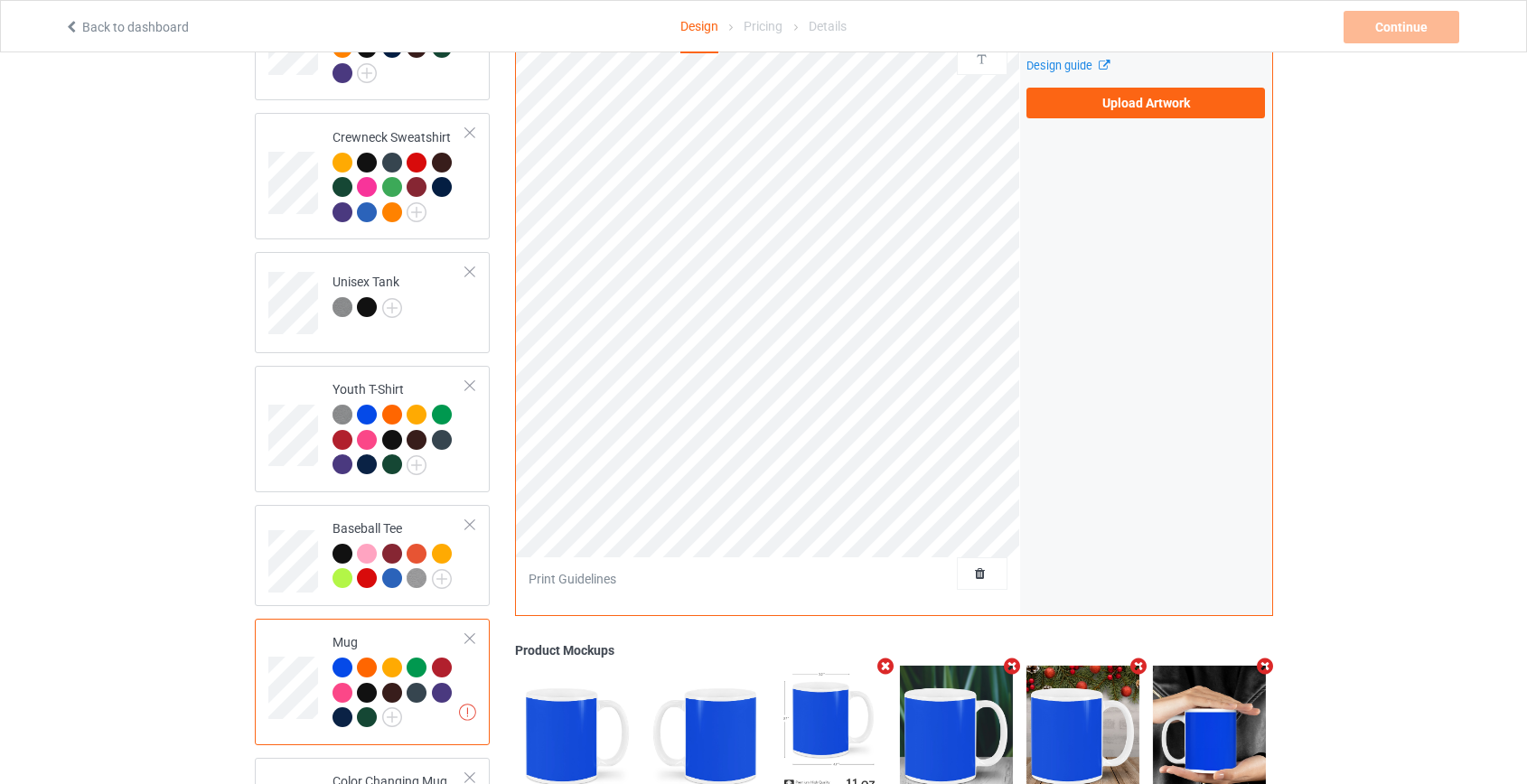
scroll to position [821, 0]
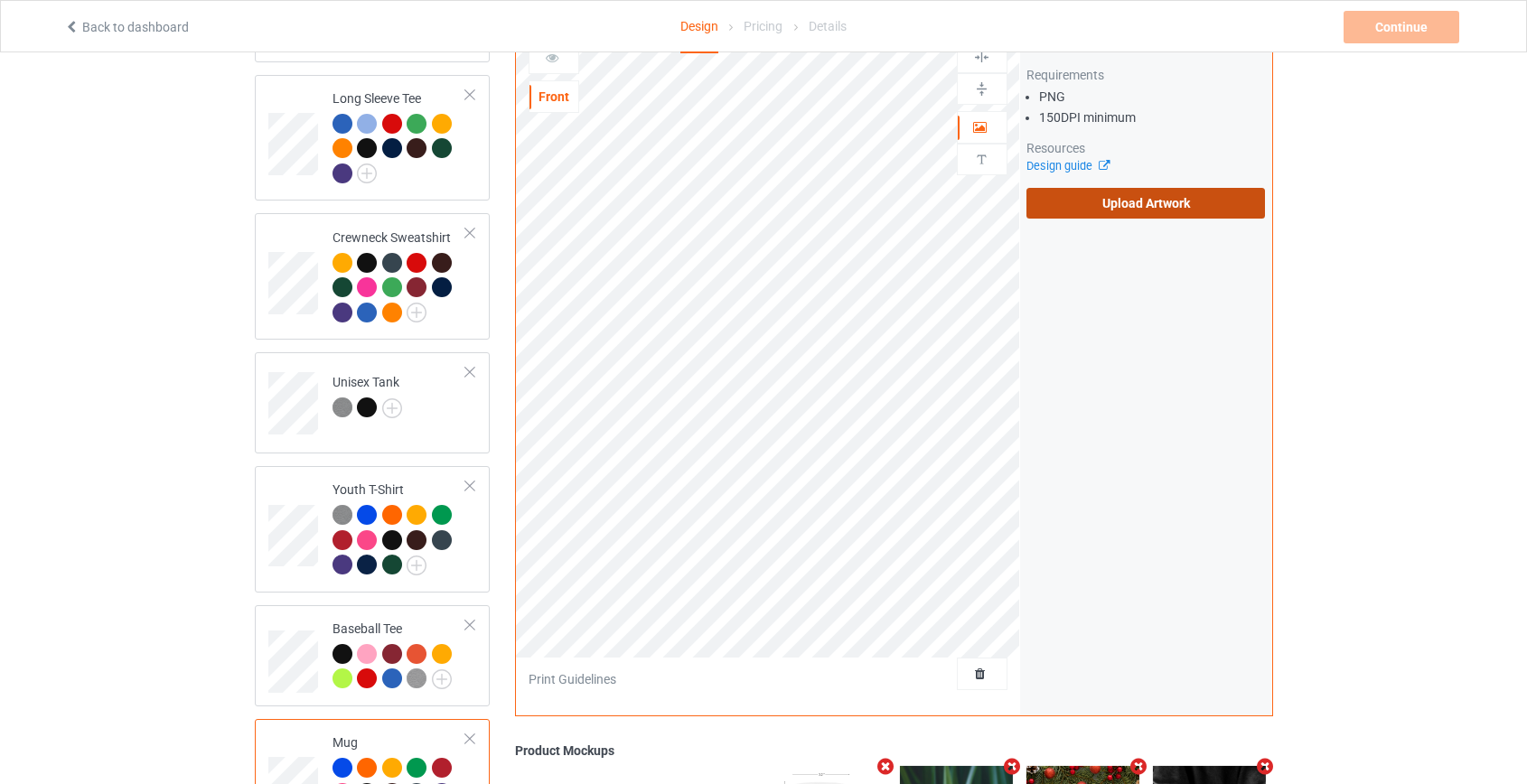
click at [1102, 201] on label "Upload Artwork" at bounding box center [1145, 203] width 239 height 31
click at [0, 0] on input "Upload Artwork" at bounding box center [0, 0] width 0 height 0
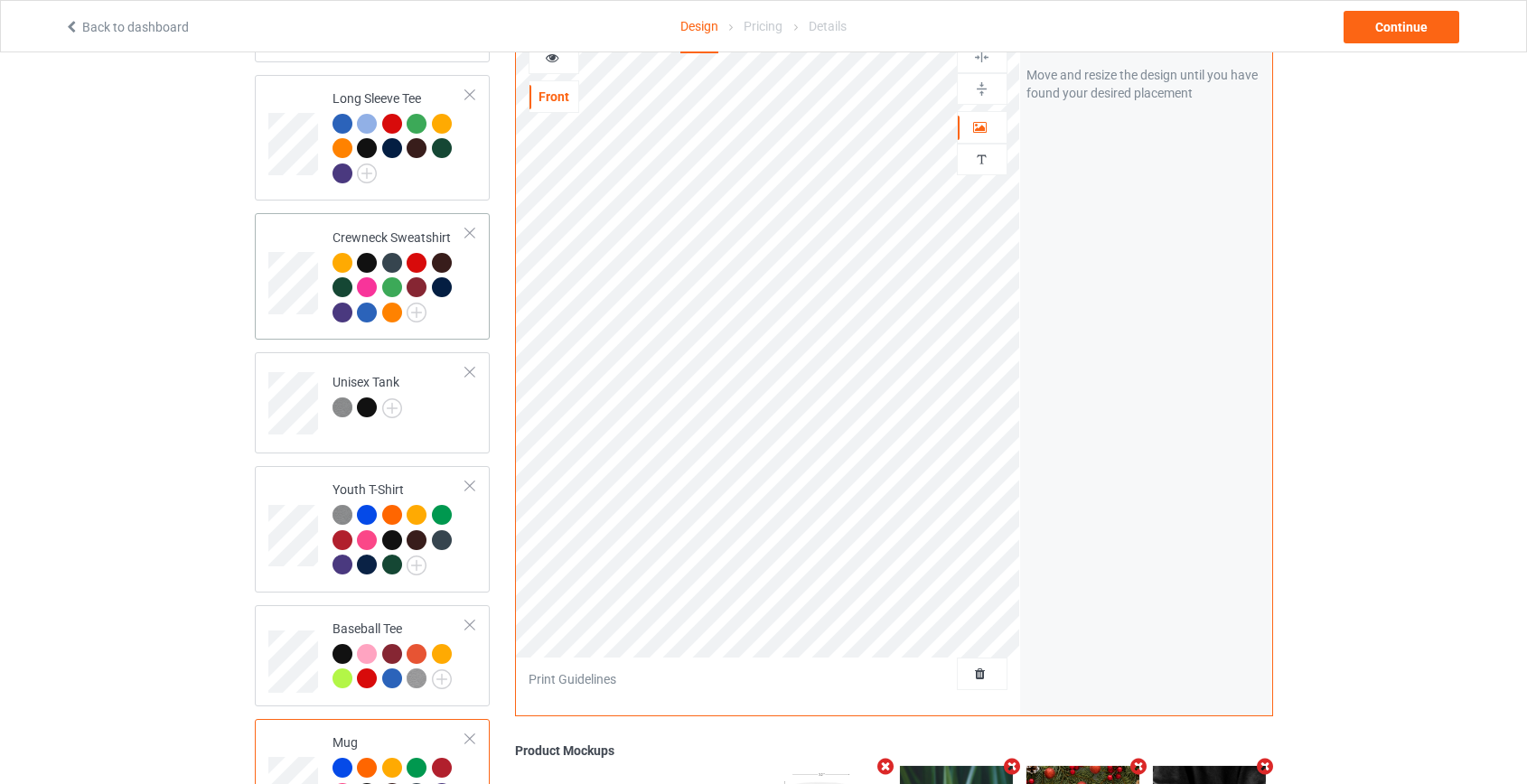
scroll to position [410, 0]
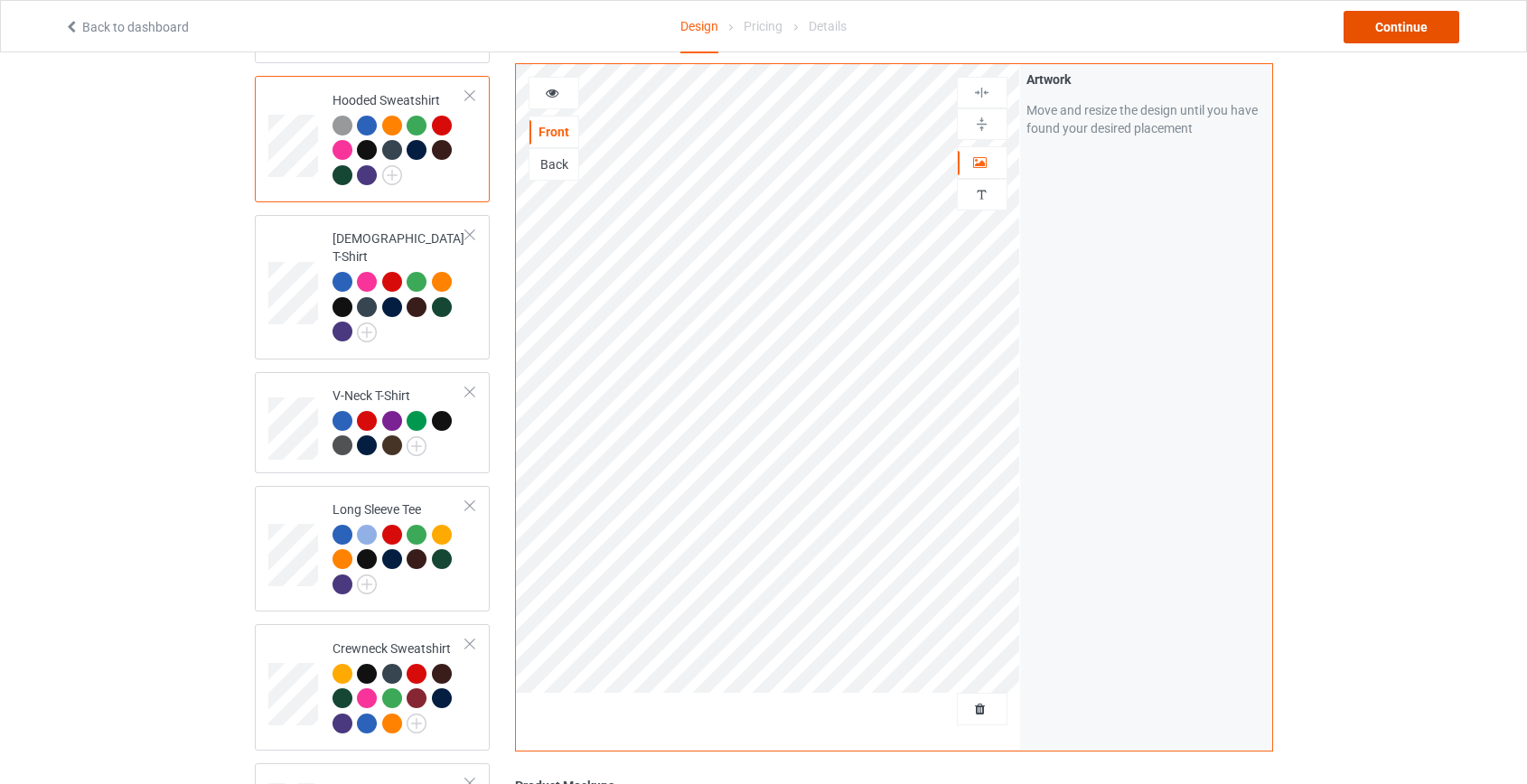
click at [1428, 23] on div "Continue" at bounding box center [1400, 27] width 115 height 33
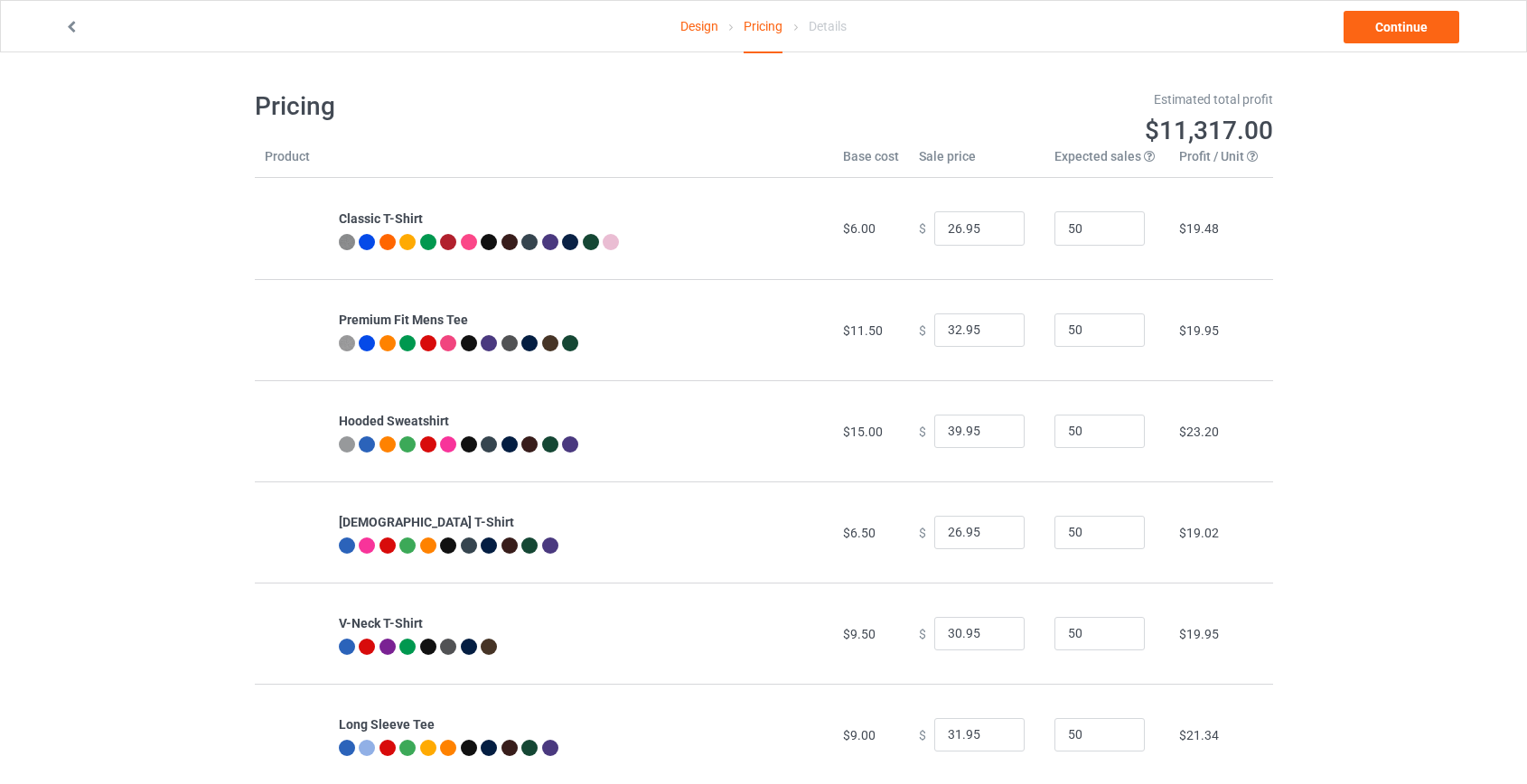
type input "46.95"
type input "39.95"
drag, startPoint x: 949, startPoint y: 429, endPoint x: 900, endPoint y: 425, distance: 49.2
click at [909, 425] on td "$ 46.95" at bounding box center [976, 430] width 135 height 101
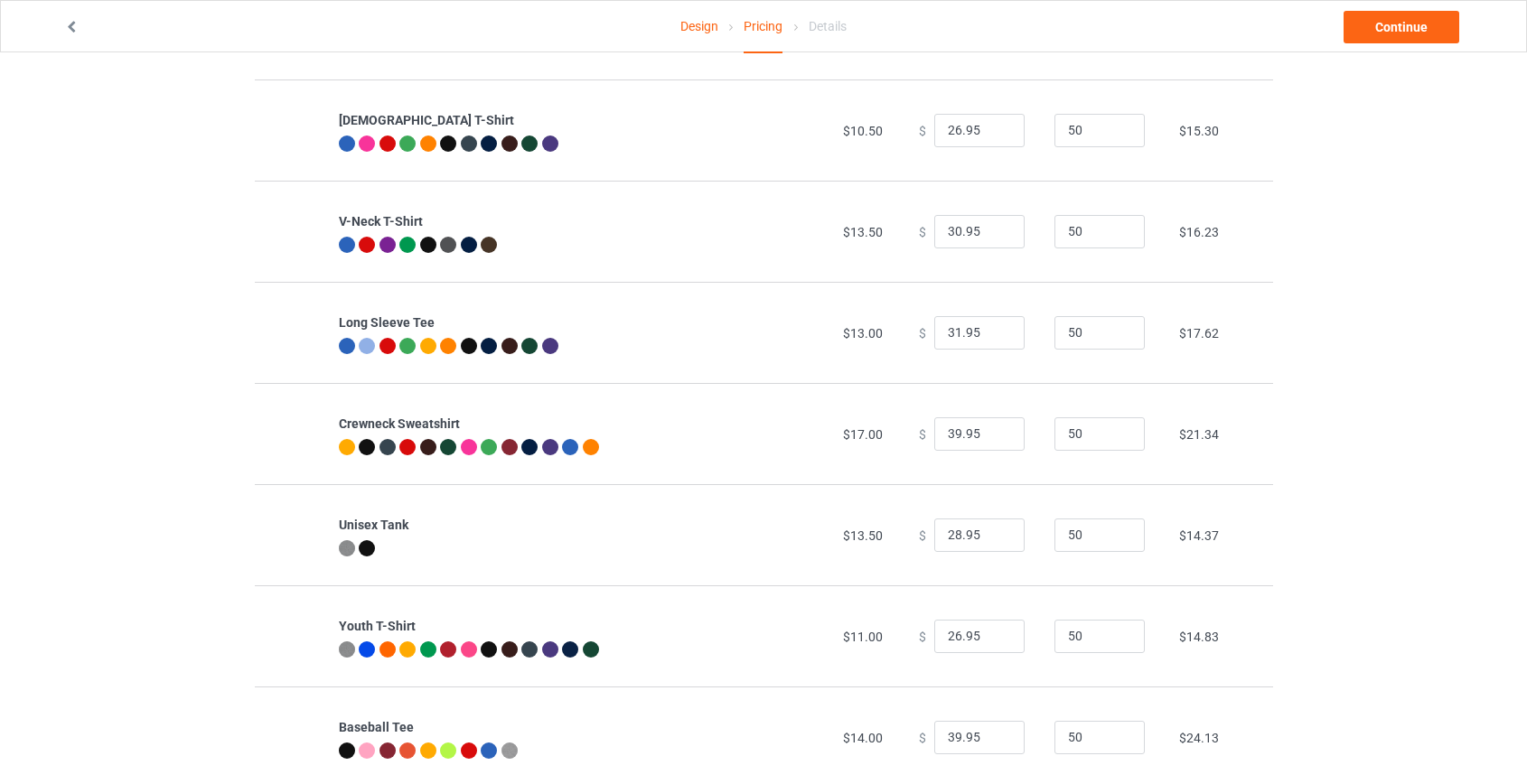
scroll to position [410, 0]
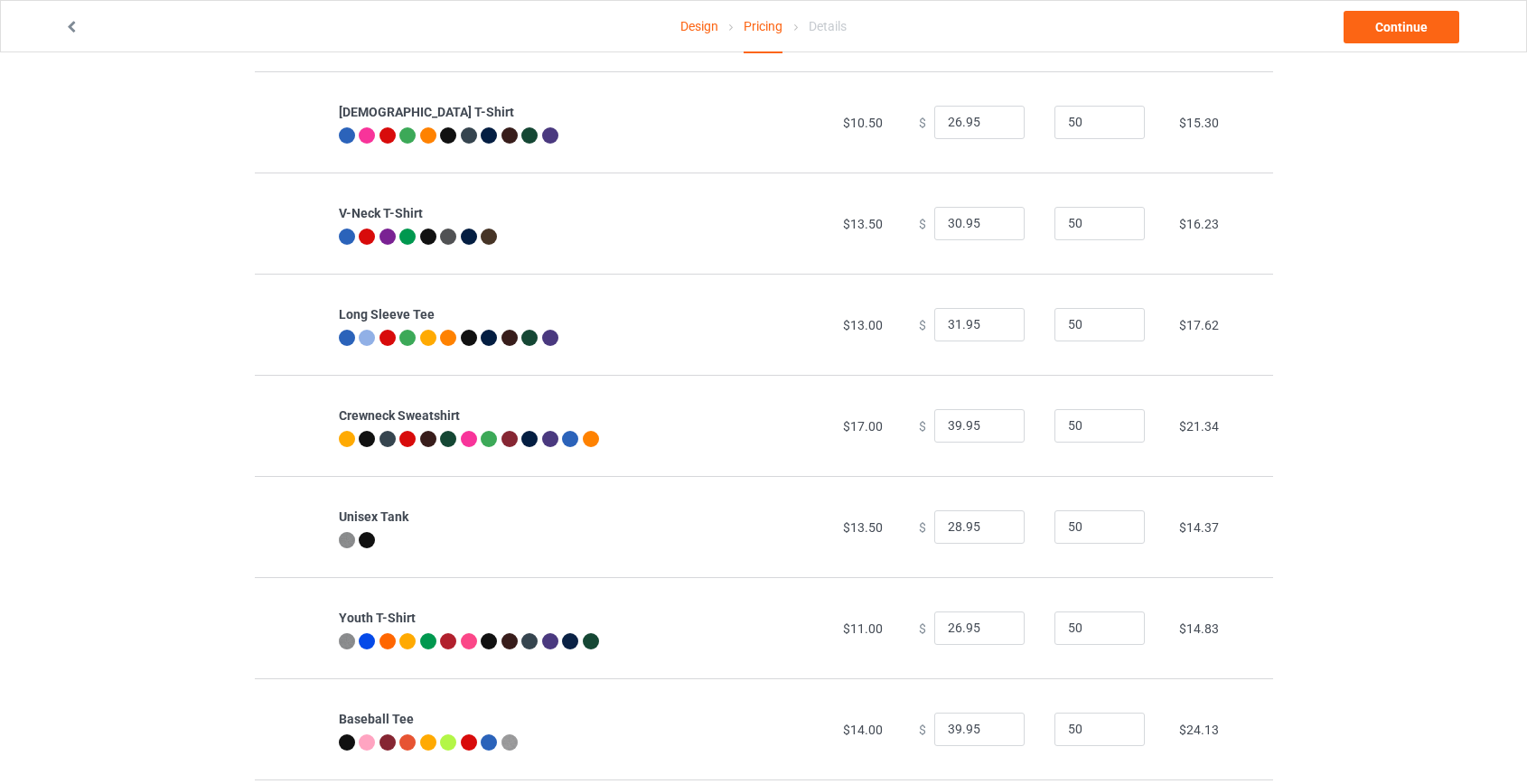
type input "39.95"
click at [947, 420] on input "39.95" at bounding box center [979, 426] width 90 height 35
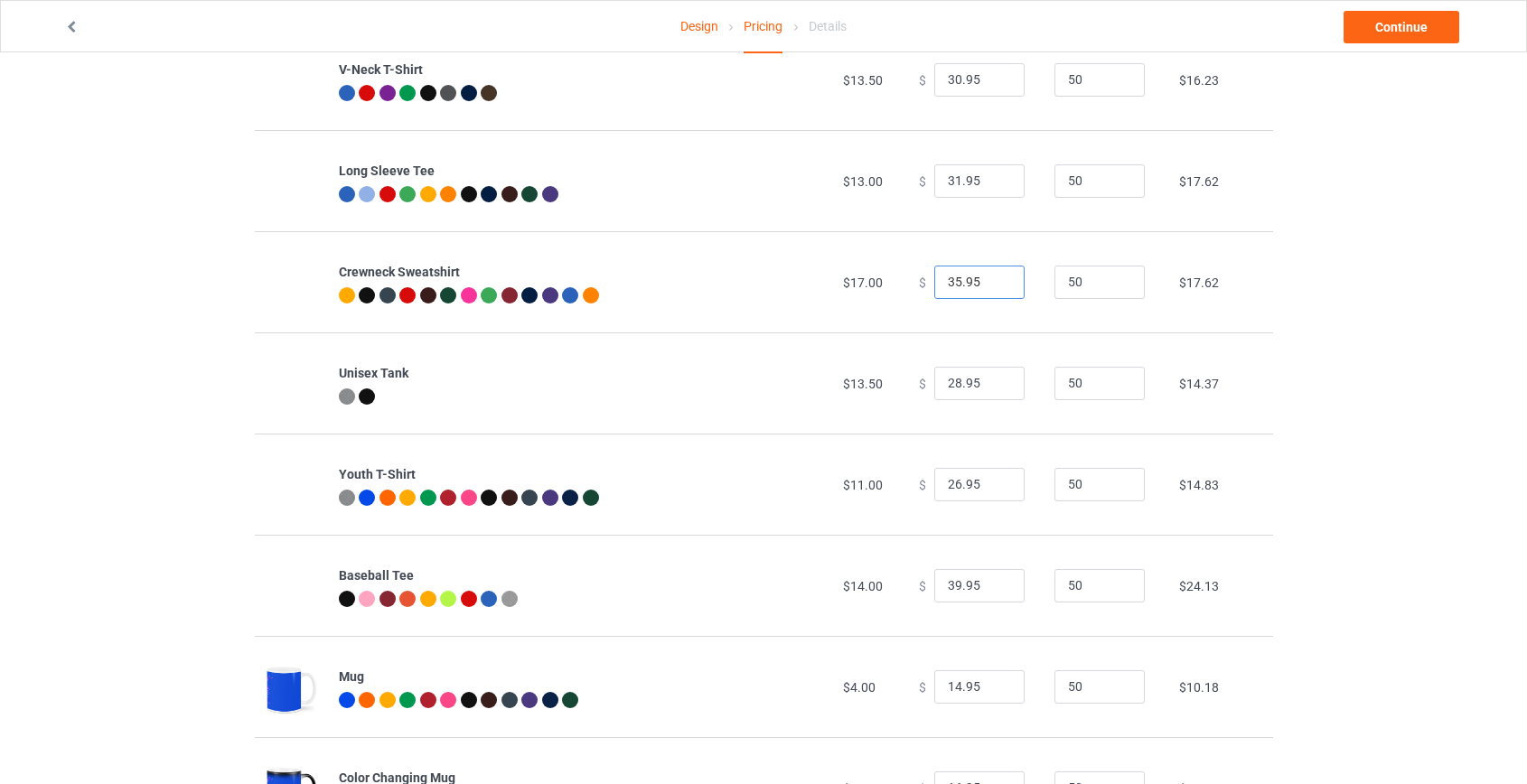
scroll to position [574, 0]
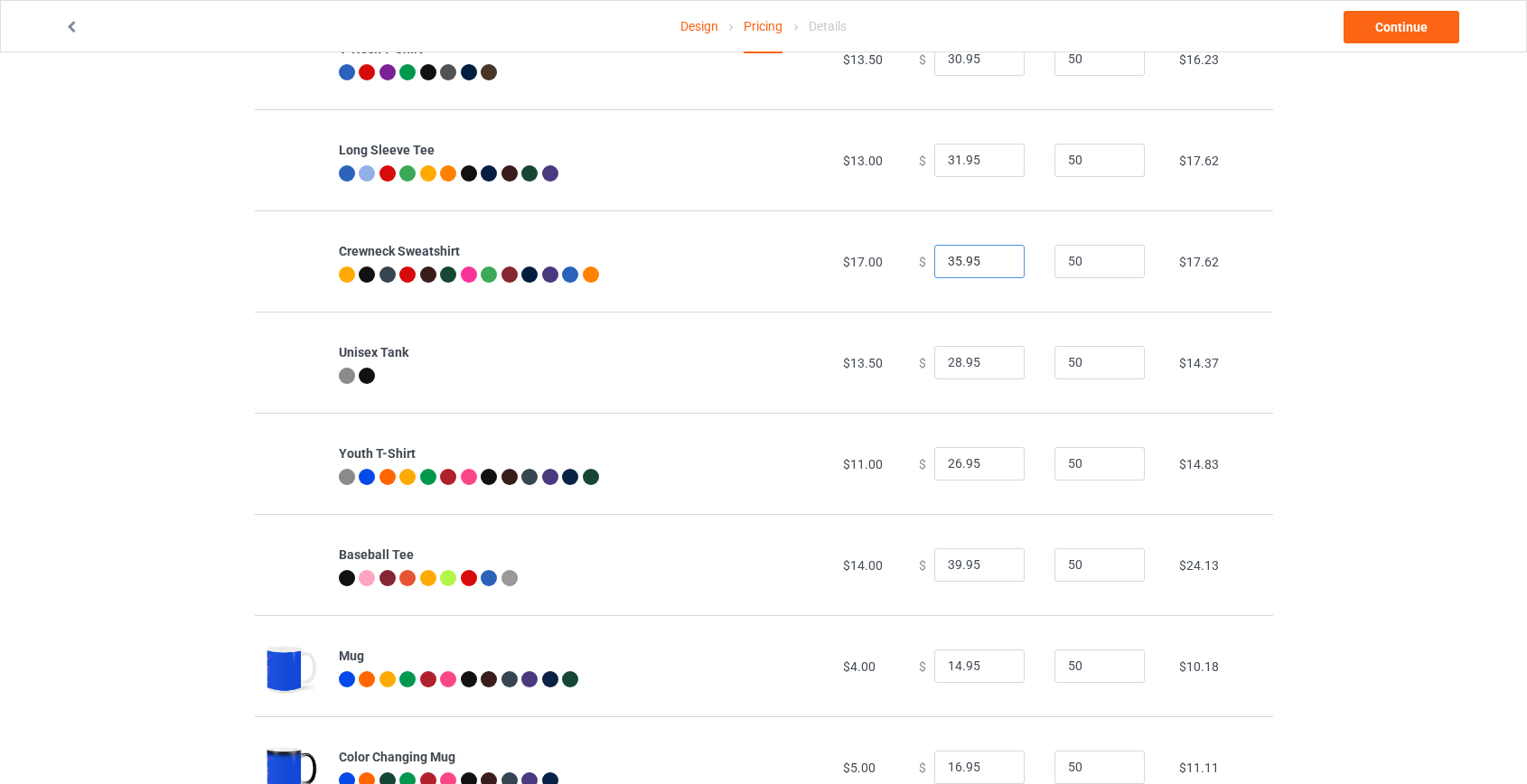
type input "35.95"
click at [948, 557] on input "39.95" at bounding box center [979, 565] width 90 height 35
type input "35.95"
click at [945, 260] on input "35.95" at bounding box center [979, 262] width 90 height 35
type input "37.95"
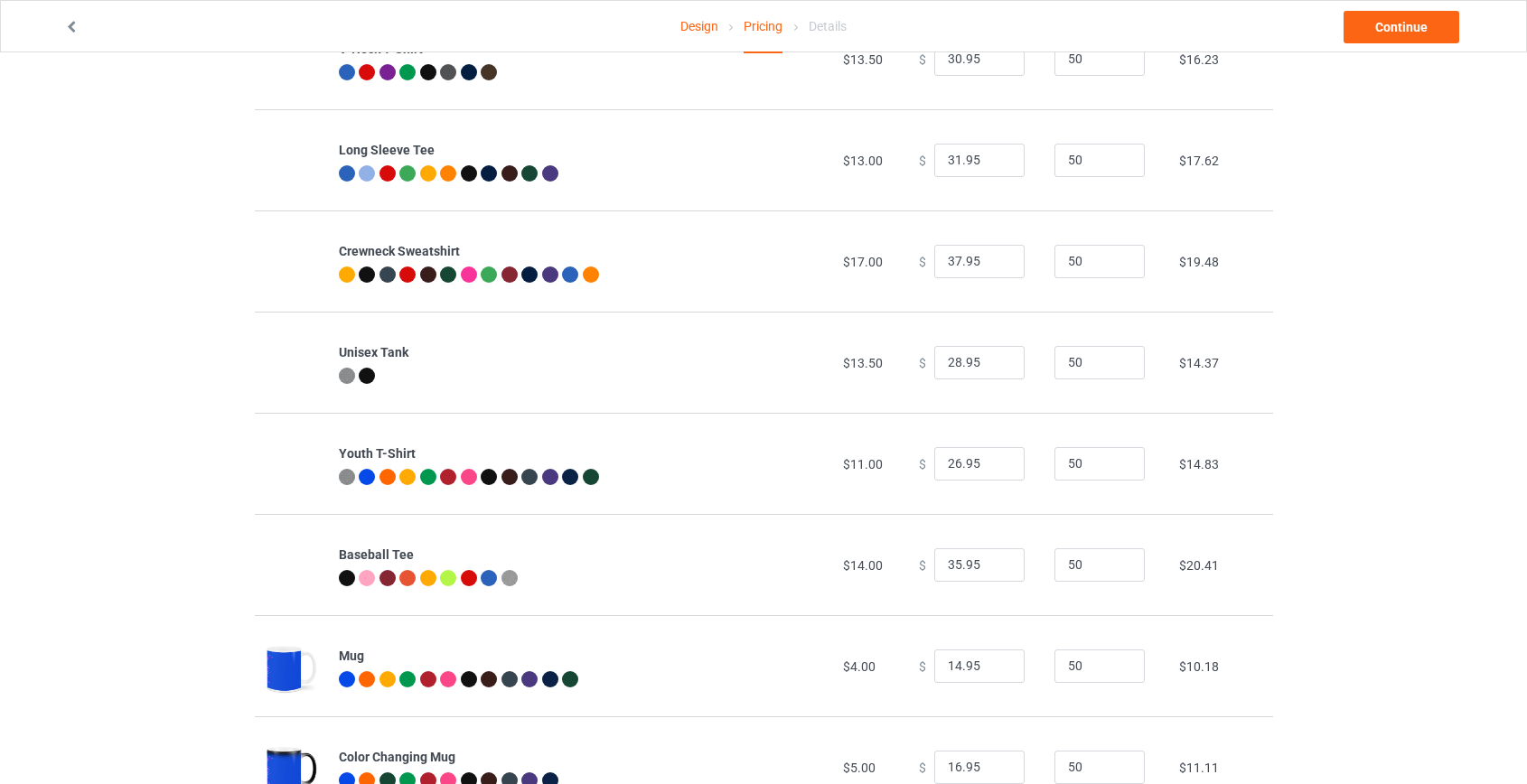
click at [1411, 350] on div "Design Pricing Details Continue Pricing Estimated total profit $9,550.00 Produc…" at bounding box center [764, 166] width 1527 height 1378
click at [1403, 24] on link "Continue" at bounding box center [1400, 27] width 115 height 33
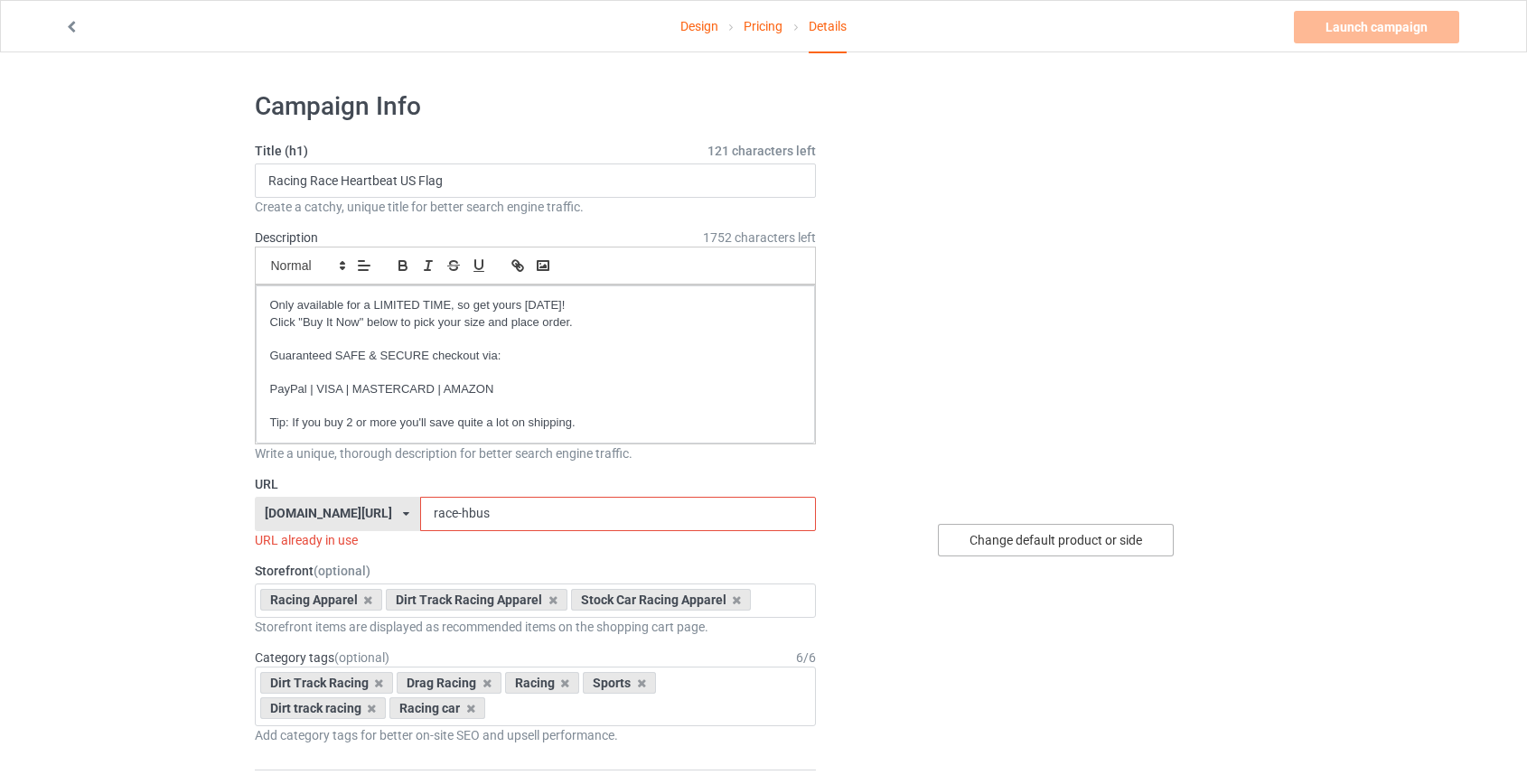
click at [1043, 539] on div "Change default product or side" at bounding box center [1055, 540] width 235 height 33
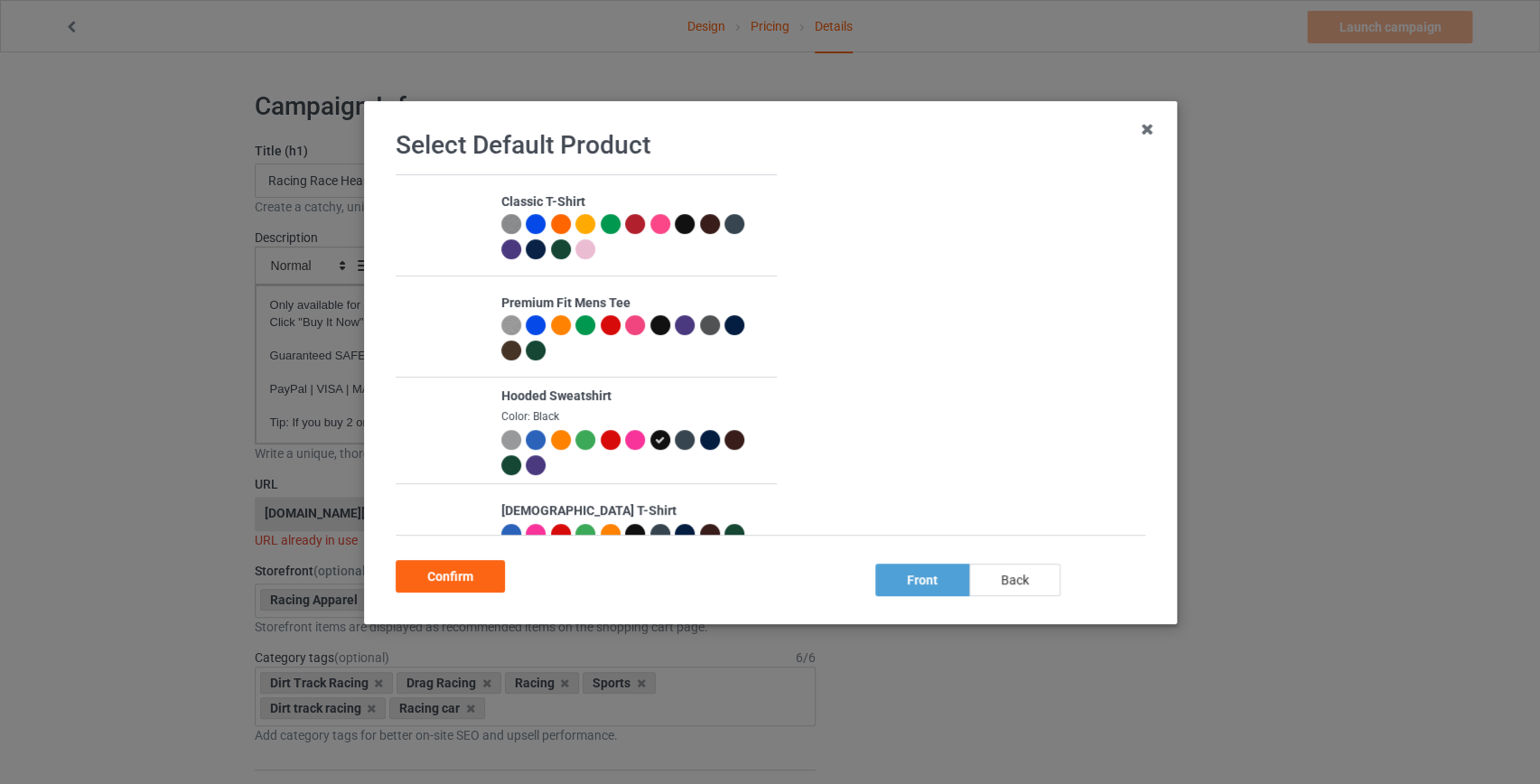
click at [1020, 583] on div "back" at bounding box center [1013, 580] width 91 height 33
click at [447, 590] on div "Confirm" at bounding box center [450, 576] width 110 height 33
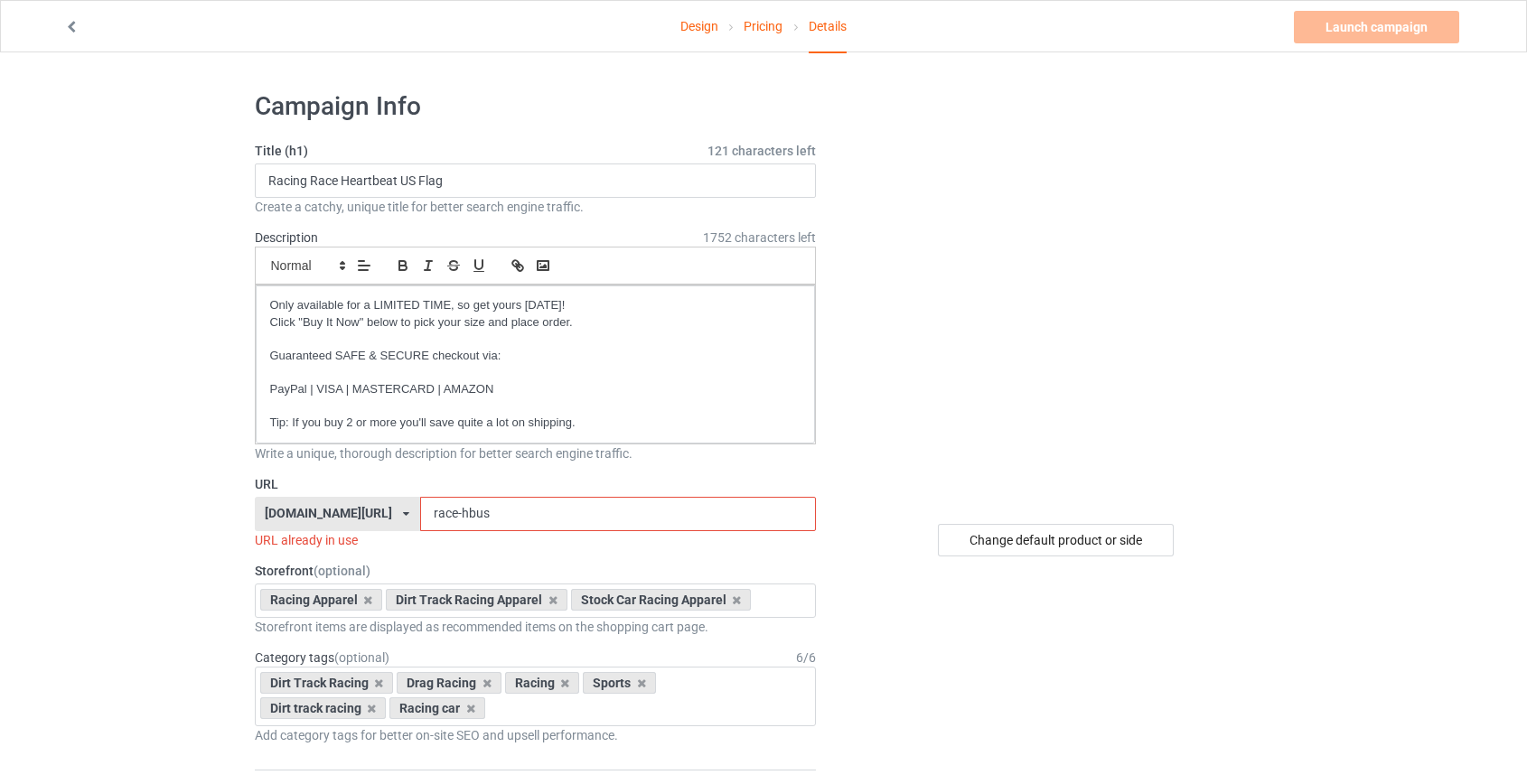
drag, startPoint x: 440, startPoint y: 513, endPoint x: 415, endPoint y: 515, distance: 25.1
click at [420, 515] on input "race-hbus" at bounding box center [618, 514] width 396 height 35
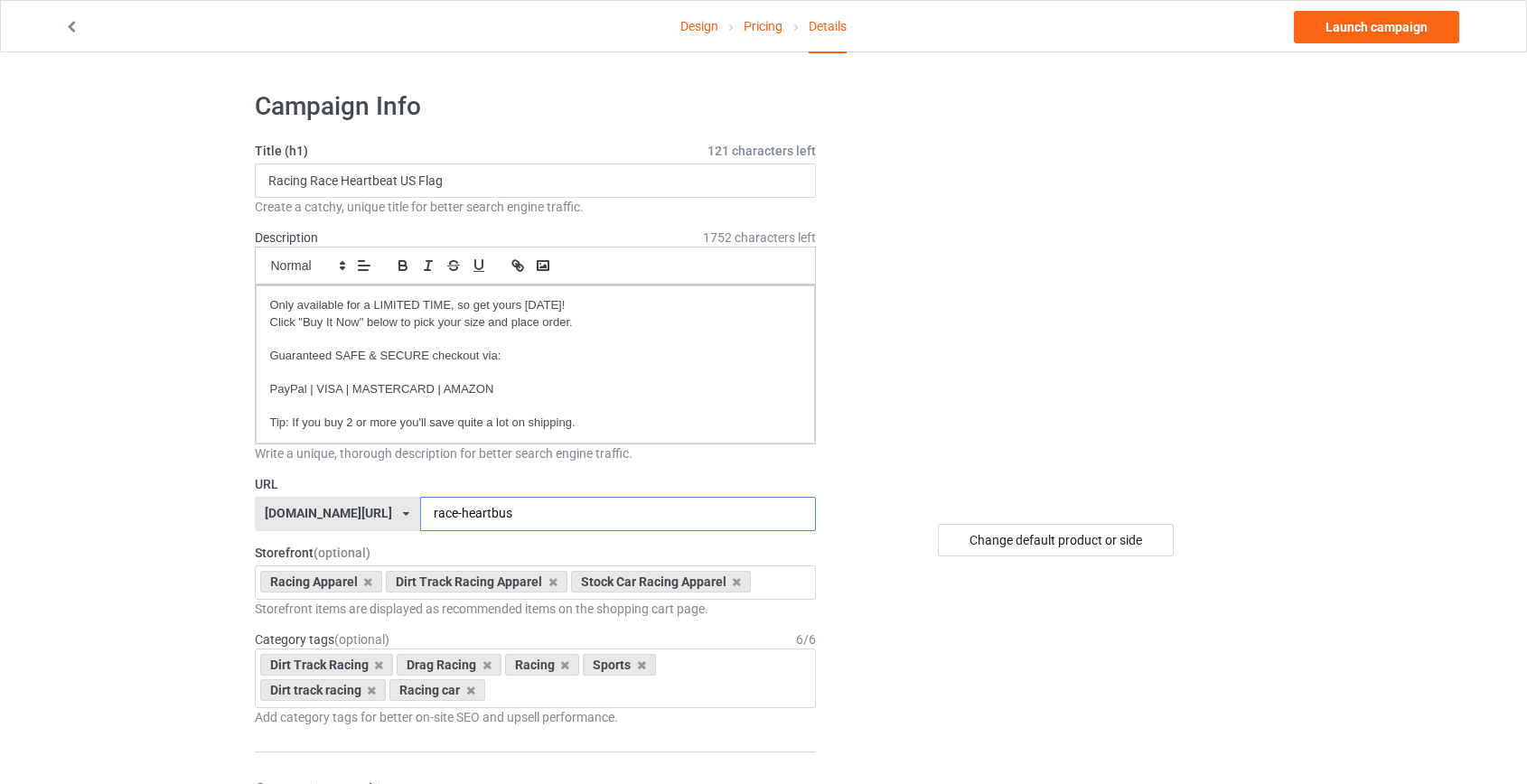
drag, startPoint x: 446, startPoint y: 515, endPoint x: 706, endPoint y: 505, distance: 260.2
click at [706, 505] on input "race-heartbus" at bounding box center [618, 514] width 396 height 35
type input "race-heartb"
click at [1378, 31] on link "Launch campaign" at bounding box center [1376, 27] width 165 height 33
